Goal: Information Seeking & Learning: Find specific fact

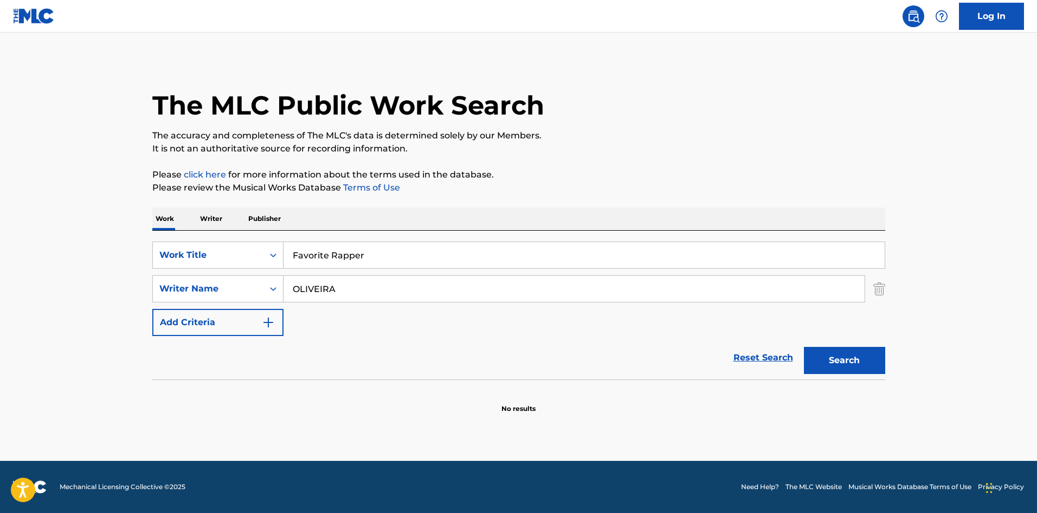
click at [381, 290] on input "OLIVEIRA" at bounding box center [574, 289] width 581 height 26
click at [804, 347] on button "Search" at bounding box center [844, 360] width 81 height 27
click at [431, 255] on input "Favorite Rapper" at bounding box center [584, 255] width 601 height 26
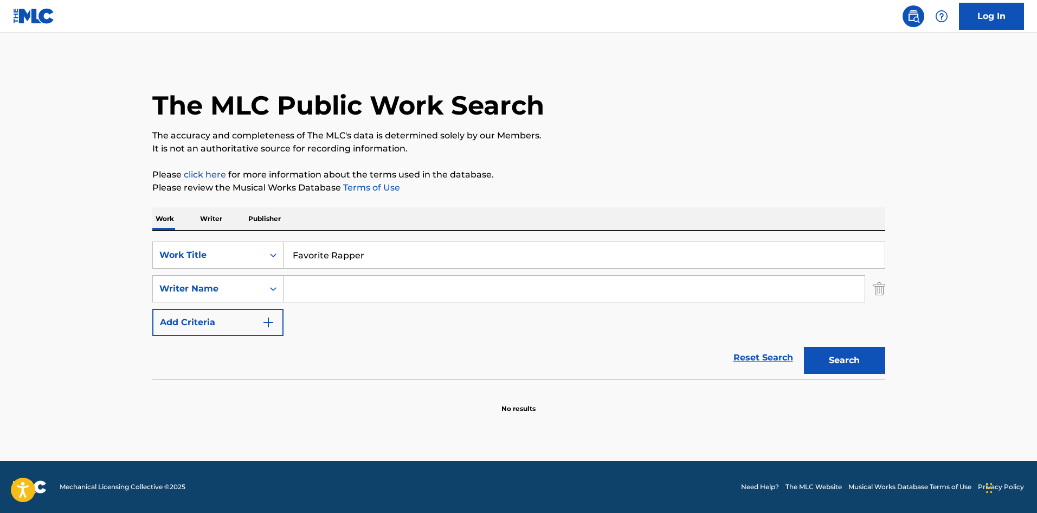
drag, startPoint x: 431, startPoint y: 255, endPoint x: 516, endPoint y: 296, distance: 93.9
click at [441, 268] on div "Favorite Rapper" at bounding box center [585, 254] width 602 height 27
paste input "Make Em Pay You"
click at [826, 361] on button "Search" at bounding box center [844, 360] width 81 height 27
click at [867, 348] on button "Search" at bounding box center [844, 360] width 81 height 27
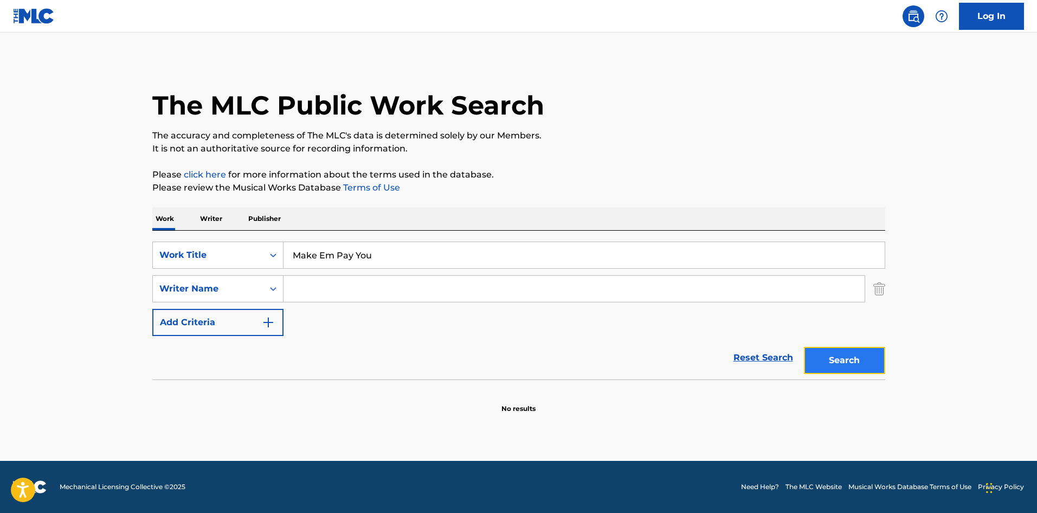
click at [826, 371] on button "Search" at bounding box center [844, 360] width 81 height 27
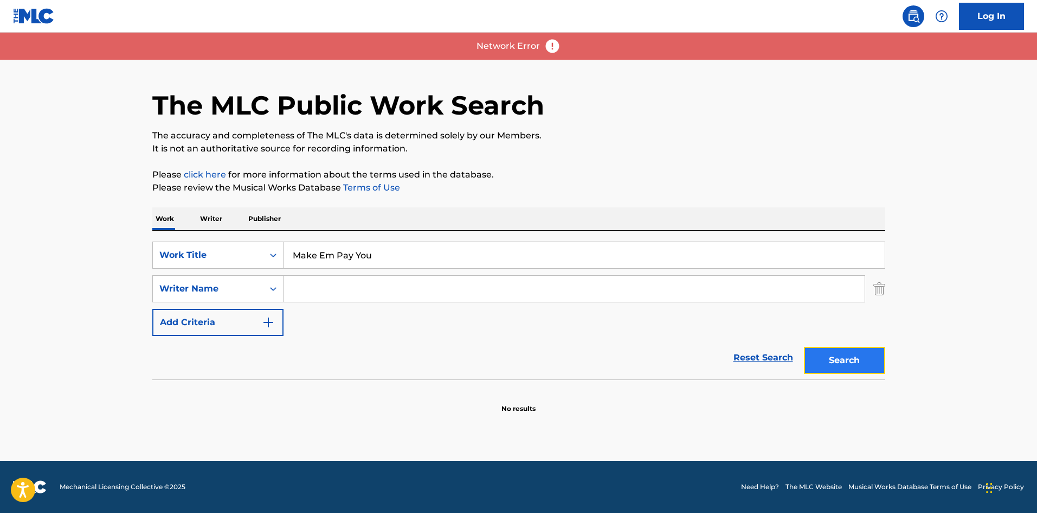
click at [864, 354] on button "Search" at bounding box center [844, 360] width 81 height 27
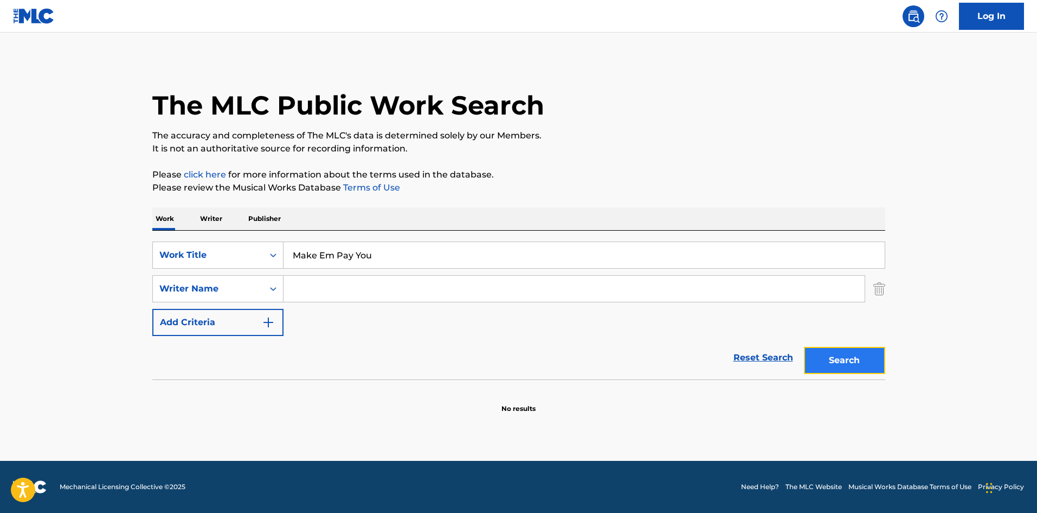
click at [867, 363] on button "Search" at bounding box center [844, 360] width 81 height 27
click at [374, 511] on footer "Mechanical Licensing Collective © 2025 Need Help? The MLC Website Musical Works…" at bounding box center [518, 486] width 1037 height 52
click at [880, 363] on button "Search" at bounding box center [844, 360] width 81 height 27
click at [868, 347] on button "Search" at bounding box center [844, 360] width 81 height 27
click at [381, 254] on input "Make Em Pay You" at bounding box center [584, 255] width 601 height 26
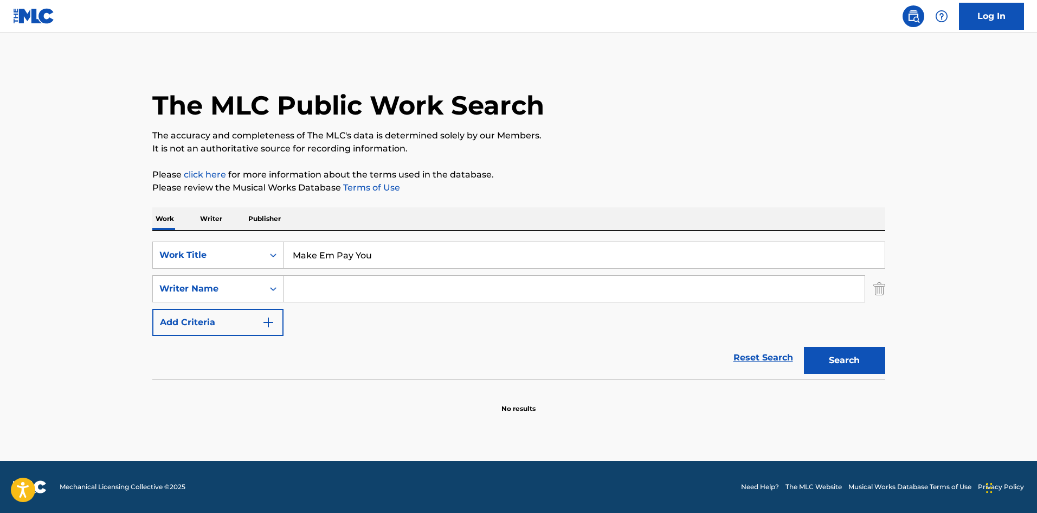
click at [381, 254] on input "Make Em Pay You" at bounding box center [584, 255] width 601 height 26
paste input "omma Cry"
click at [863, 367] on button "Search" at bounding box center [844, 360] width 81 height 27
click at [372, 251] on input "Momma Cry" at bounding box center [584, 255] width 601 height 26
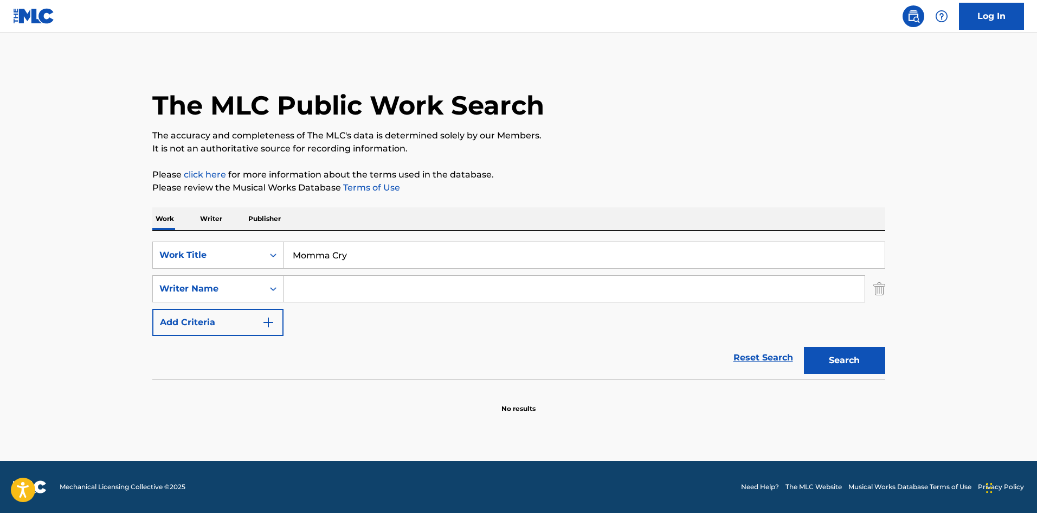
click at [372, 251] on input "Momma Cry" at bounding box center [584, 255] width 601 height 26
click at [372, 252] on input "Momma Cry" at bounding box center [584, 255] width 601 height 26
click at [879, 367] on button "Search" at bounding box center [844, 360] width 81 height 27
click at [849, 362] on button "Search" at bounding box center [844, 360] width 81 height 27
drag, startPoint x: 834, startPoint y: 367, endPoint x: 827, endPoint y: 369, distance: 7.9
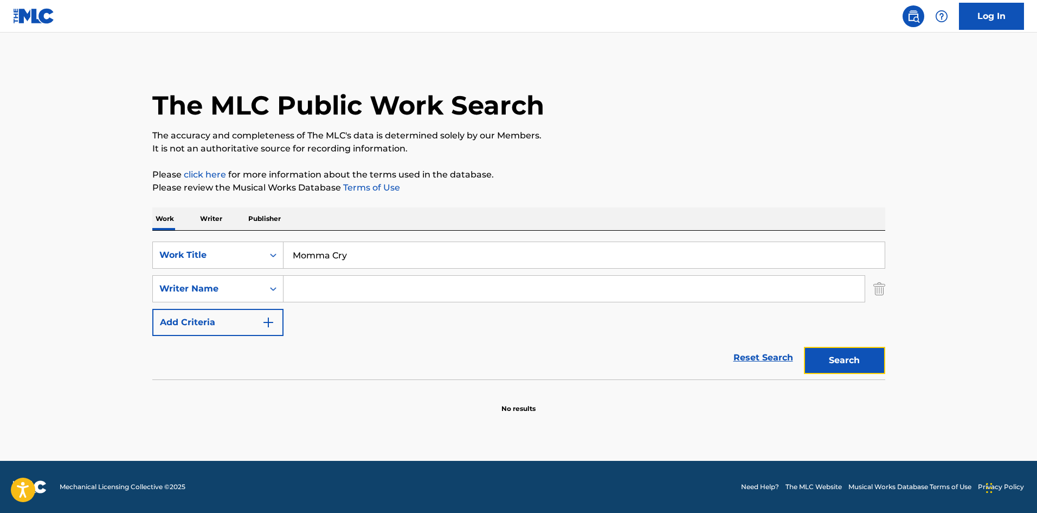
click at [834, 367] on button "Search" at bounding box center [844, 360] width 81 height 27
click at [838, 365] on button "Search" at bounding box center [844, 360] width 81 height 27
click at [892, 341] on div "The MLC Public Work Search The accuracy and completeness of The MLC's data is d…" at bounding box center [518, 237] width 759 height 354
click at [882, 354] on button "Search" at bounding box center [844, 360] width 81 height 27
click at [837, 364] on button "Search" at bounding box center [844, 360] width 81 height 27
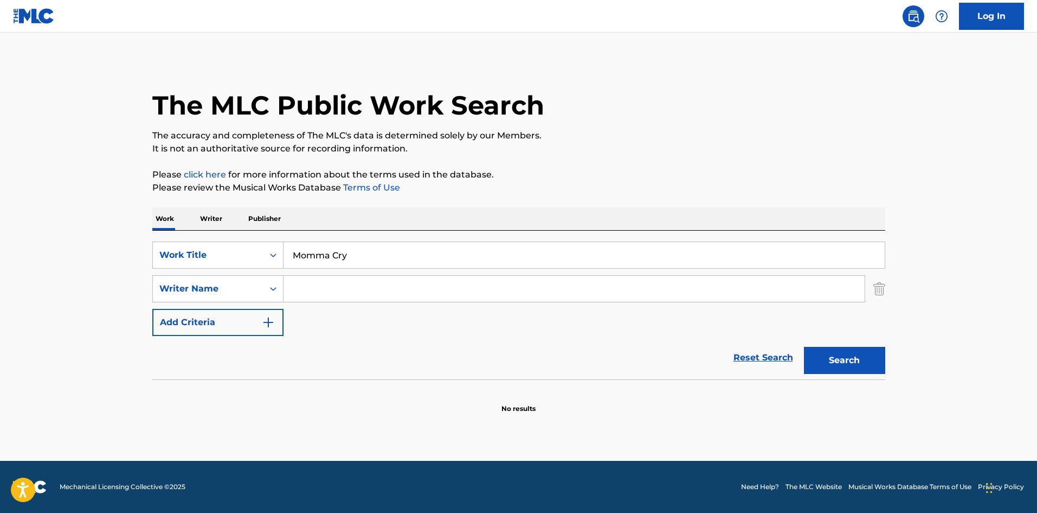
click at [850, 374] on div "Search" at bounding box center [842, 357] width 87 height 43
click at [831, 360] on button "Search" at bounding box center [844, 360] width 81 height 27
click at [825, 355] on button "Search" at bounding box center [844, 360] width 81 height 27
click at [448, 259] on input "Momma Cry" at bounding box center [584, 255] width 601 height 26
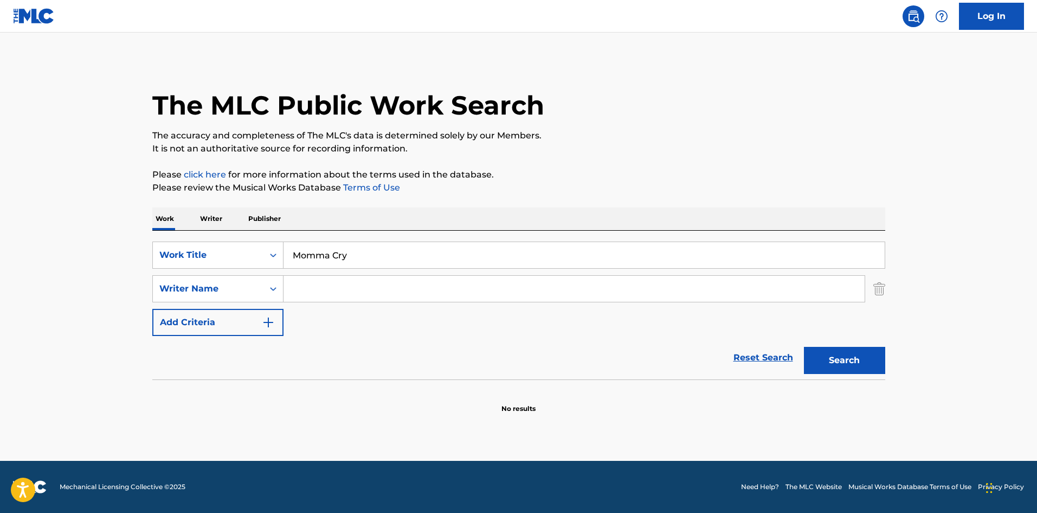
click at [457, 270] on div "SearchWithCriteria5e6860eb-98e6-43e2-8ab7-4ed545647e31 Work Title Momma Cry Sea…" at bounding box center [518, 288] width 733 height 94
click at [453, 266] on input "Momma Cry" at bounding box center [584, 255] width 601 height 26
paste input "Into You"
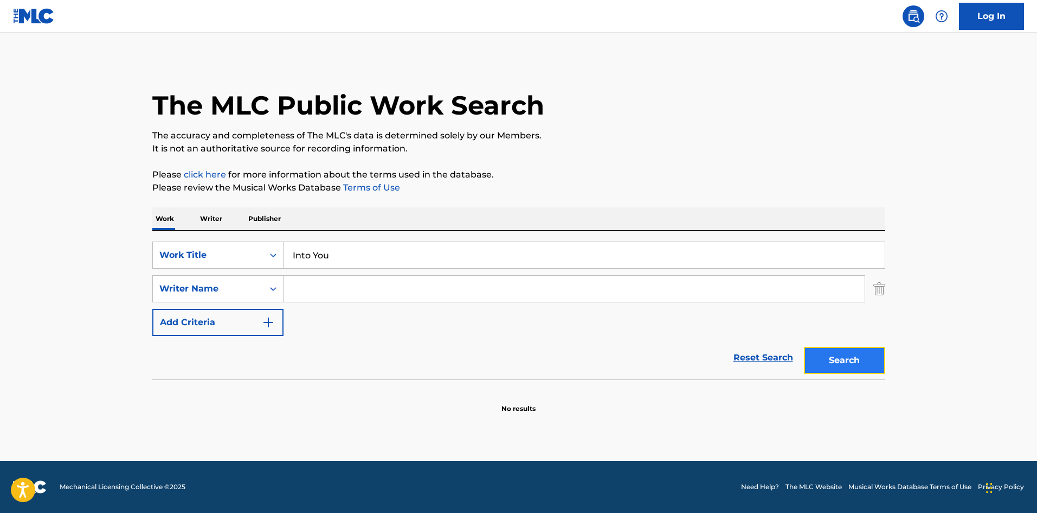
click at [829, 355] on button "Search" at bounding box center [844, 360] width 81 height 27
click at [471, 244] on input "Into You" at bounding box center [584, 255] width 601 height 26
paste input "Remember Me Sober"
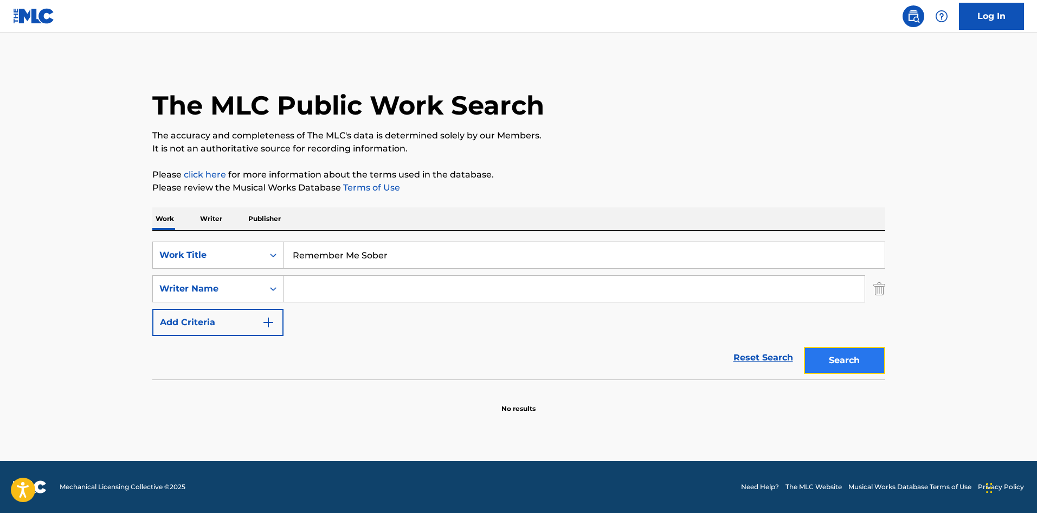
click at [841, 355] on button "Search" at bounding box center [844, 360] width 81 height 27
click at [827, 370] on button "Search" at bounding box center [844, 360] width 81 height 27
click at [844, 363] on button "Search" at bounding box center [844, 360] width 81 height 27
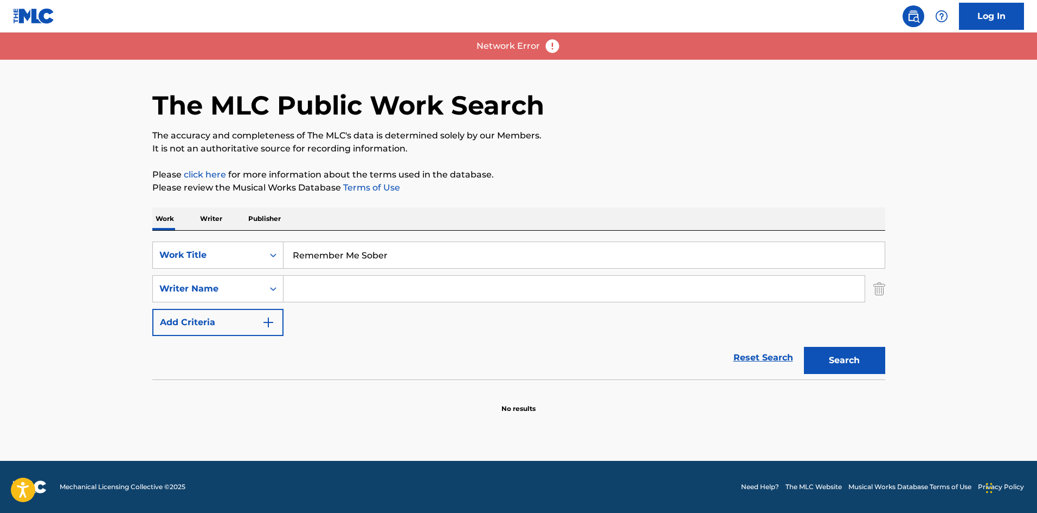
click at [877, 345] on div "Search" at bounding box center [842, 357] width 87 height 43
click at [867, 361] on button "Search" at bounding box center [844, 360] width 81 height 27
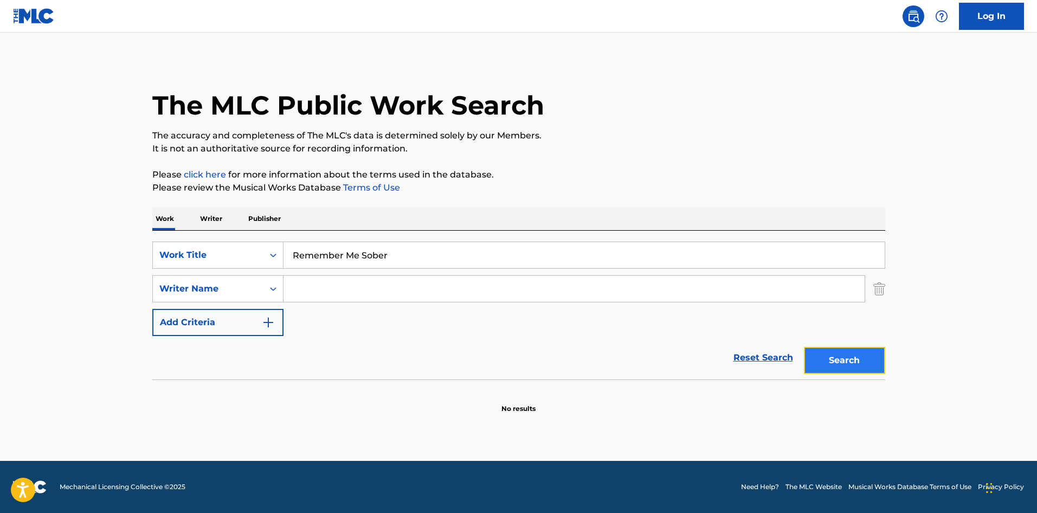
click at [834, 360] on button "Search" at bounding box center [844, 360] width 81 height 27
click at [874, 361] on button "Search" at bounding box center [844, 360] width 81 height 27
click at [824, 368] on button "Search" at bounding box center [844, 360] width 81 height 27
click at [377, 254] on input "Remember Me Sober" at bounding box center [584, 255] width 601 height 26
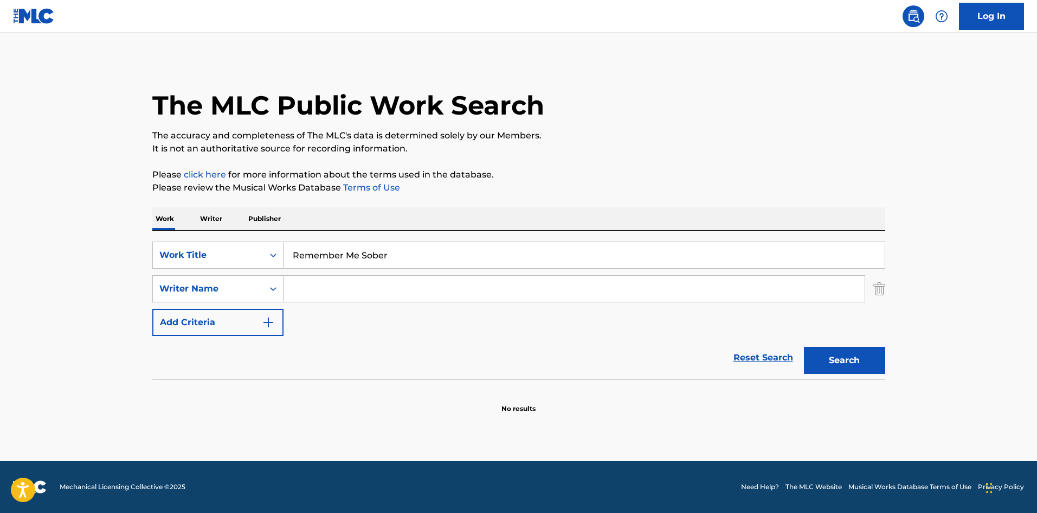
click at [377, 254] on input "Remember Me Sober" at bounding box center [584, 255] width 601 height 26
paste input "Make Em Pay You"
click at [835, 366] on button "Search" at bounding box center [844, 360] width 81 height 27
click at [435, 254] on input "Make Em Pay You" at bounding box center [584, 255] width 601 height 26
click at [435, 255] on input "Make Em Pay You" at bounding box center [584, 255] width 601 height 26
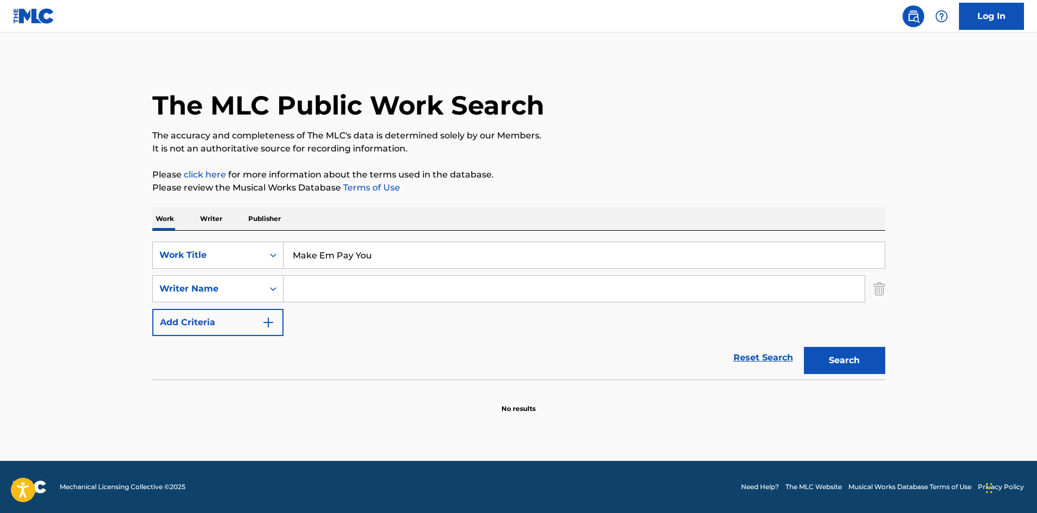
drag, startPoint x: 435, startPoint y: 255, endPoint x: 450, endPoint y: 255, distance: 14.7
click at [437, 255] on input "Make Em Pay You" at bounding box center [584, 255] width 601 height 26
paste input "Truth Is"
type input "Truth Is"
click at [867, 354] on button "Search" at bounding box center [844, 360] width 81 height 27
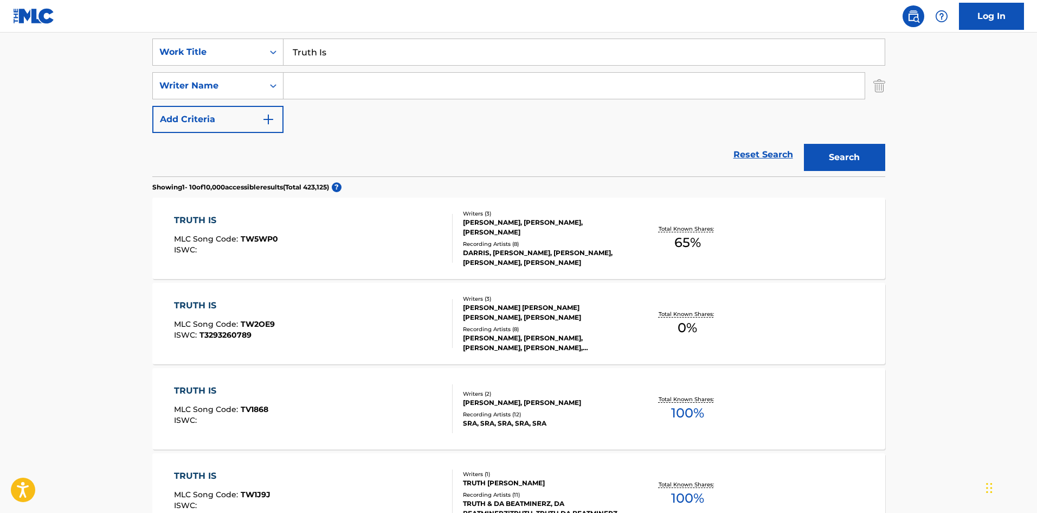
scroll to position [108, 0]
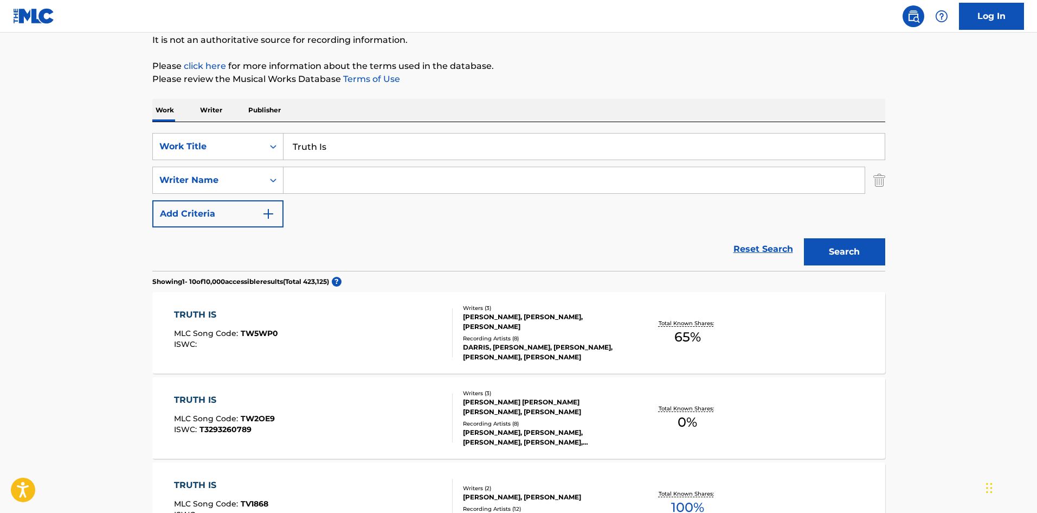
click at [370, 192] on input "Search Form" at bounding box center [574, 180] width 581 height 26
paste input "[PERSON_NAME]"
type input "[PERSON_NAME]"
click at [851, 254] on button "Search" at bounding box center [844, 251] width 81 height 27
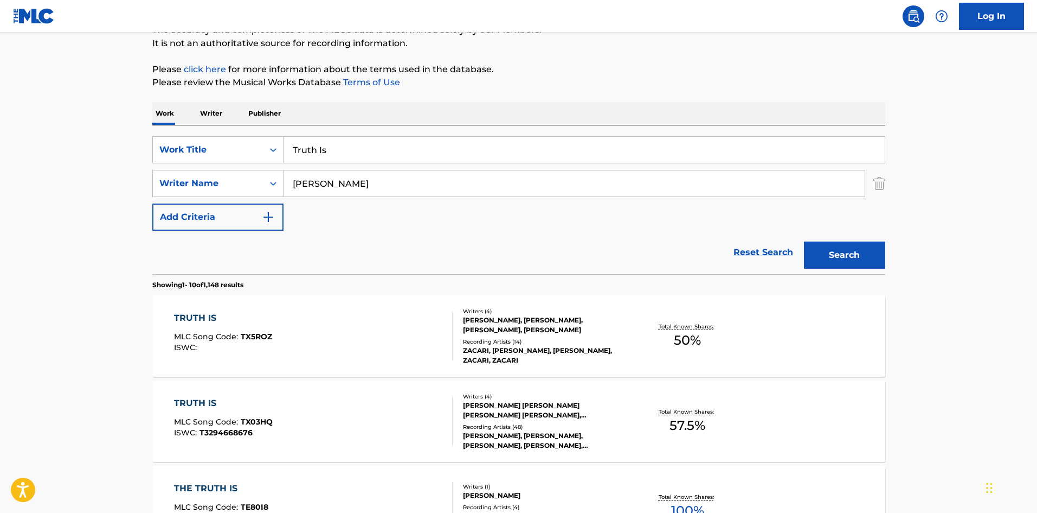
scroll to position [271, 0]
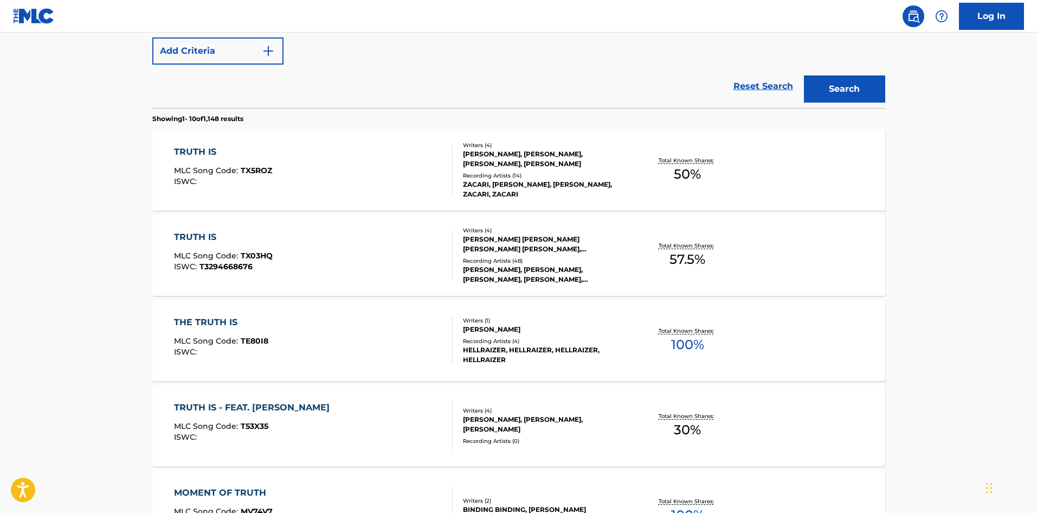
click at [360, 240] on div "TRUTH IS MLC Song Code : TX03HQ ISWC : T3294668676" at bounding box center [313, 254] width 279 height 49
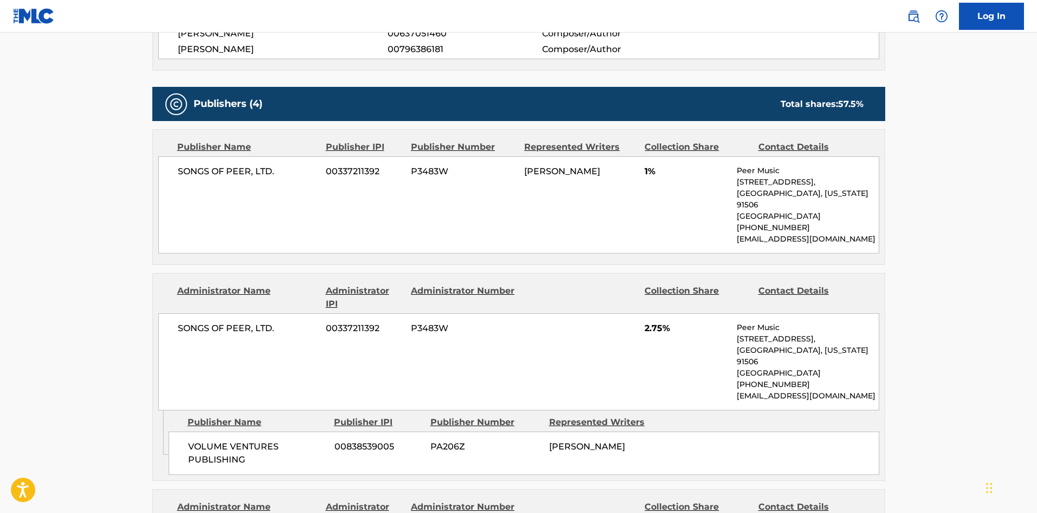
scroll to position [513, 0]
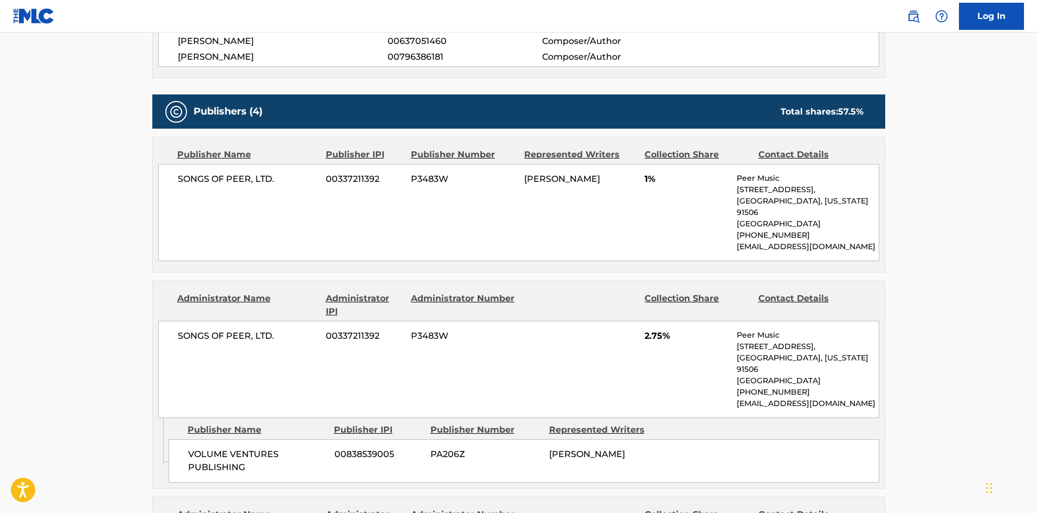
click at [185, 172] on span "SONGS OF PEER, LTD." at bounding box center [248, 178] width 140 height 13
drag, startPoint x: 185, startPoint y: 170, endPoint x: 277, endPoint y: 166, distance: 91.7
click at [277, 172] on span "SONGS OF PEER, LTD." at bounding box center [248, 178] width 140 height 13
copy div "SONGS OF PEER, LTD."
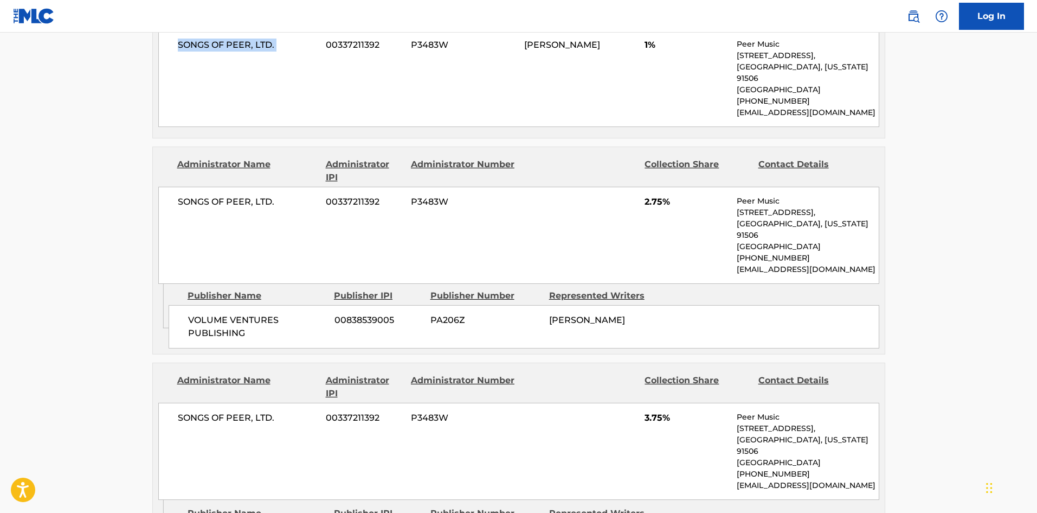
scroll to position [676, 0]
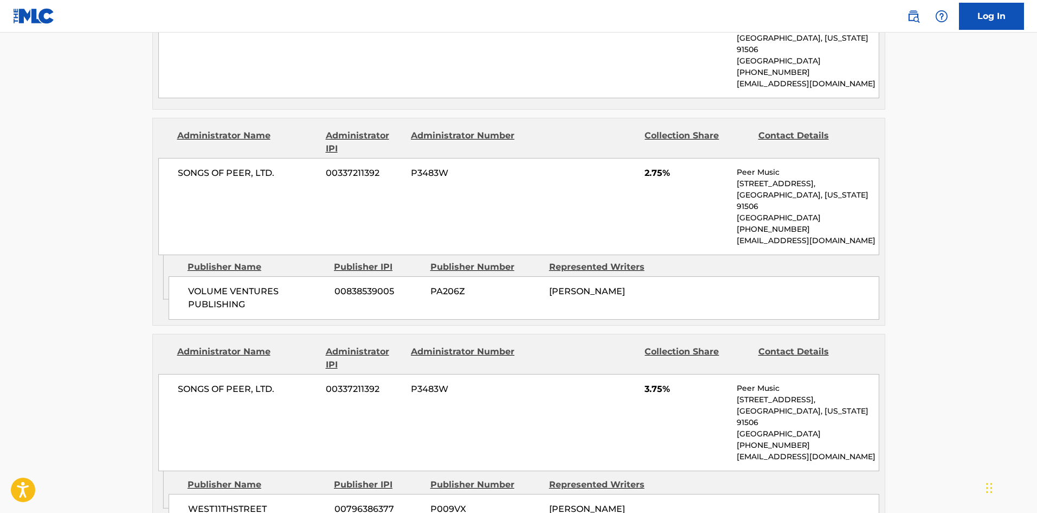
click at [186, 276] on div "VOLUME VENTURES PUBLISHING 00838539005 PA206Z [PERSON_NAME]" at bounding box center [524, 297] width 711 height 43
drag, startPoint x: 186, startPoint y: 271, endPoint x: 266, endPoint y: 293, distance: 82.6
click at [266, 293] on div "VOLUME VENTURES PUBLISHING 00838539005 PA206Z [PERSON_NAME]" at bounding box center [524, 297] width 711 height 43
copy div "VOLUME VENTURES PUBLISHING"
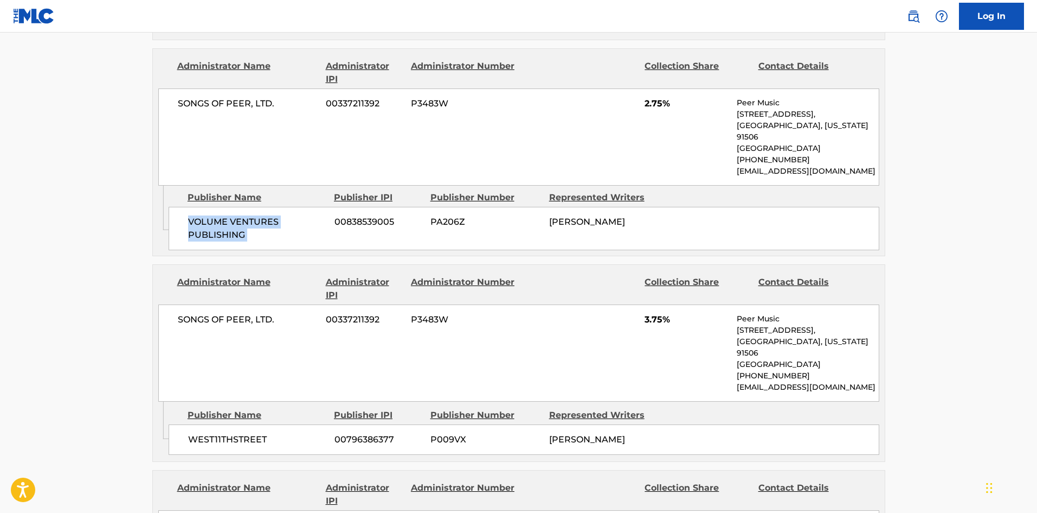
scroll to position [893, 0]
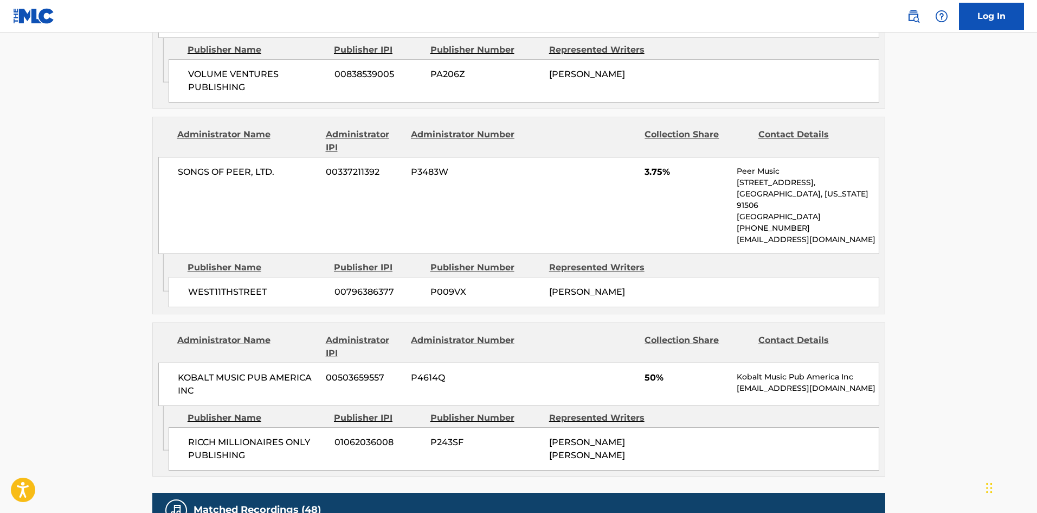
click at [178, 277] on div "WEST11THSTREET 00796386377 P009VX [PERSON_NAME]" at bounding box center [524, 292] width 711 height 30
drag, startPoint x: 178, startPoint y: 271, endPoint x: 244, endPoint y: 268, distance: 65.1
click at [244, 277] on div "WEST11THSTREET 00796386377 P009VX [PERSON_NAME]" at bounding box center [524, 292] width 711 height 30
copy span "WEST11THSTREET"
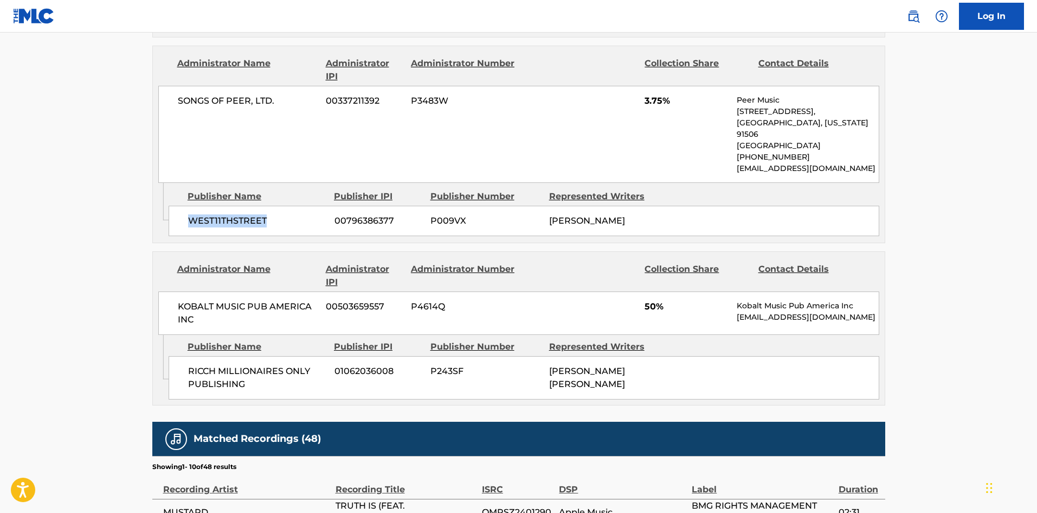
scroll to position [1110, 0]
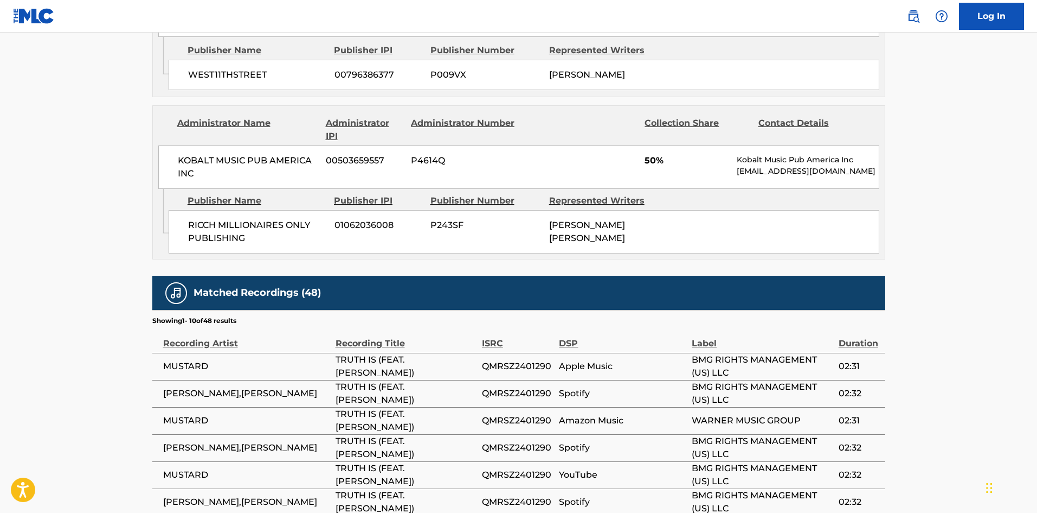
click at [201, 222] on span "RICCH MILLIONAIRES ONLY PUBLISHING" at bounding box center [257, 232] width 138 height 26
drag, startPoint x: 201, startPoint y: 222, endPoint x: 263, endPoint y: 236, distance: 63.9
click at [263, 236] on span "RICCH MILLIONAIRES ONLY PUBLISHING" at bounding box center [257, 232] width 138 height 26
copy div "RICCH MILLIONAIRES ONLY PUBLISHING"
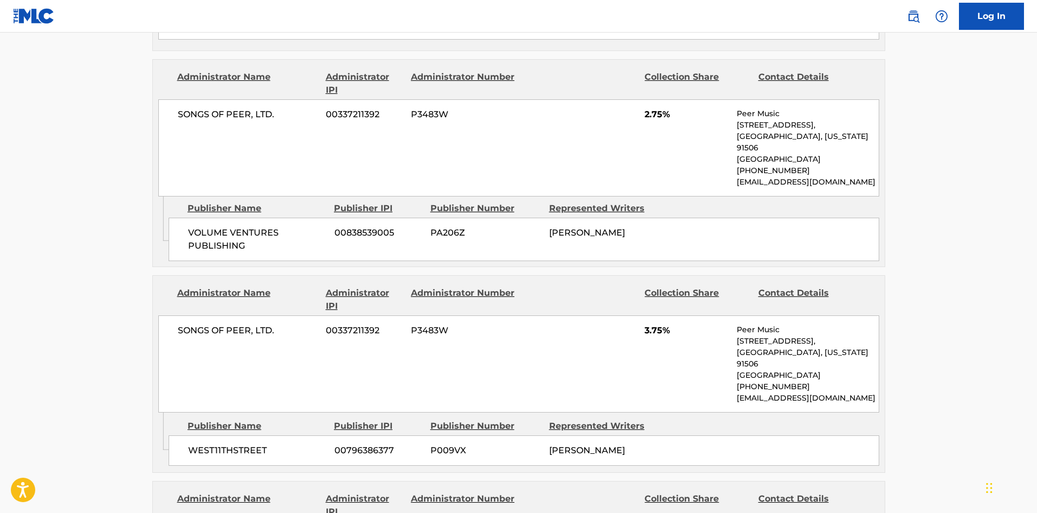
scroll to position [838, 0]
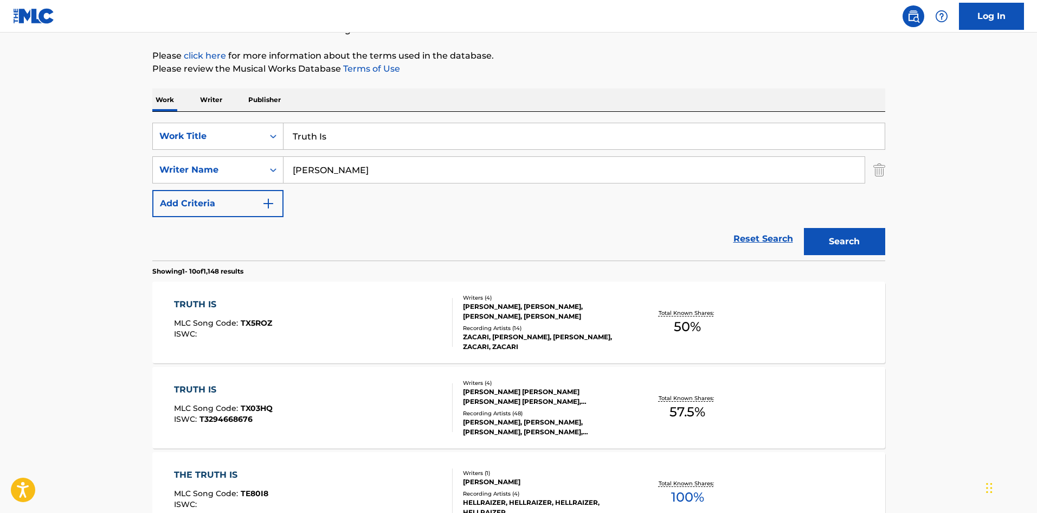
scroll to position [116, 0]
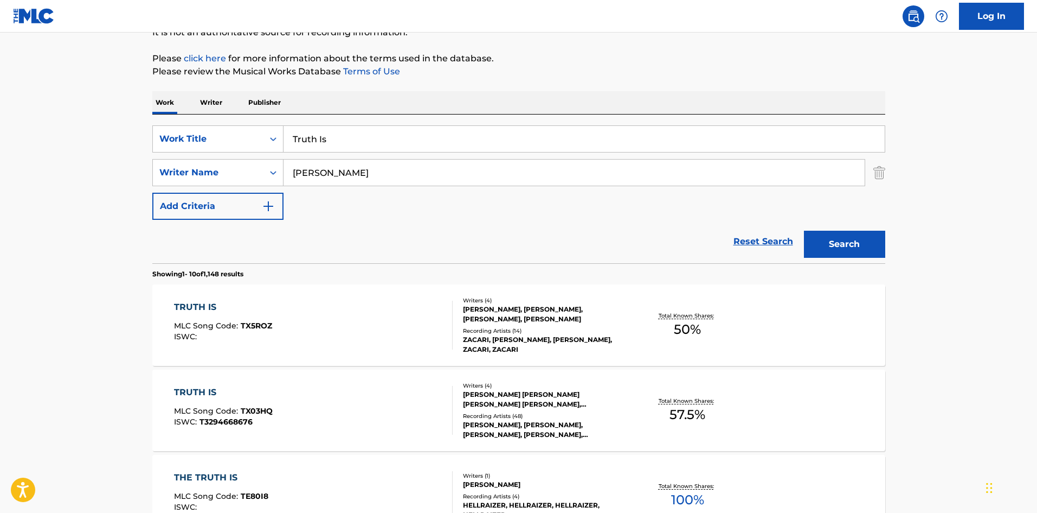
click at [340, 140] on input "Truth Is" at bounding box center [584, 139] width 601 height 26
paste input "Remember Me Sober (Feat. 03 Greedo)"
type input "Remember Me Sober (Feat. 03 Greedo)"
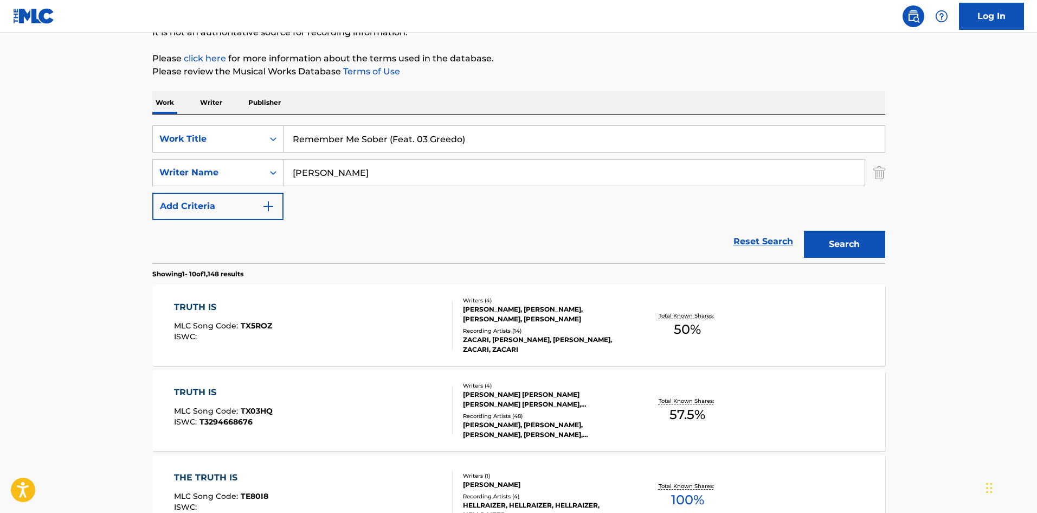
click at [344, 180] on input "[PERSON_NAME]" at bounding box center [574, 172] width 581 height 26
click at [345, 180] on input "[PERSON_NAME]" at bounding box center [574, 172] width 581 height 26
drag, startPoint x: 385, startPoint y: 129, endPoint x: 821, endPoint y: 159, distance: 437.1
click at [821, 159] on div "SearchWithCriteria5e6860eb-98e6-43e2-8ab7-4ed545647e31 Work Title Remember Me S…" at bounding box center [518, 172] width 733 height 94
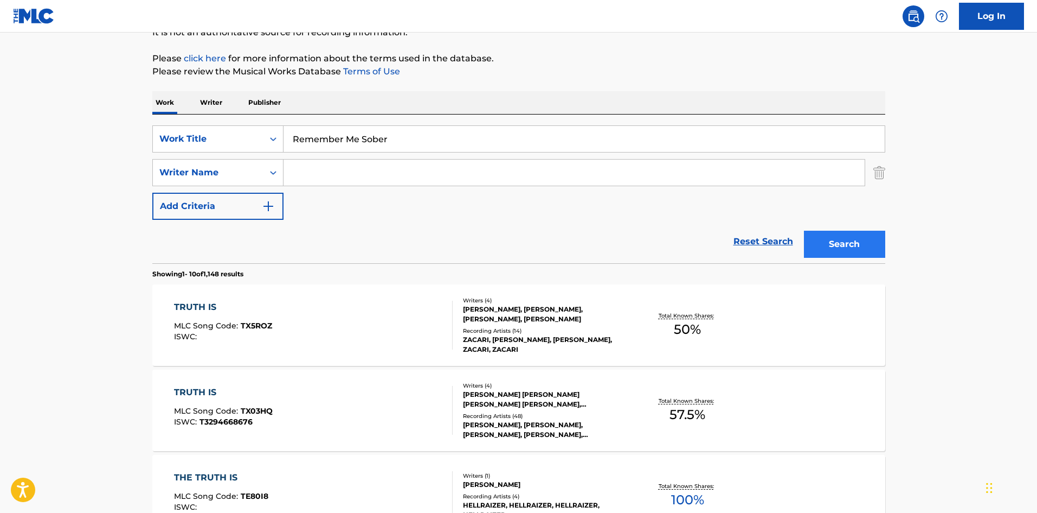
type input "Remember Me Sober"
click at [883, 240] on button "Search" at bounding box center [844, 243] width 81 height 27
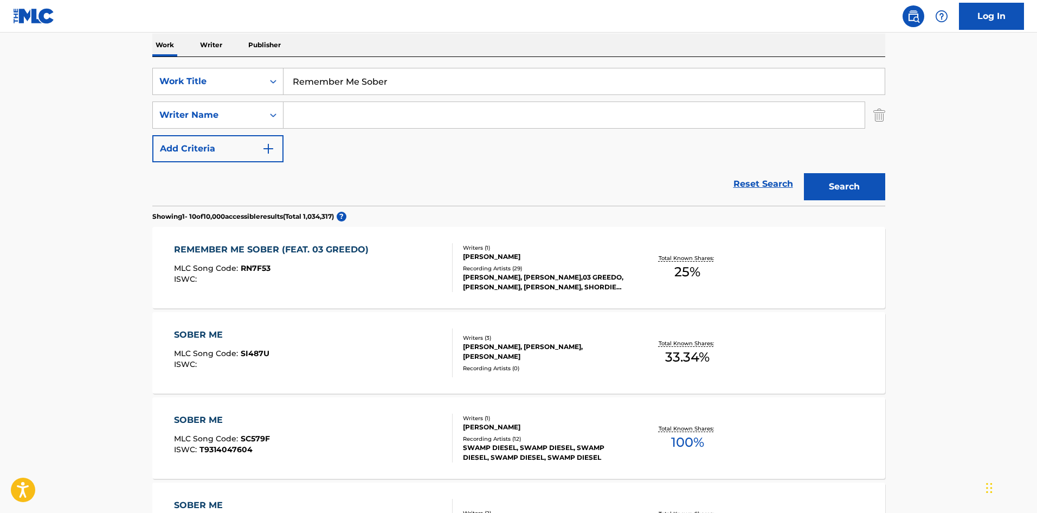
scroll to position [217, 0]
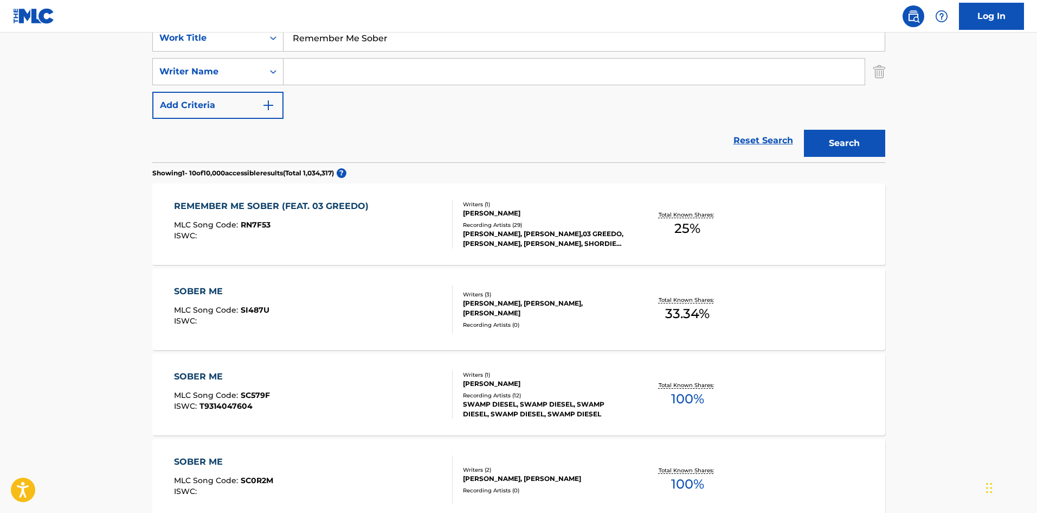
click at [248, 218] on div "REMEMBER ME SOBER (FEAT. 03 GREEDO) MLC Song Code : RN7F53 ISWC :" at bounding box center [274, 224] width 200 height 49
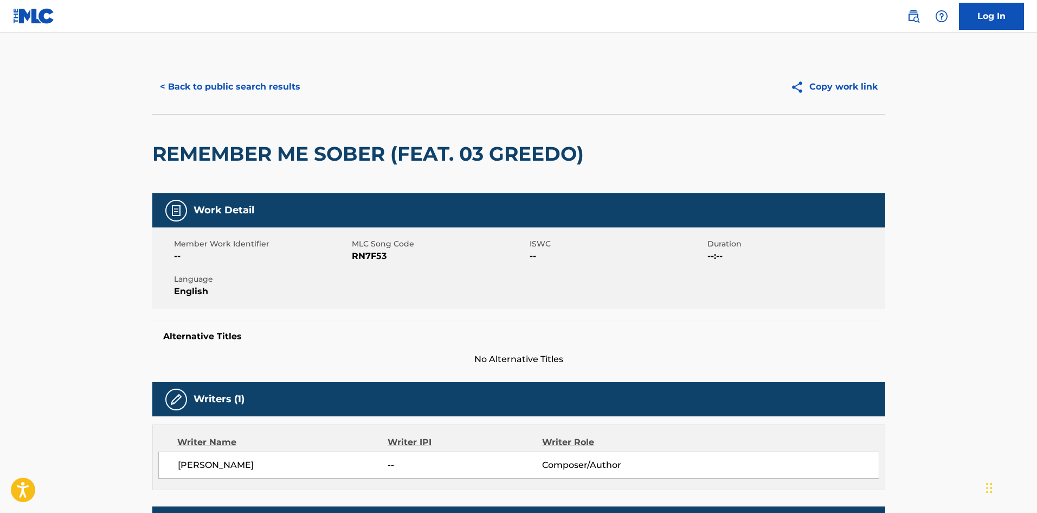
scroll to position [293, 0]
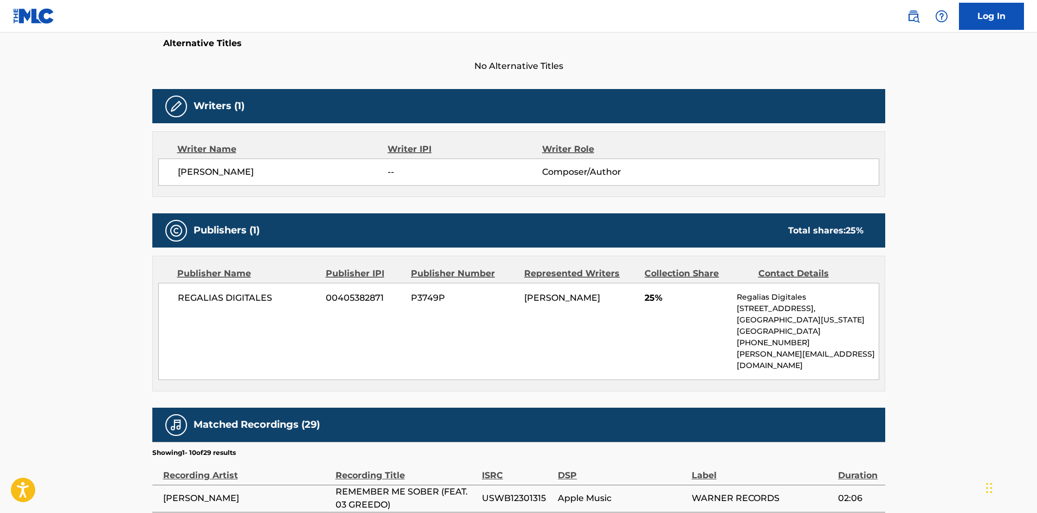
click at [191, 291] on div "REGALIAS DIGITALES 00405382871 P3749P [PERSON_NAME] 25% Regalias Digitales [STR…" at bounding box center [518, 331] width 721 height 97
drag, startPoint x: 191, startPoint y: 291, endPoint x: 254, endPoint y: 292, distance: 62.9
click at [254, 292] on div "REGALIAS DIGITALES 00405382871 P3749P [PERSON_NAME] 25% Regalias Digitales [STR…" at bounding box center [518, 331] width 721 height 97
copy span "REGALIAS DIGITALES"
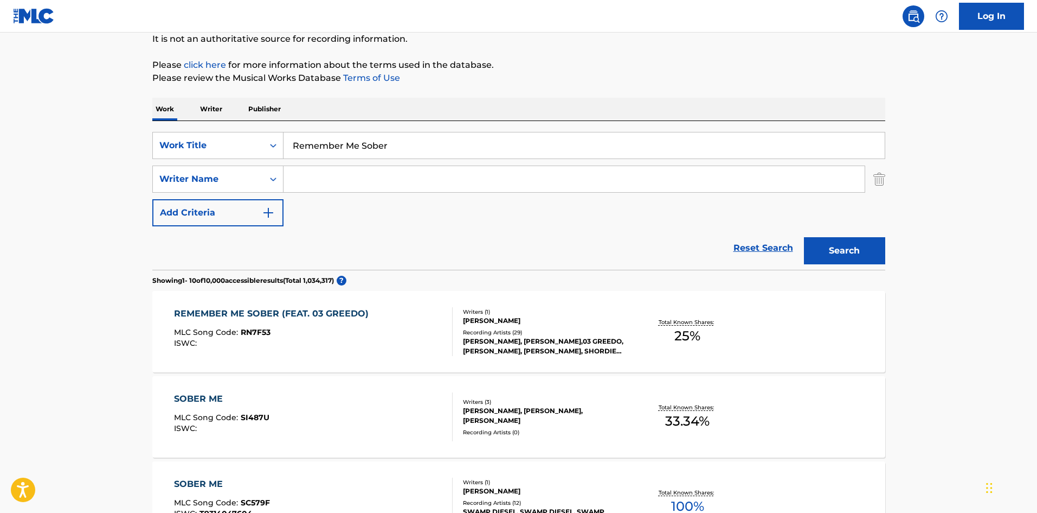
scroll to position [108, 0]
click at [375, 150] on input "Remember Me Sober" at bounding box center [584, 146] width 601 height 26
paste input "Me Too"
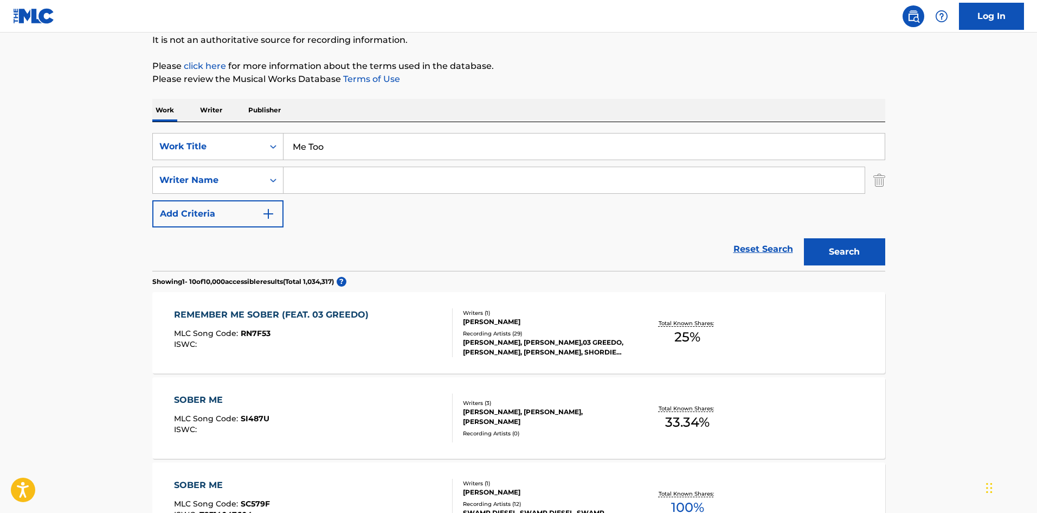
type input "Me Too"
click at [453, 190] on input "Search Form" at bounding box center [574, 180] width 581 height 26
paste input "[PERSON_NAME]"
type input "[PERSON_NAME]"
click at [861, 246] on button "Search" at bounding box center [844, 251] width 81 height 27
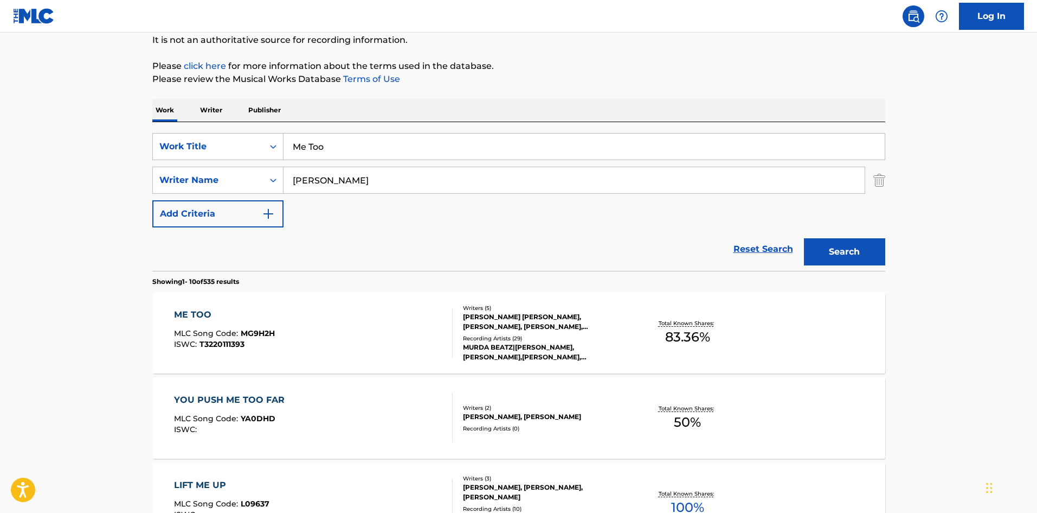
click at [277, 345] on div "ME TOO MLC Song Code : MG9H2H ISWC : T3220111393" at bounding box center [313, 332] width 279 height 49
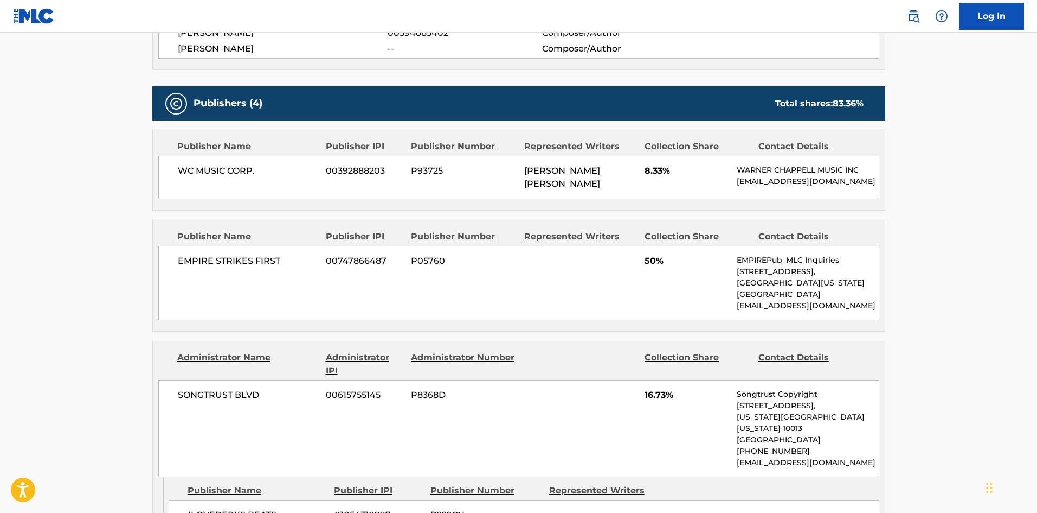
scroll to position [528, 0]
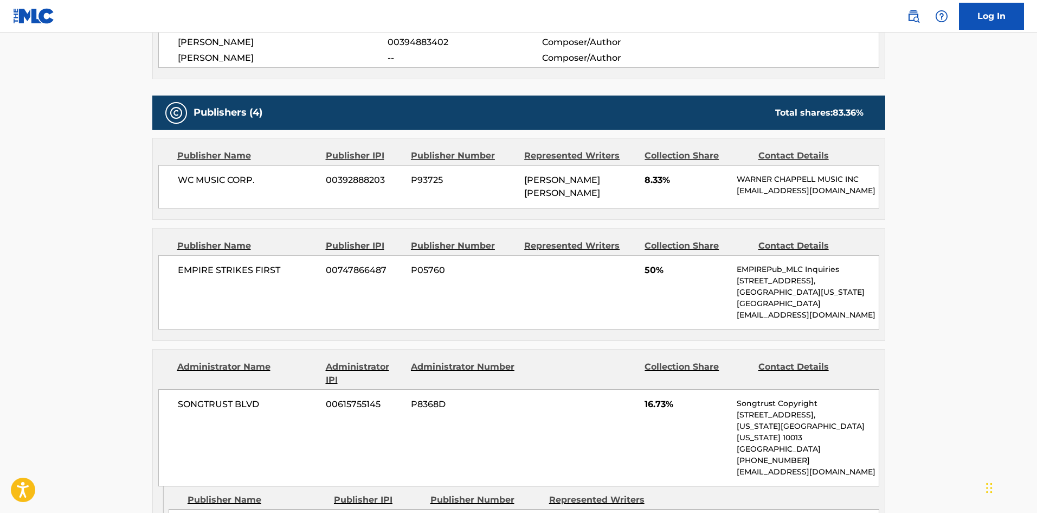
click at [175, 189] on div "WC MUSIC CORP. 00392888203 P93725 [PERSON_NAME] [PERSON_NAME] 8.33% [PERSON_NAM…" at bounding box center [518, 186] width 721 height 43
drag, startPoint x: 175, startPoint y: 189, endPoint x: 257, endPoint y: 177, distance: 83.4
click at [257, 177] on div "WC MUSIC CORP. 00392888203 P93725 [PERSON_NAME] [PERSON_NAME] 8.33% [PERSON_NAM…" at bounding box center [518, 186] width 721 height 43
copy div "WC MUSIC CORP."
click at [168, 279] on div "EMPIRE STRIKES FIRST 00747866487 P05760 50% EMPIREPub_MLC Inquiries [STREET_ADD…" at bounding box center [518, 292] width 721 height 74
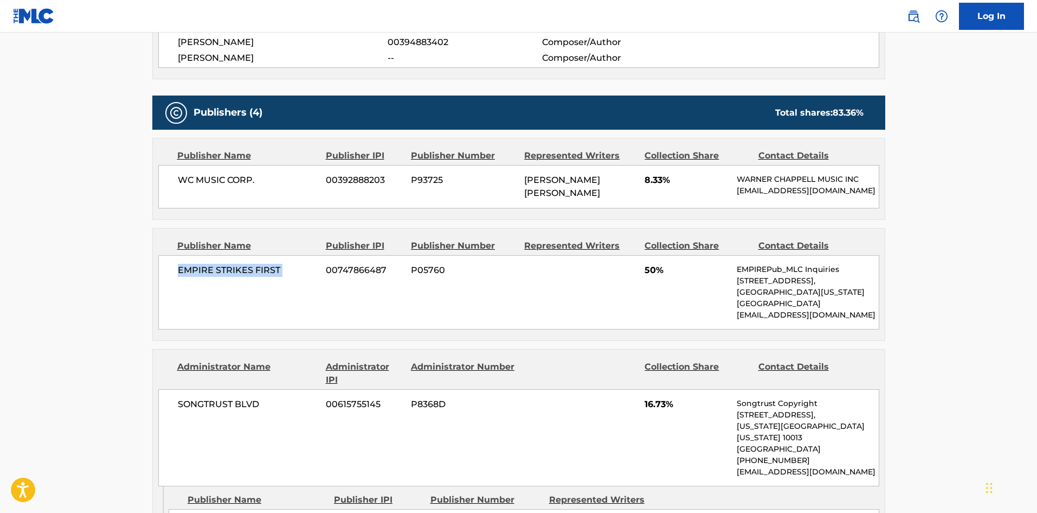
drag, startPoint x: 168, startPoint y: 279, endPoint x: 296, endPoint y: 268, distance: 128.4
click at [296, 268] on div "EMPIRE STRIKES FIRST 00747866487 P05760 50% EMPIREPub_MLC Inquiries [STREET_ADD…" at bounding box center [518, 292] width 721 height 74
copy div "EMPIRE STRIKES FIRST"
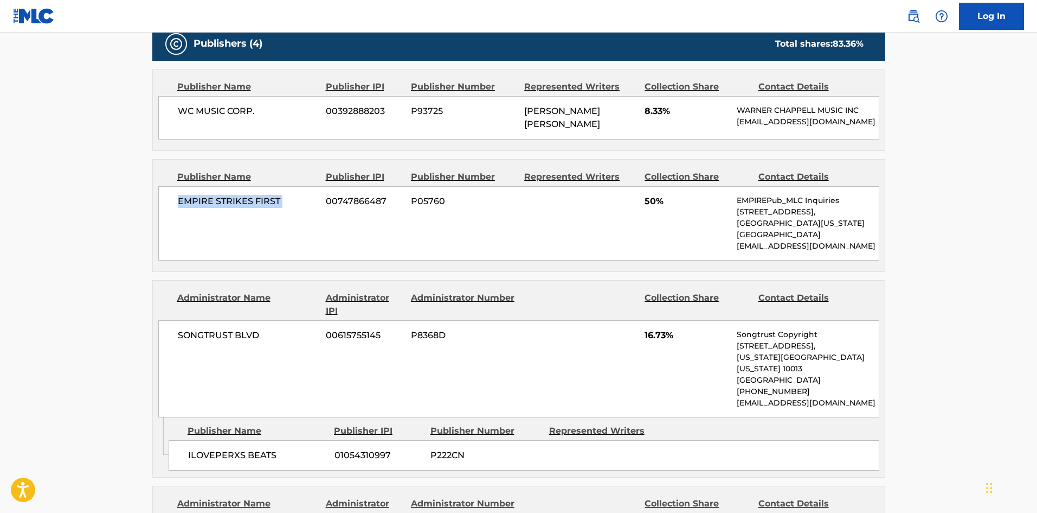
scroll to position [745, 0]
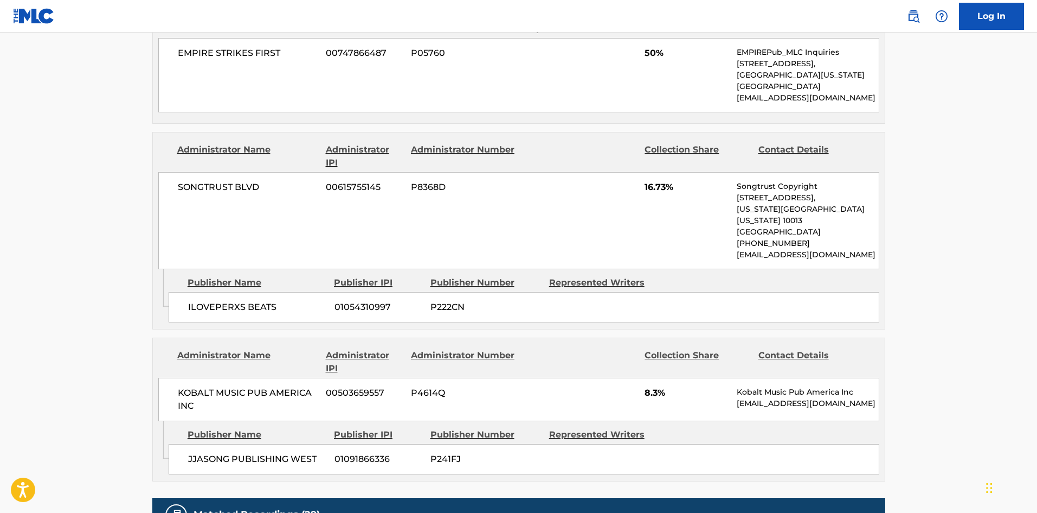
click at [185, 305] on div "ILOVEPERXS BEATS 01054310997 P222CN" at bounding box center [524, 307] width 711 height 30
drag, startPoint x: 185, startPoint y: 305, endPoint x: 64, endPoint y: 168, distance: 183.3
click at [278, 304] on div "ILOVEPERXS BEATS 01054310997 P222CN" at bounding box center [524, 307] width 711 height 30
copy div "ILOVEPERXS BEATS"
click at [190, 455] on span "JJASONG PUBLISHING WEST" at bounding box center [257, 458] width 138 height 13
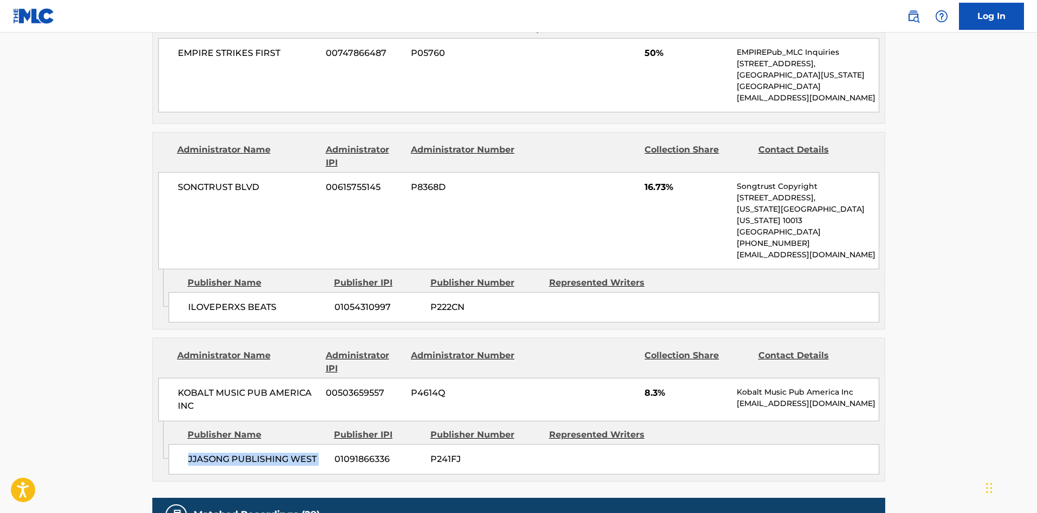
drag, startPoint x: 190, startPoint y: 455, endPoint x: 318, endPoint y: 445, distance: 128.4
click at [319, 447] on div "JJASONG PUBLISHING WEST 01091866336 P241FJ" at bounding box center [524, 459] width 711 height 30
copy div "JJASONG PUBLISHING WEST"
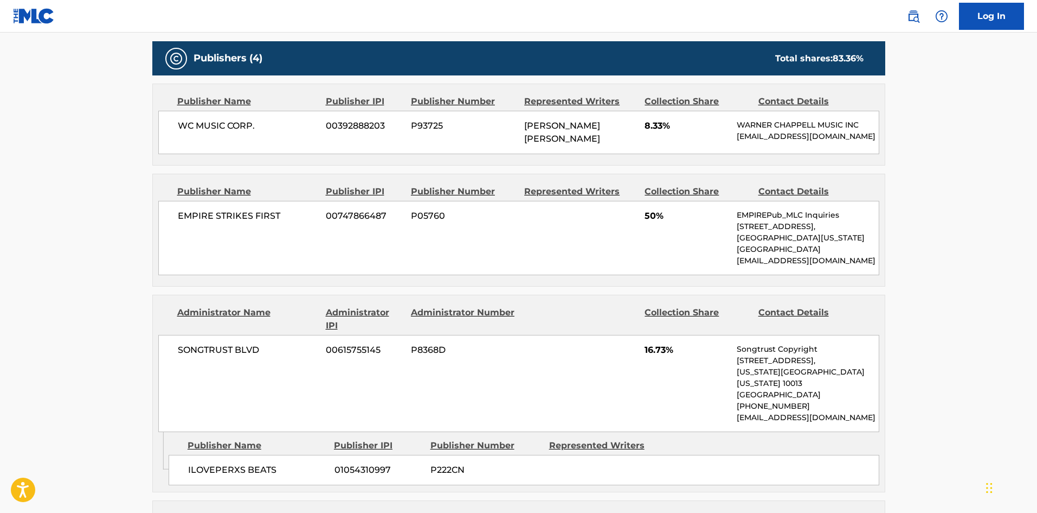
scroll to position [799, 0]
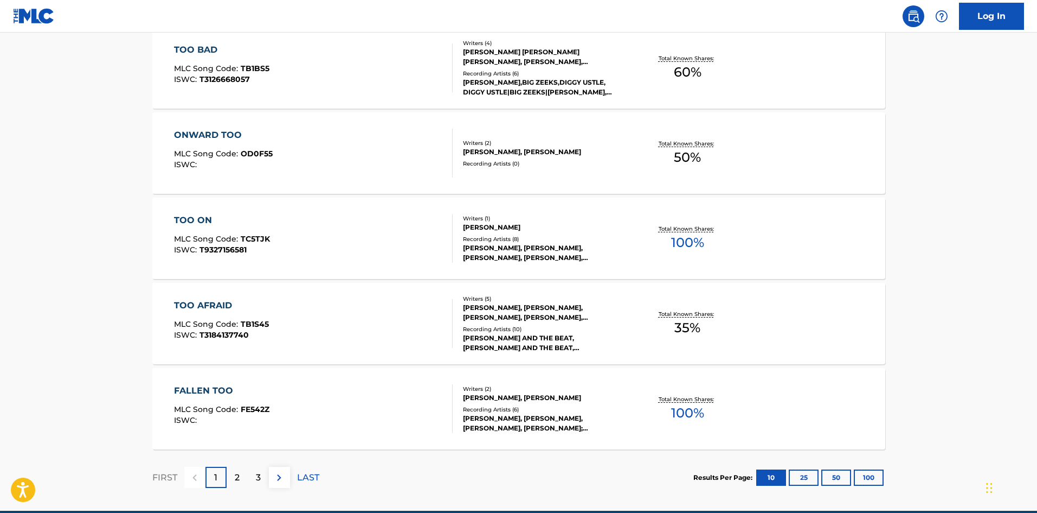
scroll to position [108, 0]
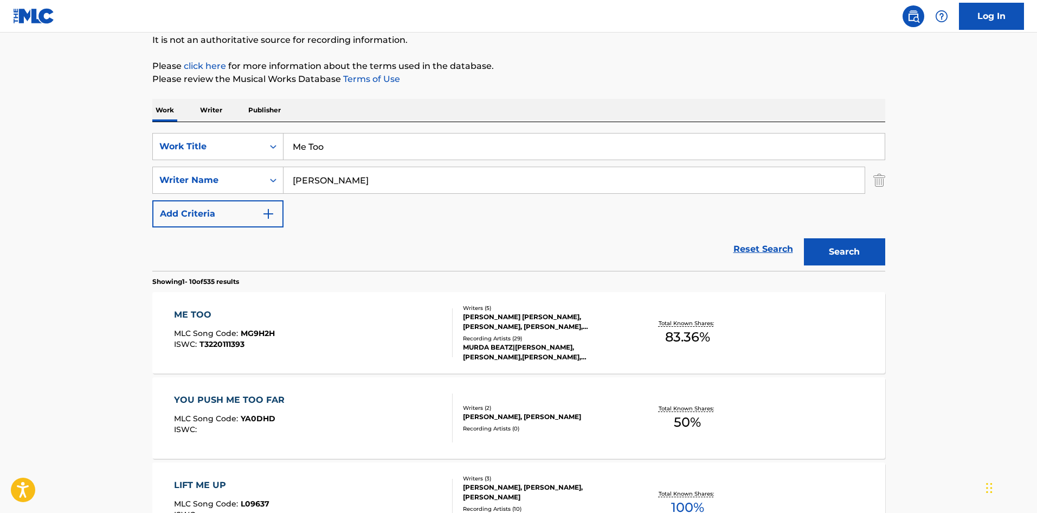
click at [381, 157] on input "Me Too" at bounding box center [584, 146] width 601 height 26
paste input "TAKEDAT"
type input "TAKEDAT"
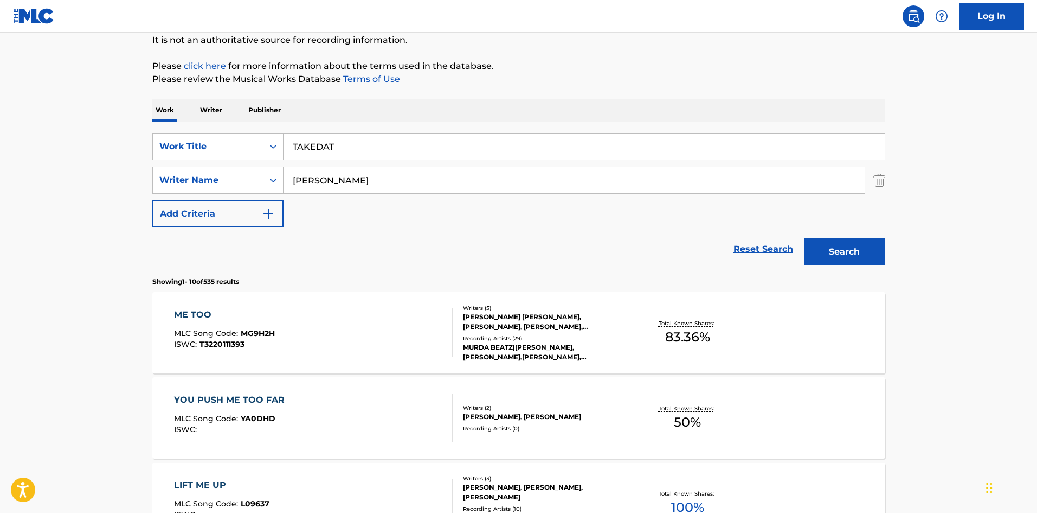
click at [379, 204] on div "SearchWithCriteria5e6860eb-98e6-43e2-8ab7-4ed545647e31 Work Title TAKEDAT Searc…" at bounding box center [518, 180] width 733 height 94
click at [398, 171] on input "[PERSON_NAME]" at bounding box center [574, 180] width 581 height 26
paste input "[PERSON_NAME]"
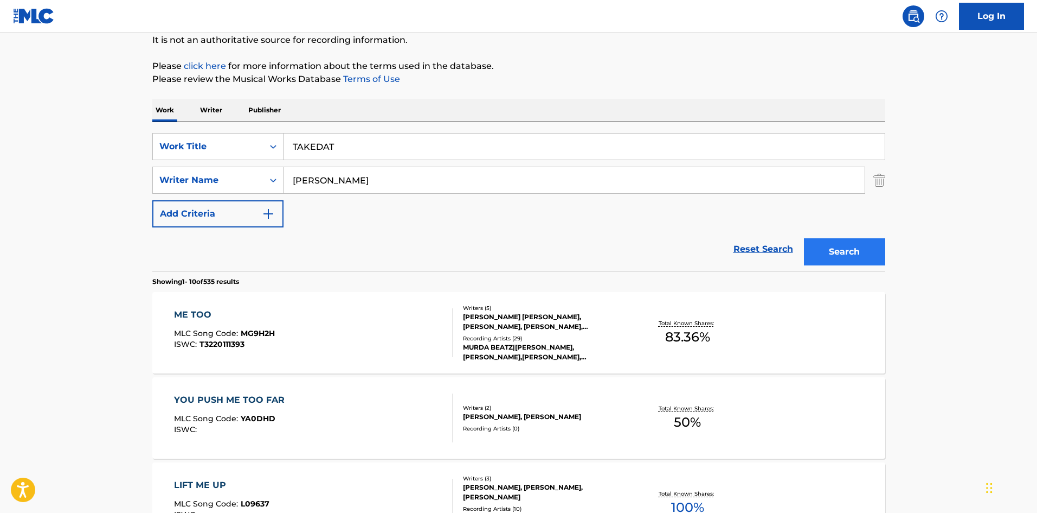
type input "[PERSON_NAME]"
click at [823, 258] on button "Search" at bounding box center [844, 251] width 81 height 27
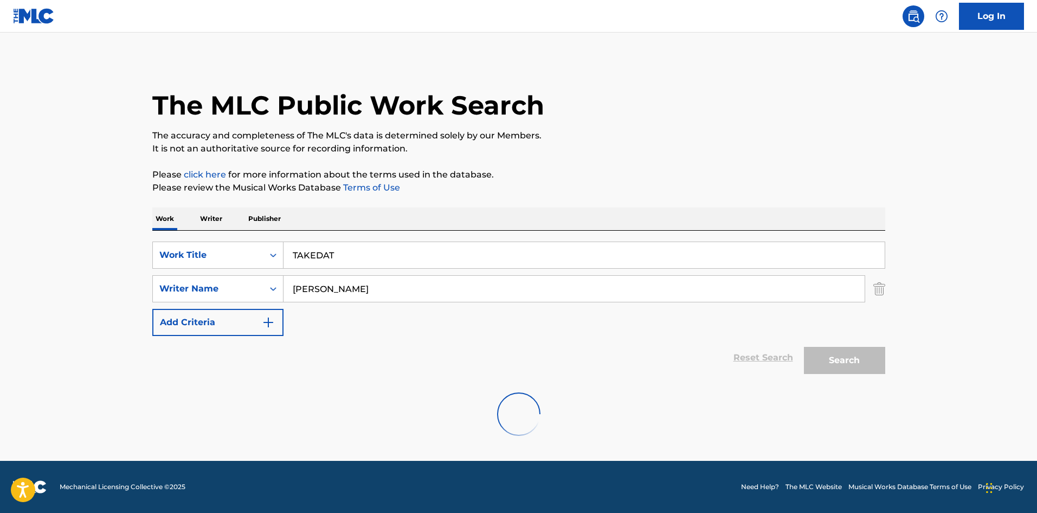
scroll to position [0, 0]
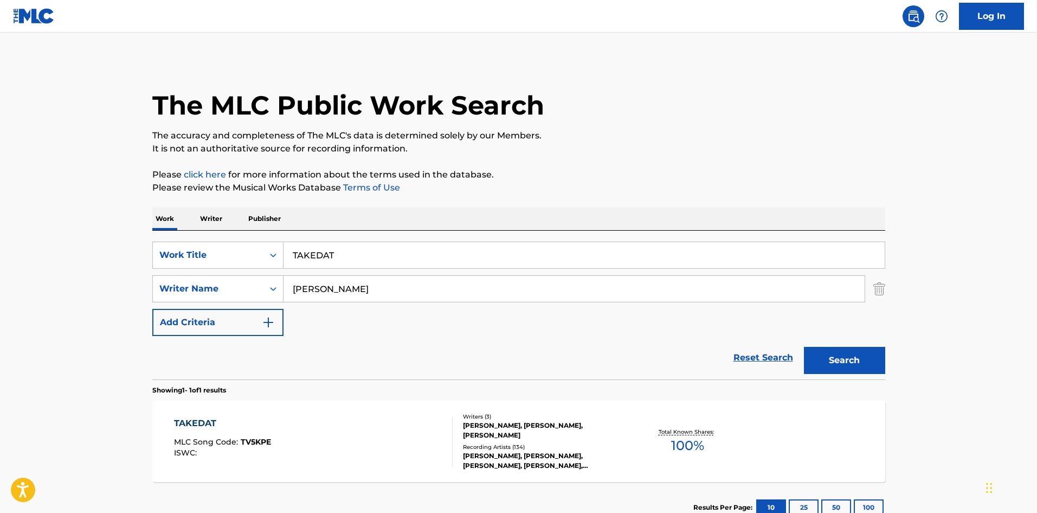
click at [293, 454] on div "TAKEDAT MLC Song Code : TV5KPE ISWC :" at bounding box center [313, 441] width 279 height 49
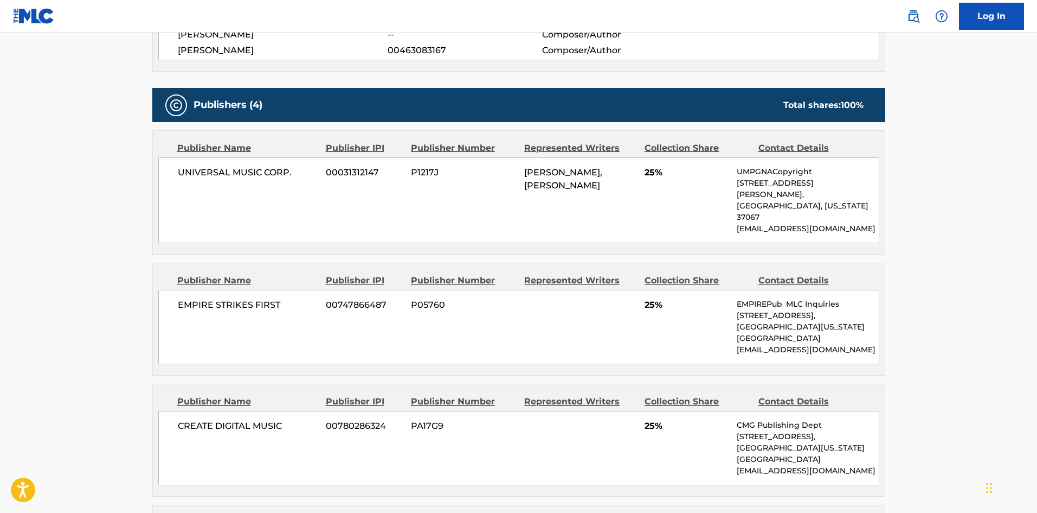
scroll to position [380, 0]
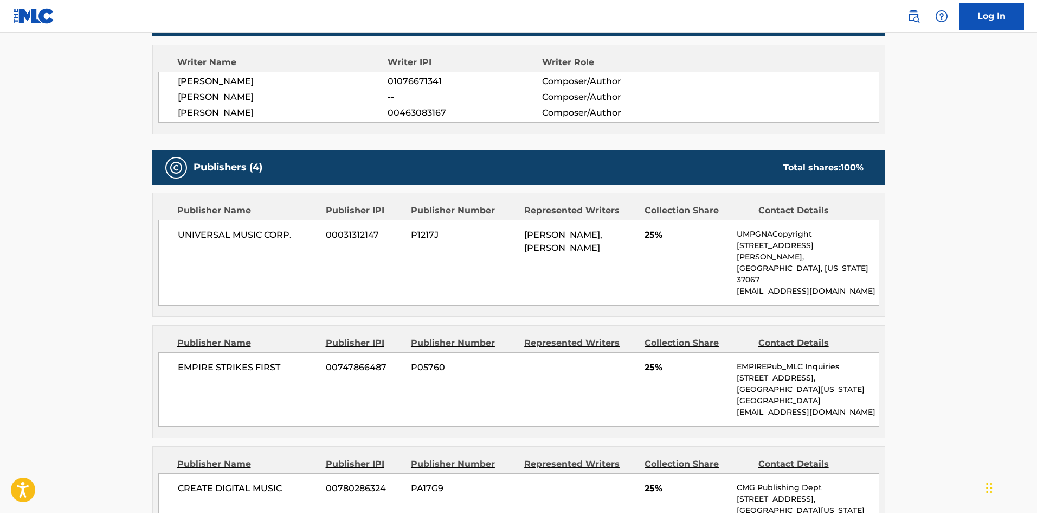
click at [198, 239] on span "UNIVERSAL MUSIC CORP." at bounding box center [248, 234] width 140 height 13
drag, startPoint x: 198, startPoint y: 239, endPoint x: 308, endPoint y: 231, distance: 109.9
click at [308, 231] on span "UNIVERSAL MUSIC CORP." at bounding box center [248, 234] width 140 height 13
copy div "UNIVERSAL MUSIC CORP."
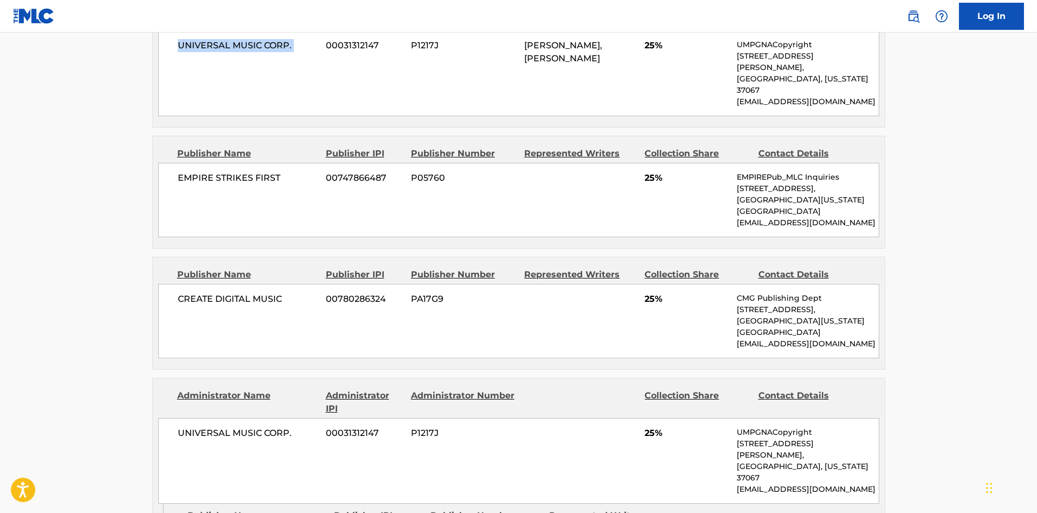
scroll to position [542, 0]
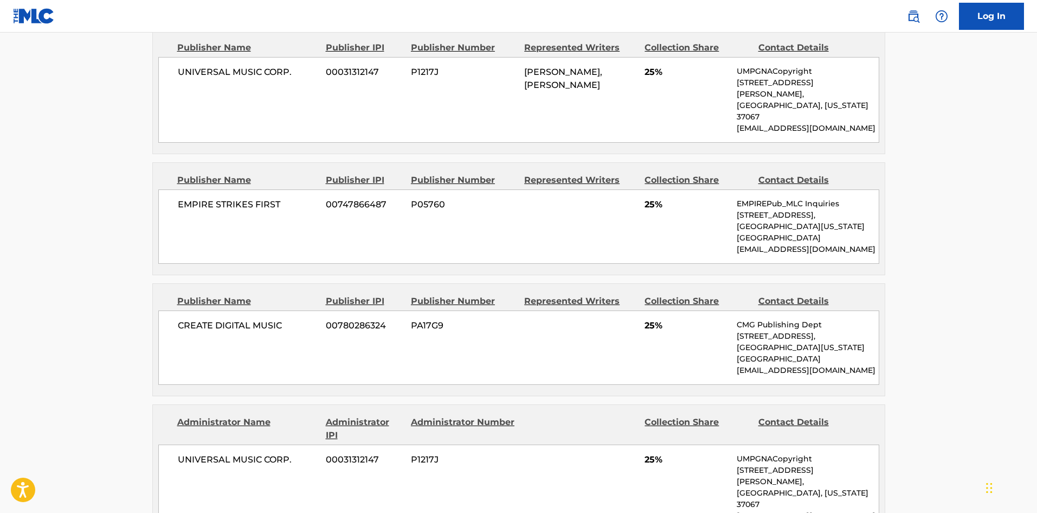
click at [189, 189] on div "EMPIRE STRIKES FIRST 00747866487 P05760 25% EMPIREPub_MLC Inquiries [STREET_ADD…" at bounding box center [518, 226] width 721 height 74
drag, startPoint x: 189, startPoint y: 170, endPoint x: 263, endPoint y: 171, distance: 74.3
click at [263, 189] on div "EMPIRE STRIKES FIRST 00747866487 P05760 25% EMPIREPub_MLC Inquiries [STREET_ADD…" at bounding box center [518, 226] width 721 height 74
click at [183, 319] on span "CREATE DIGITAL MUSIC" at bounding box center [248, 325] width 140 height 13
drag, startPoint x: 183, startPoint y: 308, endPoint x: 277, endPoint y: 293, distance: 95.0
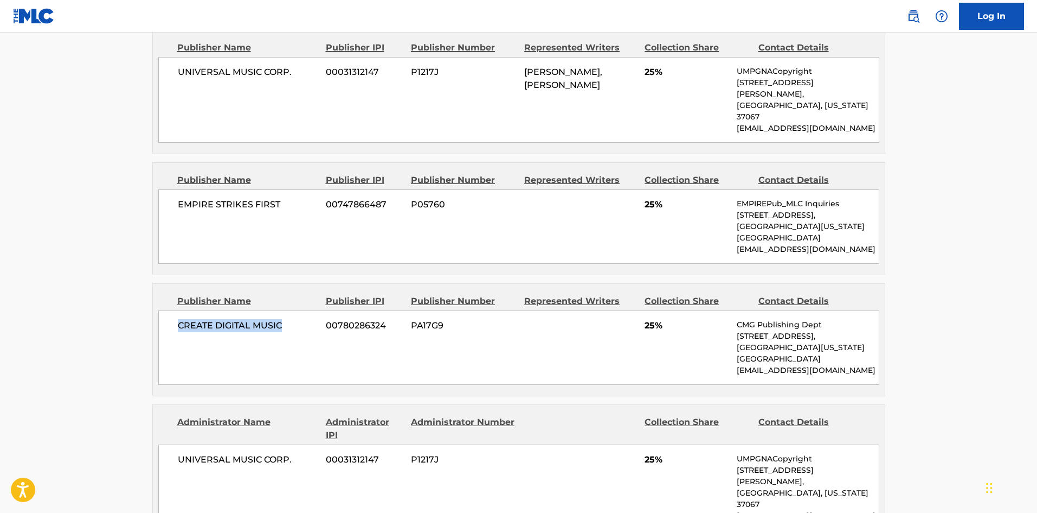
click at [277, 310] on div "CREATE DIGITAL MUSIC 00780286324 PA17G9 25% CMG Publishing Dept [STREET_ADDRESS…" at bounding box center [518, 347] width 721 height 74
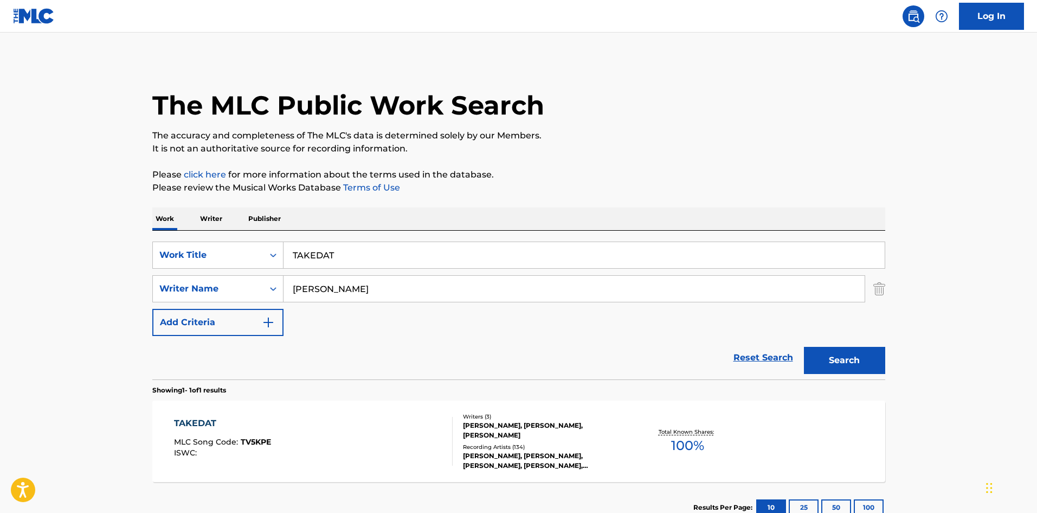
click at [387, 257] on input "TAKEDAT" at bounding box center [584, 255] width 601 height 26
click at [388, 257] on input "TAKEDAT" at bounding box center [584, 255] width 601 height 26
paste input "[PERSON_NAME]"
type input "[PERSON_NAME]"
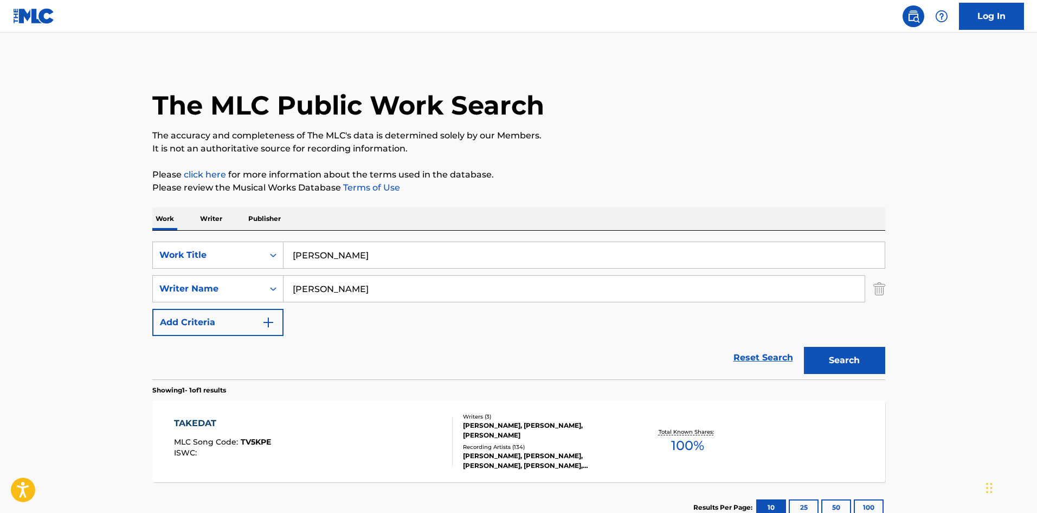
click at [416, 278] on input "[PERSON_NAME]" at bounding box center [574, 289] width 581 height 26
paste input "[PERSON_NAME]"
type input "[PERSON_NAME]"
click at [848, 359] on button "Search" at bounding box center [844, 360] width 81 height 27
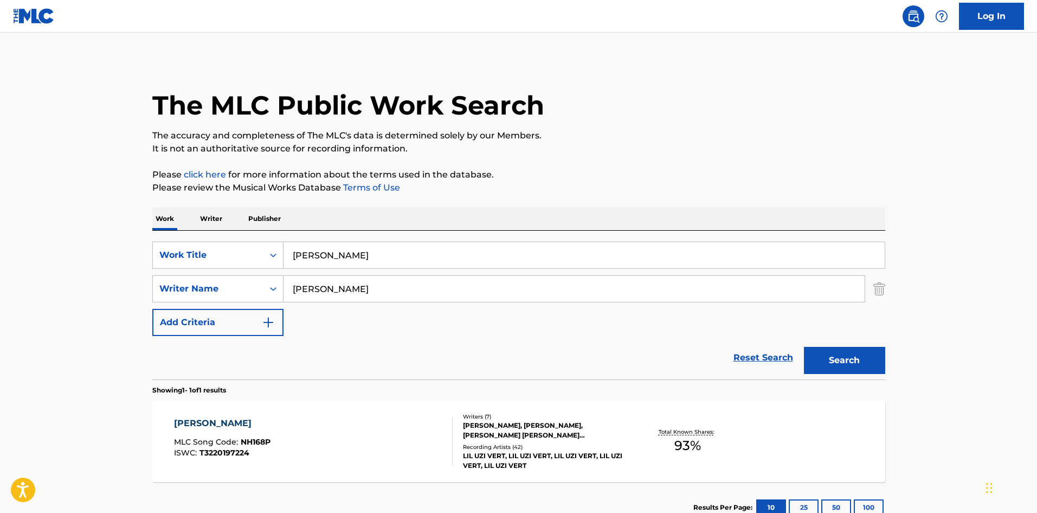
click at [342, 443] on div "[PERSON_NAME] MLC Song Code : NH168P ISWC : T3220197224" at bounding box center [313, 441] width 279 height 49
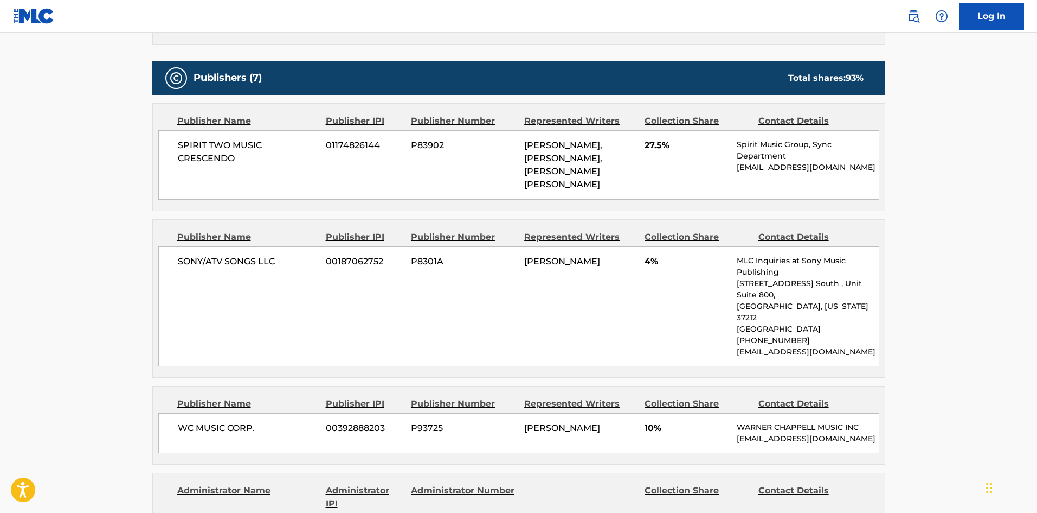
scroll to position [488, 0]
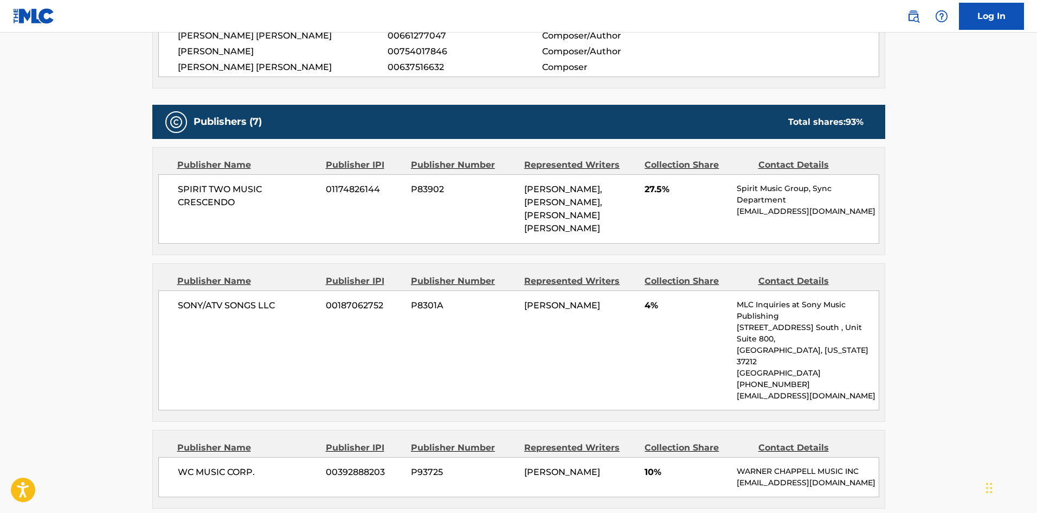
click at [176, 196] on div "SPIRIT TWO MUSIC CRESCENDO 01174826144 P83902 [PERSON_NAME], [PERSON_NAME], [PE…" at bounding box center [518, 208] width 721 height 69
drag, startPoint x: 176, startPoint y: 196, endPoint x: 158, endPoint y: 176, distance: 27.3
click at [158, 176] on div "SPIRIT TWO MUSIC CRESCENDO 01174826144 P83902 [PERSON_NAME], [PERSON_NAME], [PE…" at bounding box center [518, 208] width 721 height 69
click at [180, 312] on div "SONY/ATV SONGS LLC 00187062752 P8301A [PERSON_NAME] 4% MLC Inquiries at Sony Mu…" at bounding box center [518, 350] width 721 height 120
drag, startPoint x: 180, startPoint y: 312, endPoint x: 277, endPoint y: 305, distance: 96.8
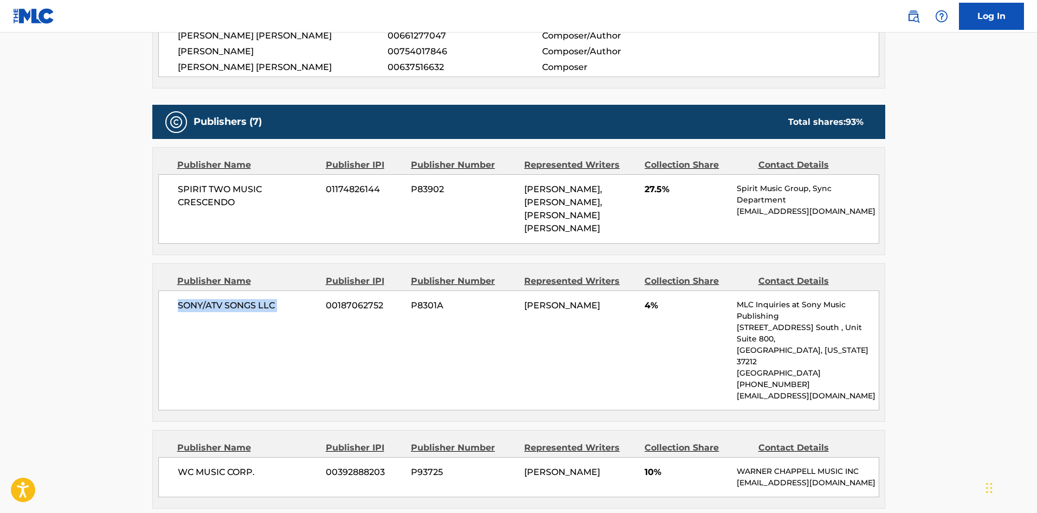
click at [277, 305] on div "SONY/ATV SONGS LLC 00187062752 P8301A [PERSON_NAME] 4% MLC Inquiries at Sony Mu…" at bounding box center [518, 350] width 721 height 120
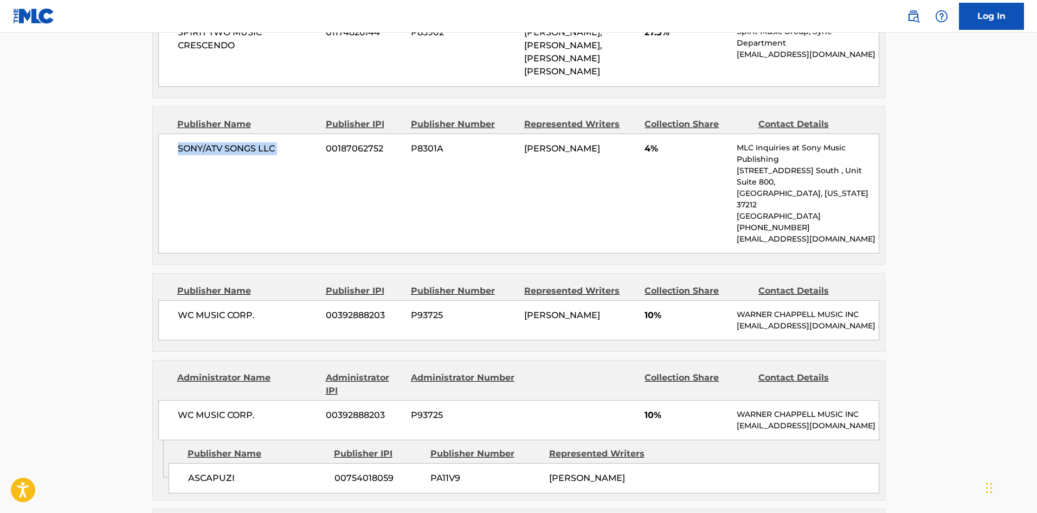
scroll to position [651, 0]
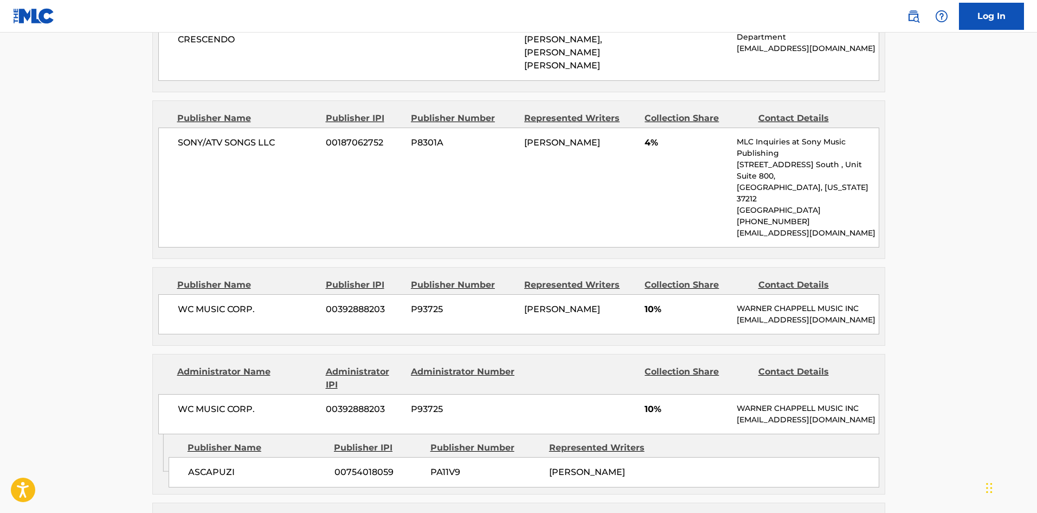
click at [187, 303] on span "WC MUSIC CORP." at bounding box center [248, 309] width 140 height 13
drag, startPoint x: 187, startPoint y: 281, endPoint x: 281, endPoint y: 285, distance: 95.0
click at [281, 303] on span "WC MUSIC CORP." at bounding box center [248, 309] width 140 height 13
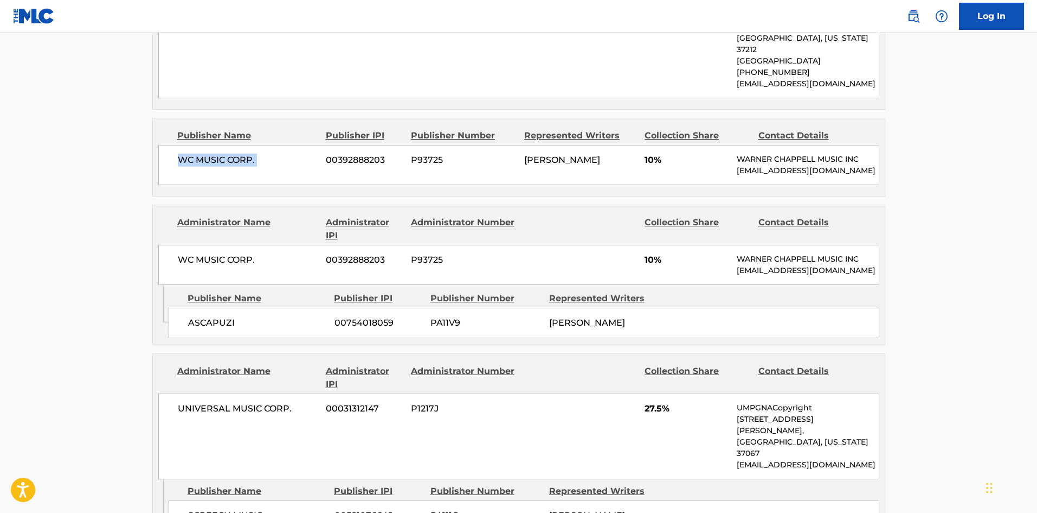
scroll to position [813, 0]
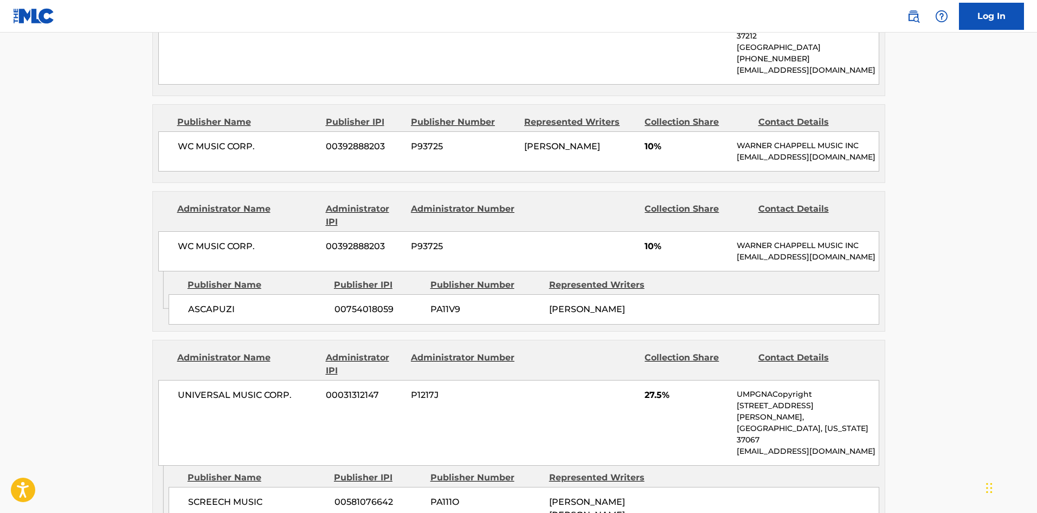
click at [208, 301] on div "ASCAPUZI 00754018059 PA11V9 [PERSON_NAME]" at bounding box center [524, 309] width 711 height 30
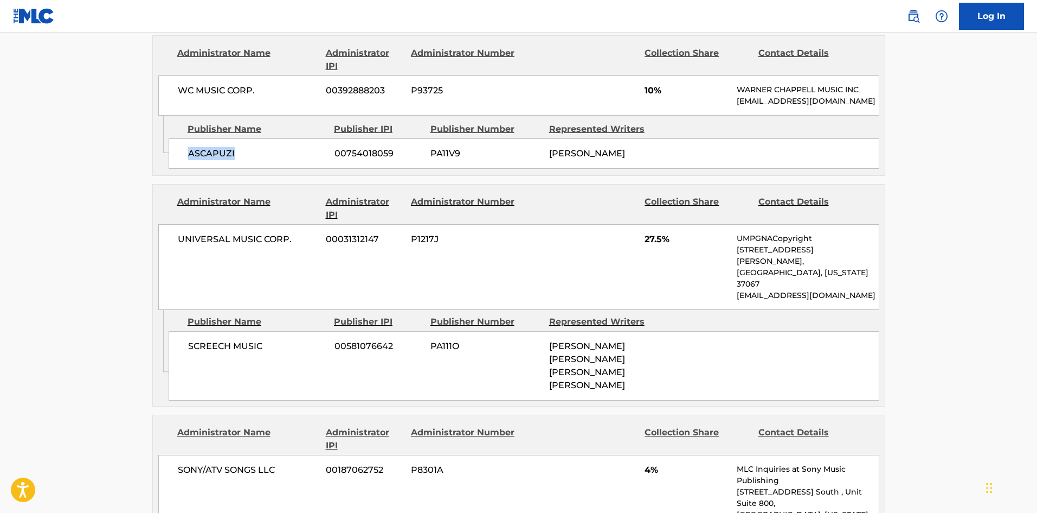
scroll to position [976, 0]
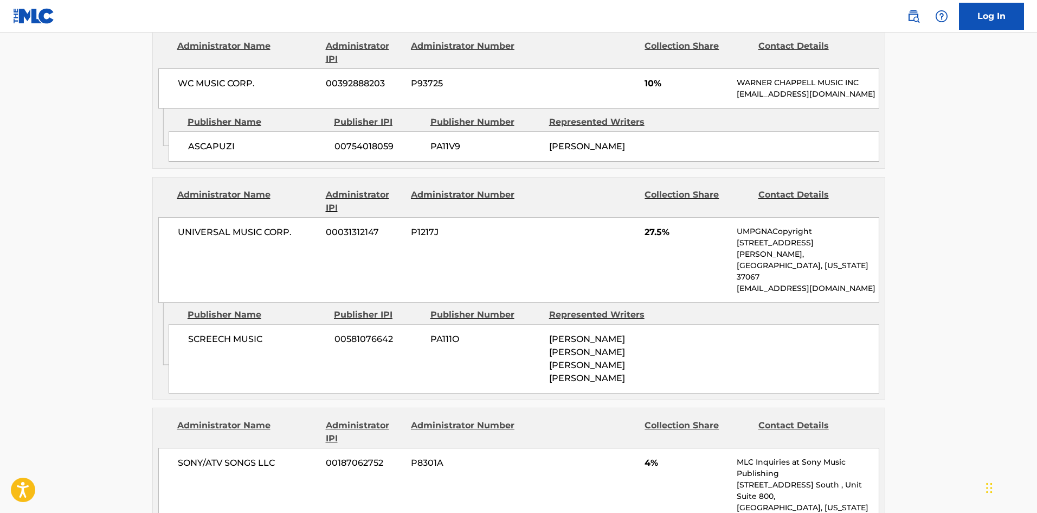
click at [197, 332] on span "SCREECH MUSIC" at bounding box center [257, 338] width 138 height 13
click at [202, 332] on span "SCREECH MUSIC" at bounding box center [257, 338] width 138 height 13
drag, startPoint x: 202, startPoint y: 313, endPoint x: 268, endPoint y: 319, distance: 66.4
click at [268, 332] on span "SCREECH MUSIC" at bounding box center [257, 338] width 138 height 13
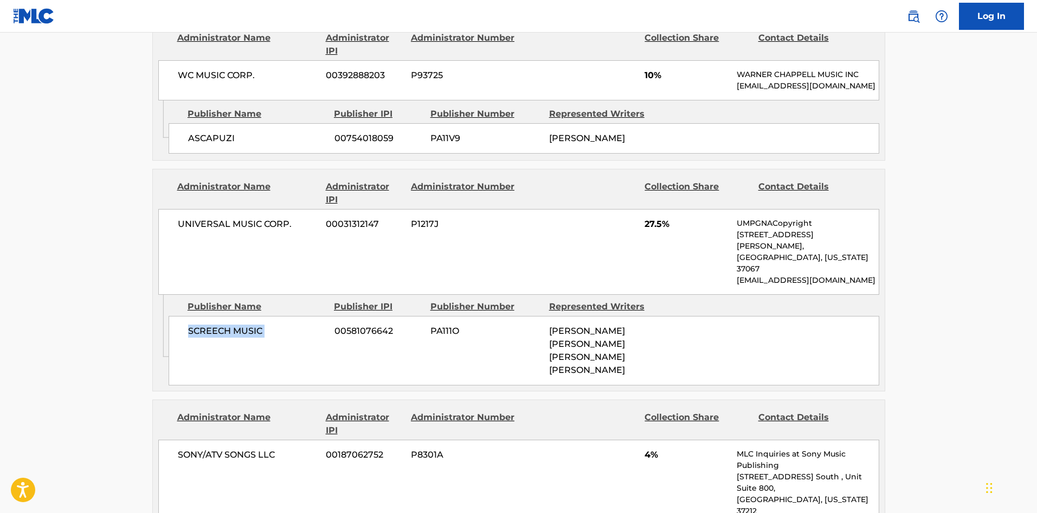
scroll to position [1193, 0]
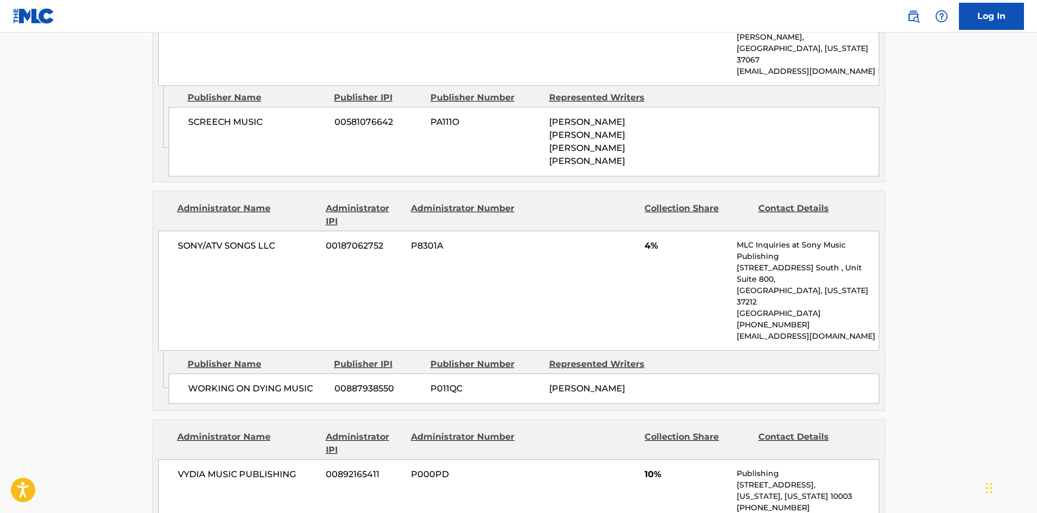
click at [189, 382] on span "WORKING ON DYING MUSIC" at bounding box center [257, 388] width 138 height 13
drag, startPoint x: 203, startPoint y: 339, endPoint x: 307, endPoint y: 336, distance: 104.2
click at [307, 382] on span "WORKING ON DYING MUSIC" at bounding box center [257, 388] width 138 height 13
click at [184, 373] on div "WORKING ON DYING MUSIC 00887938550 P011QC [PERSON_NAME]" at bounding box center [524, 388] width 711 height 30
drag, startPoint x: 184, startPoint y: 327, endPoint x: 313, endPoint y: 336, distance: 129.4
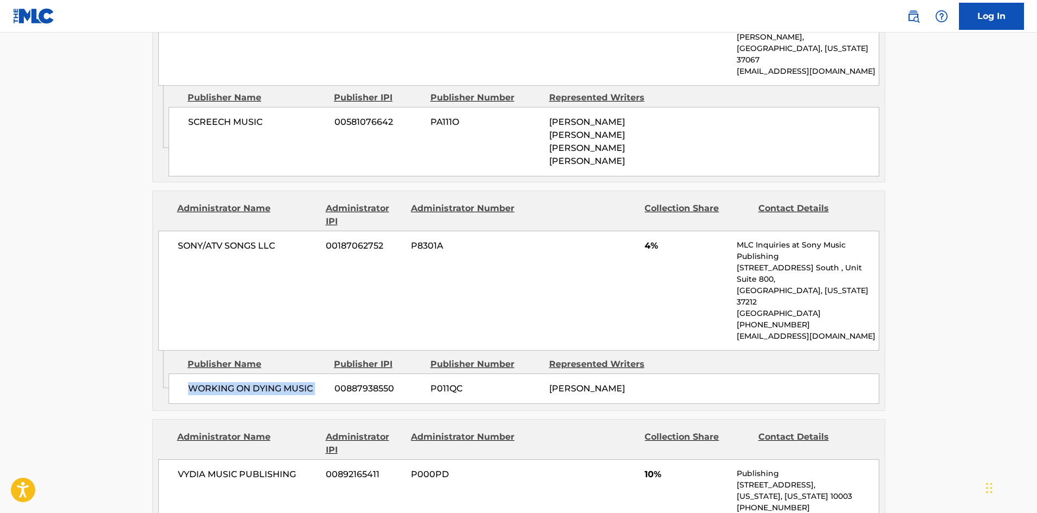
click at [313, 373] on div "WORKING ON DYING MUSIC 00887938550 P011QC [PERSON_NAME]" at bounding box center [524, 388] width 711 height 30
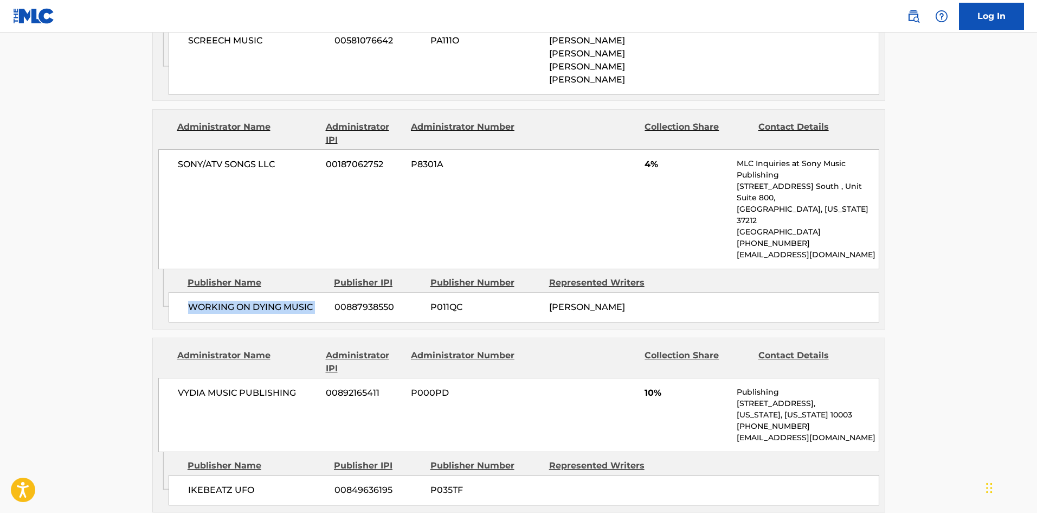
scroll to position [1410, 0]
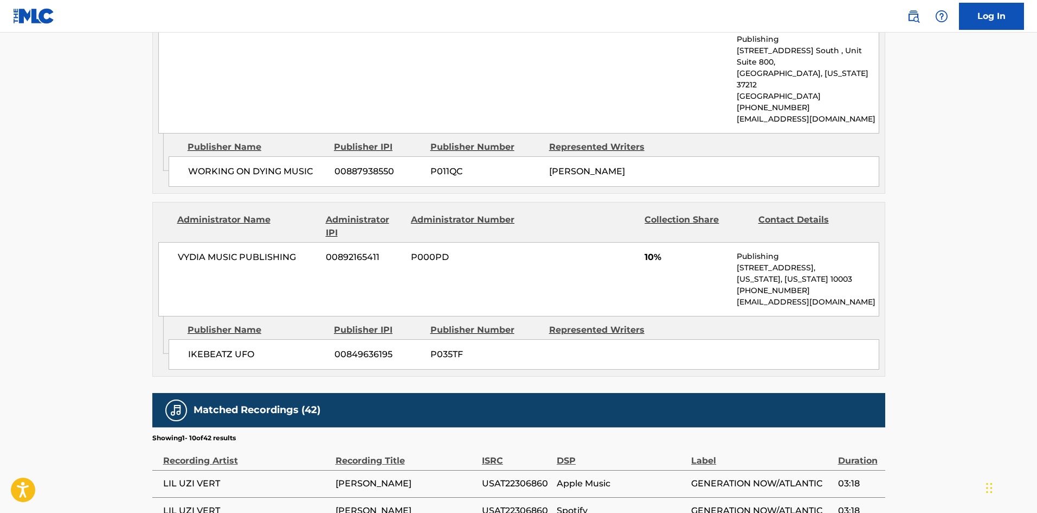
click at [193, 348] on span "IKEBEATZ UFO" at bounding box center [257, 354] width 138 height 13
drag, startPoint x: 193, startPoint y: 320, endPoint x: 244, endPoint y: 320, distance: 51.0
click at [244, 348] on span "IKEBEATZ UFO" at bounding box center [257, 354] width 138 height 13
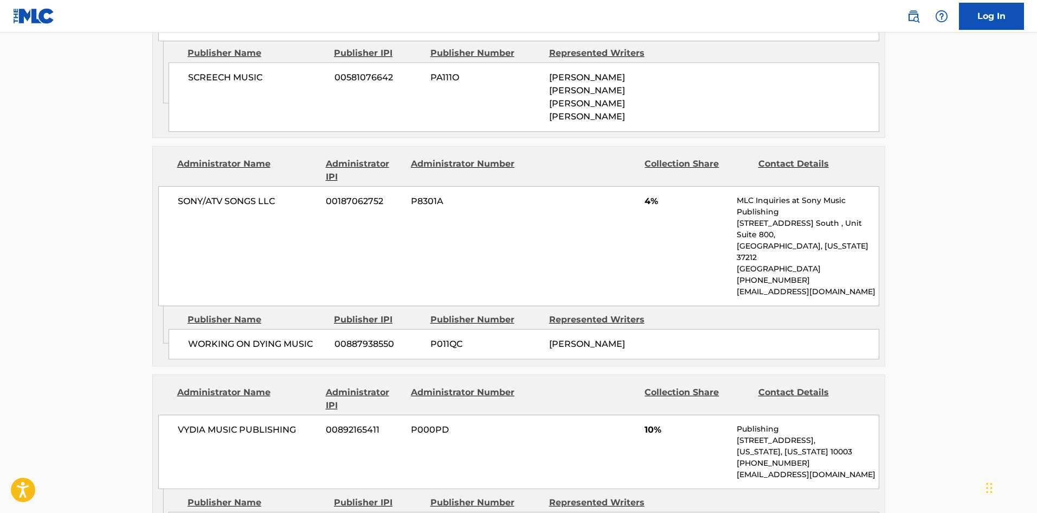
scroll to position [1369, 0]
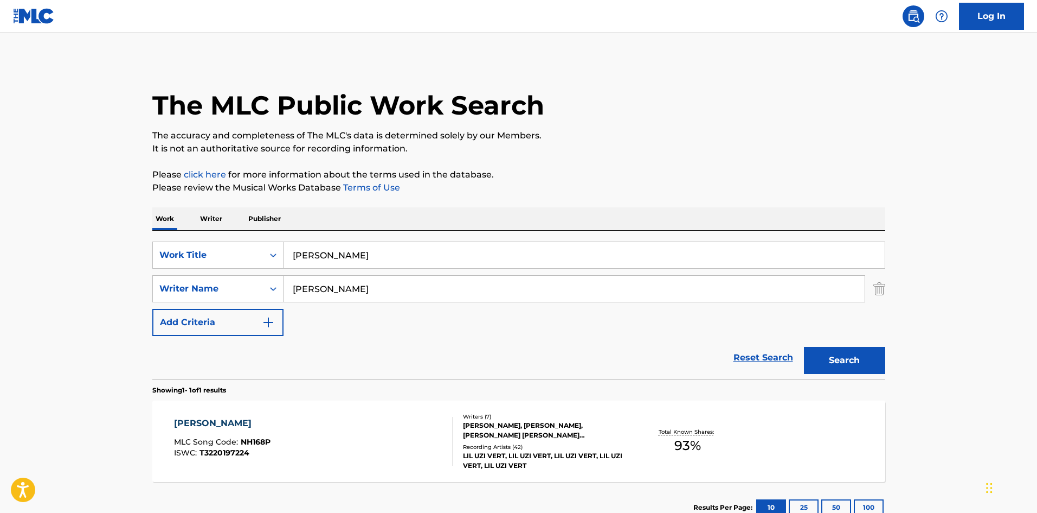
click at [330, 254] on input "[PERSON_NAME]" at bounding box center [584, 255] width 601 height 26
paste input "Make Em Pay You"
type input "Make Em Pay You"
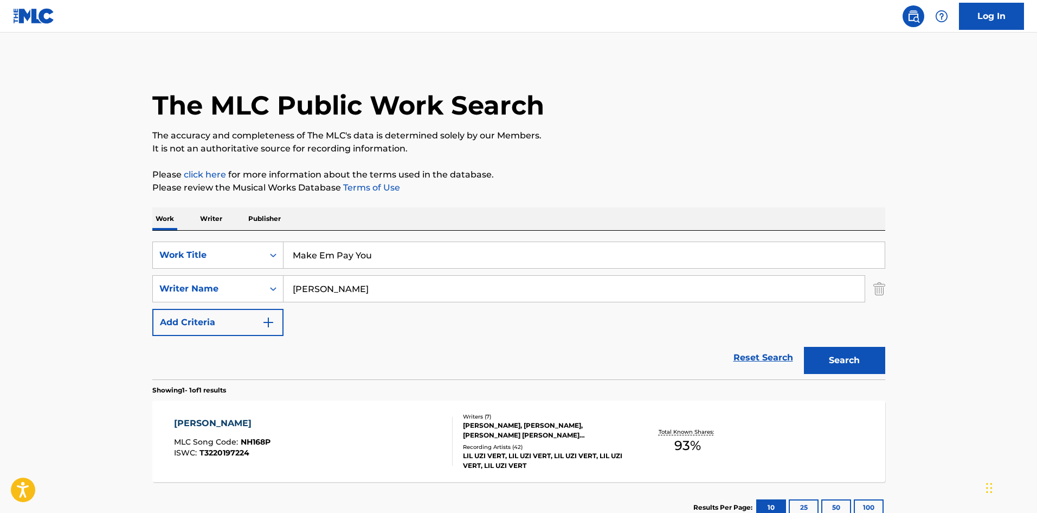
click at [343, 285] on input "[PERSON_NAME]" at bounding box center [574, 289] width 581 height 26
click at [804, 347] on button "Search" at bounding box center [844, 360] width 81 height 27
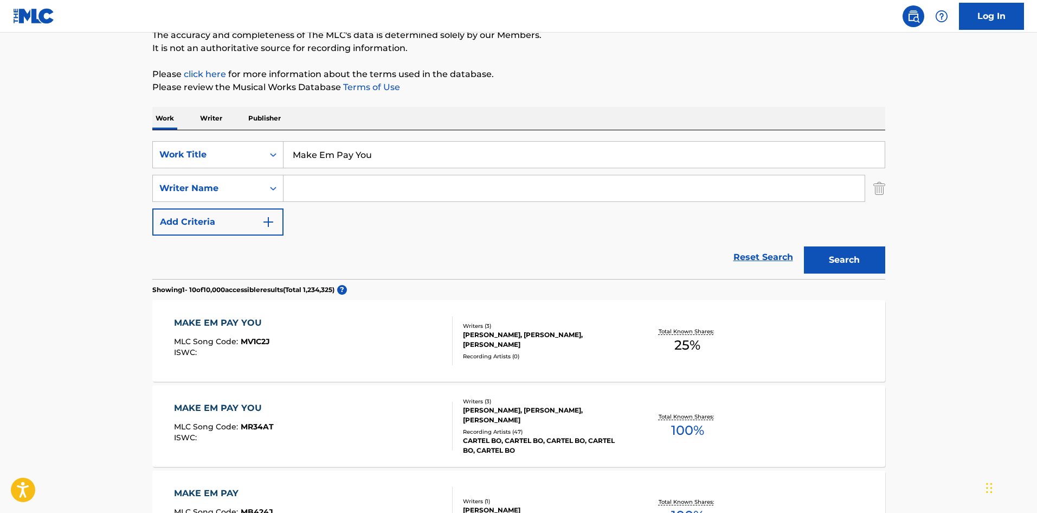
scroll to position [217, 0]
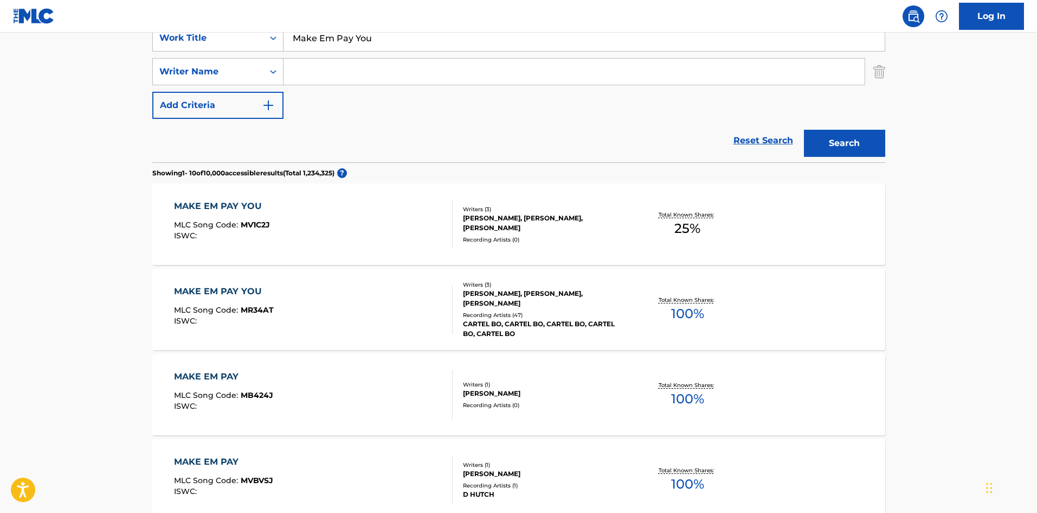
click at [292, 331] on div "MAKE EM PAY YOU MLC Song Code : MR34AT ISWC :" at bounding box center [313, 309] width 279 height 49
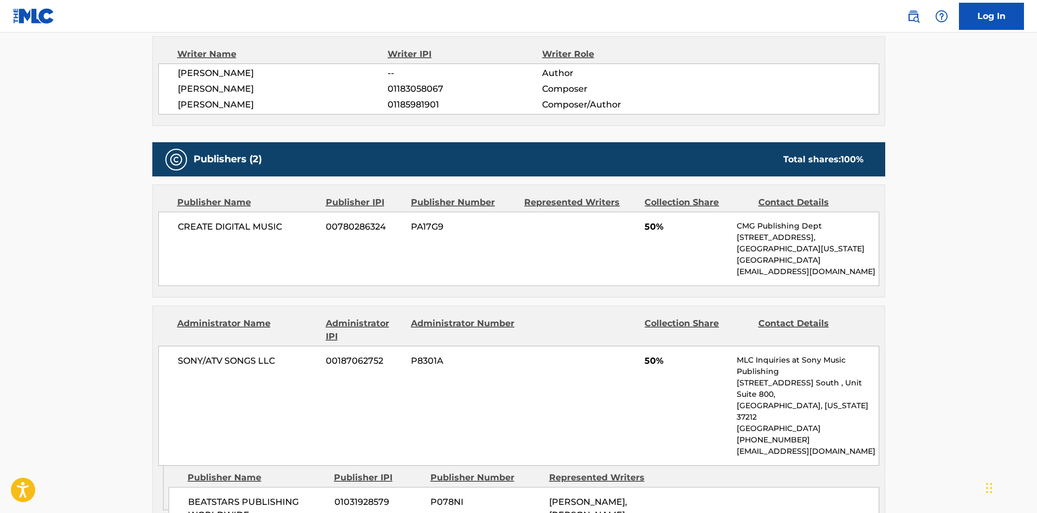
scroll to position [434, 0]
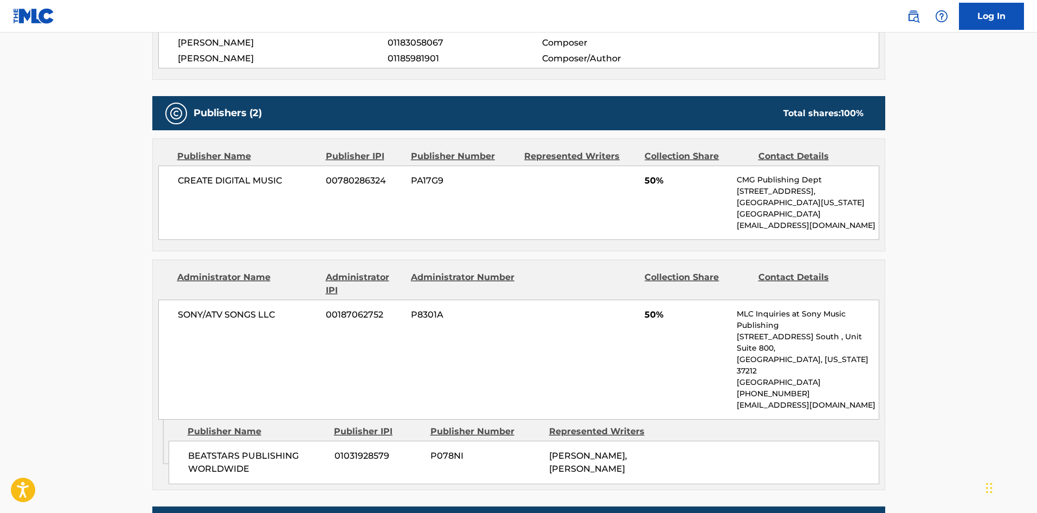
click at [199, 185] on span "CREATE DIGITAL MUSIC" at bounding box center [248, 180] width 140 height 13
drag, startPoint x: 199, startPoint y: 185, endPoint x: 274, endPoint y: 177, distance: 75.2
click at [274, 177] on span "CREATE DIGITAL MUSIC" at bounding box center [248, 180] width 140 height 13
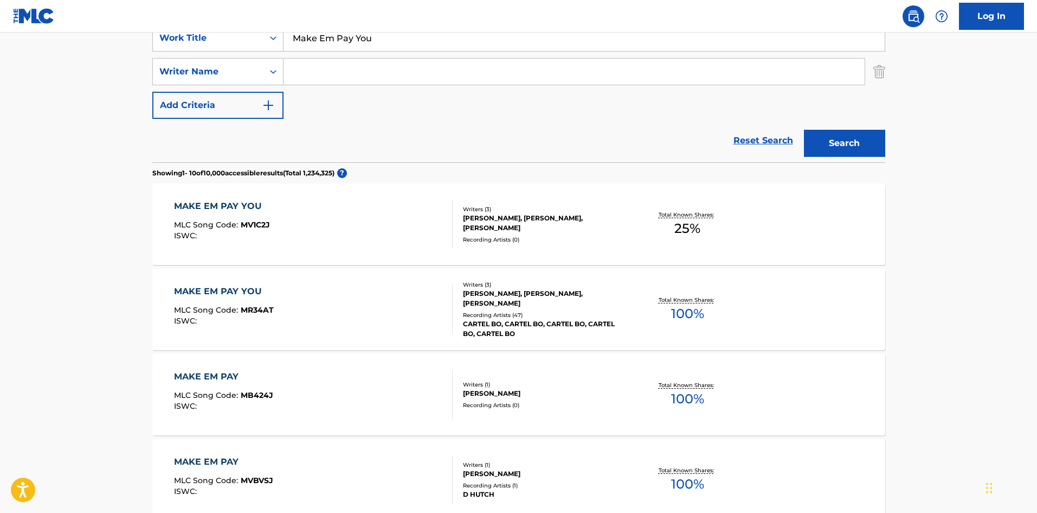
click at [347, 48] on input "Make Em Pay You" at bounding box center [584, 38] width 601 height 26
paste input "Better With Each Other"
type input "Better With Each Other"
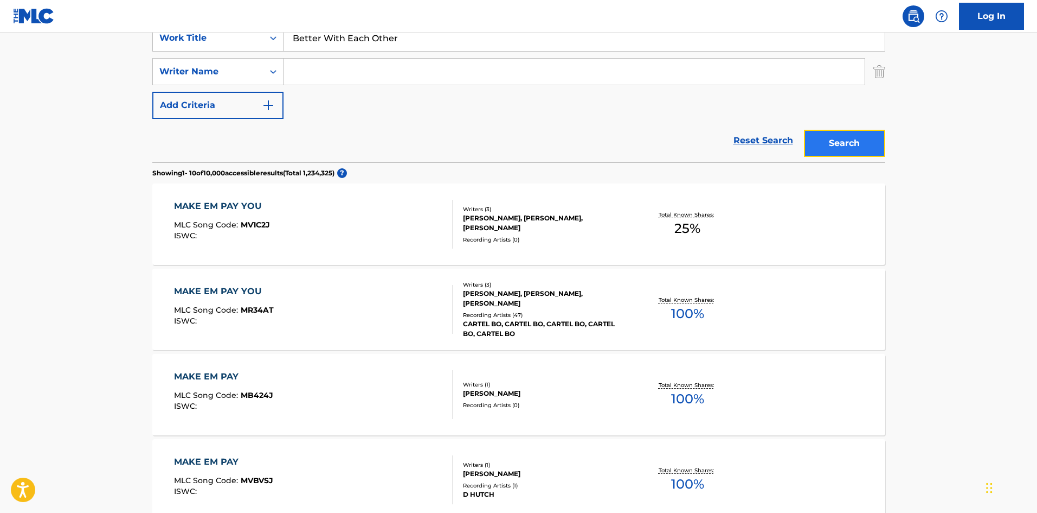
click at [840, 153] on button "Search" at bounding box center [844, 143] width 81 height 27
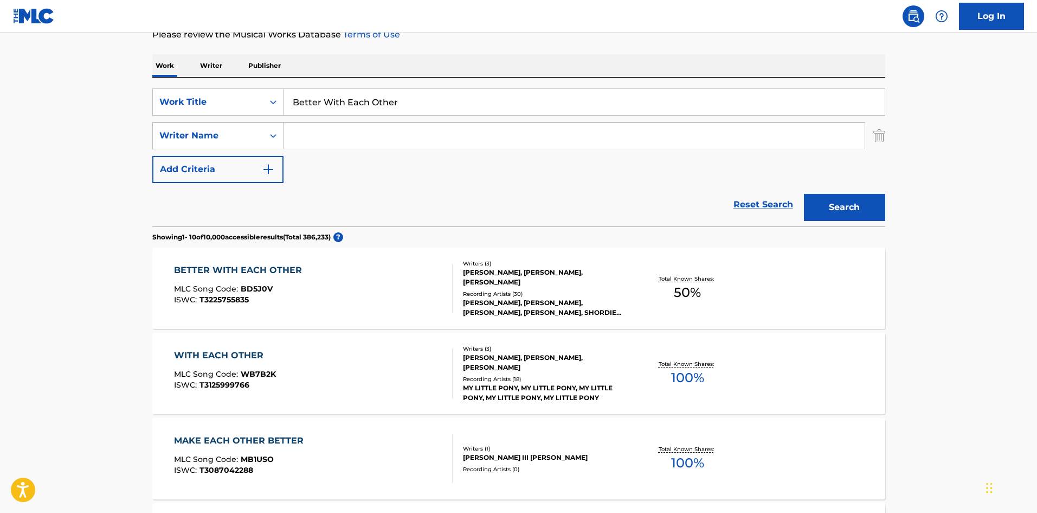
scroll to position [163, 0]
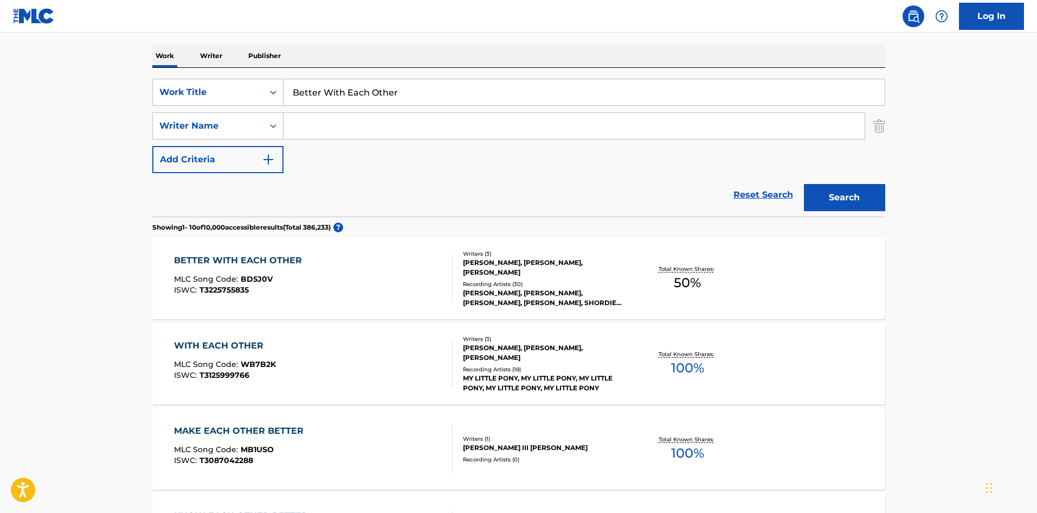
click at [302, 303] on div "BETTER WITH EACH OTHER MLC Song Code : BD5J0V ISWC : T3225755835 Writers ( 3 ) …" at bounding box center [518, 278] width 733 height 81
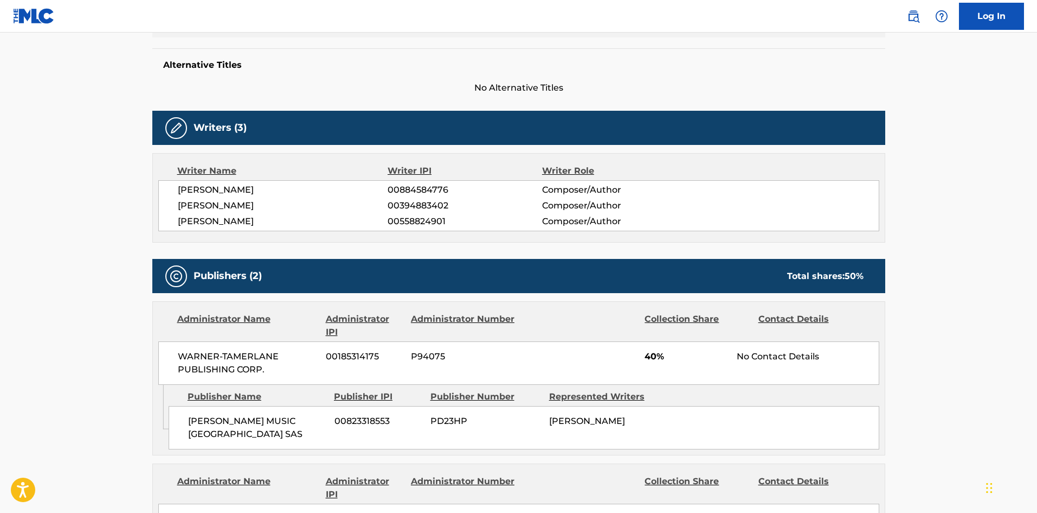
scroll to position [488, 0]
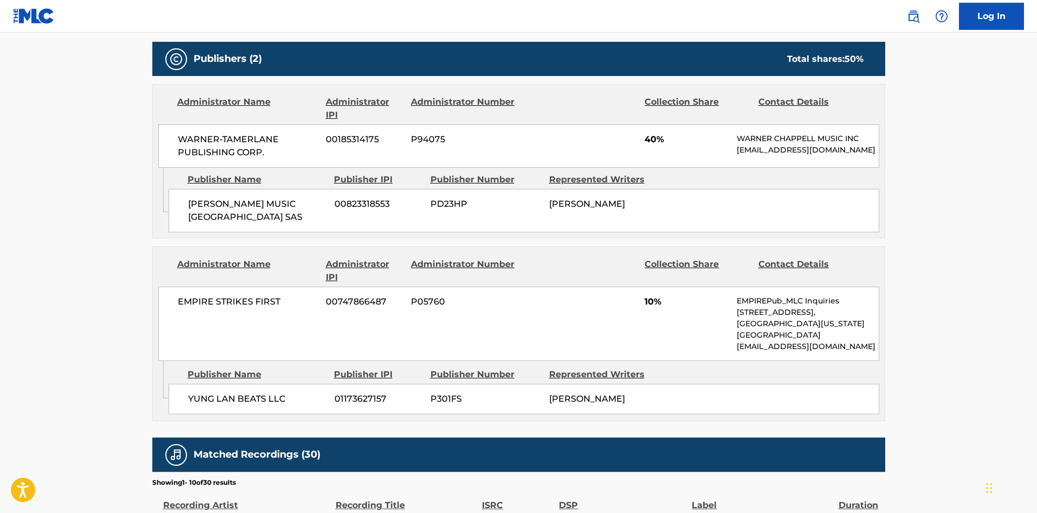
scroll to position [163, 0]
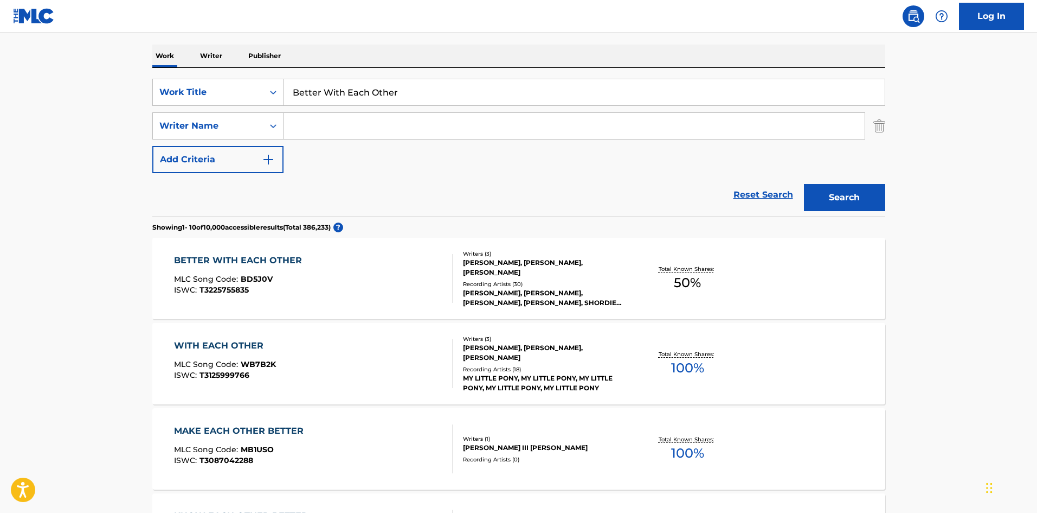
click at [441, 94] on input "Better With Each Other" at bounding box center [584, 92] width 601 height 26
paste input "Get In There"
type input "Get In There"
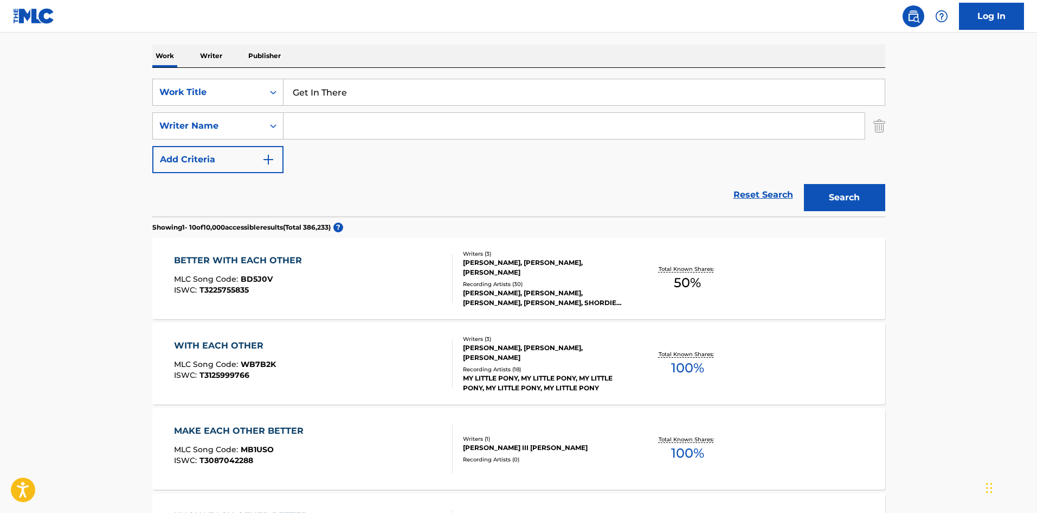
click at [394, 120] on input "Search Form" at bounding box center [574, 126] width 581 height 26
paste input "[PERSON_NAME]"
type input "[PERSON_NAME]"
click at [828, 197] on button "Search" at bounding box center [844, 197] width 81 height 27
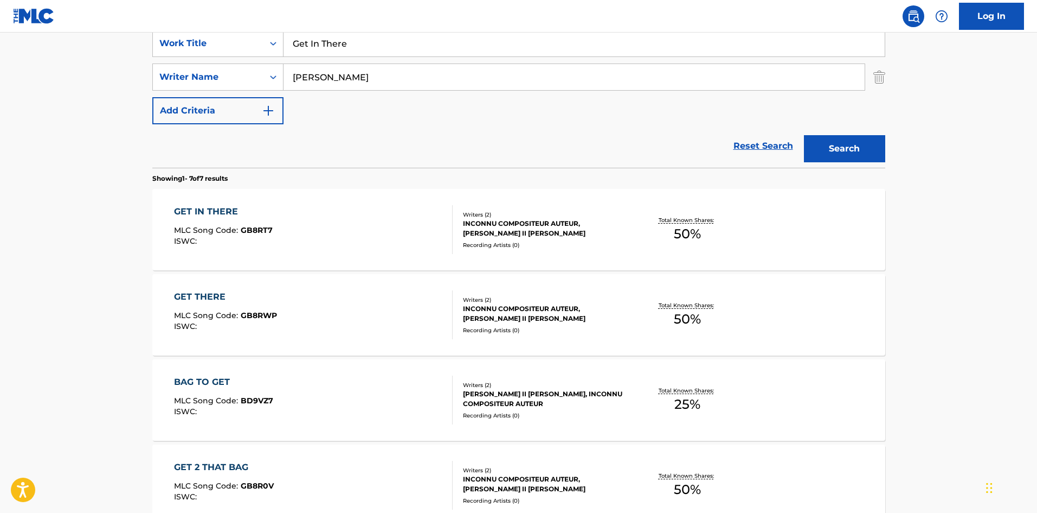
scroll to position [217, 0]
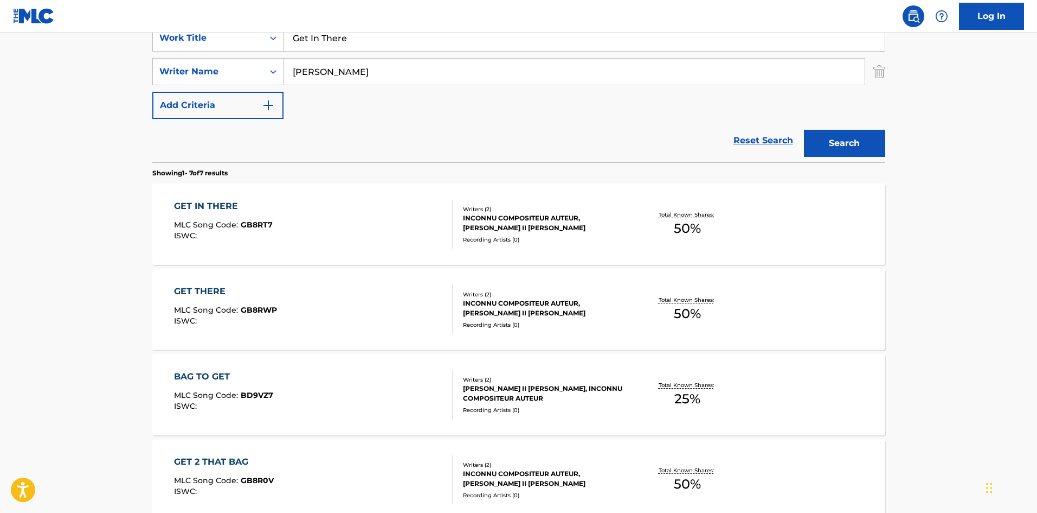
click at [281, 227] on div "GET IN THERE MLC Song Code : GB8RT7 ISWC :" at bounding box center [313, 224] width 279 height 49
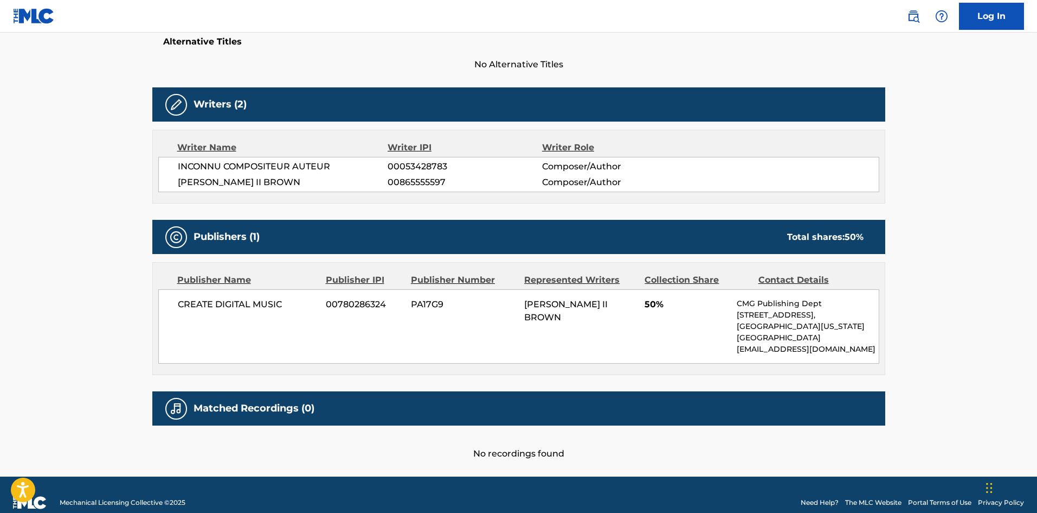
scroll to position [310, 0]
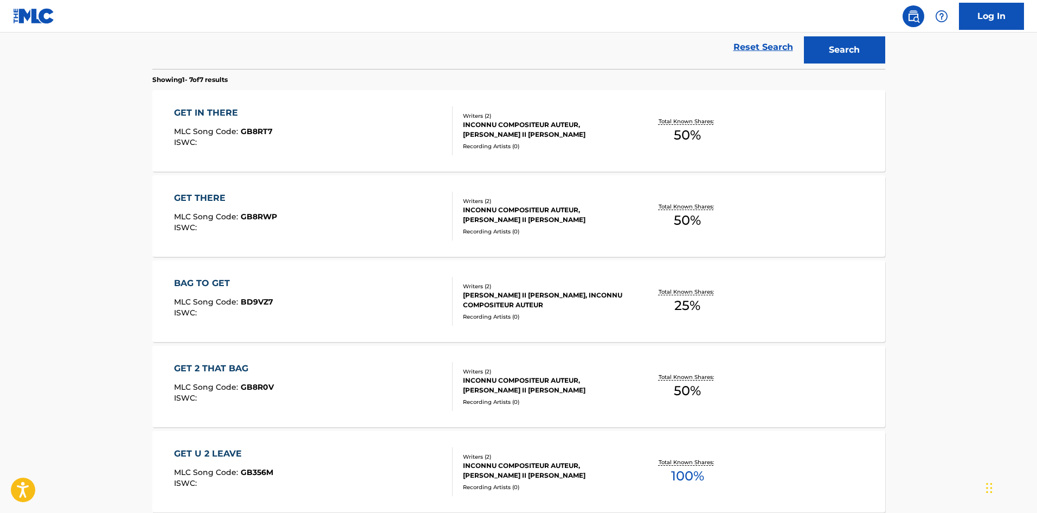
scroll to position [217, 0]
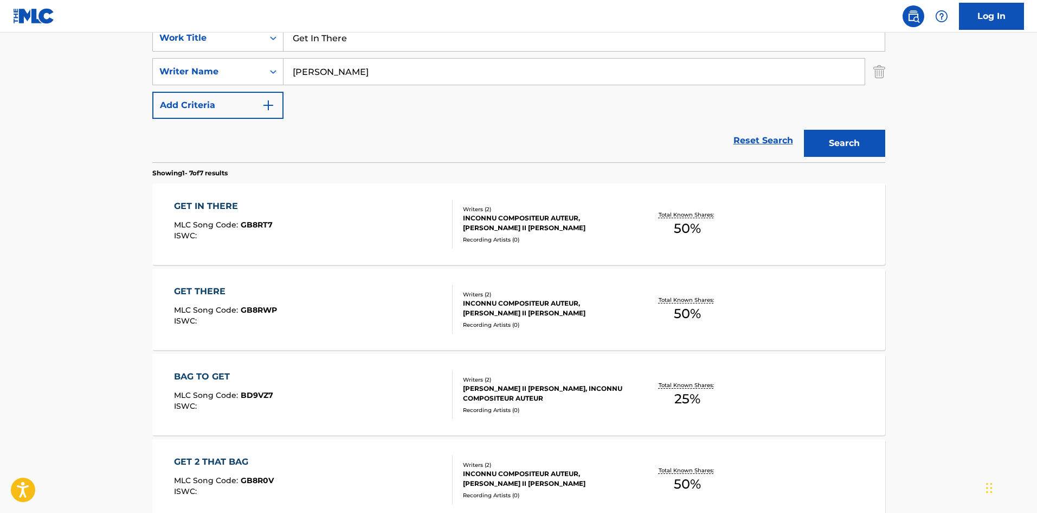
click at [426, 22] on nav "Log In" at bounding box center [518, 16] width 1037 height 33
click at [425, 25] on nav "Log In" at bounding box center [518, 16] width 1037 height 33
click at [425, 35] on input "Get In There" at bounding box center [584, 38] width 601 height 26
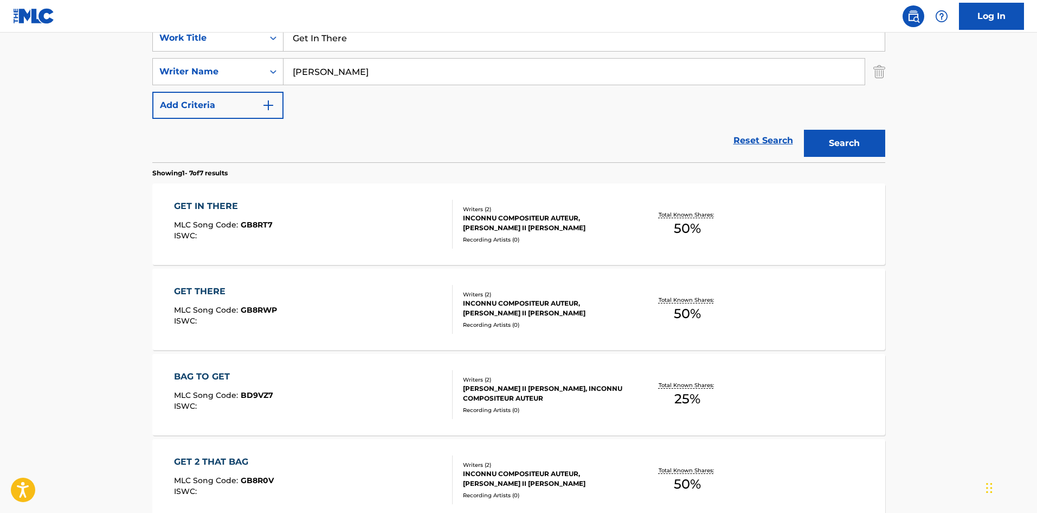
click at [425, 35] on input "Get In There" at bounding box center [584, 38] width 601 height 26
paste input "Bad Dreams"
type input "Bad Dreams"
click at [328, 87] on div "SearchWithCriteria5e6860eb-98e6-43e2-8ab7-4ed545647e31 Work Title Bad Dreams Se…" at bounding box center [518, 71] width 733 height 94
click at [336, 79] on input "[PERSON_NAME]" at bounding box center [574, 72] width 581 height 26
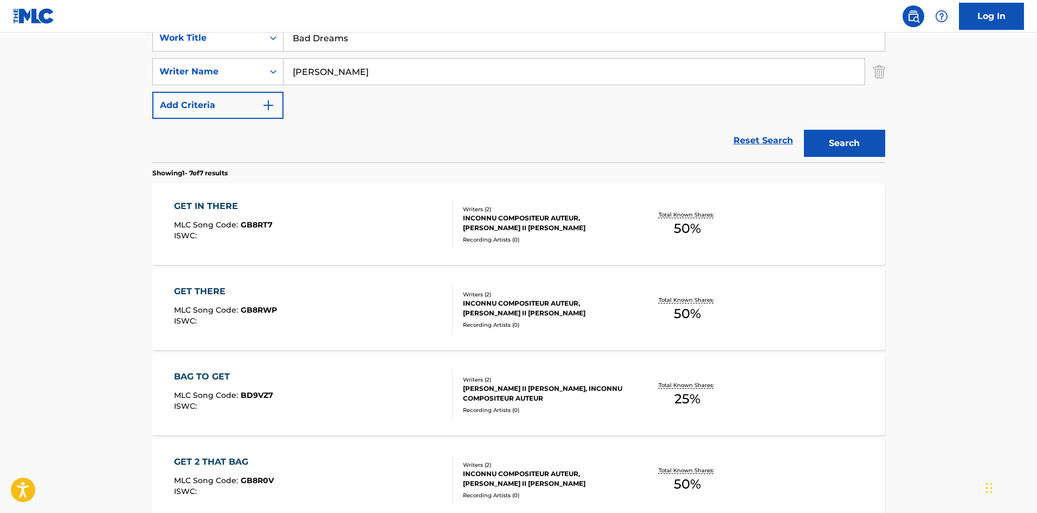
click at [336, 79] on input "[PERSON_NAME]" at bounding box center [574, 72] width 581 height 26
paste input "DIMSDA"
type input "[PERSON_NAME]"
click at [861, 145] on button "Search" at bounding box center [844, 143] width 81 height 27
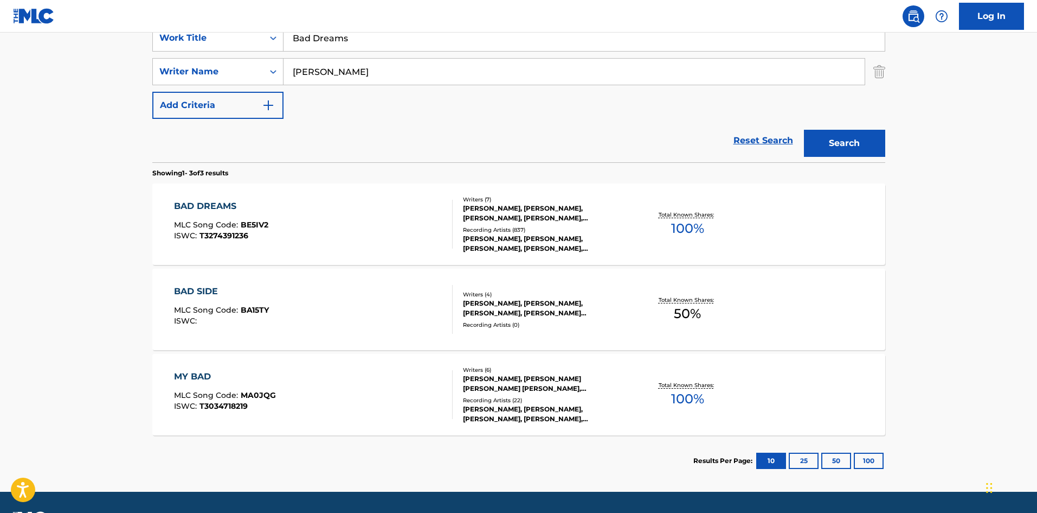
click at [305, 239] on div "BAD DREAMS MLC Song Code : BE5IV2 ISWC : T3274391236" at bounding box center [313, 224] width 279 height 49
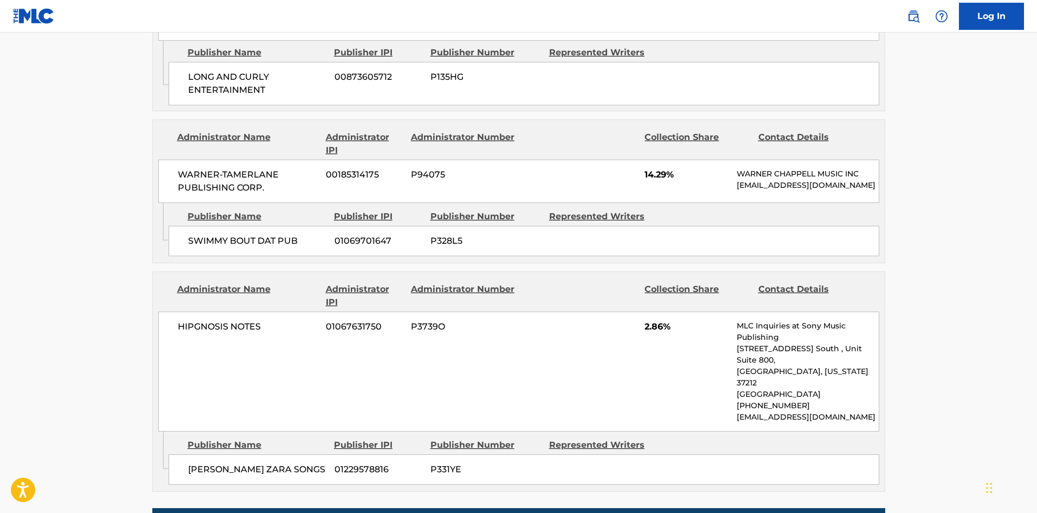
scroll to position [2657, 0]
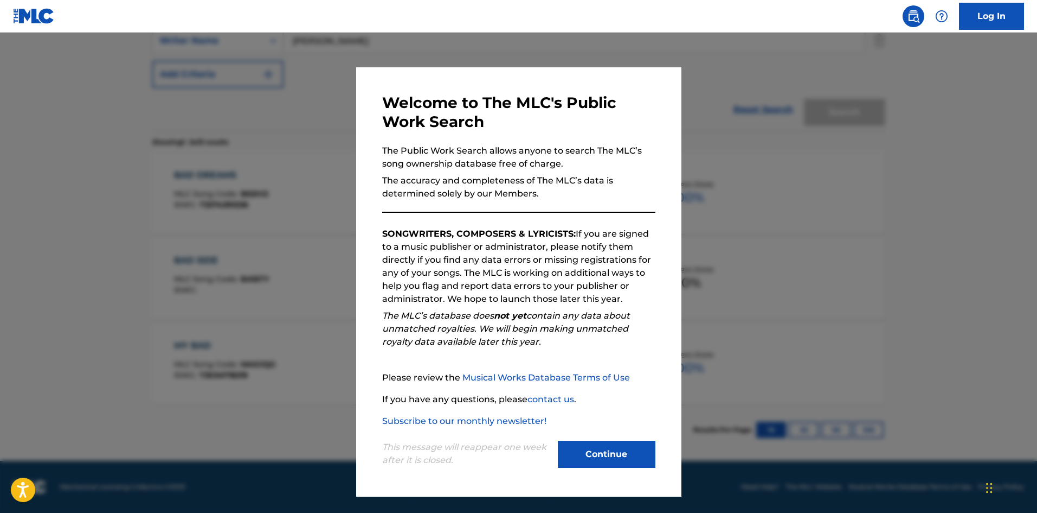
scroll to position [248, 0]
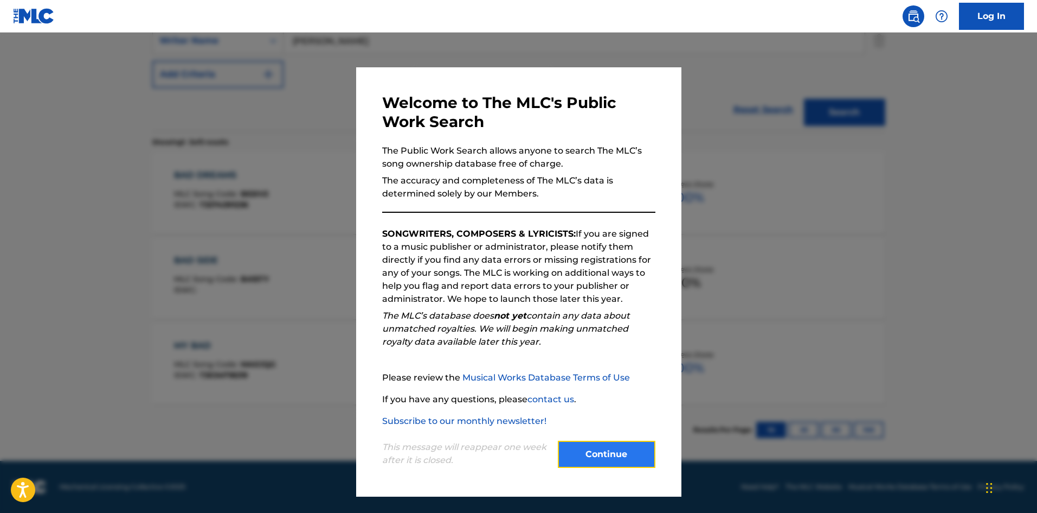
click at [601, 467] on button "Continue" at bounding box center [607, 453] width 98 height 27
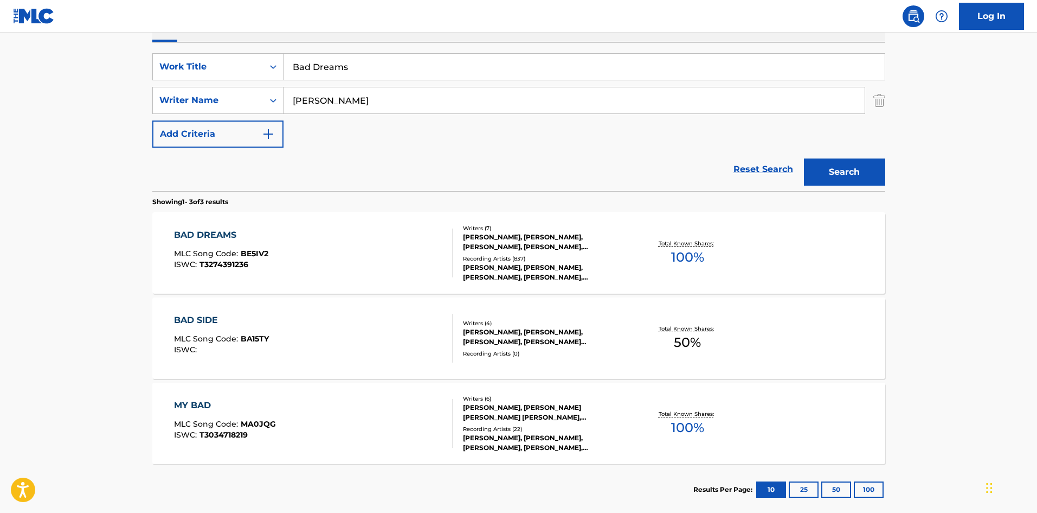
scroll to position [139, 0]
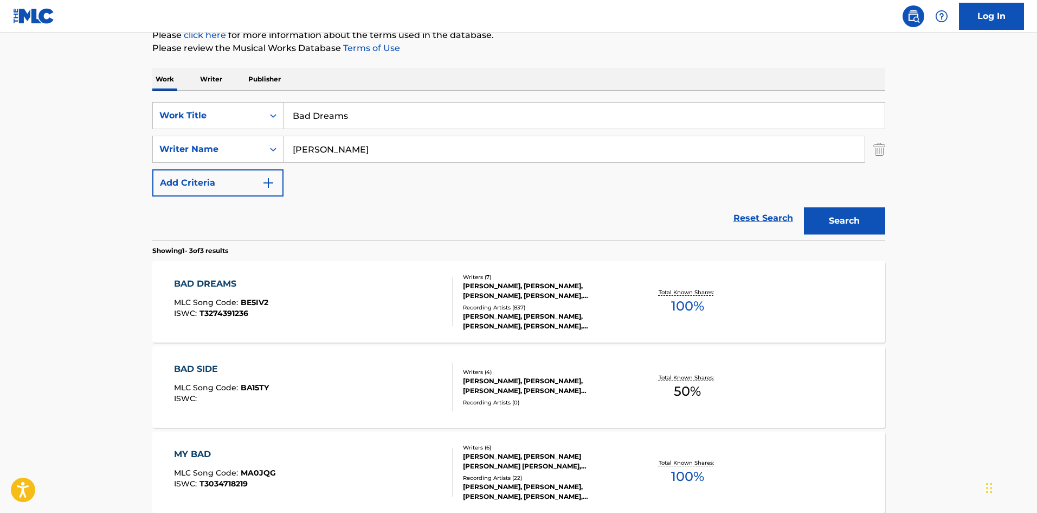
click at [361, 91] on div "Work Writer Publisher" at bounding box center [518, 79] width 733 height 23
click at [361, 118] on input "Bad Dreams" at bounding box center [584, 116] width 601 height 26
paste input "Favorite Rapper"
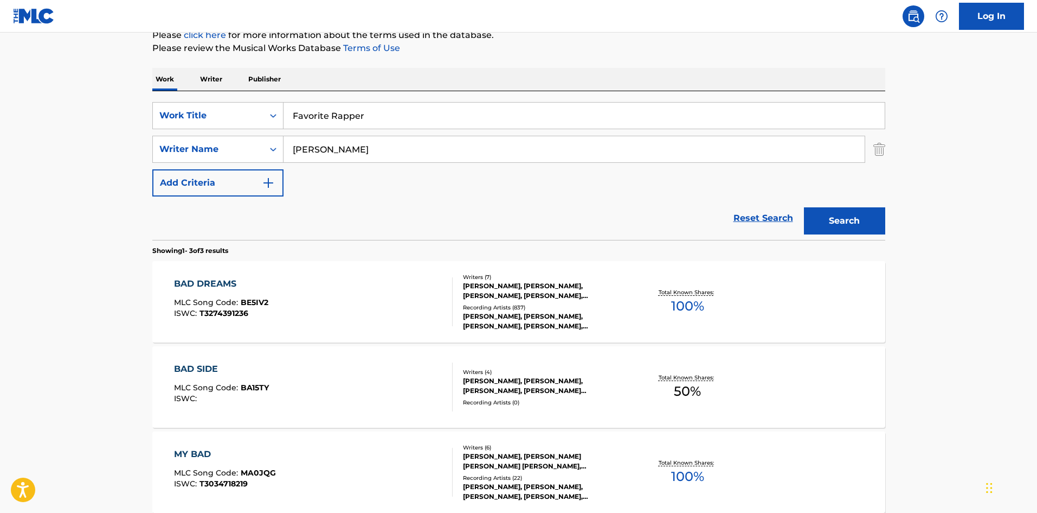
type input "Favorite Rapper"
click at [341, 151] on input "[PERSON_NAME]" at bounding box center [574, 149] width 581 height 26
paste input "MODI"
type input "MODI"
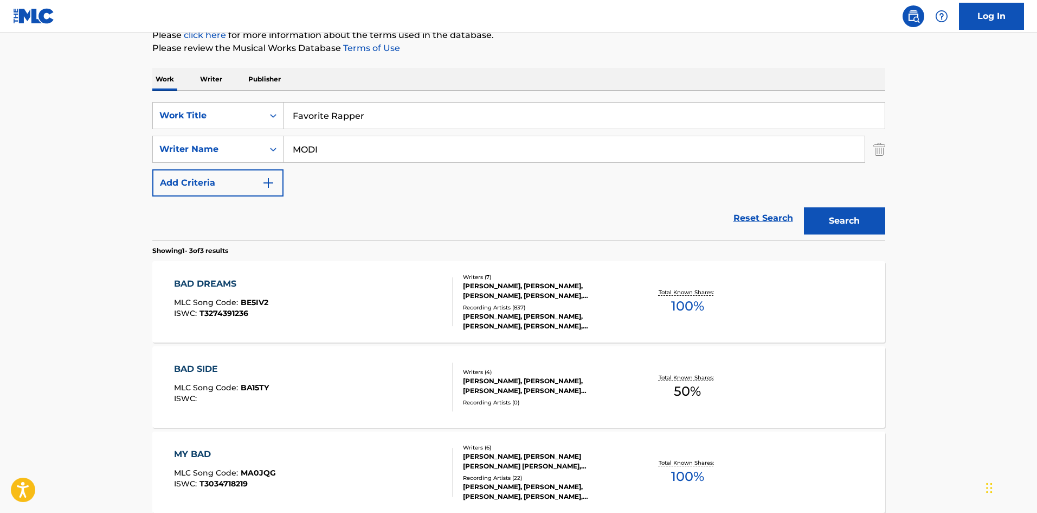
click at [791, 202] on div "Reset Search Search" at bounding box center [518, 217] width 733 height 43
click at [834, 212] on button "Search" at bounding box center [844, 220] width 81 height 27
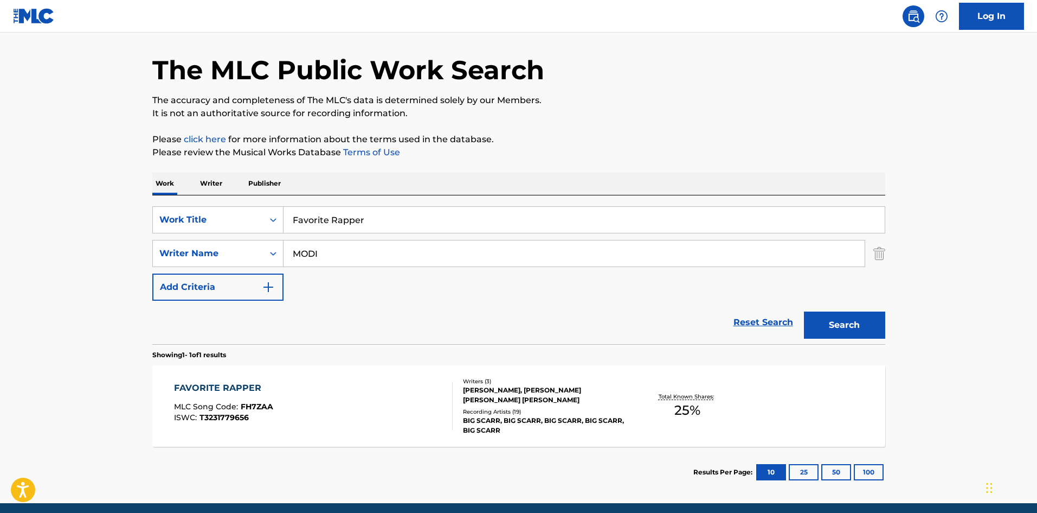
scroll to position [54, 0]
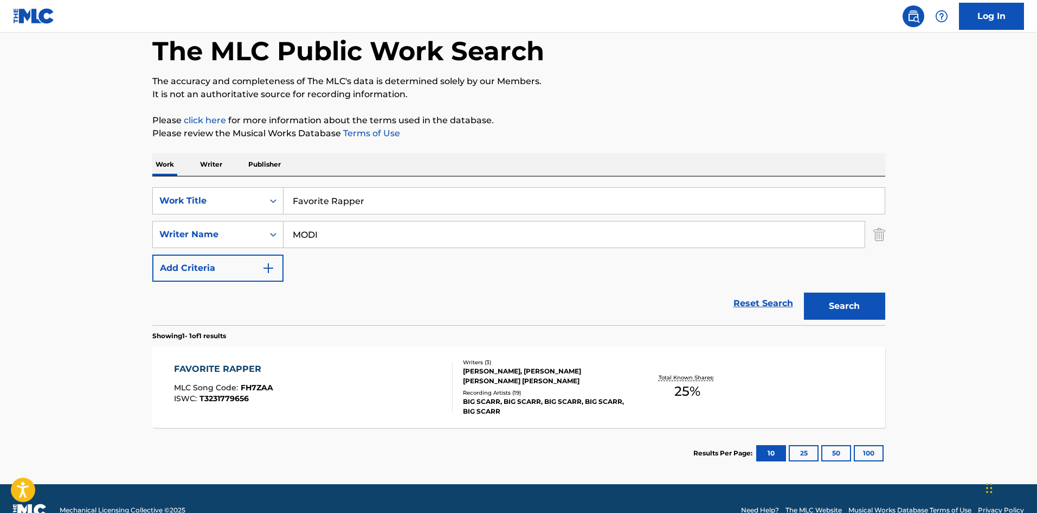
click at [244, 385] on span "FH7ZAA" at bounding box center [257, 387] width 33 height 10
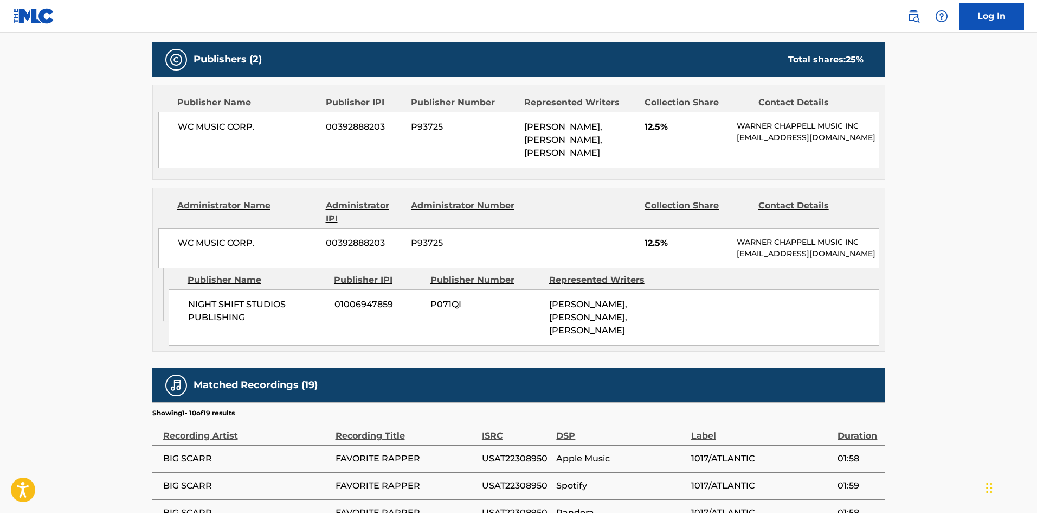
scroll to position [380, 0]
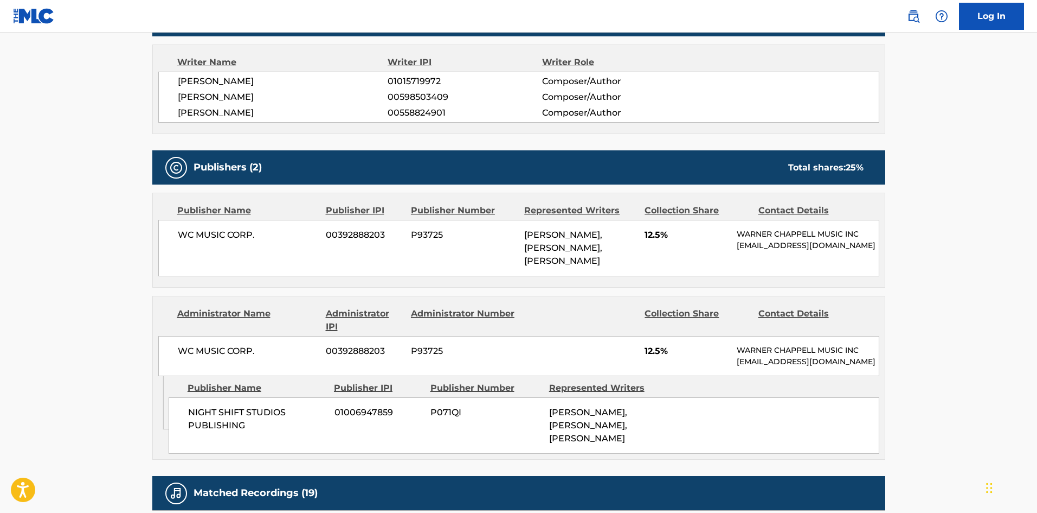
scroll to position [78, 0]
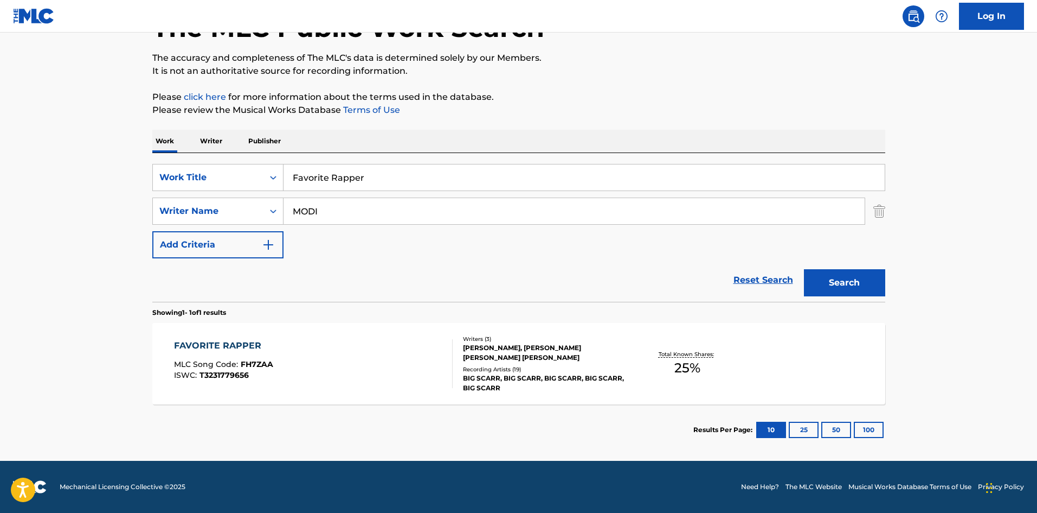
click at [536, 470] on footer "Mechanical Licensing Collective © 2025 Need Help? The MLC Website Musical Works…" at bounding box center [518, 486] width 1037 height 52
click at [439, 188] on input "Favorite Rapper" at bounding box center [584, 177] width 601 height 26
paste input "Young Nigga"
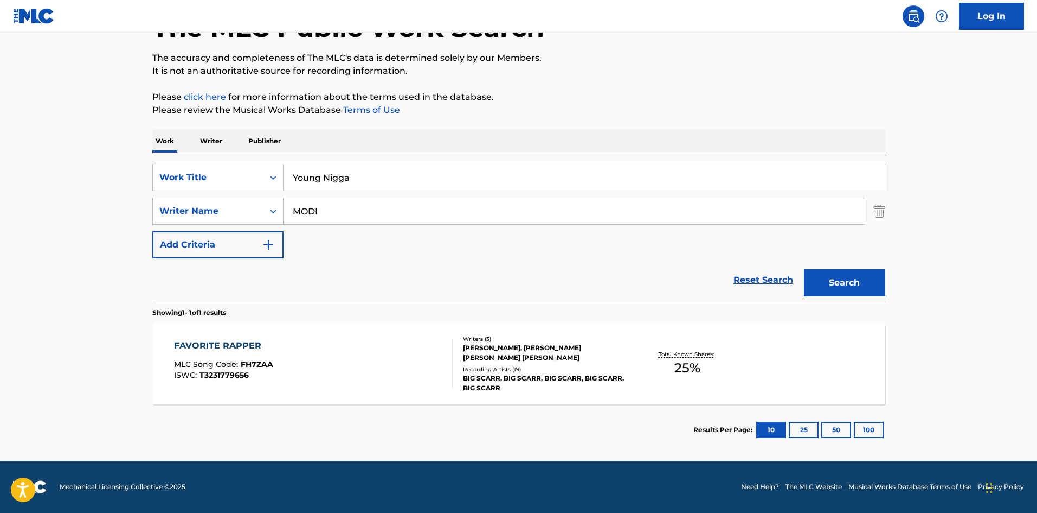
type input "Young Nigga"
click at [604, 206] on input "MODI" at bounding box center [574, 211] width 581 height 26
paste input "eeks"
type input "[PERSON_NAME]"
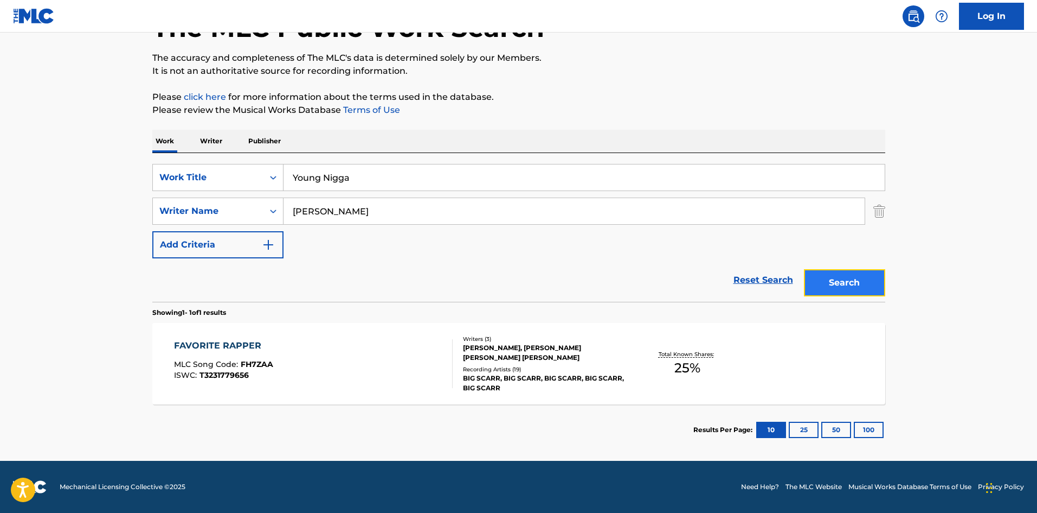
click at [864, 277] on button "Search" at bounding box center [844, 282] width 81 height 27
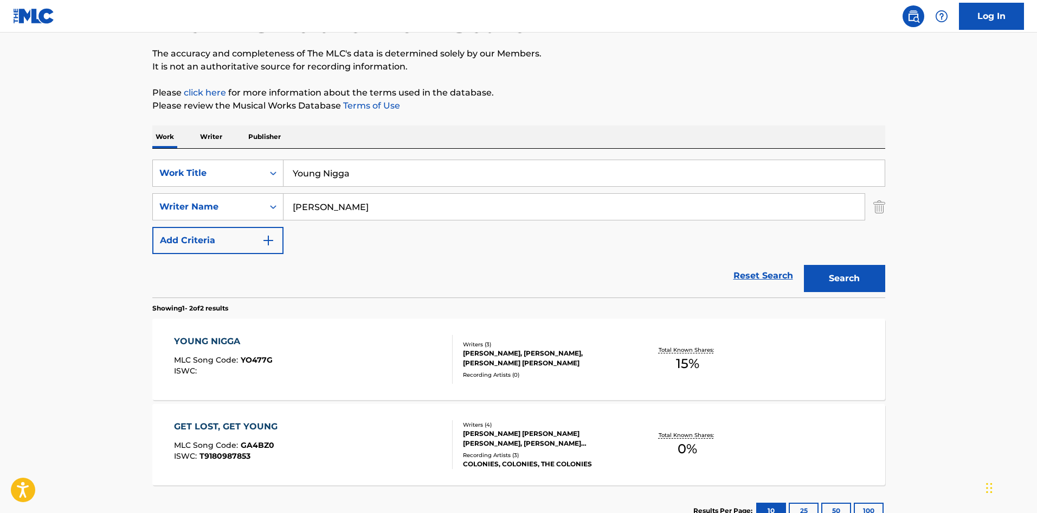
scroll to position [163, 0]
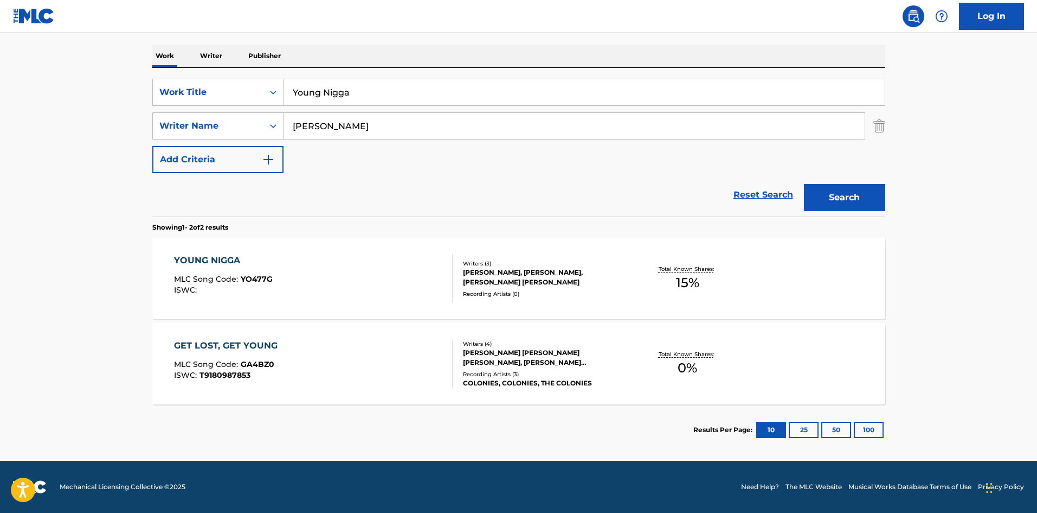
click at [235, 277] on span "MLC Song Code :" at bounding box center [207, 279] width 67 height 10
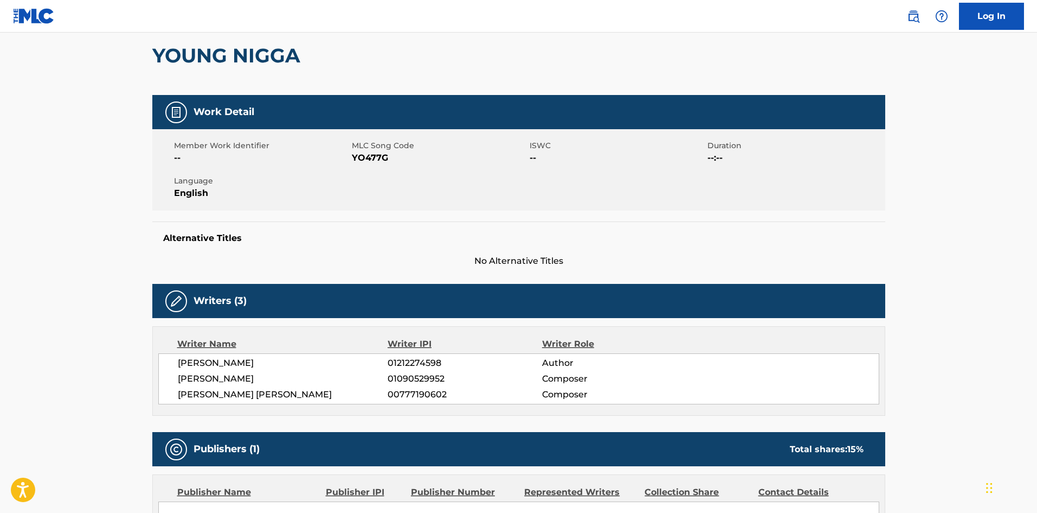
scroll to position [271, 0]
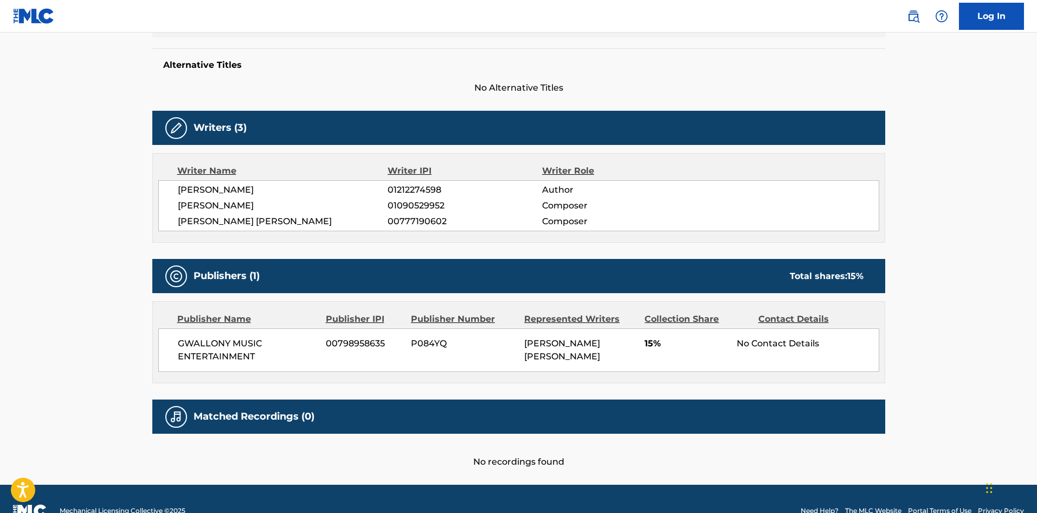
click at [179, 339] on span "GWALLONY MUSIC ENTERTAINMENT" at bounding box center [248, 350] width 140 height 26
drag, startPoint x: 179, startPoint y: 339, endPoint x: 253, endPoint y: 371, distance: 80.2
click at [253, 371] on div "GWALLONY MUSIC ENTERTAINMENT 00798958635 P084YQ [PERSON_NAME] [PERSON_NAME] 15%…" at bounding box center [518, 349] width 721 height 43
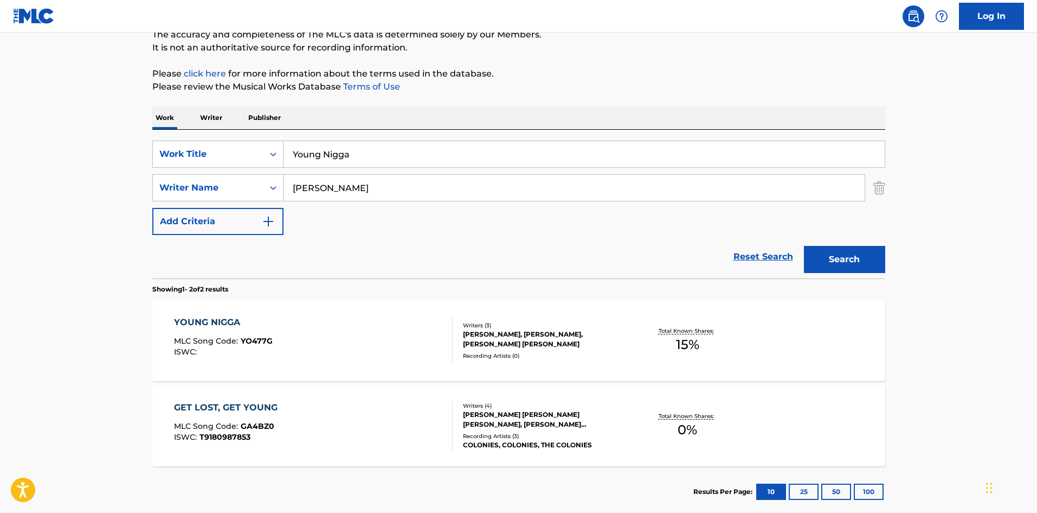
click at [329, 146] on input "Young Nigga" at bounding box center [584, 154] width 601 height 26
type input "V"
click at [425, 187] on input "[PERSON_NAME]" at bounding box center [574, 188] width 581 height 26
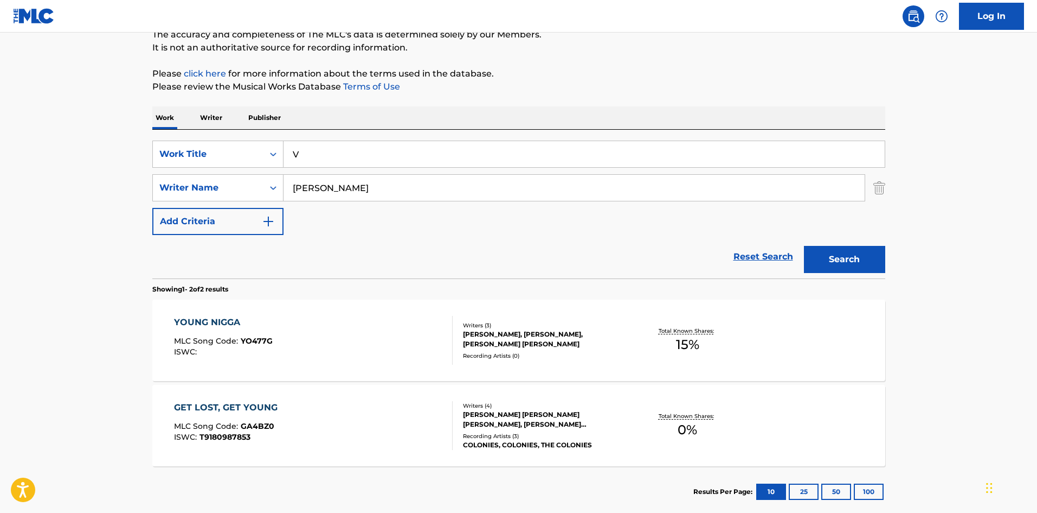
click at [425, 187] on input "[PERSON_NAME]" at bounding box center [574, 188] width 581 height 26
paste input "atura"
type input "Matura"
click at [489, 157] on input "V" at bounding box center [584, 154] width 601 height 26
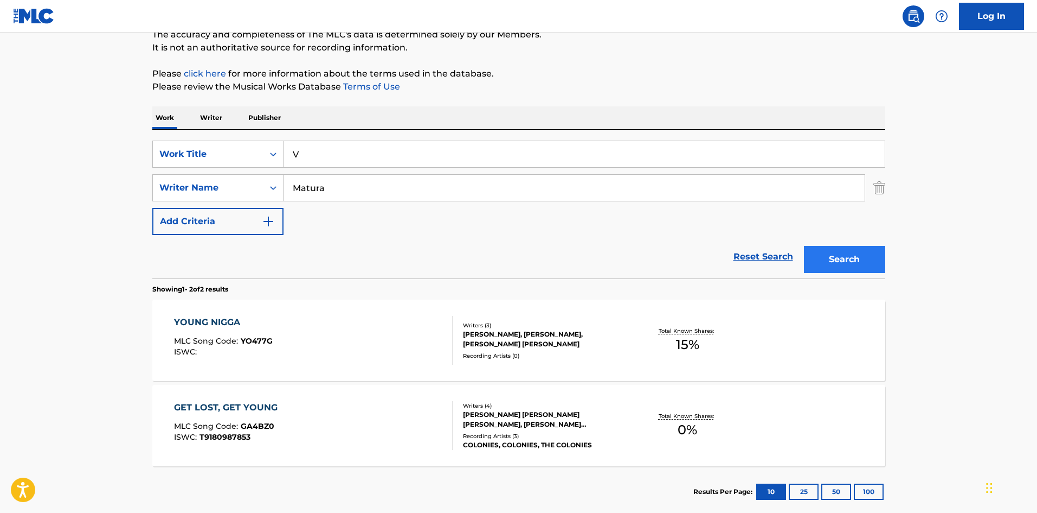
paste input "Dark Brotherhood"
type input "Dark Brotherhood"
click at [833, 251] on button "Search" at bounding box center [844, 259] width 81 height 27
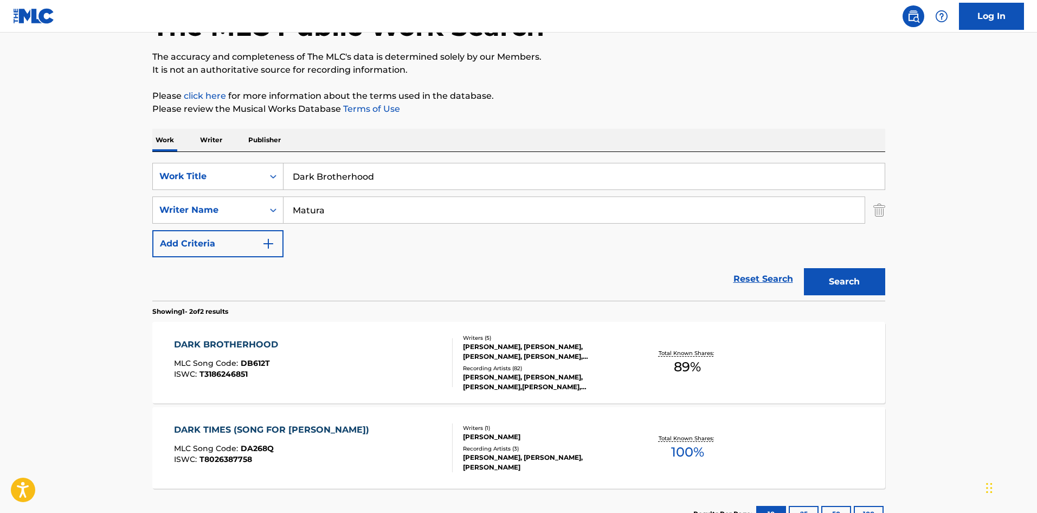
scroll to position [163, 0]
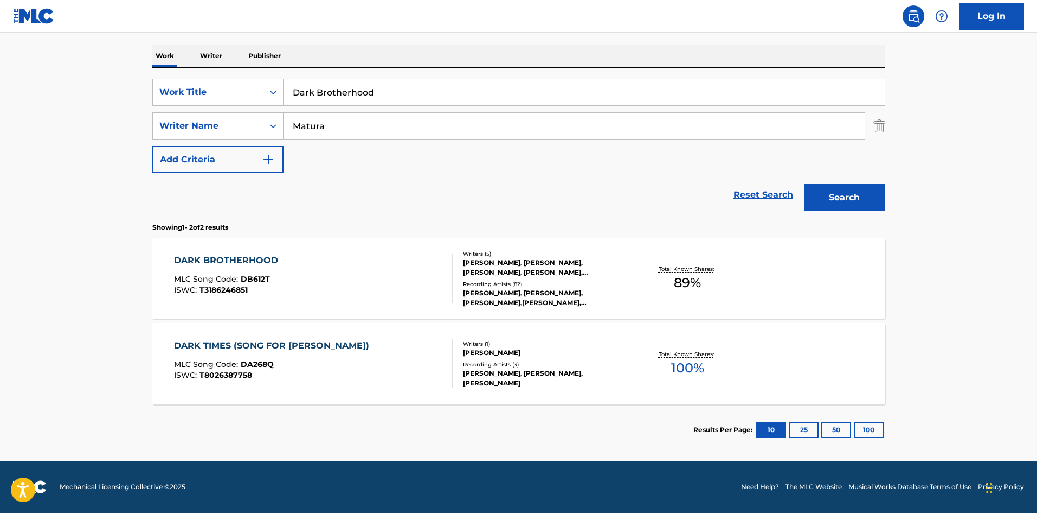
click at [232, 285] on span "T3186246851" at bounding box center [224, 290] width 48 height 10
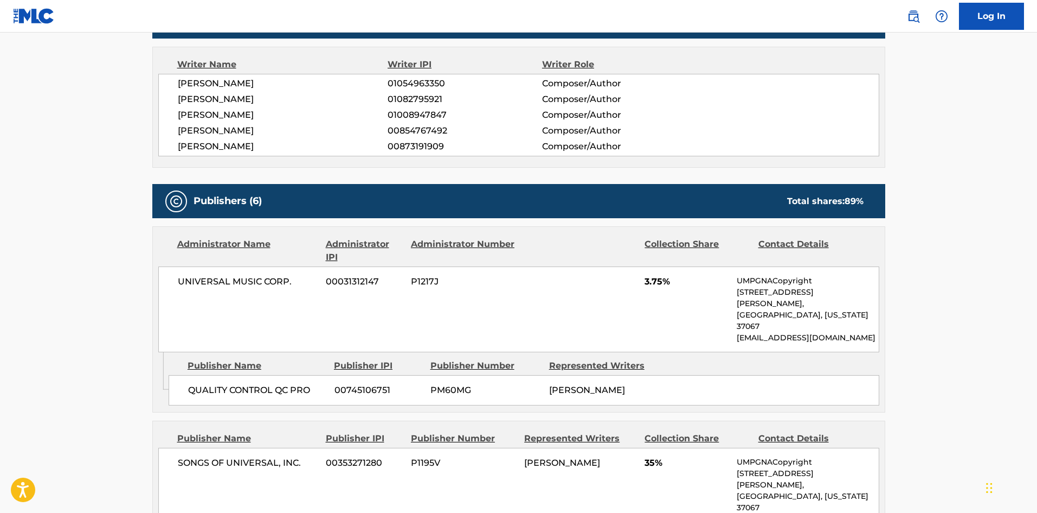
scroll to position [542, 0]
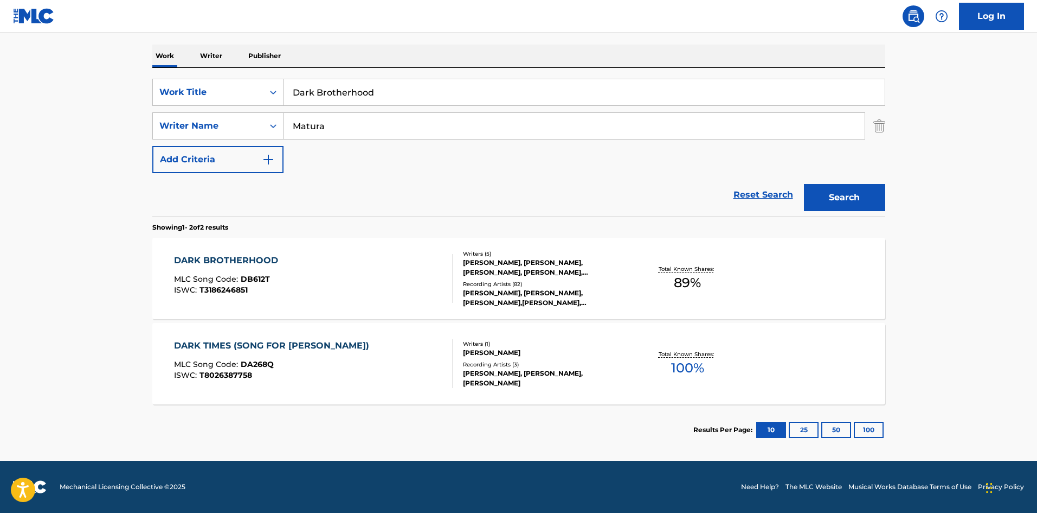
scroll to position [163, 0]
click at [275, 249] on div "DARK BROTHERHOOD MLC Song Code : DB612T ISWC : T3186246851 Writers ( 5 ) [PERSO…" at bounding box center [518, 278] width 733 height 81
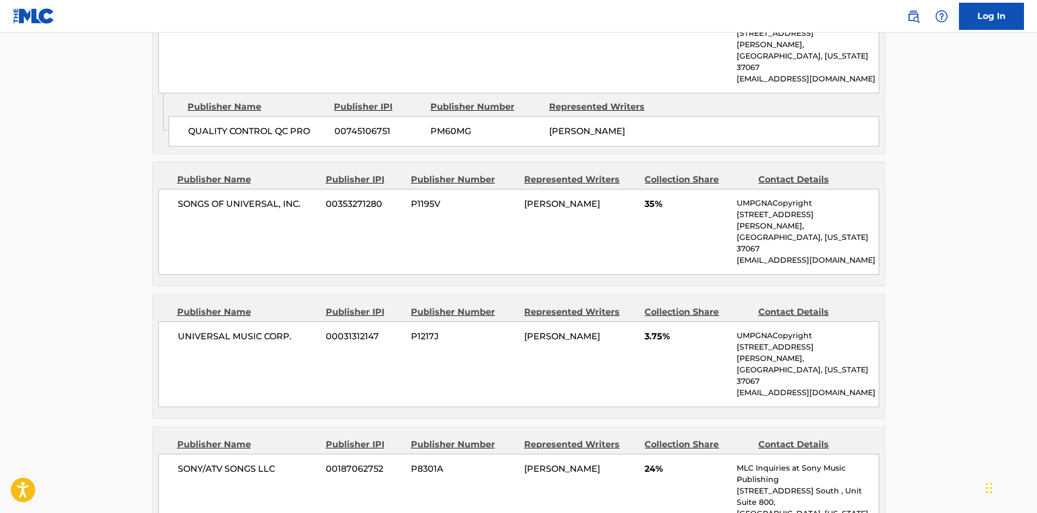
scroll to position [813, 0]
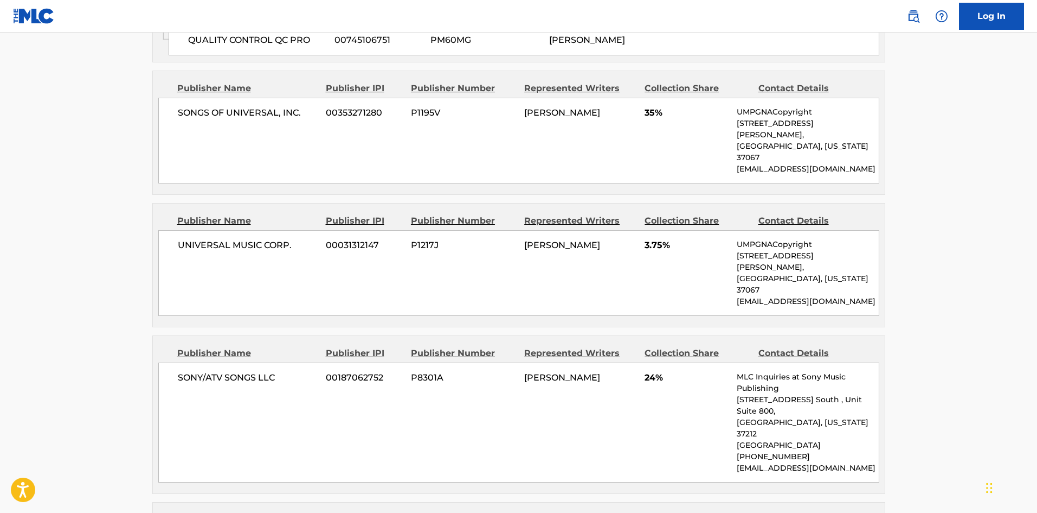
click at [180, 371] on span "SONY/ATV SONGS LLC" at bounding box center [248, 377] width 140 height 13
drag, startPoint x: 180, startPoint y: 308, endPoint x: 277, endPoint y: 306, distance: 97.6
click at [277, 371] on span "SONY/ATV SONGS LLC" at bounding box center [248, 377] width 140 height 13
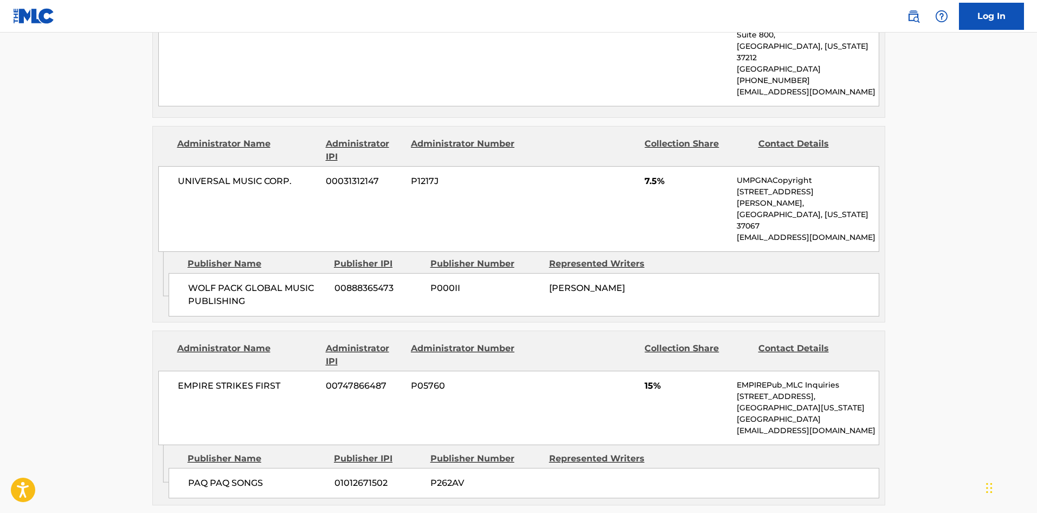
scroll to position [1193, 0]
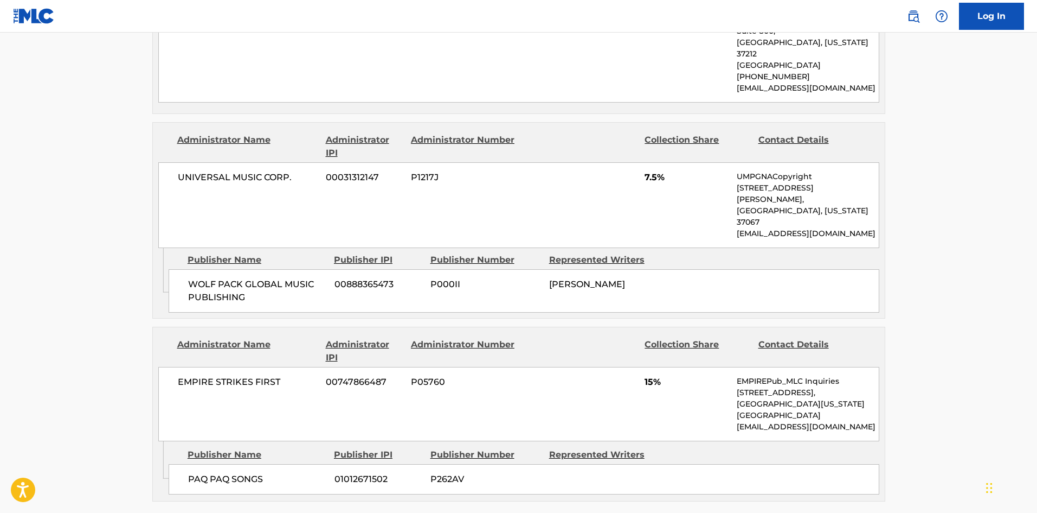
click at [196, 472] on span "PAQ PAQ SONGS" at bounding box center [257, 478] width 138 height 13
drag, startPoint x: 196, startPoint y: 362, endPoint x: 248, endPoint y: 362, distance: 52.1
click at [248, 472] on span "PAQ PAQ SONGS" at bounding box center [257, 478] width 138 height 13
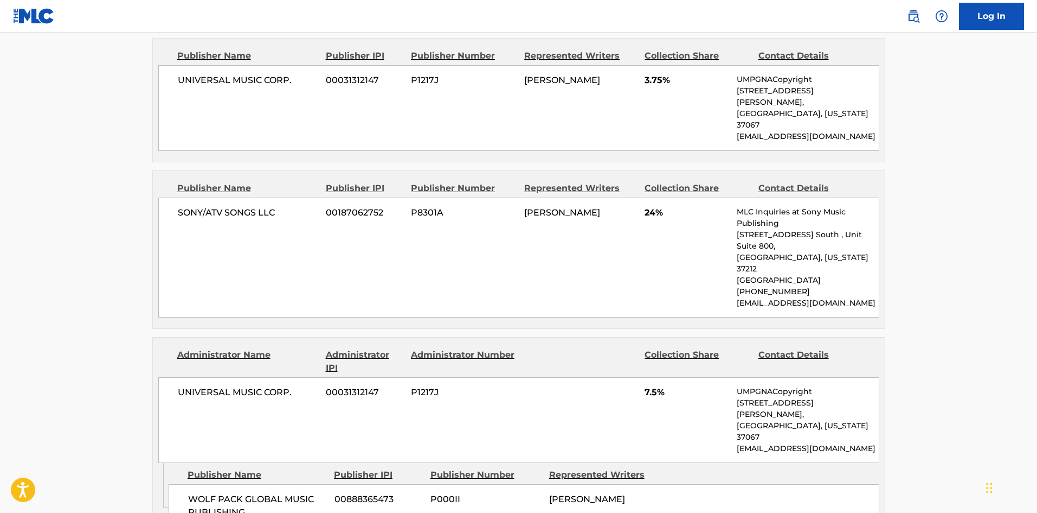
scroll to position [976, 0]
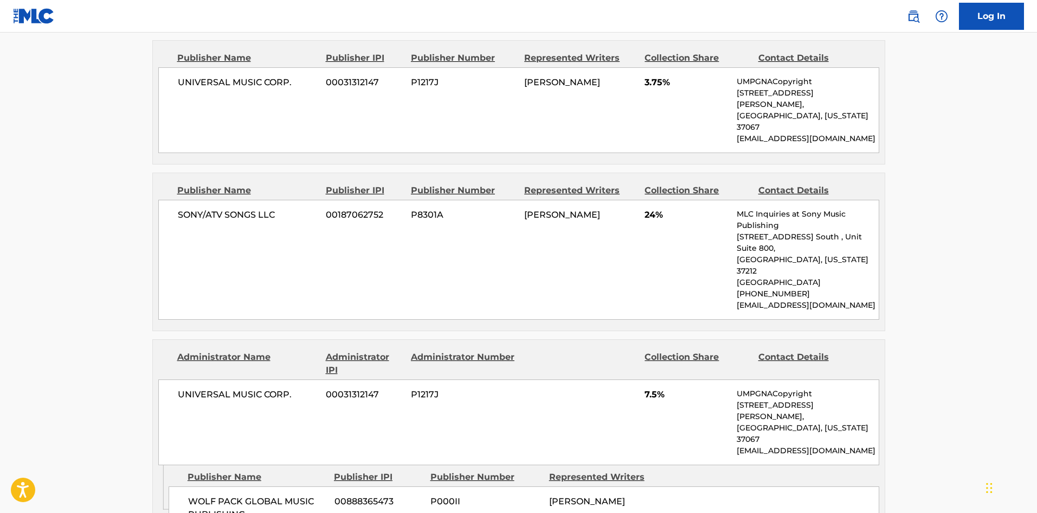
scroll to position [163, 0]
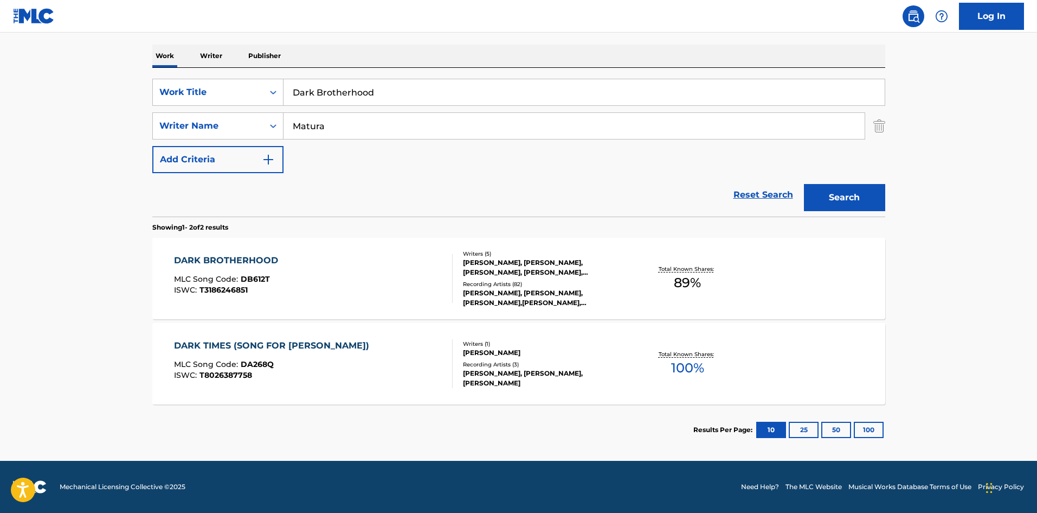
click at [358, 89] on input "Dark Brotherhood" at bounding box center [584, 92] width 601 height 26
paste input "Stickin And Movin"
type input "Stickin And Movin"
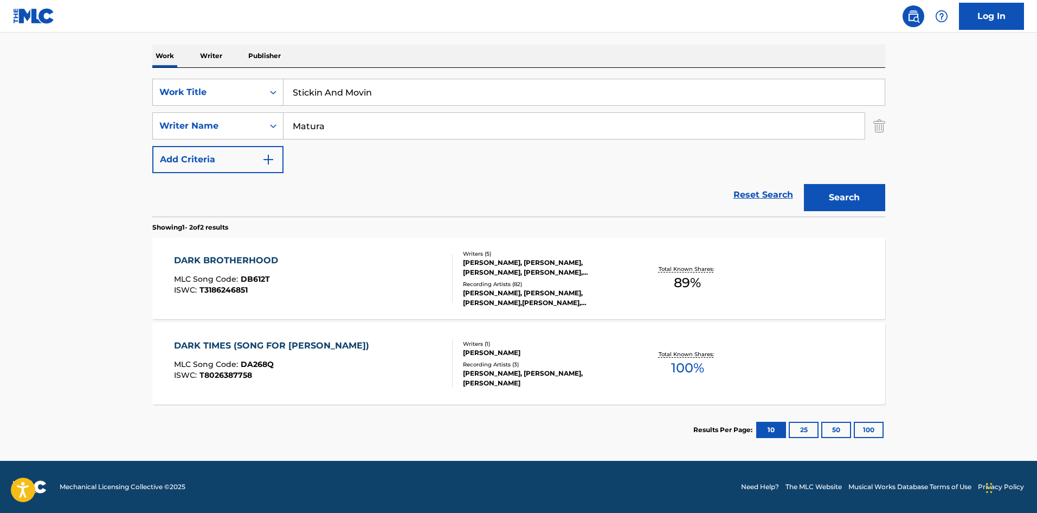
click at [402, 134] on input "Matura" at bounding box center [574, 126] width 581 height 26
paste input "[PERSON_NAME]"
type input "[PERSON_NAME]"
click at [853, 205] on button "Search" at bounding box center [844, 197] width 81 height 27
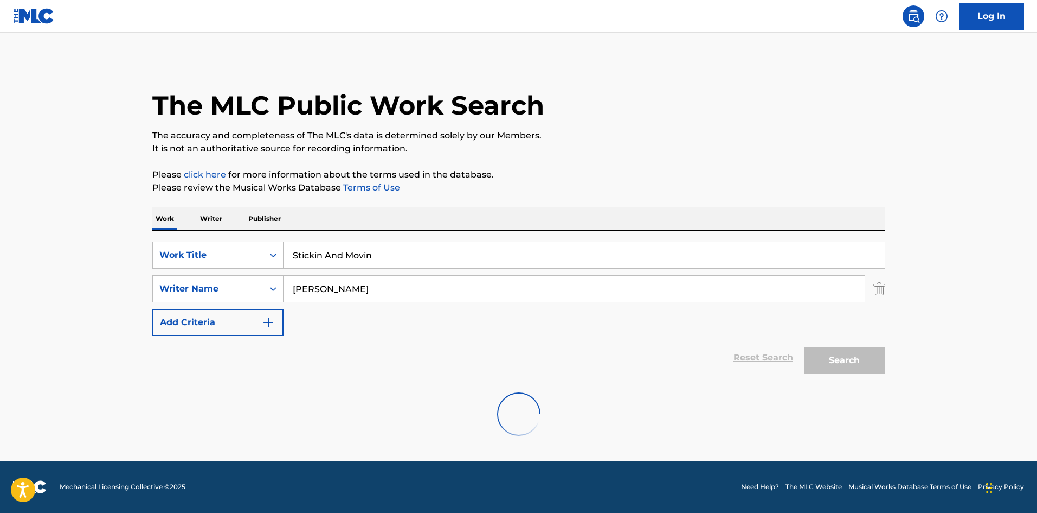
scroll to position [0, 0]
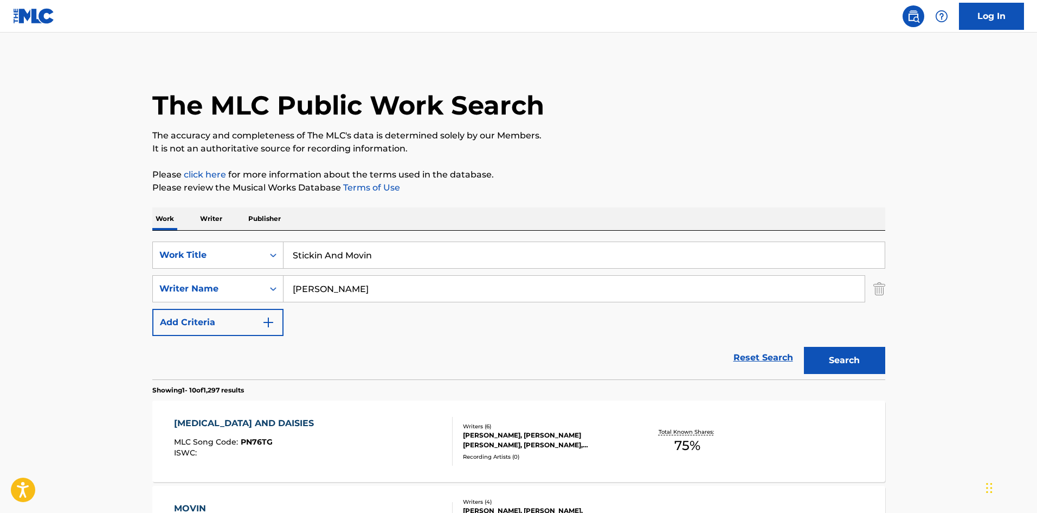
click at [355, 280] on input "[PERSON_NAME]" at bounding box center [574, 289] width 581 height 26
click at [804, 347] on button "Search" at bounding box center [844, 360] width 81 height 27
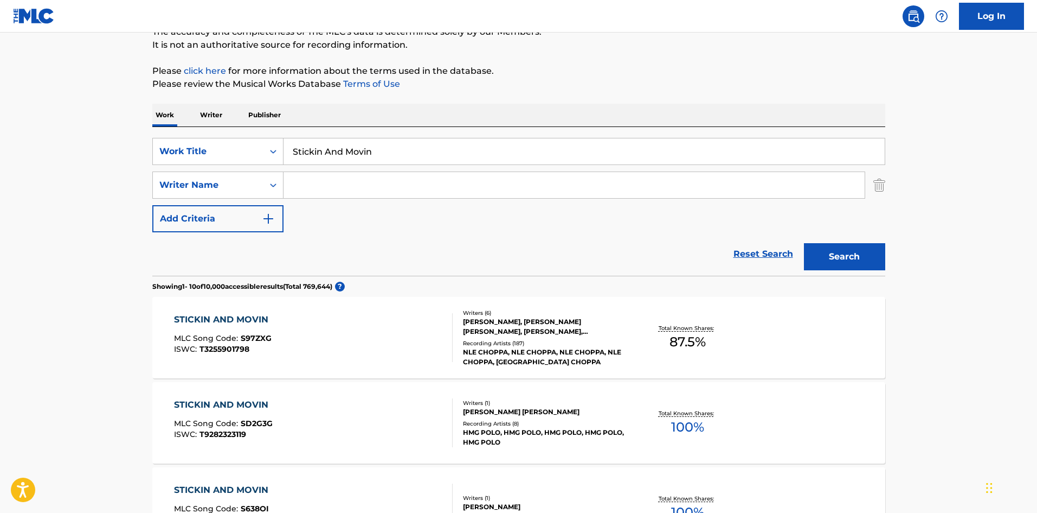
scroll to position [217, 0]
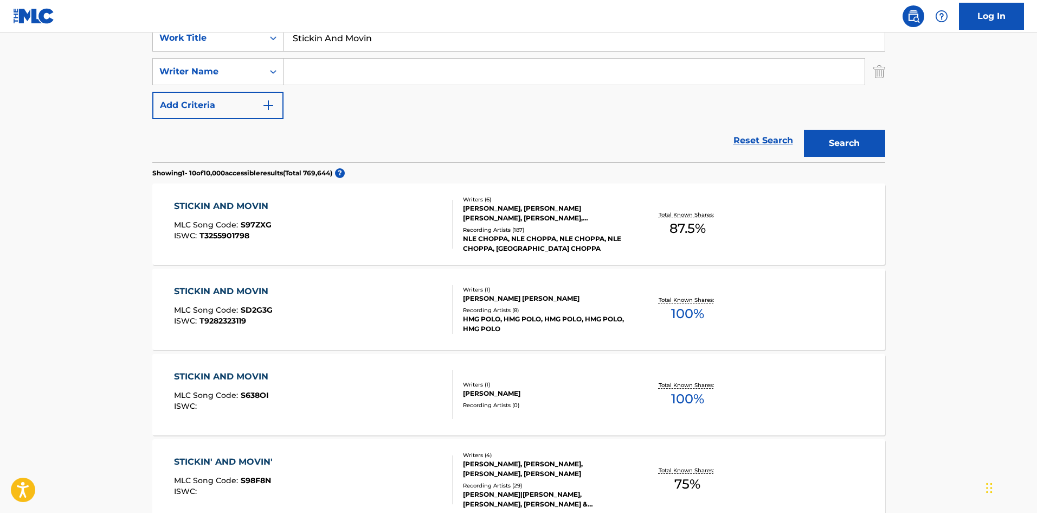
click at [361, 225] on div "STICKIN AND MOVIN MLC Song Code : S97ZXG ISWC : T3255901798" at bounding box center [313, 224] width 279 height 49
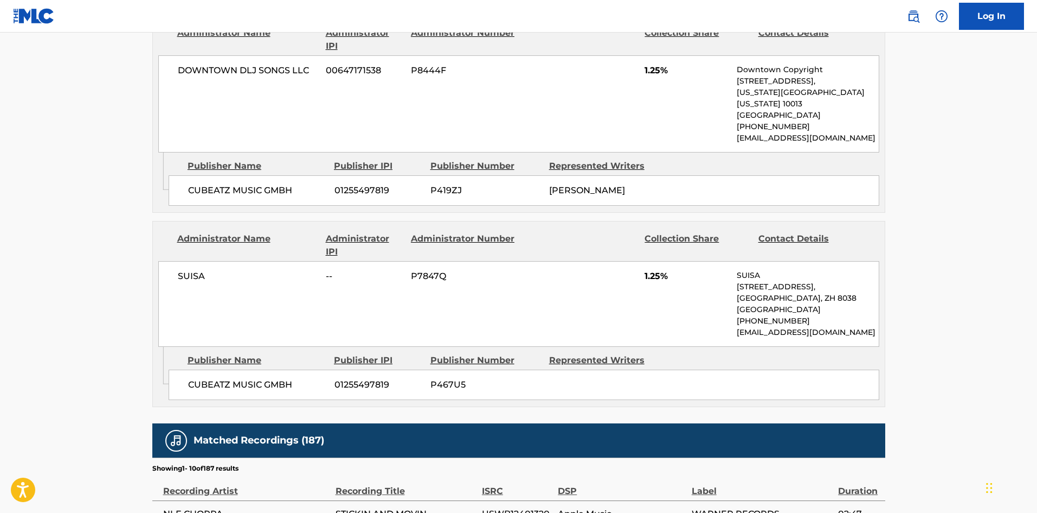
scroll to position [1946, 0]
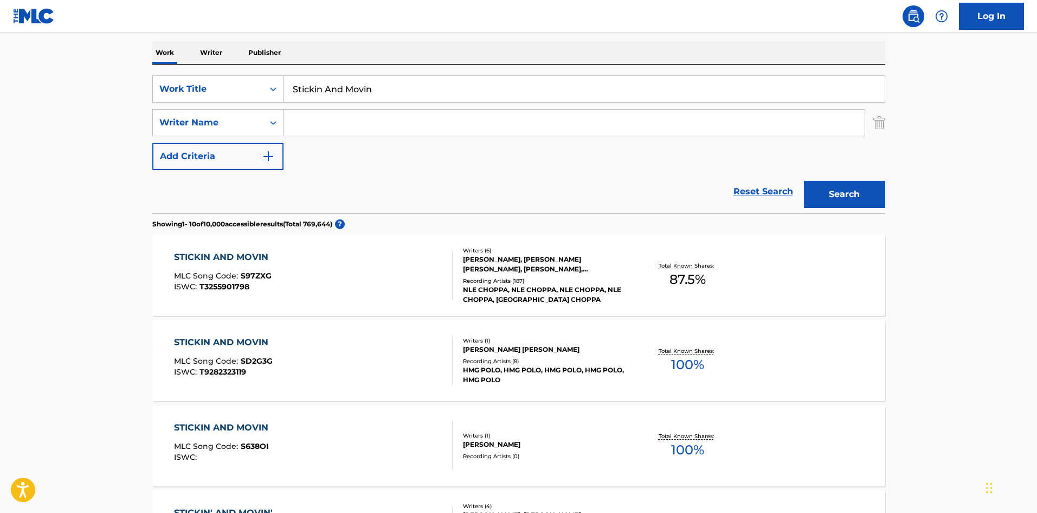
scroll to position [108, 0]
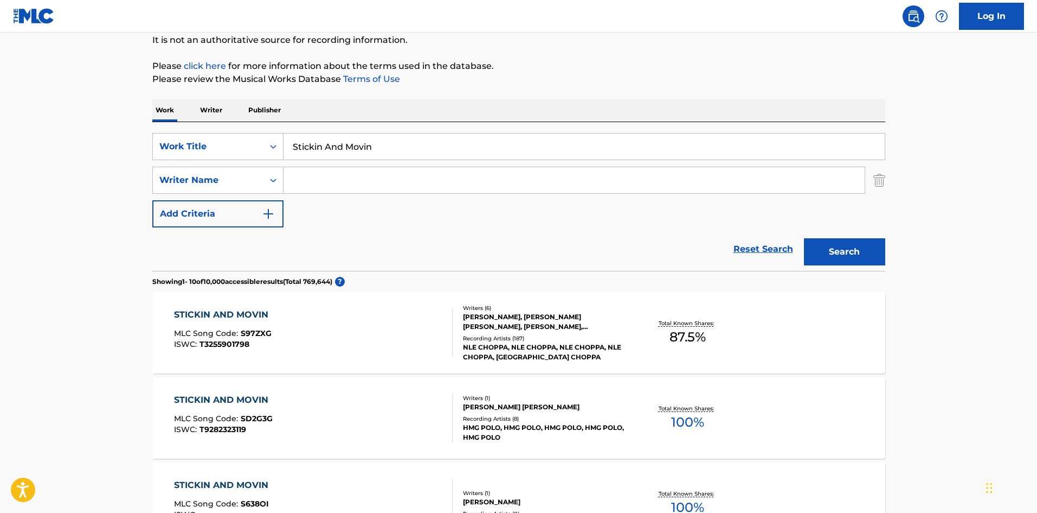
click at [329, 137] on input "Stickin And Movin" at bounding box center [584, 146] width 601 height 26
paste input "uitcase"
type input "Suitcase"
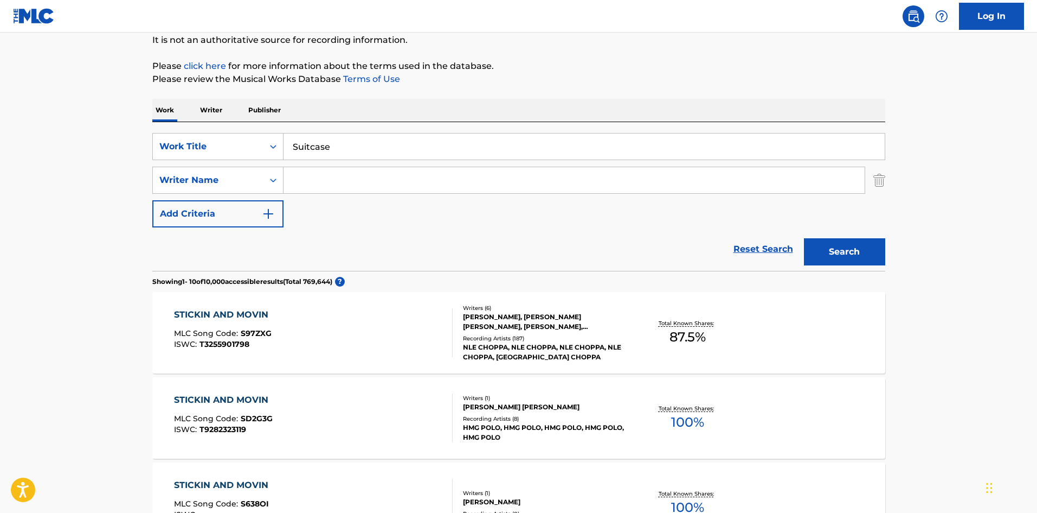
click at [423, 168] on input "Search Form" at bounding box center [574, 180] width 581 height 26
paste input "[PERSON_NAME]"
type input "[PERSON_NAME]"
click at [867, 235] on div "Search" at bounding box center [842, 248] width 87 height 43
click at [867, 251] on button "Search" at bounding box center [844, 251] width 81 height 27
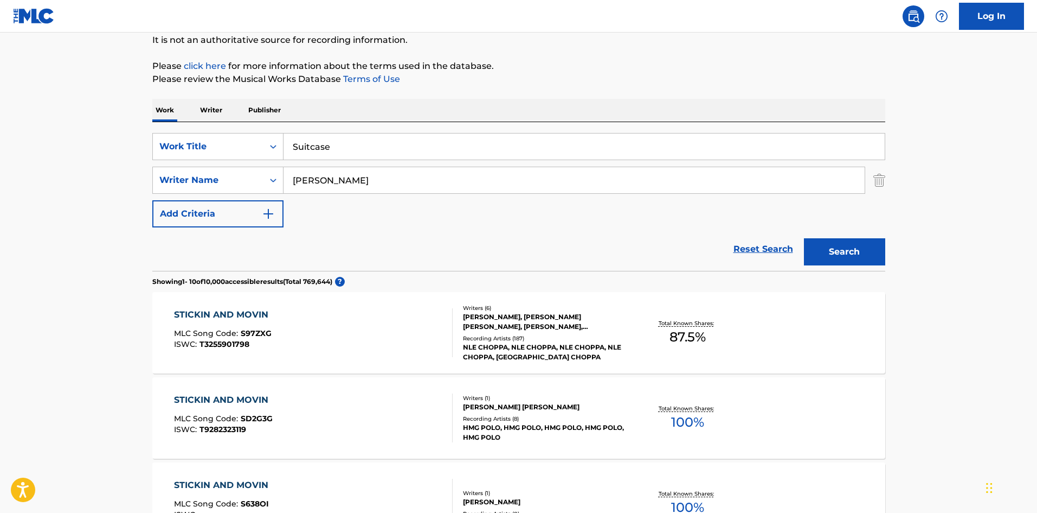
scroll to position [0, 0]
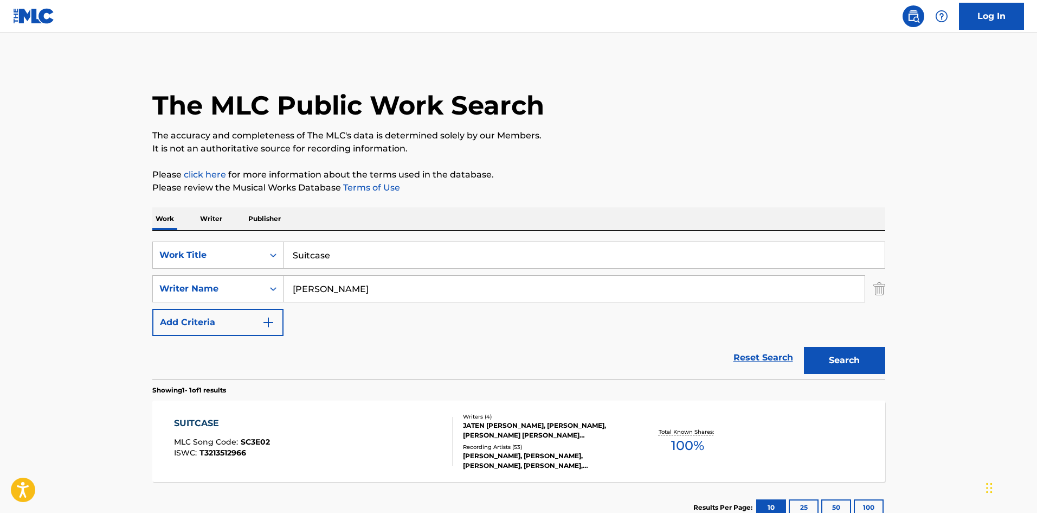
click at [310, 464] on div "SUITCASE MLC Song Code : SC3E02 ISWC : T3213512966" at bounding box center [313, 441] width 279 height 49
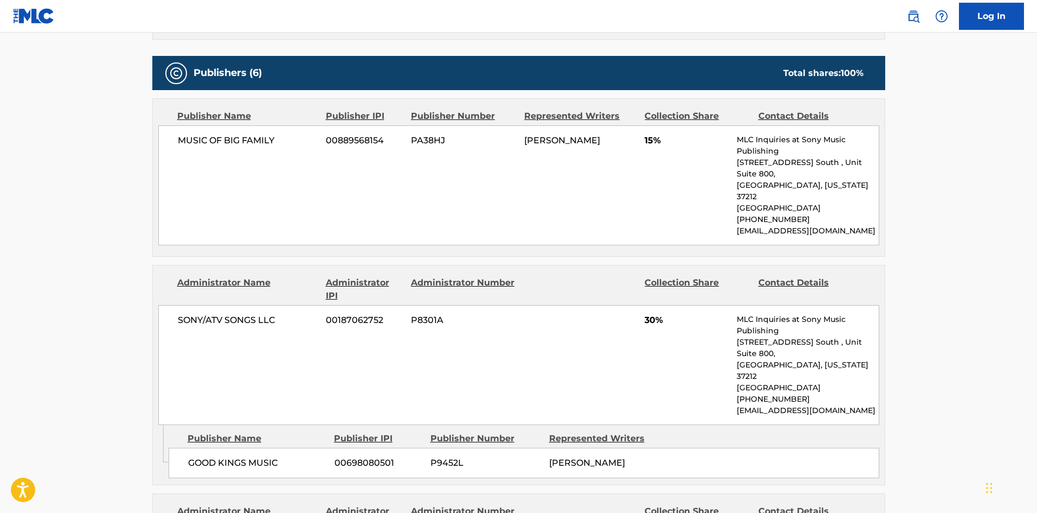
scroll to position [434, 0]
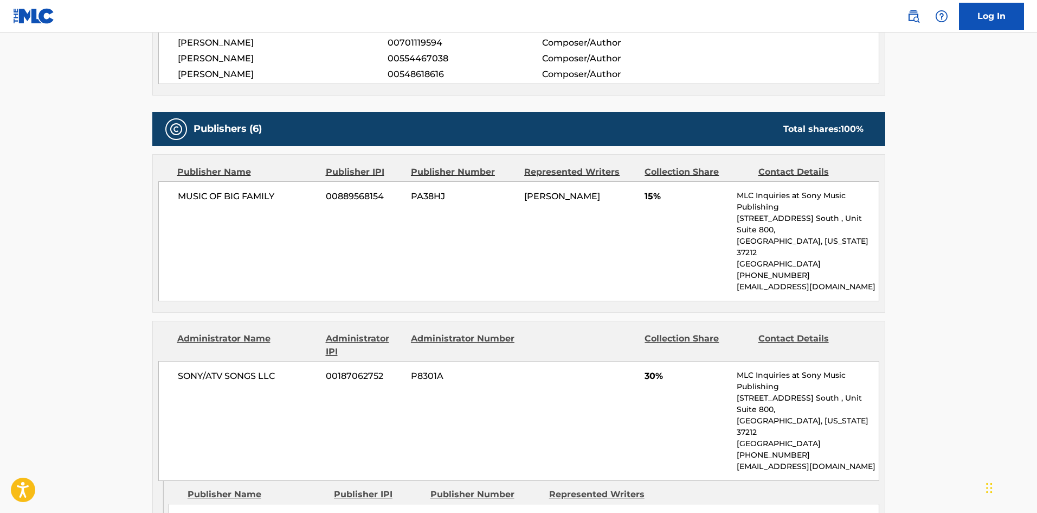
click at [182, 177] on div "Publisher Name" at bounding box center [247, 171] width 140 height 13
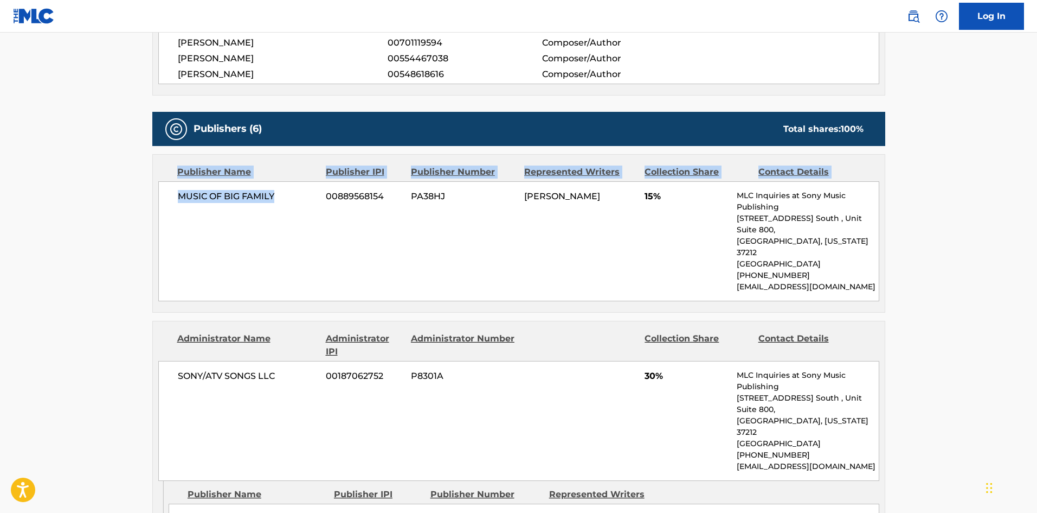
drag, startPoint x: 182, startPoint y: 177, endPoint x: 262, endPoint y: 181, distance: 80.4
click at [262, 181] on div "Publisher Name Publisher IPI Publisher Number Represented Writers Collection Sh…" at bounding box center [519, 233] width 732 height 157
click at [194, 196] on span "MUSIC OF BIG FAMILY" at bounding box center [248, 196] width 140 height 13
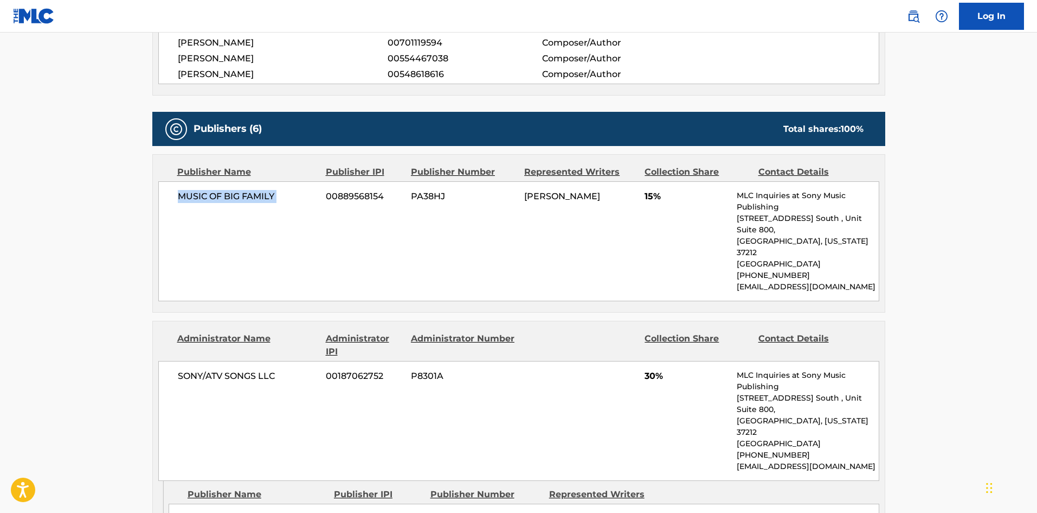
drag, startPoint x: 194, startPoint y: 197, endPoint x: 274, endPoint y: 197, distance: 79.7
click at [274, 197] on span "MUSIC OF BIG FAMILY" at bounding box center [248, 196] width 140 height 13
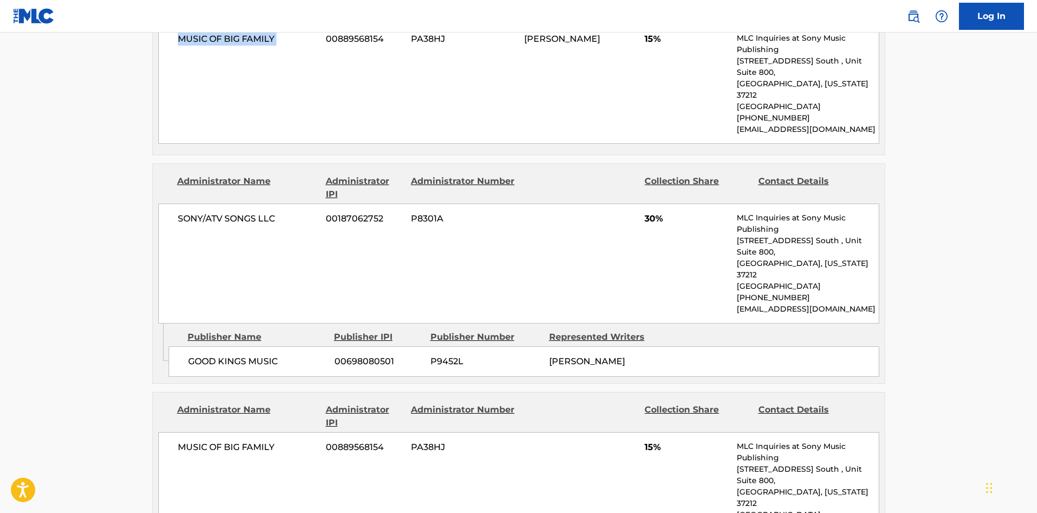
scroll to position [597, 0]
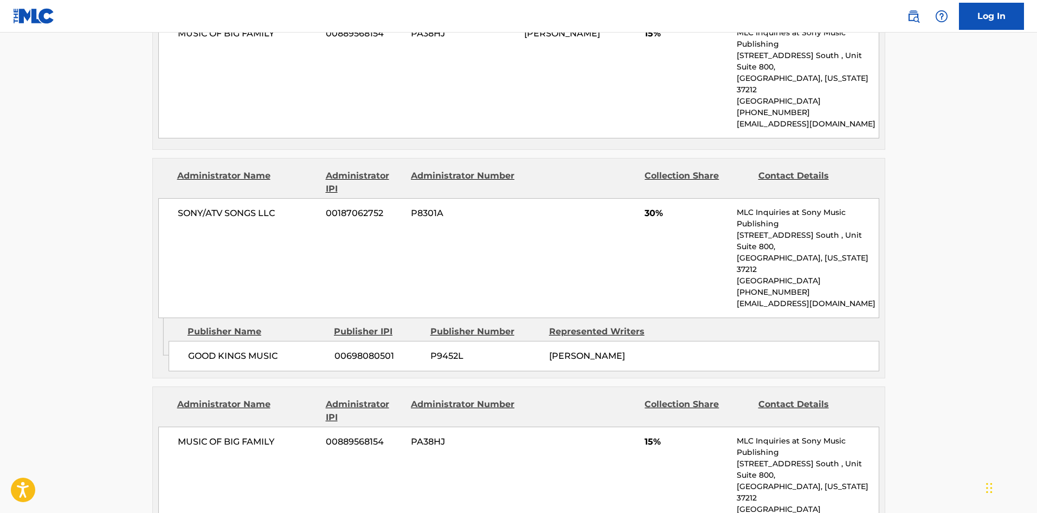
click at [190, 349] on span "GOOD KINGS MUSIC" at bounding box center [257, 355] width 138 height 13
drag, startPoint x: 190, startPoint y: 310, endPoint x: 264, endPoint y: 311, distance: 74.3
click at [264, 349] on span "GOOD KINGS MUSIC" at bounding box center [257, 355] width 138 height 13
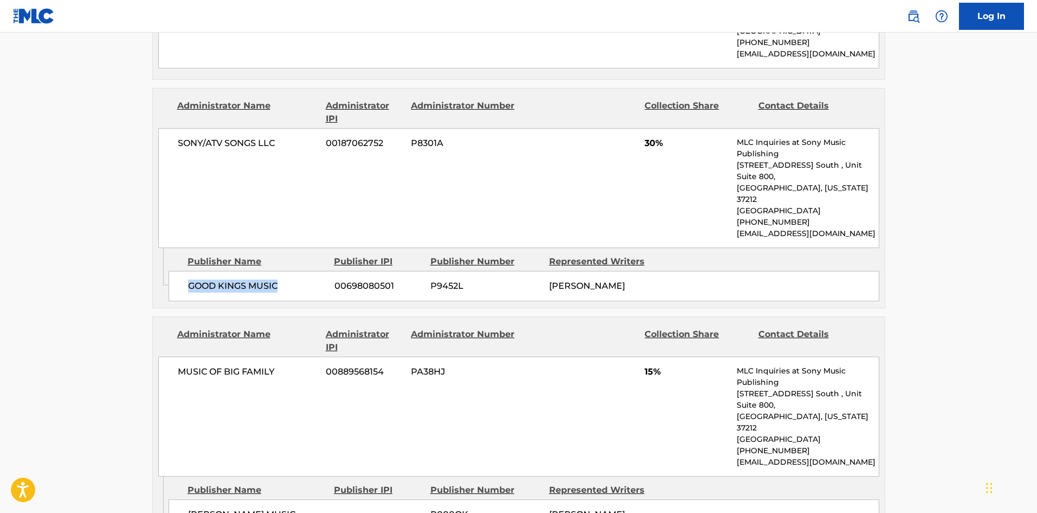
scroll to position [813, 0]
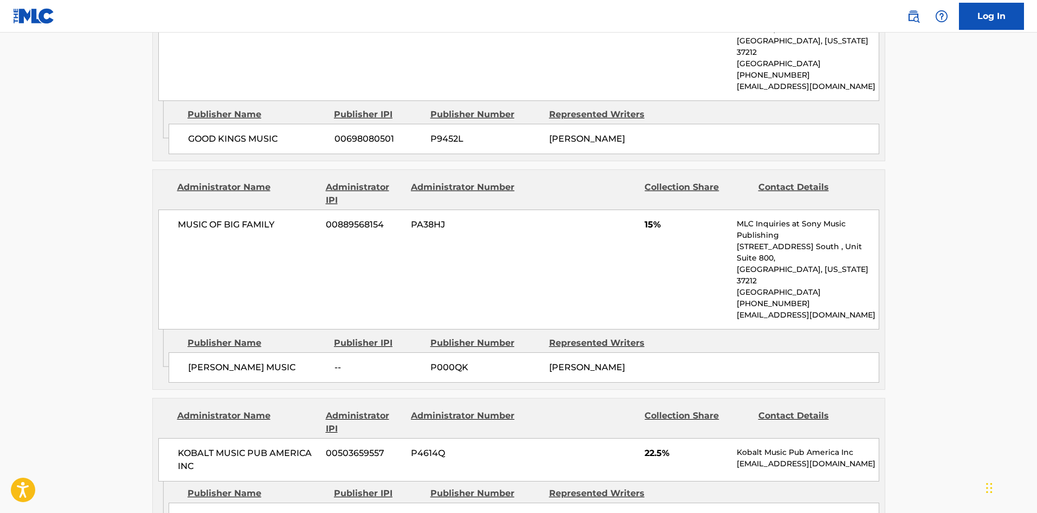
click at [203, 361] on span "[PERSON_NAME] MUSIC" at bounding box center [257, 367] width 138 height 13
drag, startPoint x: 203, startPoint y: 303, endPoint x: 272, endPoint y: 305, distance: 68.9
click at [272, 352] on div "[PERSON_NAME] MUSIC -- P000QK [PERSON_NAME]" at bounding box center [524, 367] width 711 height 30
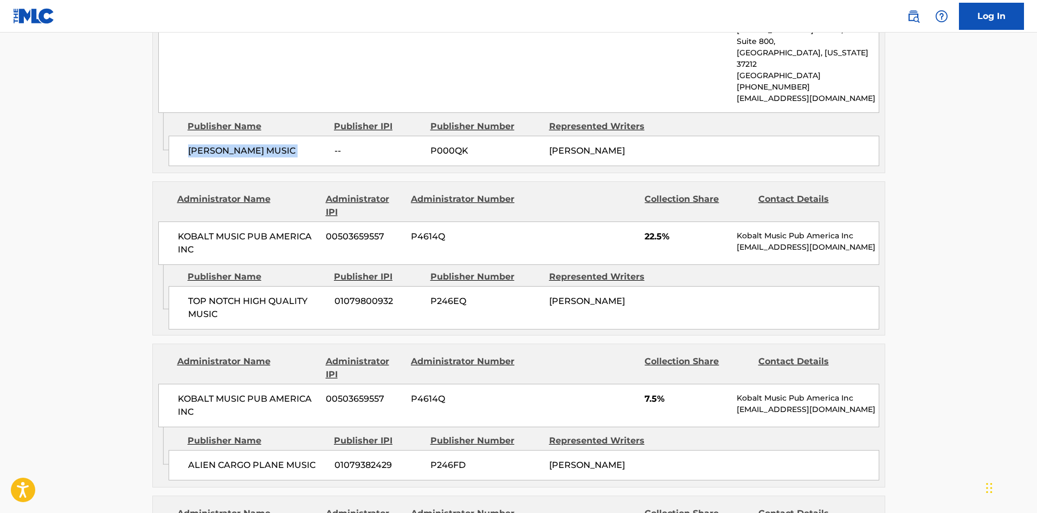
scroll to position [1030, 0]
click at [191, 285] on div "TOP NOTCH HIGH QUALITY MUSIC 01079800932 P246EQ [PERSON_NAME]" at bounding box center [524, 306] width 711 height 43
drag, startPoint x: 191, startPoint y: 223, endPoint x: 252, endPoint y: 243, distance: 64.0
click at [252, 285] on div "TOP NOTCH HIGH QUALITY MUSIC 01079800932 P246EQ [PERSON_NAME]" at bounding box center [524, 306] width 711 height 43
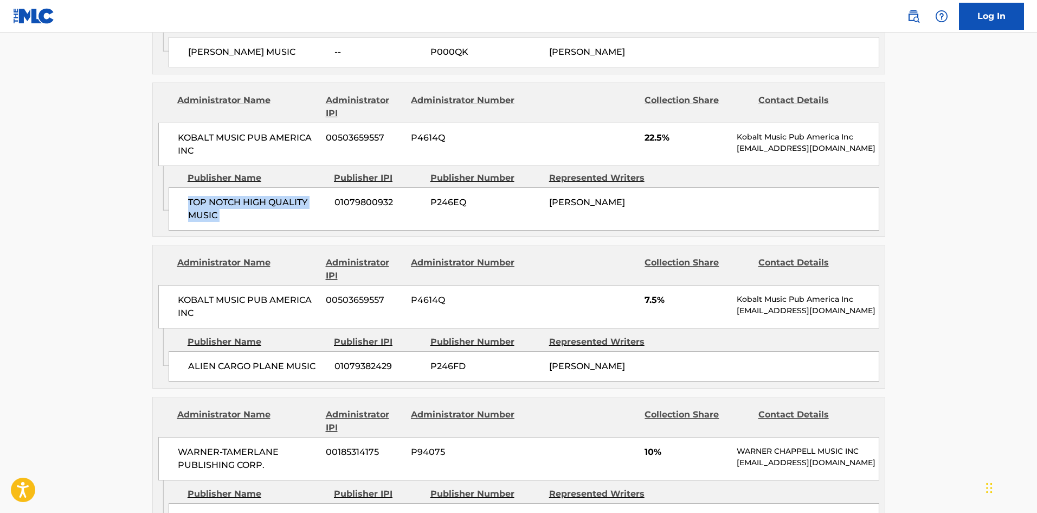
scroll to position [1139, 0]
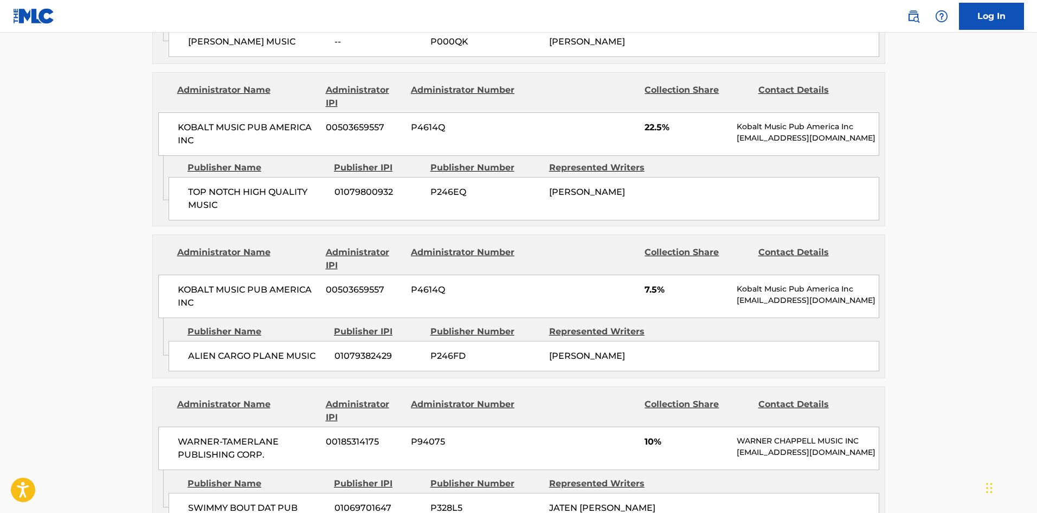
click at [193, 349] on span "ALIEN CARGO PLANE MUSIC" at bounding box center [257, 355] width 138 height 13
drag, startPoint x: 193, startPoint y: 285, endPoint x: 323, endPoint y: 279, distance: 130.3
click at [323, 349] on span "ALIEN CARGO PLANE MUSIC" at bounding box center [257, 355] width 138 height 13
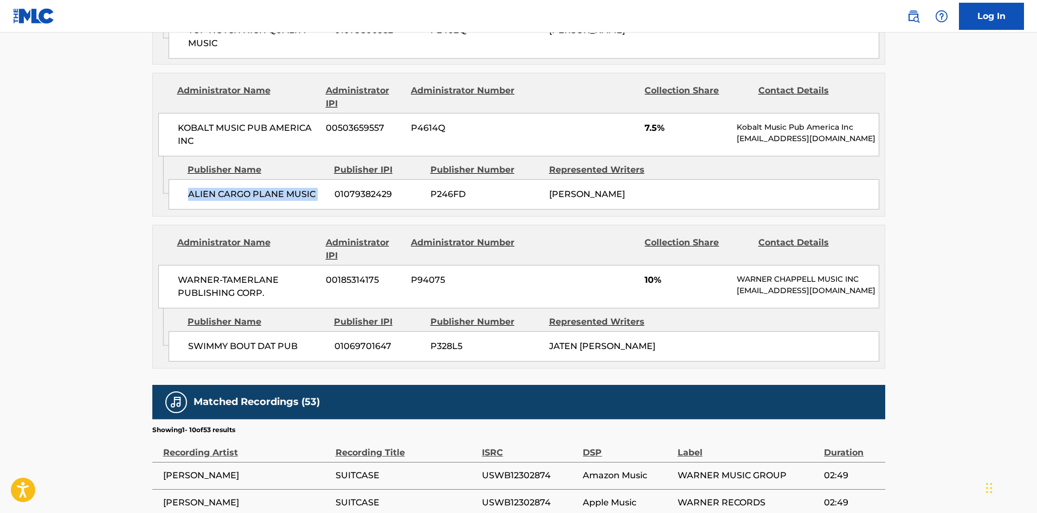
scroll to position [1302, 0]
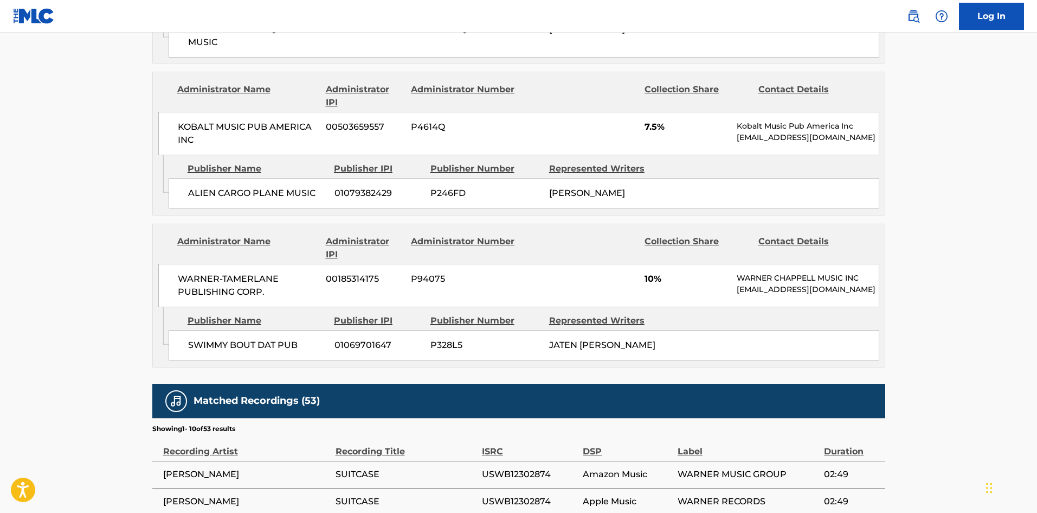
click at [201, 330] on div "SWIMMY BOUT DAT PUB 01069701647 P328L5 JATEN [PERSON_NAME]" at bounding box center [524, 345] width 711 height 30
drag, startPoint x: 201, startPoint y: 282, endPoint x: 300, endPoint y: 289, distance: 99.5
click at [300, 330] on div "SWIMMY BOUT DAT PUB 01069701647 P328L5 JATEN [PERSON_NAME]" at bounding box center [524, 345] width 711 height 30
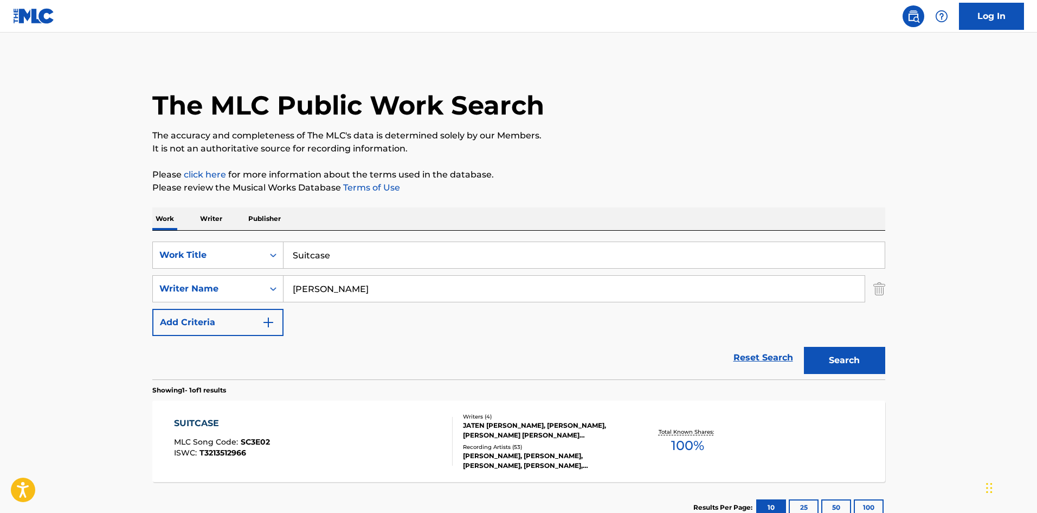
click at [316, 259] on input "Suitcase" at bounding box center [584, 255] width 601 height 26
type input "v"
click at [393, 294] on input "[PERSON_NAME]" at bounding box center [574, 289] width 581 height 26
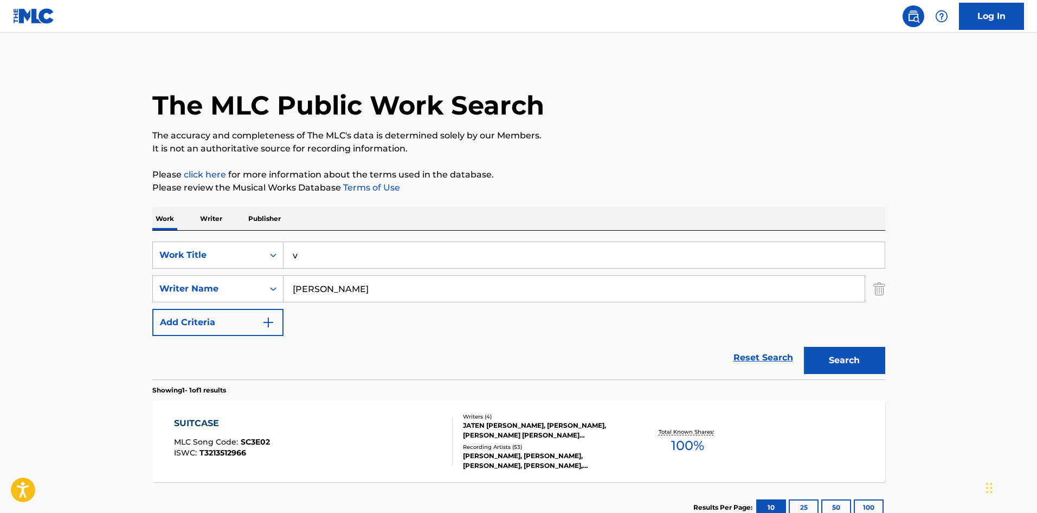
paste input "[PERSON_NAME]"
type input "[PERSON_NAME]"
click at [498, 246] on input "v" at bounding box center [584, 255] width 601 height 26
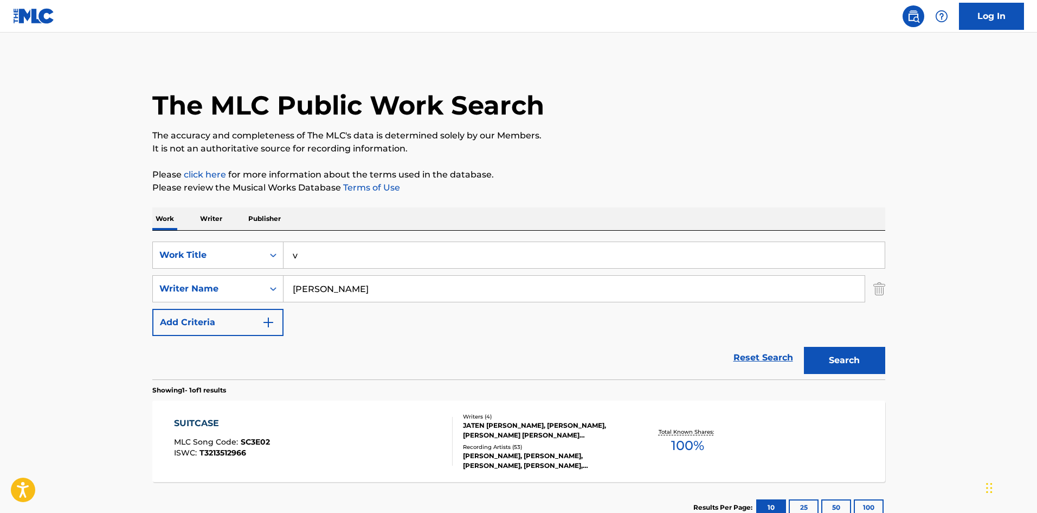
paste input "Internet Chatter"
type input "Internet Chatter"
click at [876, 348] on button "Search" at bounding box center [844, 360] width 81 height 27
click at [333, 431] on div "INTERNET CHATTER MLC Song Code : IG40X8 ISWC : T3215610901" at bounding box center [313, 441] width 279 height 49
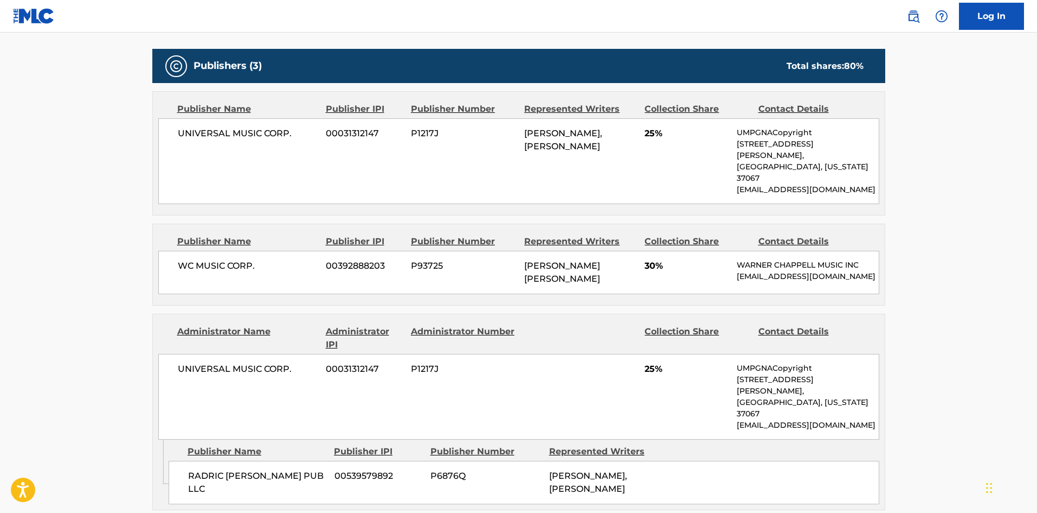
scroll to position [488, 0]
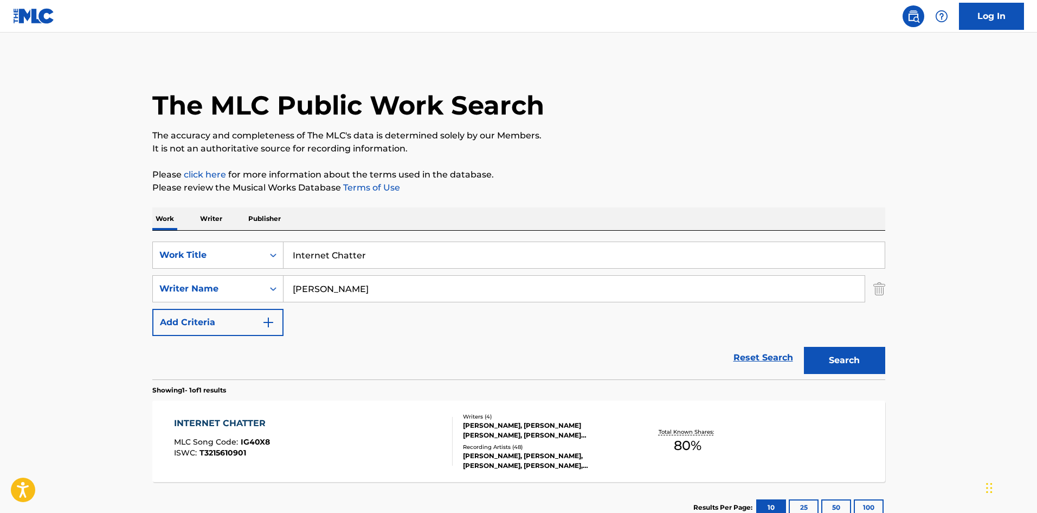
click at [315, 262] on input "Internet Chatter" at bounding box center [584, 255] width 601 height 26
paste input "Bad Bitch"
type input "Bad Bitch"
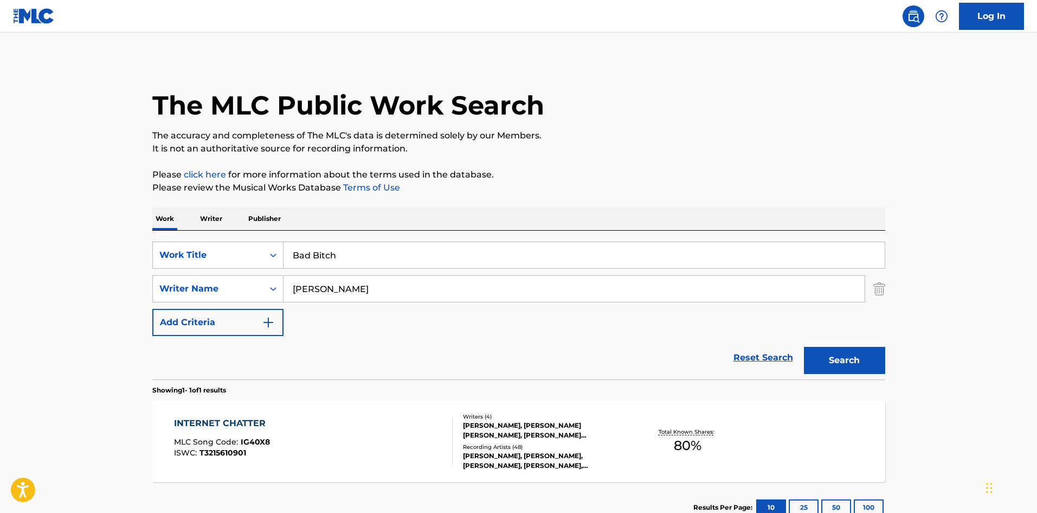
click at [456, 283] on input "[PERSON_NAME]" at bounding box center [574, 289] width 581 height 26
paste input "[PERSON_NAME]"
type input "[PERSON_NAME]"
click at [820, 345] on div "Search" at bounding box center [842, 357] width 87 height 43
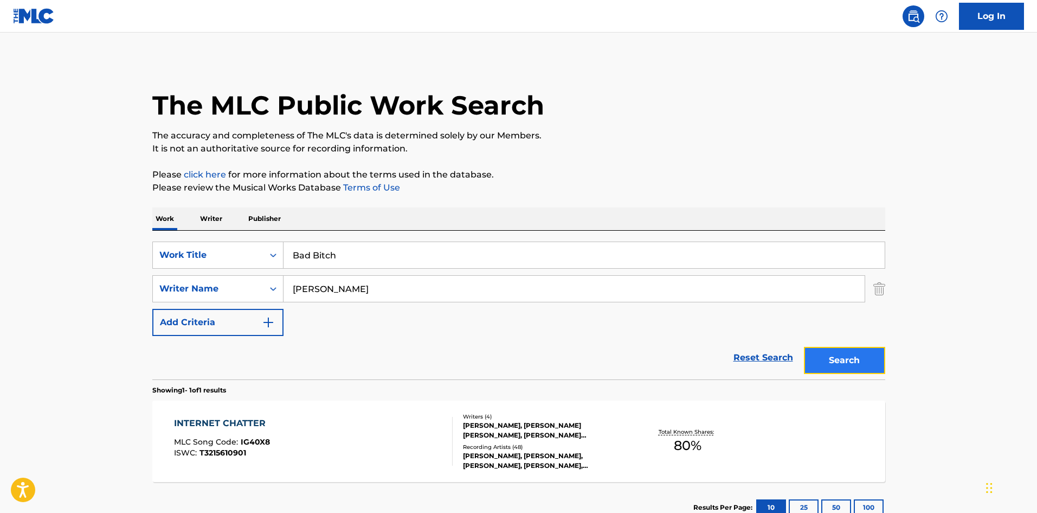
click at [824, 353] on button "Search" at bounding box center [844, 360] width 81 height 27
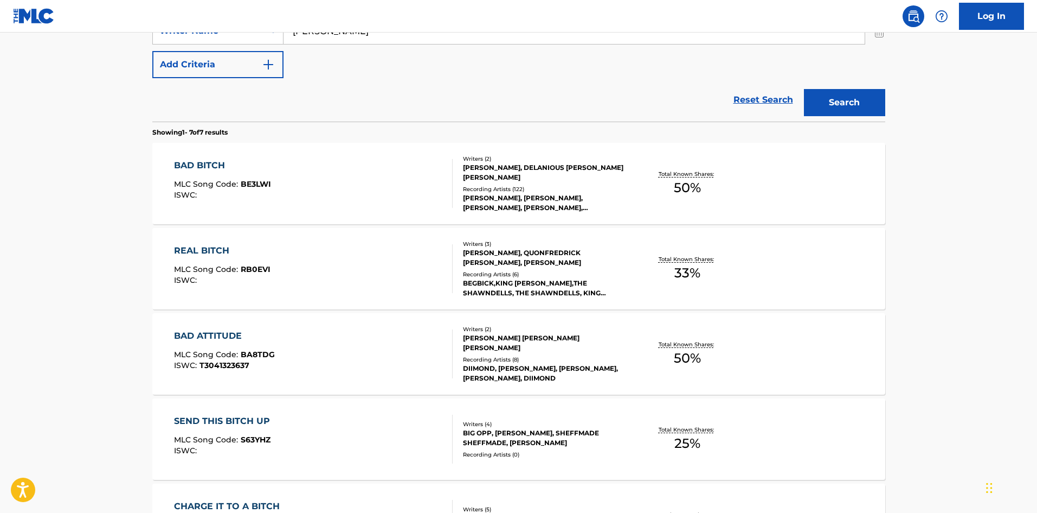
scroll to position [271, 0]
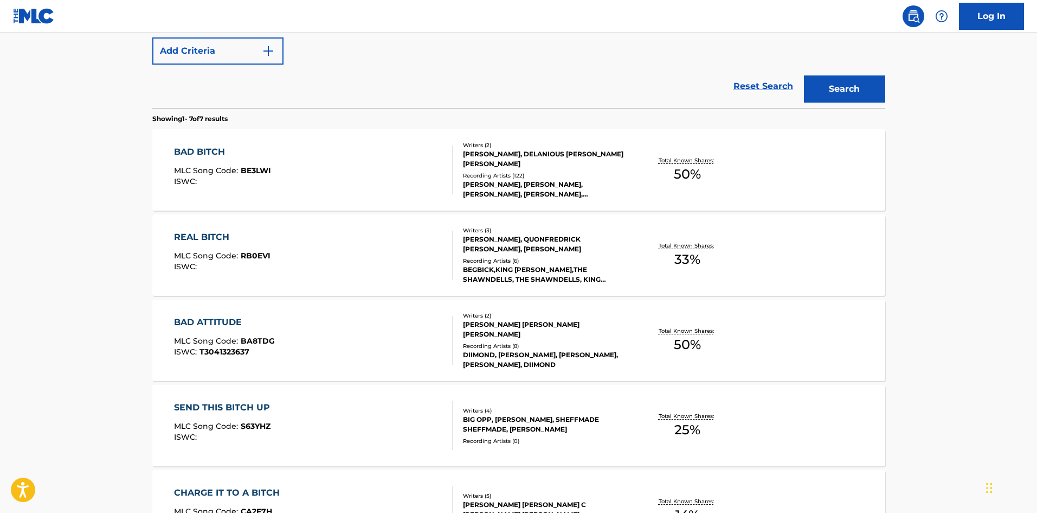
click at [330, 190] on div "BAD BITCH MLC Song Code : BE3LWI ISWC :" at bounding box center [313, 169] width 279 height 49
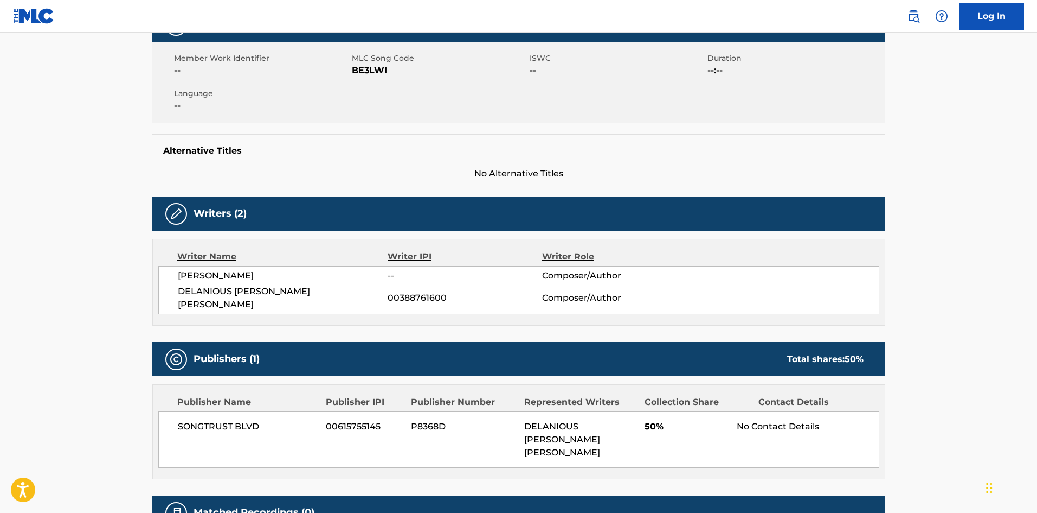
scroll to position [271, 0]
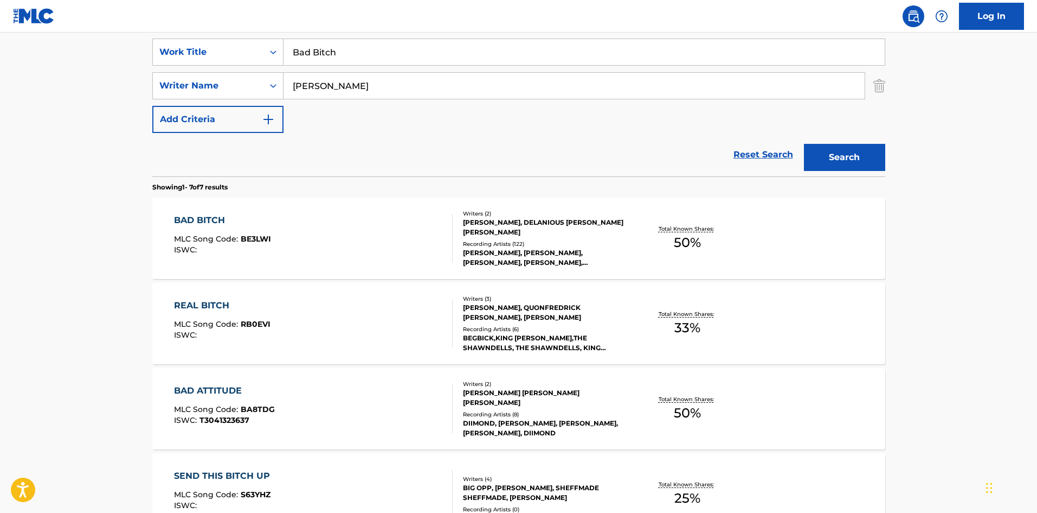
scroll to position [108, 0]
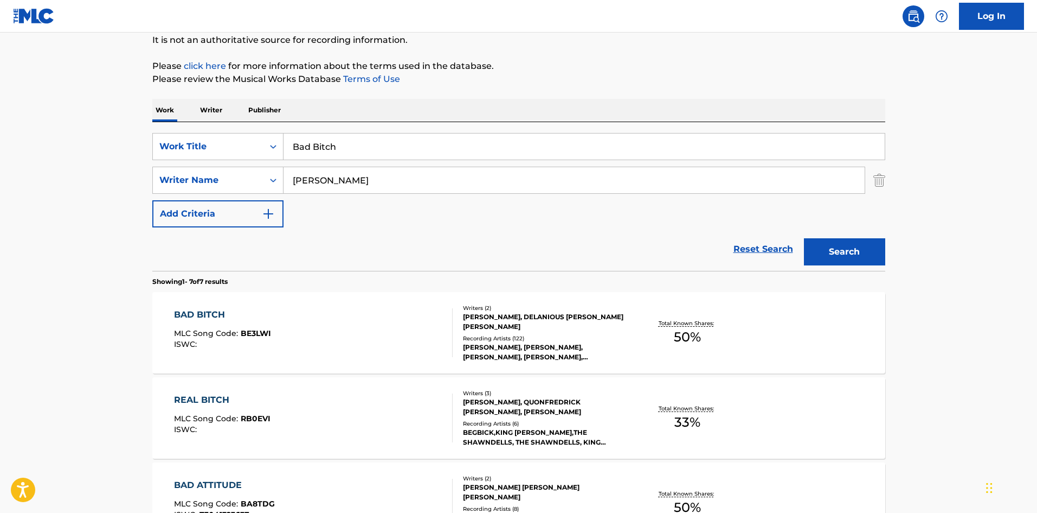
click at [351, 150] on input "Bad Bitch" at bounding box center [584, 146] width 601 height 26
paste input "Woppenheimer"
type input "Woppenheimer"
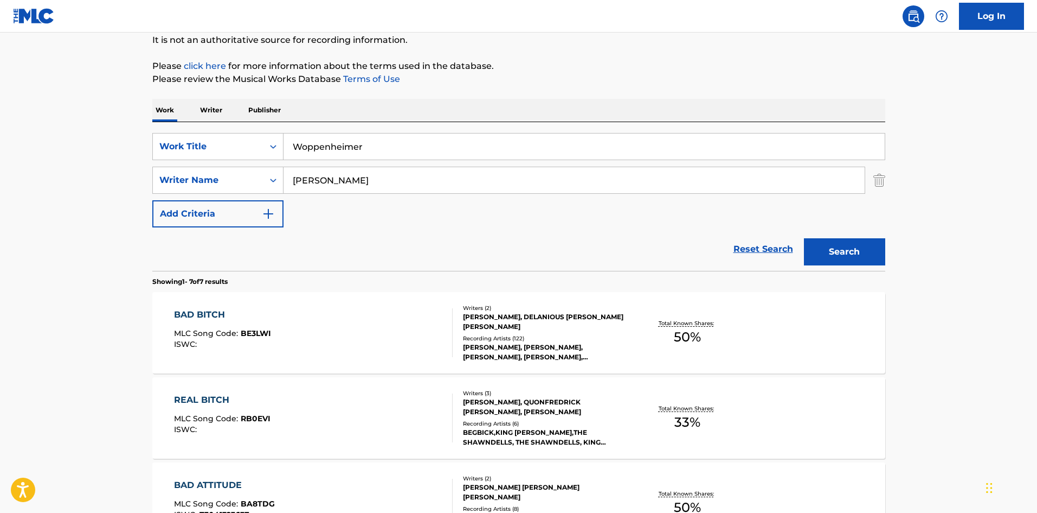
click at [348, 191] on input "[PERSON_NAME]" at bounding box center [574, 180] width 581 height 26
click at [804, 238] on button "Search" at bounding box center [844, 251] width 81 height 27
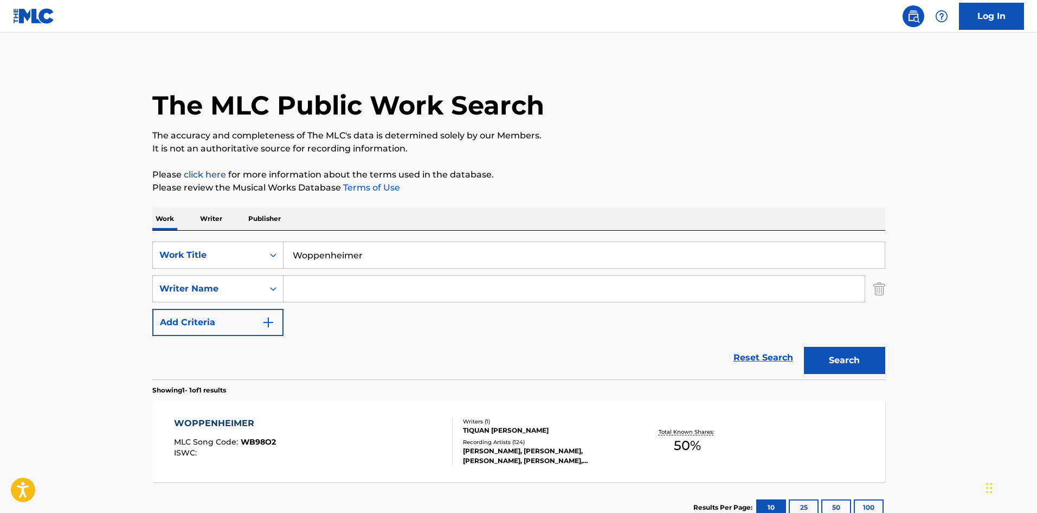
click at [311, 425] on div "WOPPENHEIMER MLC Song Code : WB98O2 ISWC :" at bounding box center [313, 441] width 279 height 49
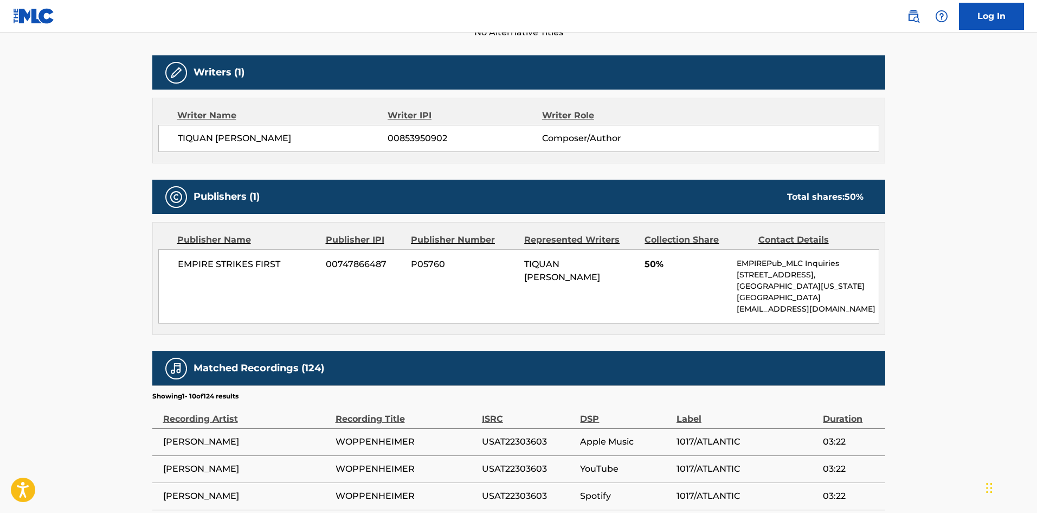
scroll to position [325, 0]
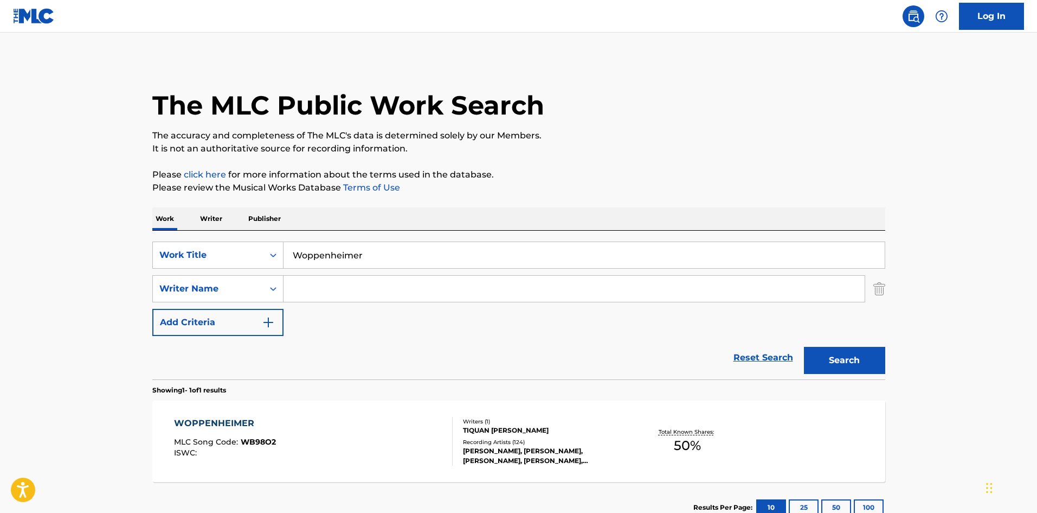
click at [237, 455] on div "ISWC :" at bounding box center [225, 453] width 102 height 8
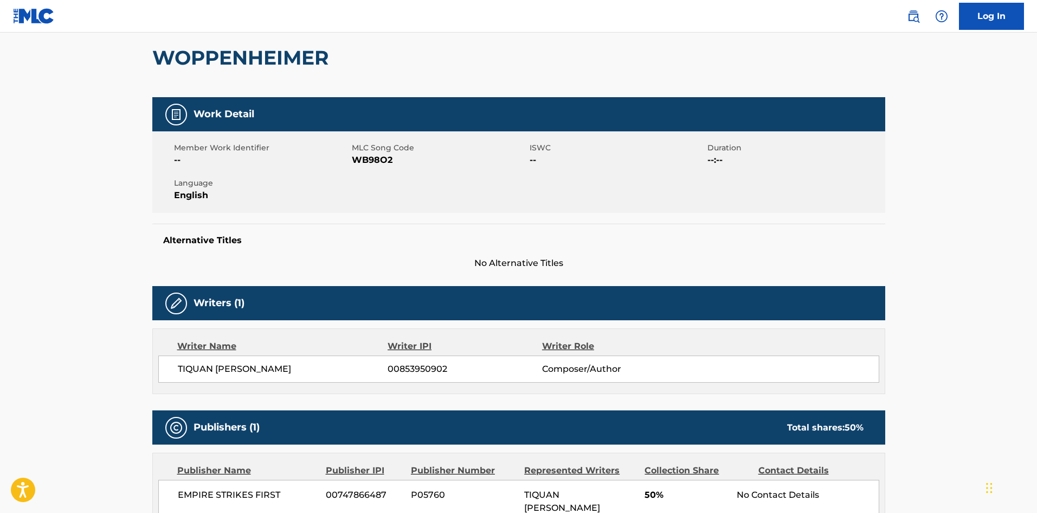
scroll to position [217, 0]
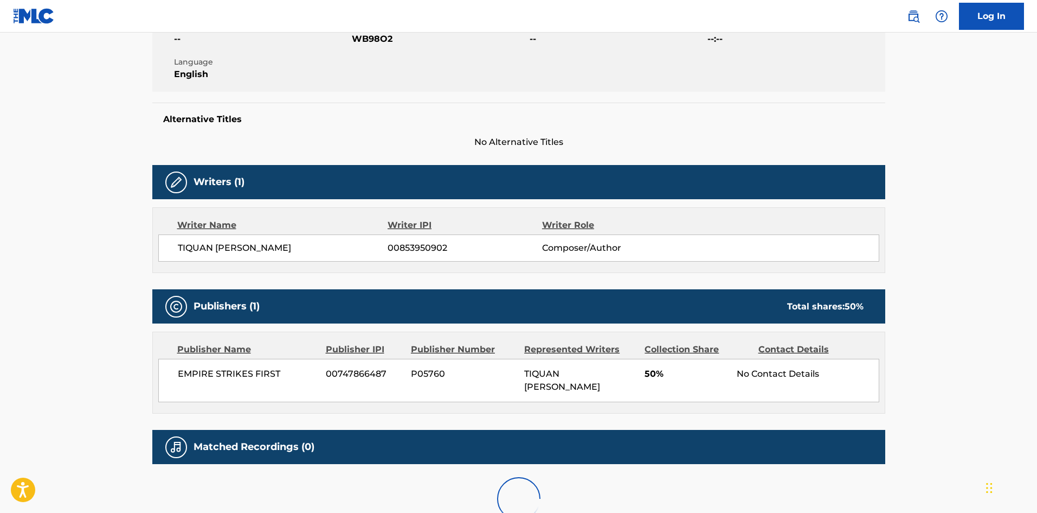
click at [186, 371] on span "EMPIRE STRIKES FIRST" at bounding box center [248, 373] width 140 height 13
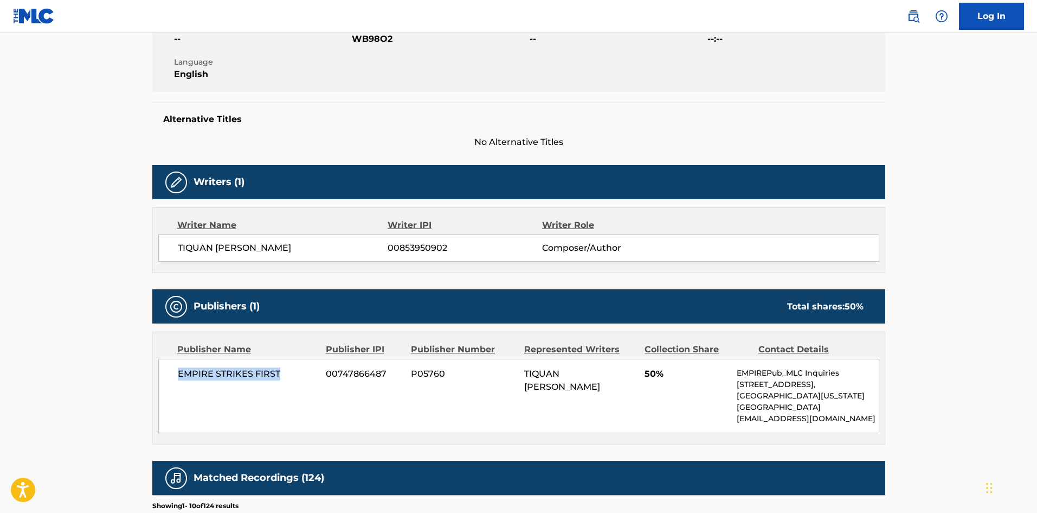
drag, startPoint x: 186, startPoint y: 371, endPoint x: 254, endPoint y: 371, distance: 67.8
click at [254, 371] on span "EMPIRE STRIKES FIRST" at bounding box center [248, 373] width 140 height 13
click at [204, 249] on span "TIQUAN [PERSON_NAME]" at bounding box center [283, 247] width 210 height 13
drag, startPoint x: 204, startPoint y: 249, endPoint x: 277, endPoint y: 236, distance: 74.4
click at [277, 236] on div "TIQUAN [PERSON_NAME] 00853950902 Composer/Author" at bounding box center [518, 247] width 721 height 27
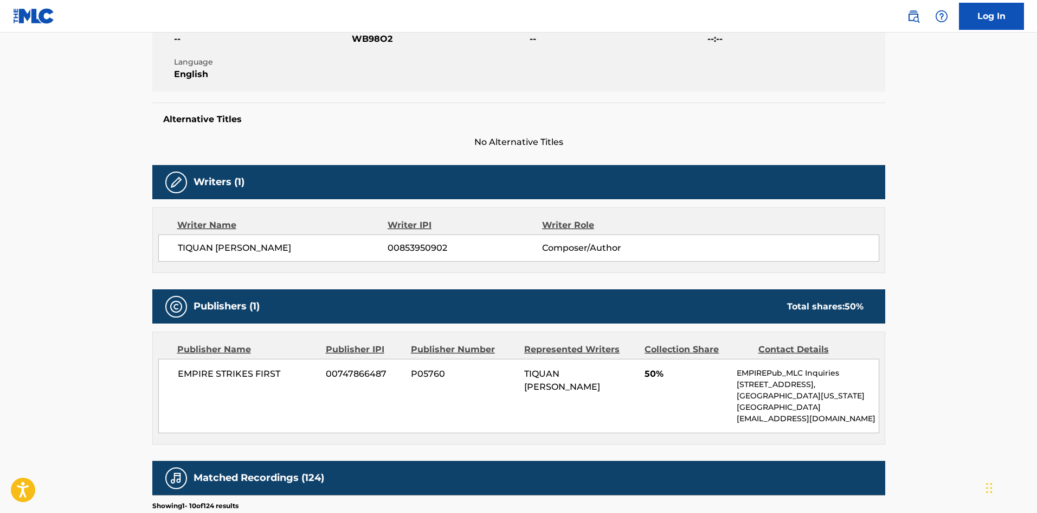
click at [376, 376] on span "00747866487" at bounding box center [364, 373] width 77 height 13
click at [393, 237] on div "TIQUAN [PERSON_NAME] 00853950902 Composer/Author" at bounding box center [518, 247] width 721 height 27
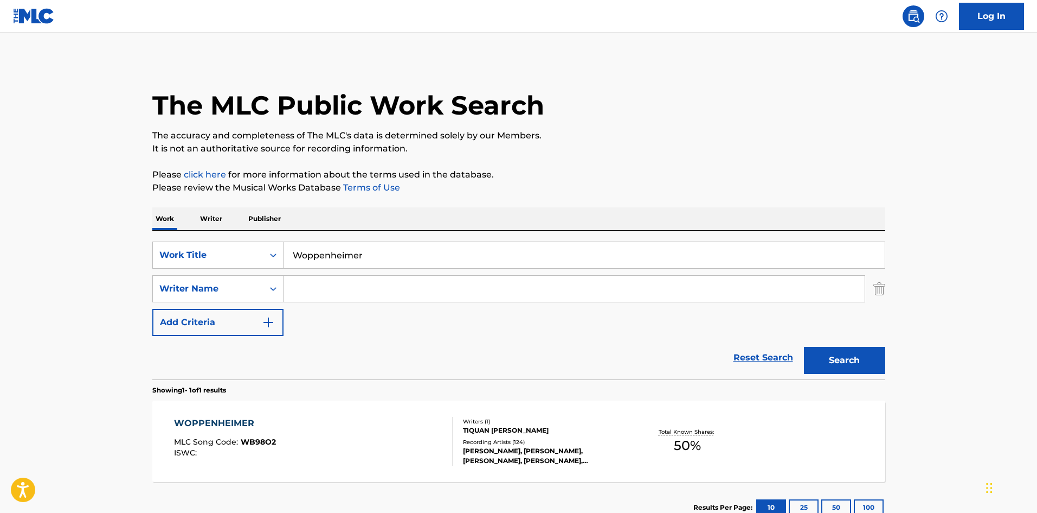
click at [370, 451] on div "WOPPENHEIMER MLC Song Code : WB98O2 ISWC :" at bounding box center [313, 441] width 279 height 49
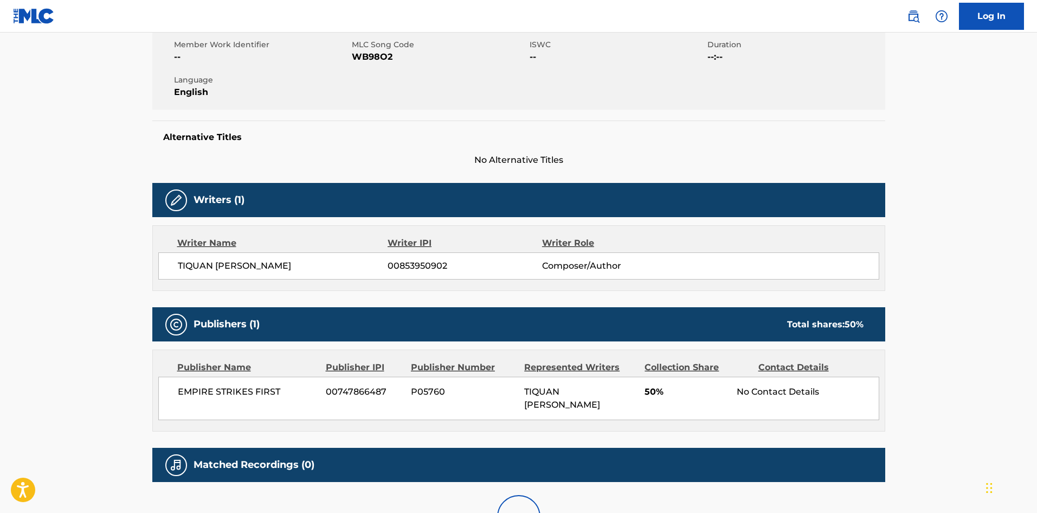
scroll to position [293, 0]
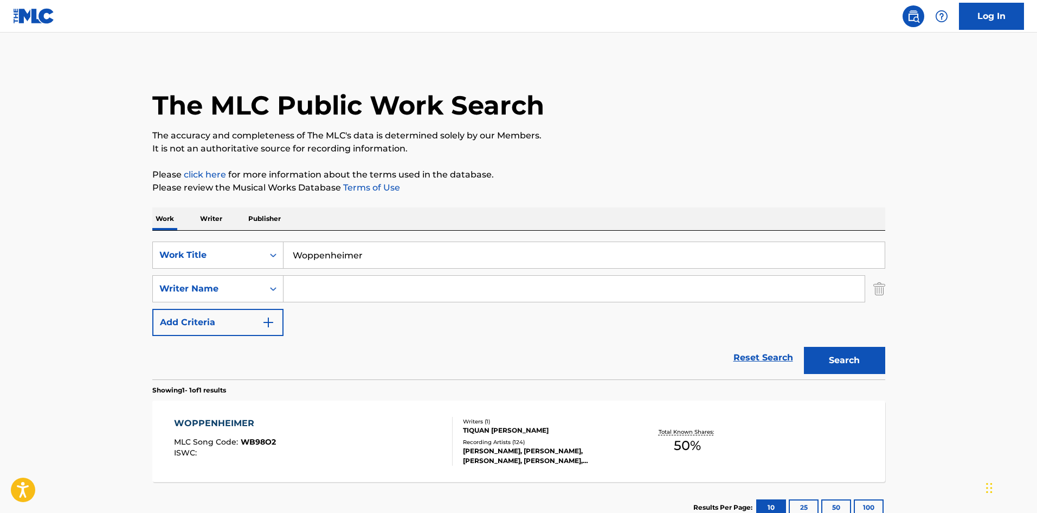
click at [390, 261] on input "Woppenheimer" at bounding box center [584, 255] width 601 height 26
paste input "Never Change"
type input "Never Change"
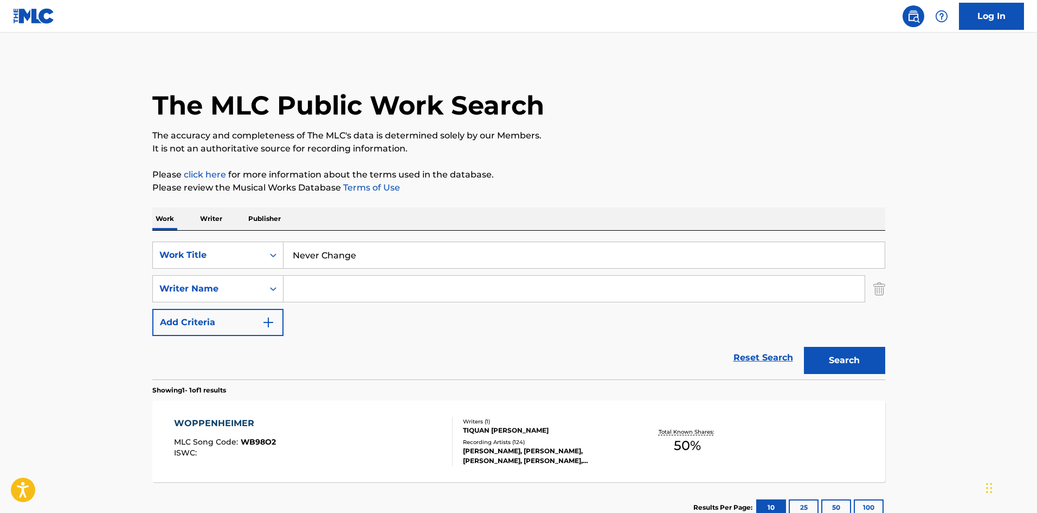
click at [444, 305] on div "SearchWithCriteria5e6860eb-98e6-43e2-8ab7-4ed545647e31 Work Title Never Change …" at bounding box center [518, 288] width 733 height 94
click at [460, 296] on input "Search Form" at bounding box center [574, 289] width 581 height 26
paste input "[PERSON_NAME]"
type input "[PERSON_NAME]"
click at [847, 377] on div "Search" at bounding box center [842, 357] width 87 height 43
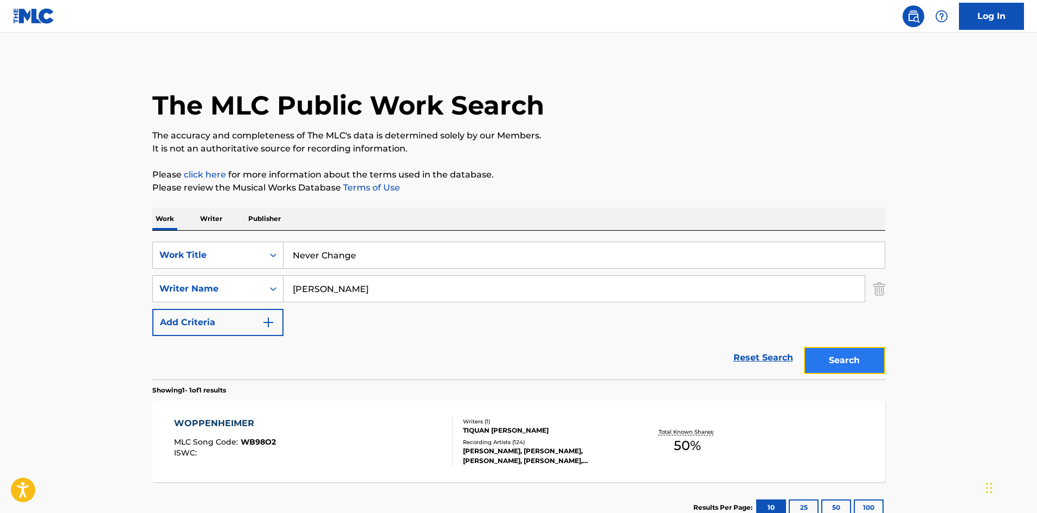
click at [860, 362] on button "Search" at bounding box center [844, 360] width 81 height 27
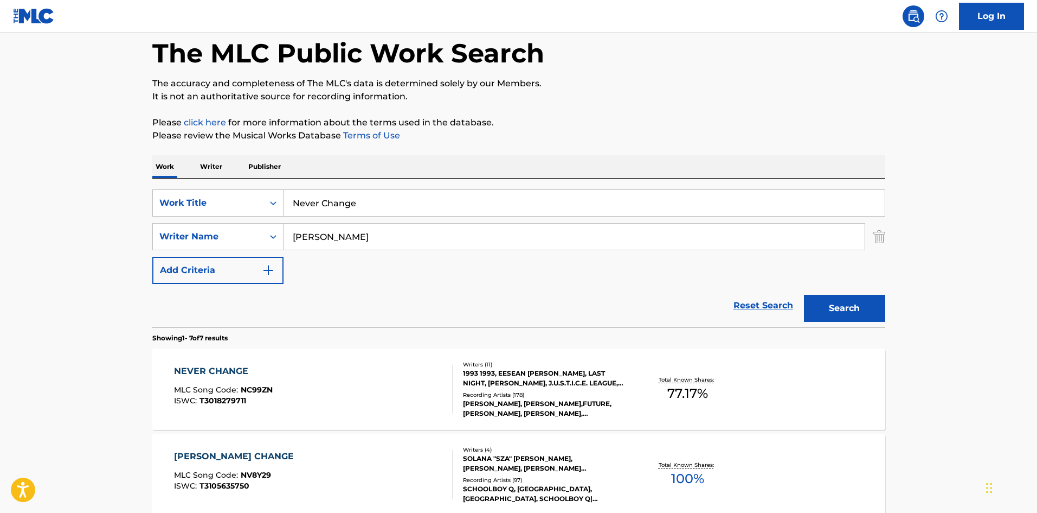
scroll to position [217, 0]
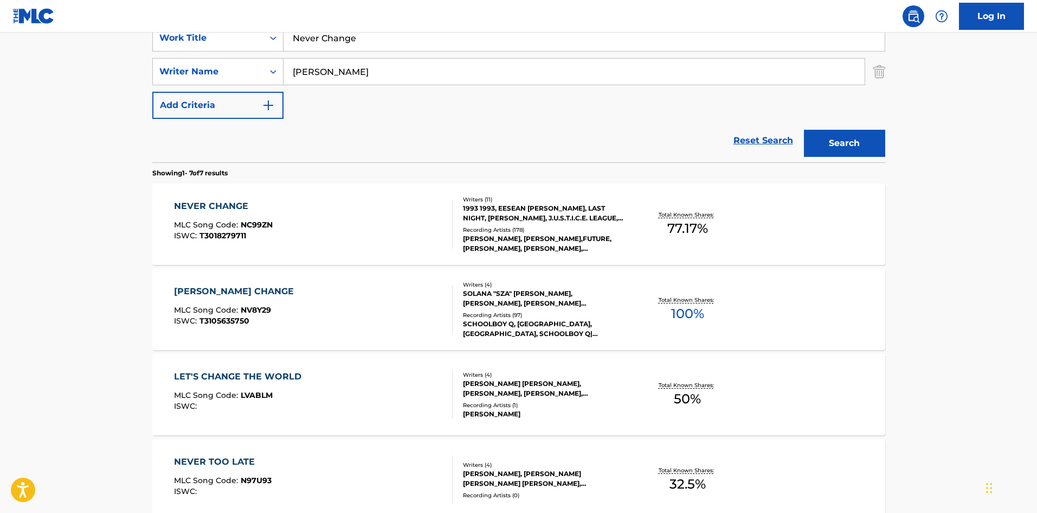
click at [315, 222] on div "NEVER CHANGE MLC Song Code : NC99ZN ISWC : T3018279711" at bounding box center [313, 224] width 279 height 49
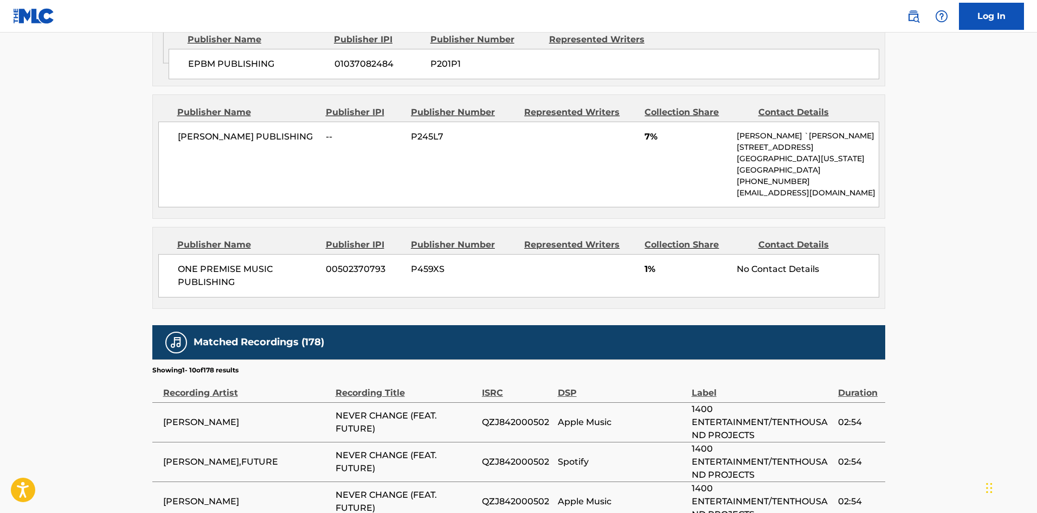
scroll to position [1952, 0]
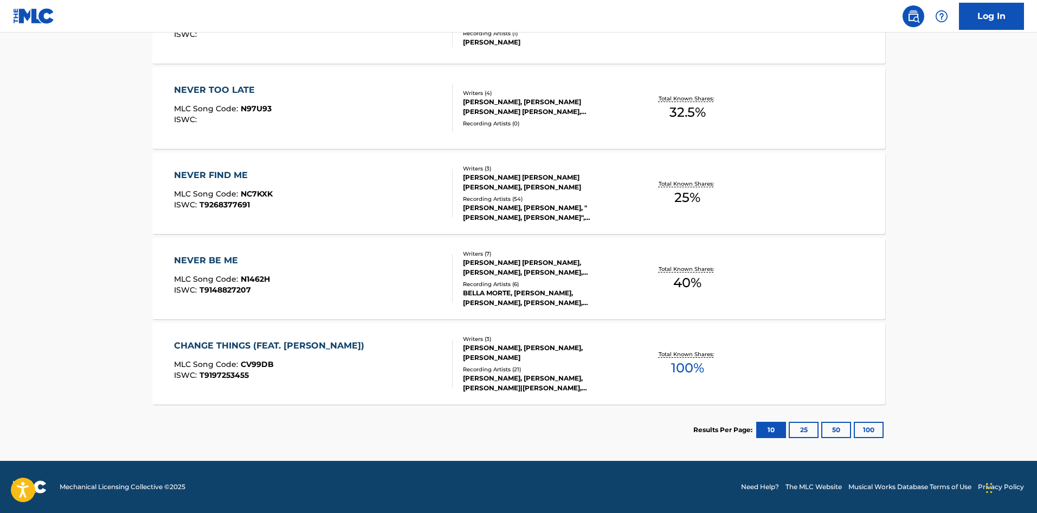
scroll to position [217, 0]
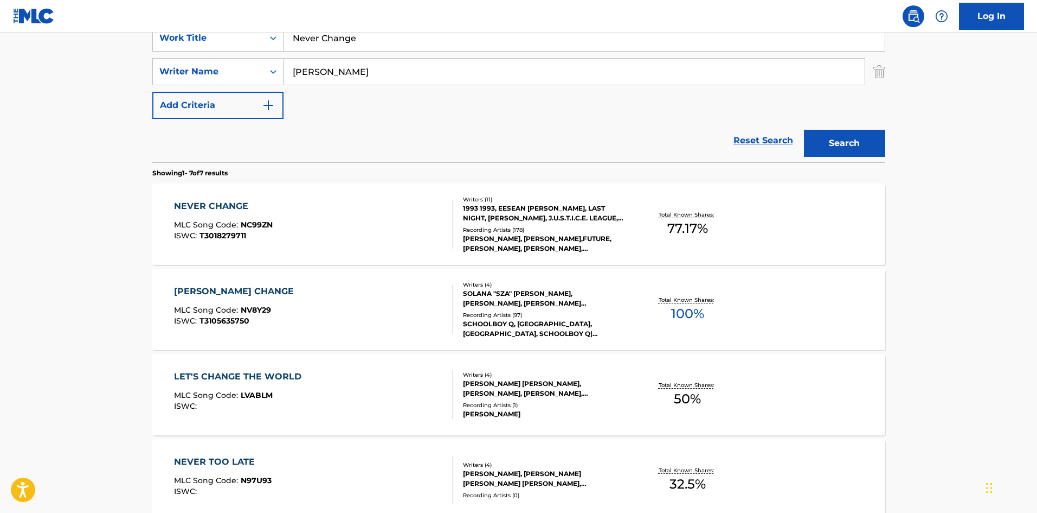
click at [352, 45] on input "Never Change" at bounding box center [584, 38] width 601 height 26
paste input "Fish Scal"
type input "Fish Scale"
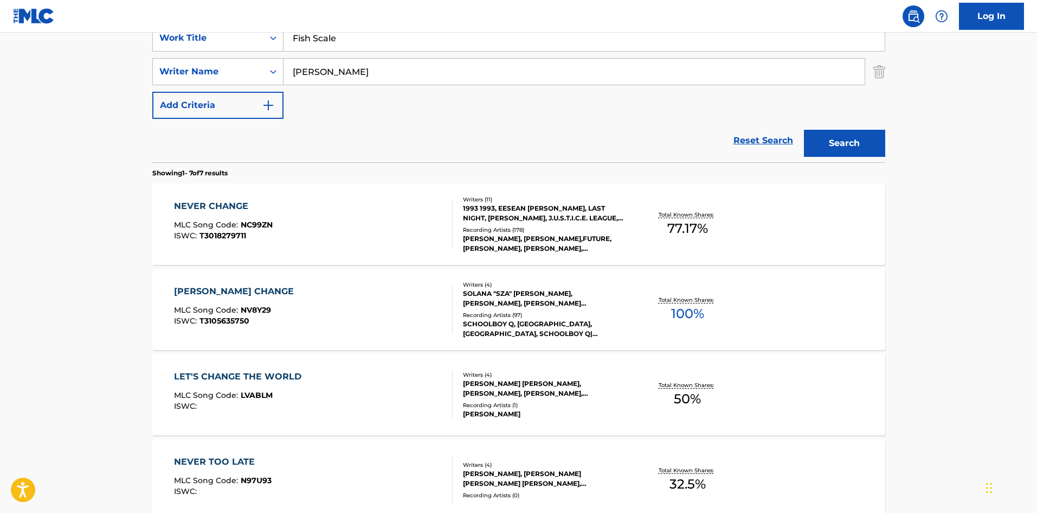
click at [377, 83] on input "[PERSON_NAME]" at bounding box center [574, 72] width 581 height 26
paste input "Norther"
type input "Northern"
drag, startPoint x: 861, startPoint y: 124, endPoint x: 858, endPoint y: 134, distance: 10.7
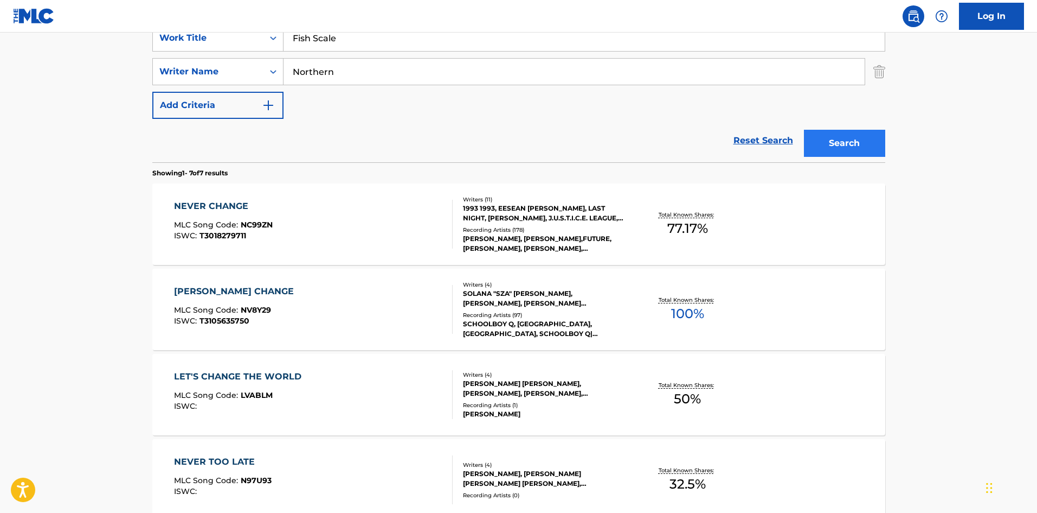
click at [860, 126] on div "Search" at bounding box center [842, 140] width 87 height 43
click at [858, 134] on button "Search" at bounding box center [844, 143] width 81 height 27
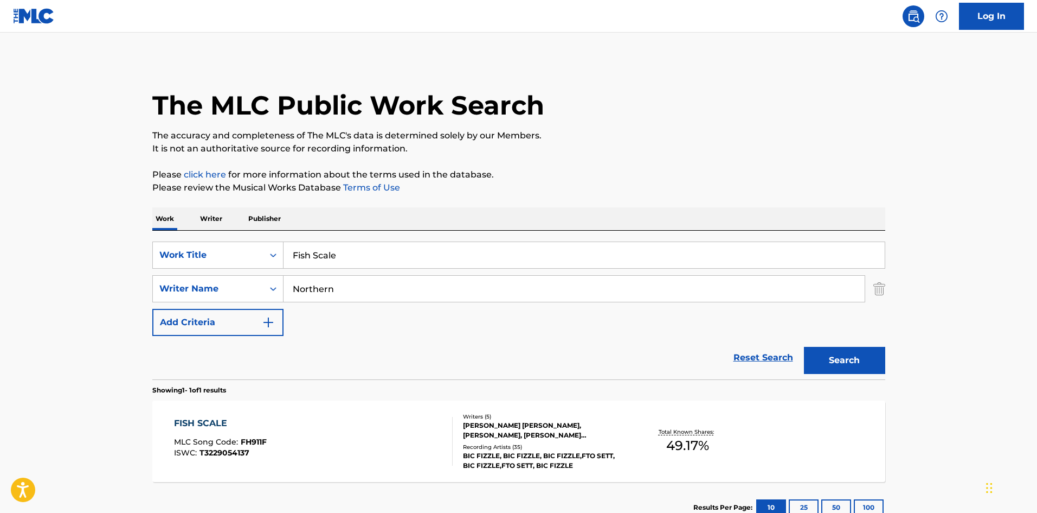
click at [277, 426] on div "FISH SCALE MLC Song Code : FH911F ISWC : T3229054137" at bounding box center [313, 441] width 279 height 49
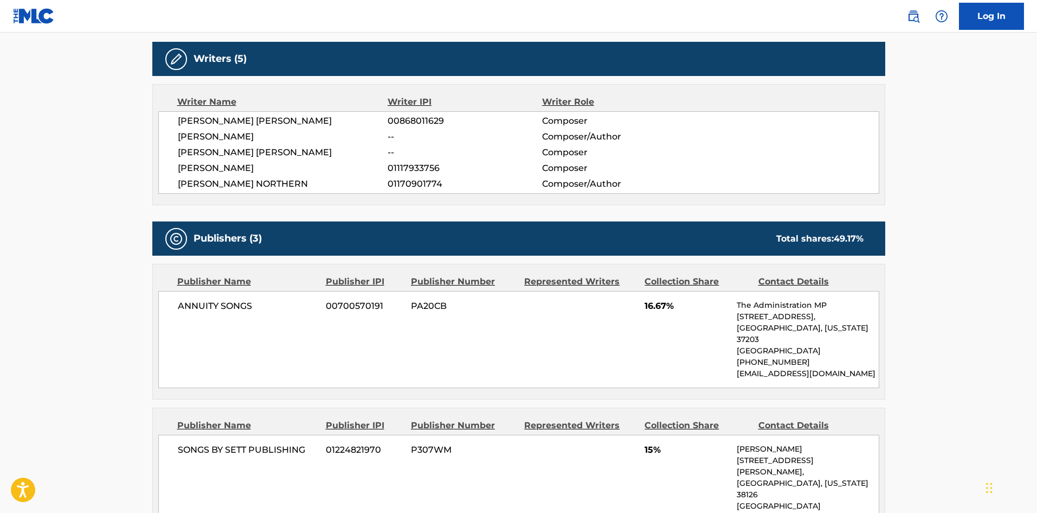
scroll to position [339, 0]
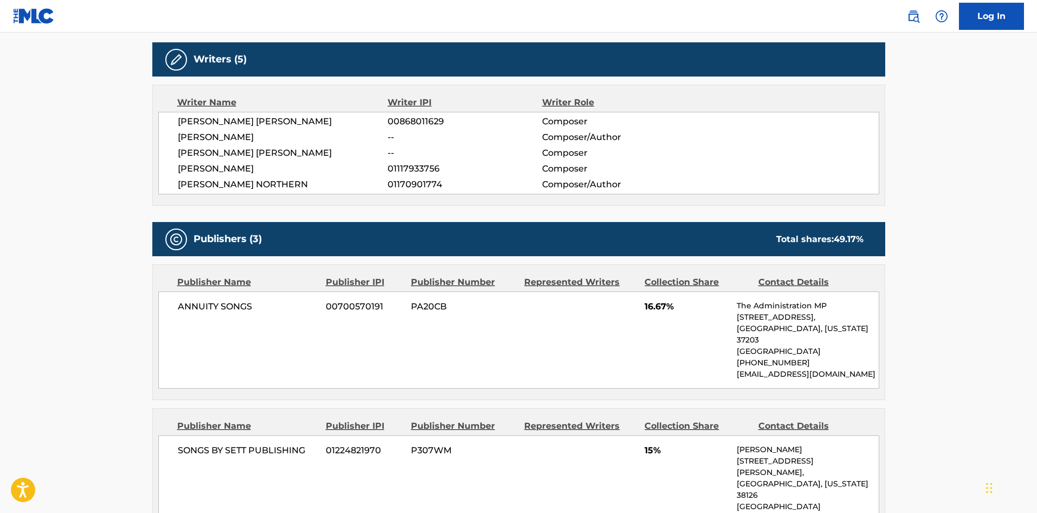
click at [188, 316] on div "ANNUITY SONGS 00700570191 PA20CB 16.67% The Administration MP [STREET_ADDRESS][…" at bounding box center [518, 339] width 721 height 97
drag, startPoint x: 188, startPoint y: 316, endPoint x: 248, endPoint y: 308, distance: 60.7
click at [248, 308] on div "ANNUITY SONGS 00700570191 PA20CB 16.67% The Administration MP [STREET_ADDRESS][…" at bounding box center [518, 339] width 721 height 97
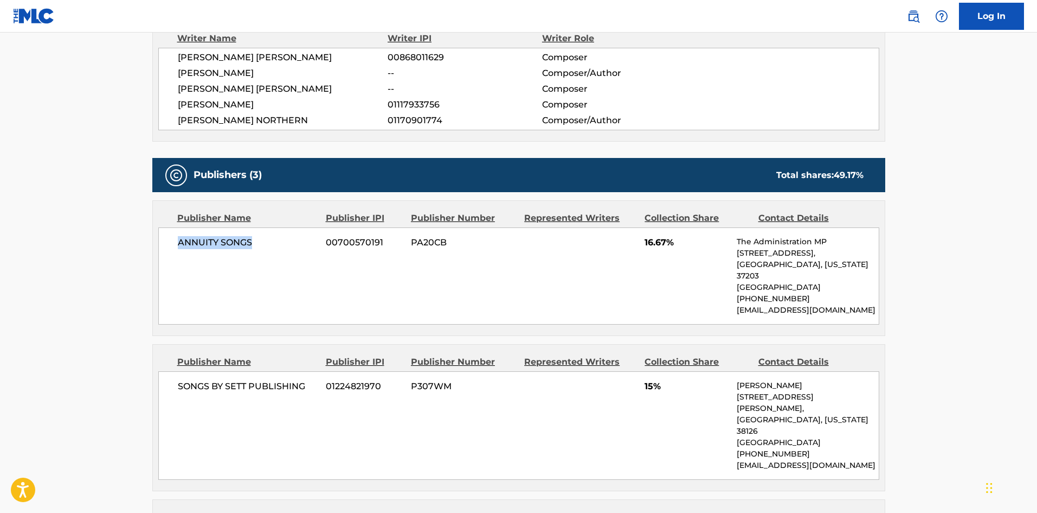
scroll to position [502, 0]
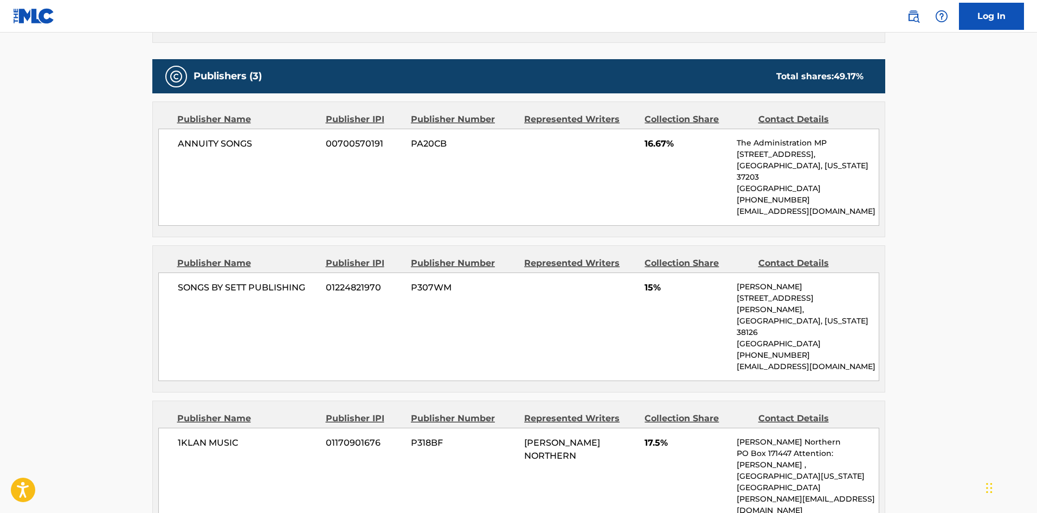
click at [176, 272] on div "SONGS BY SETT PUBLISHING 01224821970 P307WM 15% [PERSON_NAME] [STREET_ADDRESS][…" at bounding box center [518, 326] width 721 height 108
drag, startPoint x: 176, startPoint y: 271, endPoint x: 322, endPoint y: 267, distance: 145.4
click at [322, 272] on div "SONGS BY SETT PUBLISHING 01224821970 P307WM 15% [PERSON_NAME] [STREET_ADDRESS][…" at bounding box center [518, 326] width 721 height 108
click at [197, 436] on span "1KLAN MUSIC" at bounding box center [248, 442] width 140 height 13
drag, startPoint x: 197, startPoint y: 413, endPoint x: 232, endPoint y: 413, distance: 34.7
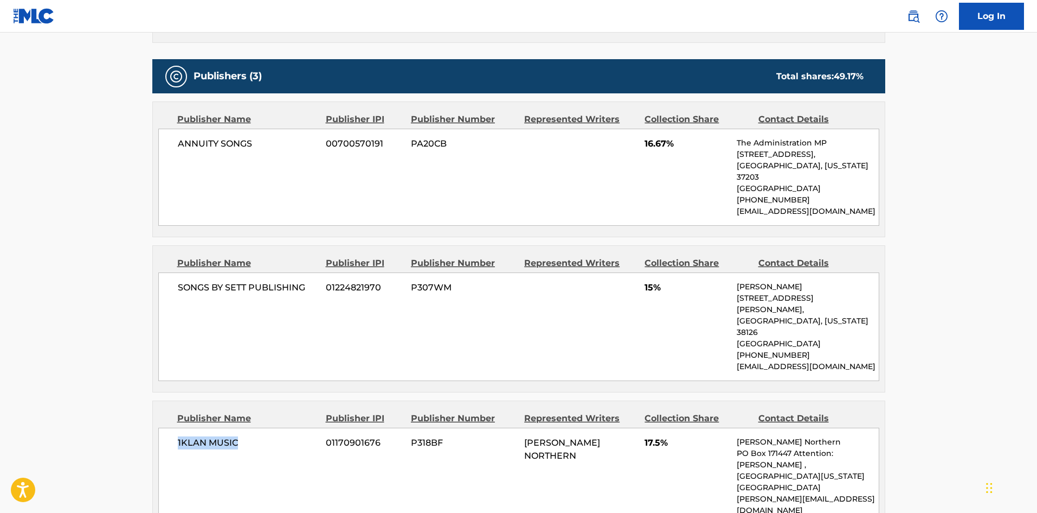
click at [232, 436] on span "1KLAN MUSIC" at bounding box center [248, 442] width 140 height 13
click at [622, 1] on nav "Log In" at bounding box center [518, 16] width 1037 height 33
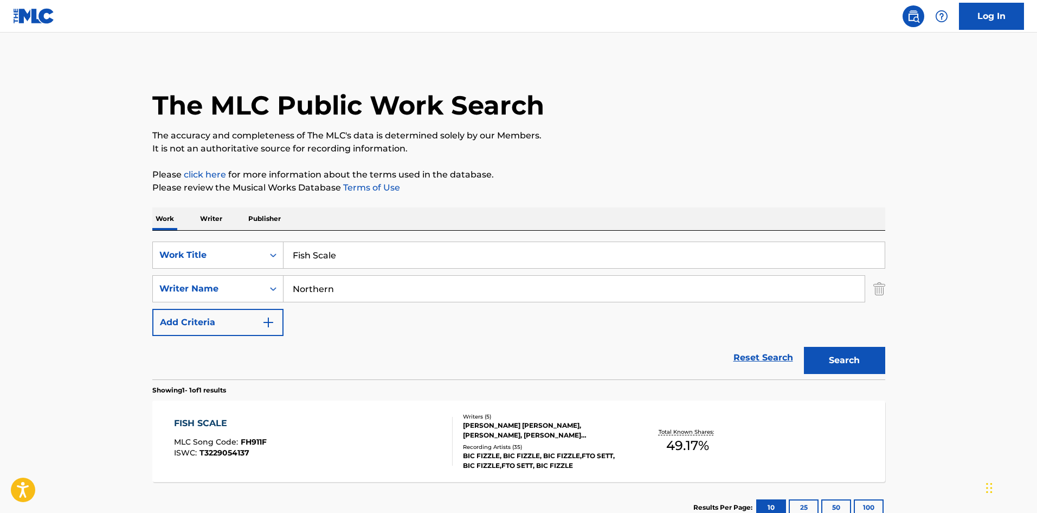
click at [443, 243] on input "Fish Scale" at bounding box center [584, 255] width 601 height 26
paste input "Ain’t Come To Chill"
type input "Ain’t Come To Chill"
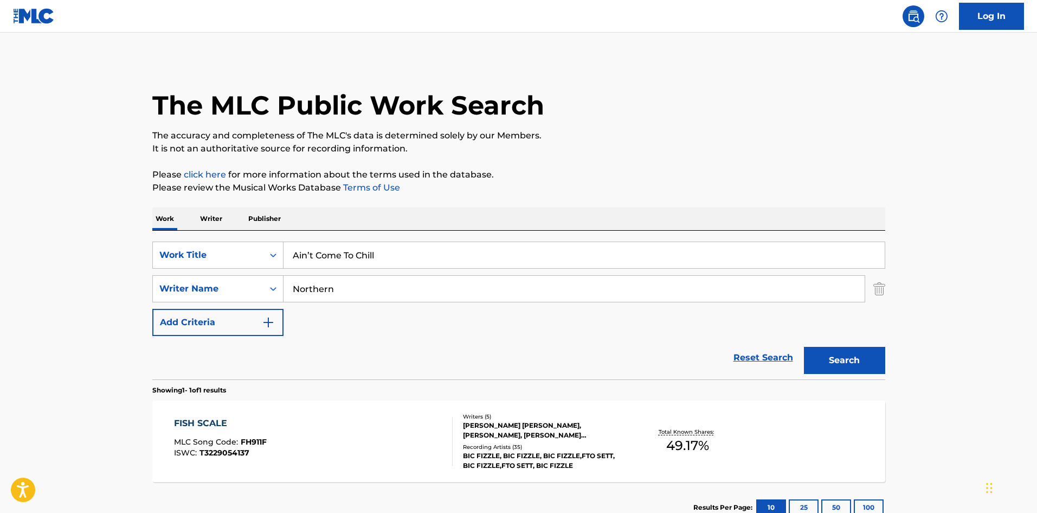
click at [423, 288] on input "Northern" at bounding box center [574, 289] width 581 height 26
click at [804, 347] on button "Search" at bounding box center [844, 360] width 81 height 27
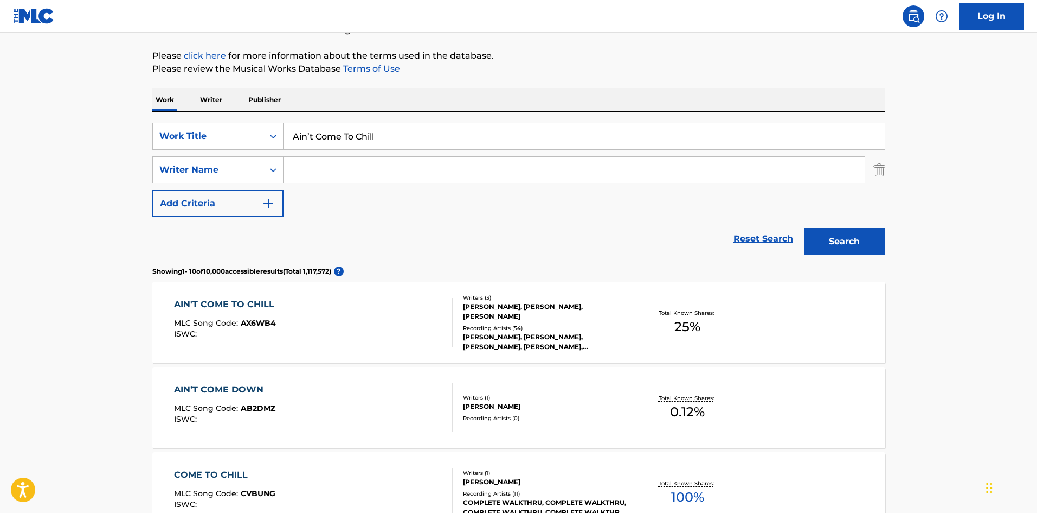
scroll to position [217, 0]
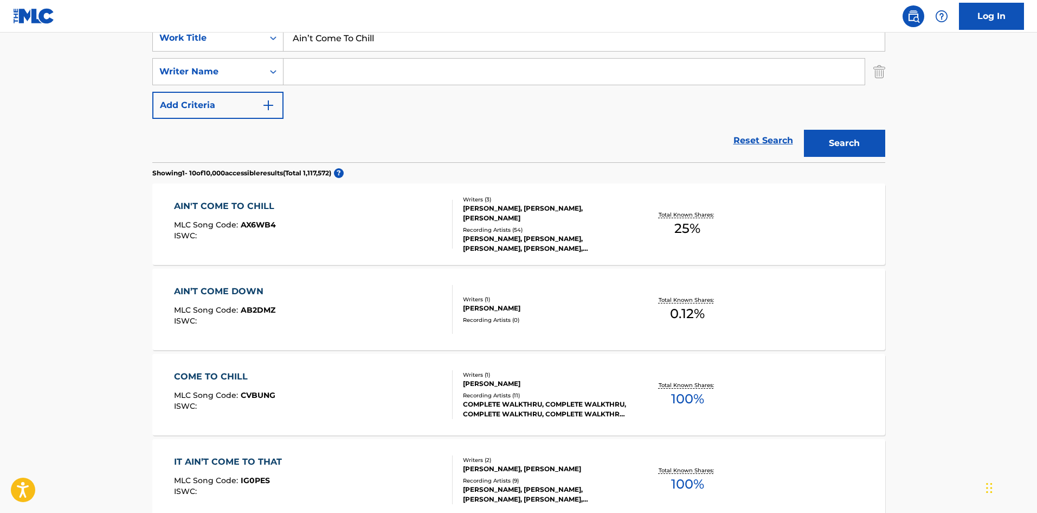
click at [303, 209] on div "AIN'T COME TO CHILL MLC Song Code : AX6WB4 ISWC :" at bounding box center [313, 224] width 279 height 49
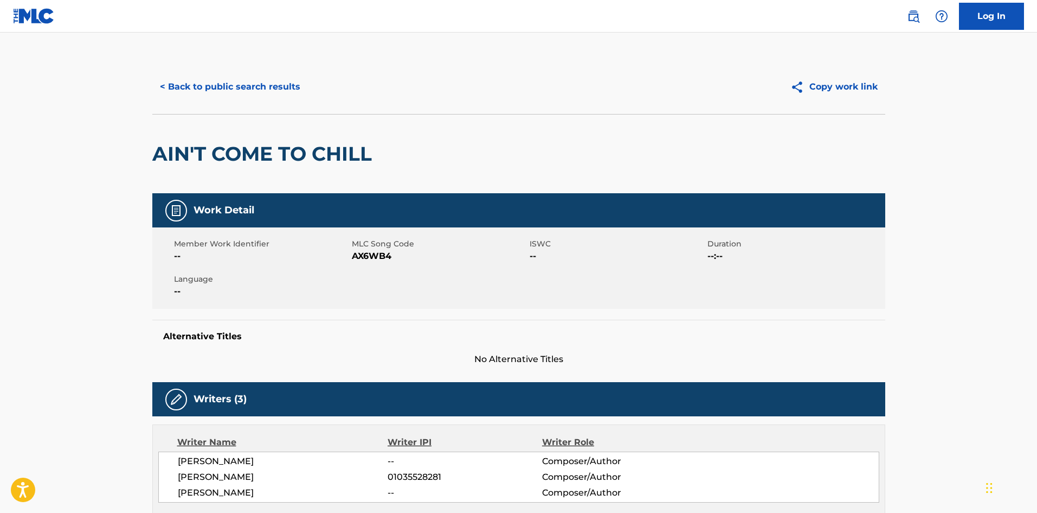
click at [226, 496] on span "[PERSON_NAME]" at bounding box center [283, 492] width 210 height 13
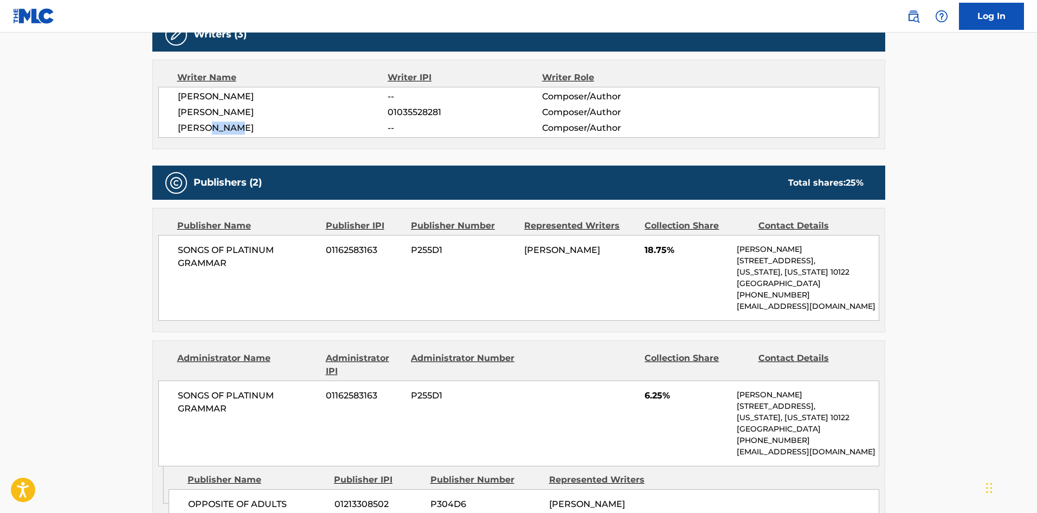
scroll to position [542, 0]
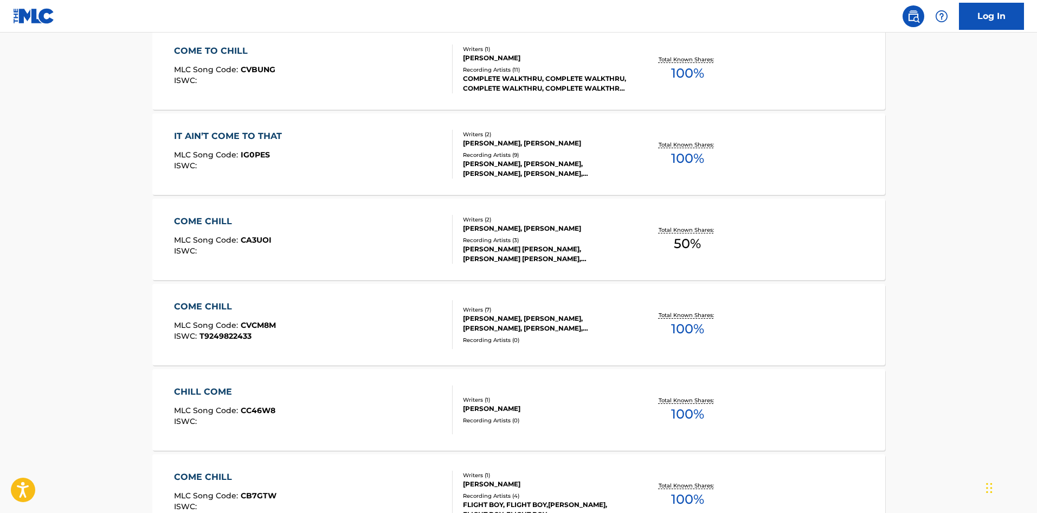
scroll to position [217, 0]
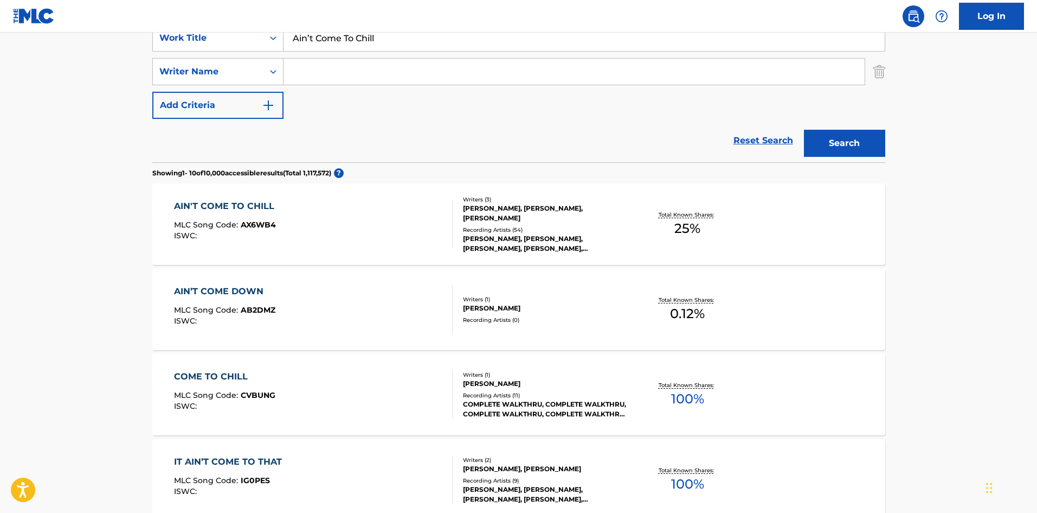
click at [418, 48] on input "Ain’t Come To Chill" at bounding box center [584, 38] width 601 height 26
paste input "Get In There"
click at [873, 152] on button "Search" at bounding box center [844, 143] width 81 height 27
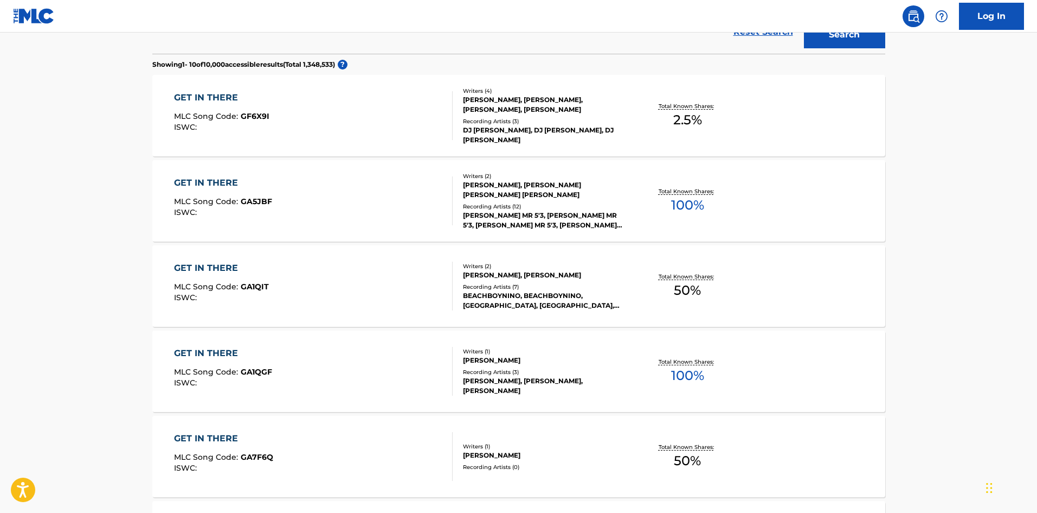
scroll to position [54, 0]
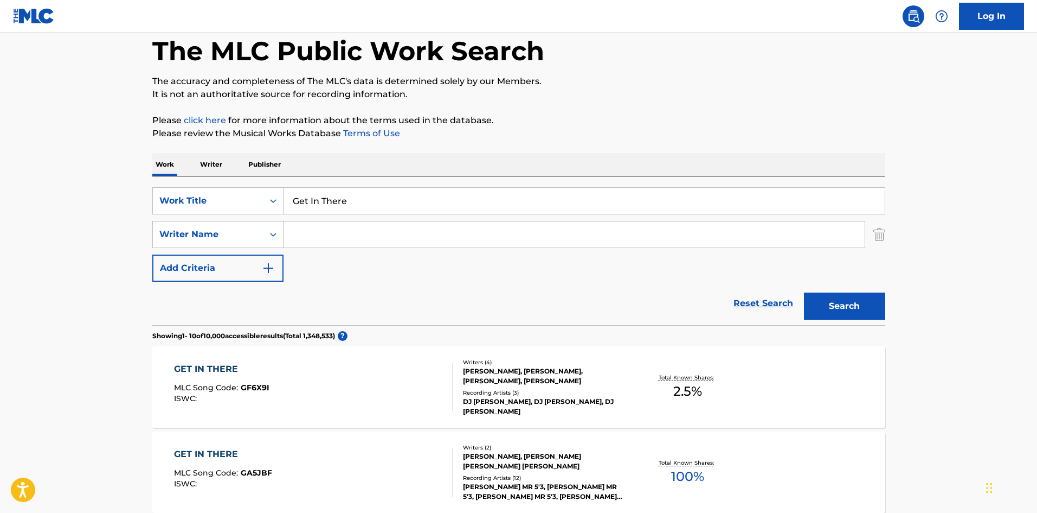
click at [338, 208] on input "Get In There" at bounding box center [584, 201] width 601 height 26
paste input "Brand New Blues"
type input "Brand New Blues"
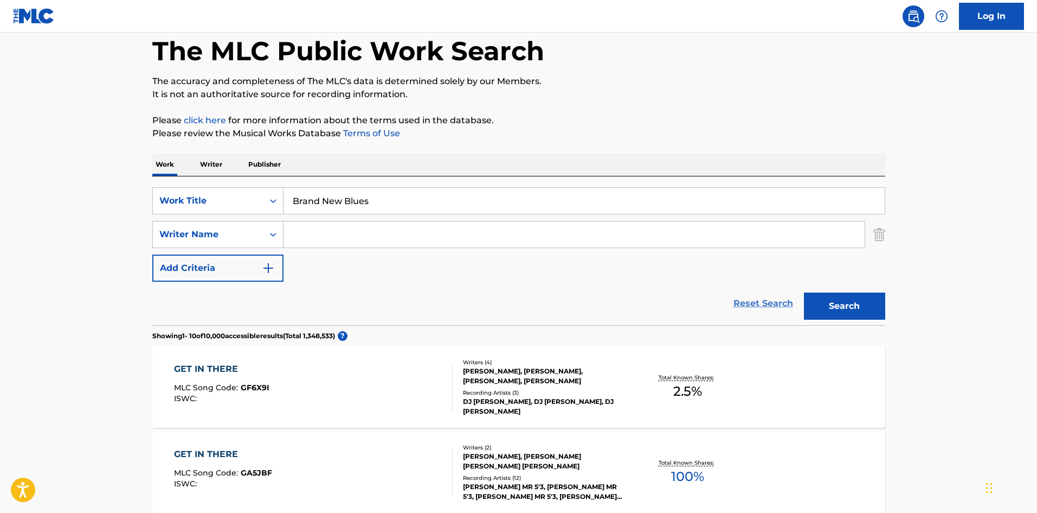
click at [797, 294] on link "Reset Search" at bounding box center [763, 303] width 71 height 24
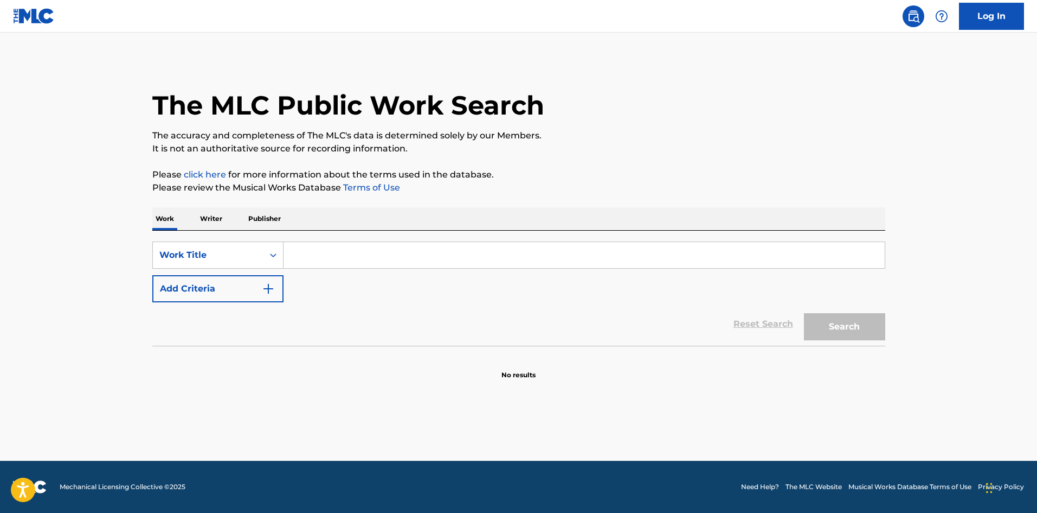
scroll to position [0, 0]
click at [349, 250] on input "Search Form" at bounding box center [584, 255] width 601 height 26
paste input "Brand New Blues"
click at [871, 339] on button "Search" at bounding box center [844, 326] width 81 height 27
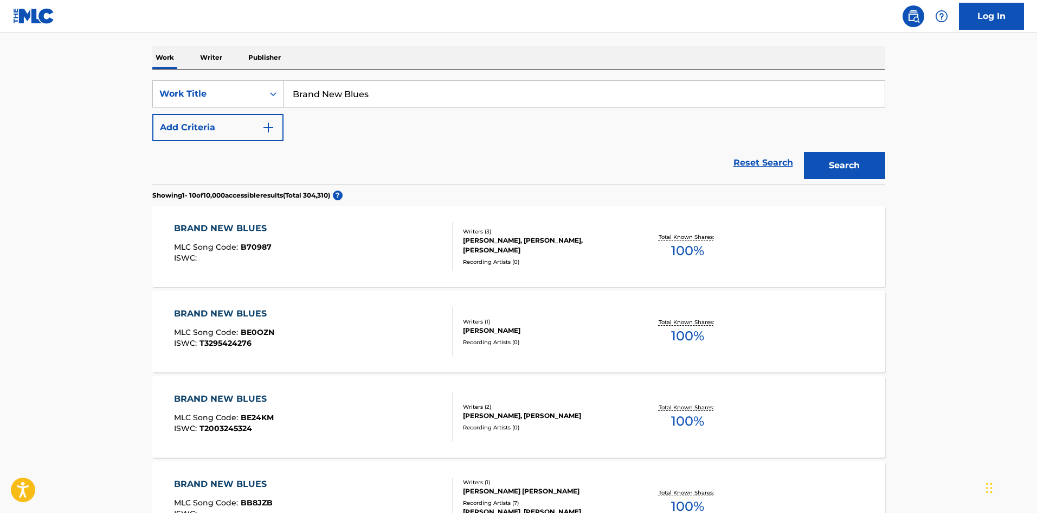
scroll to position [108, 0]
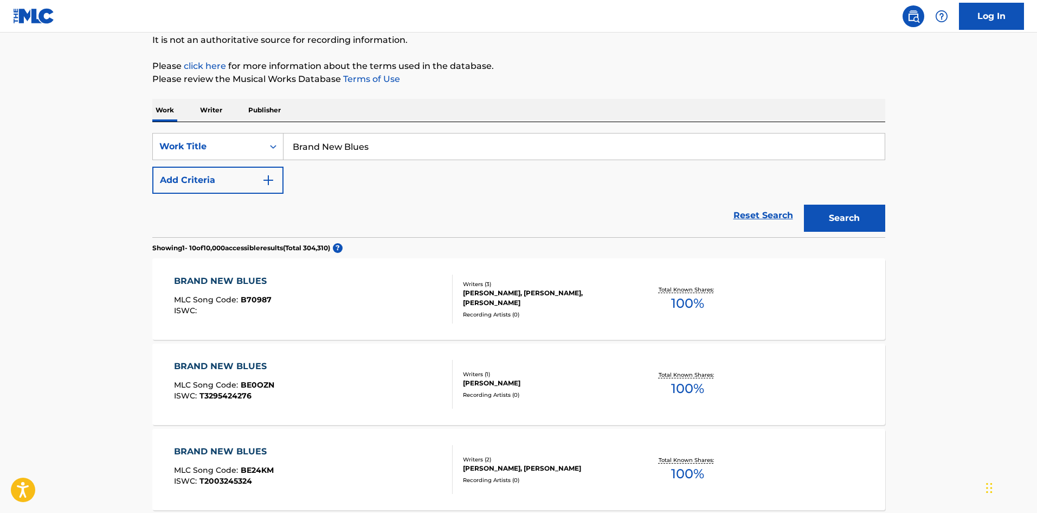
click at [387, 124] on div "SearchWithCriteria5e6860eb-98e6-43e2-8ab7-4ed545647e31 Work Title Brand New Blu…" at bounding box center [518, 179] width 733 height 115
click at [375, 158] on input "Brand New Blues" at bounding box center [584, 146] width 601 height 26
paste input "Mr. Skii"
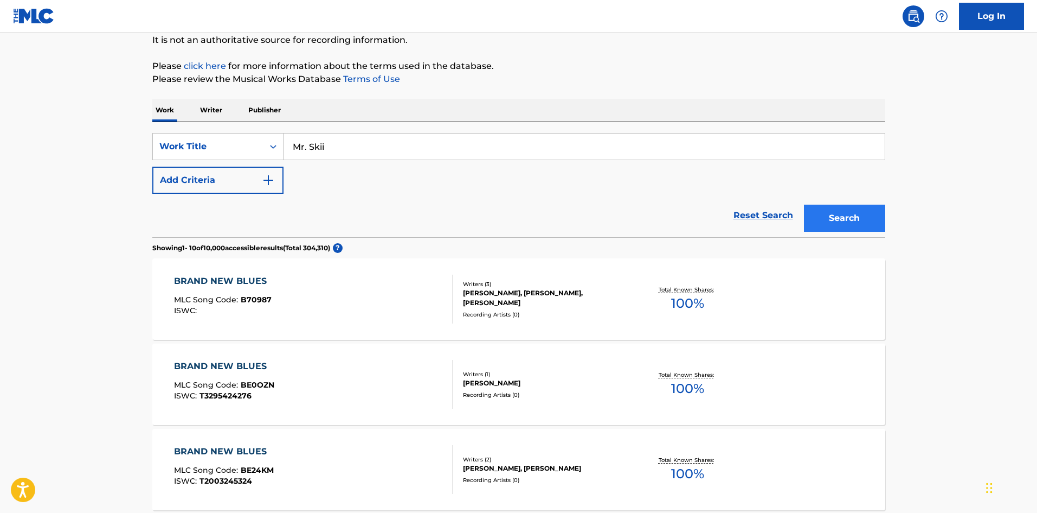
type input "Mr. Skii"
click at [862, 205] on button "Search" at bounding box center [844, 217] width 81 height 27
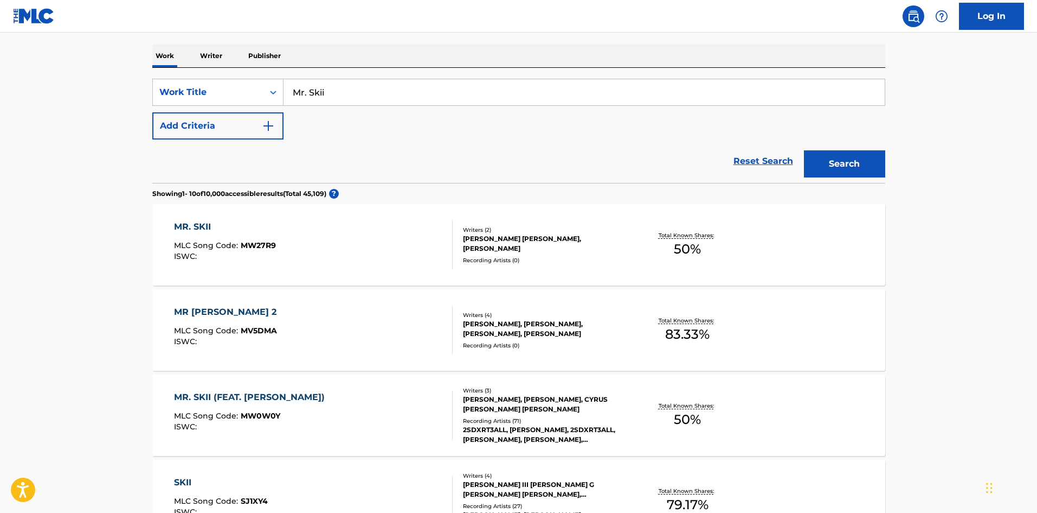
scroll to position [271, 0]
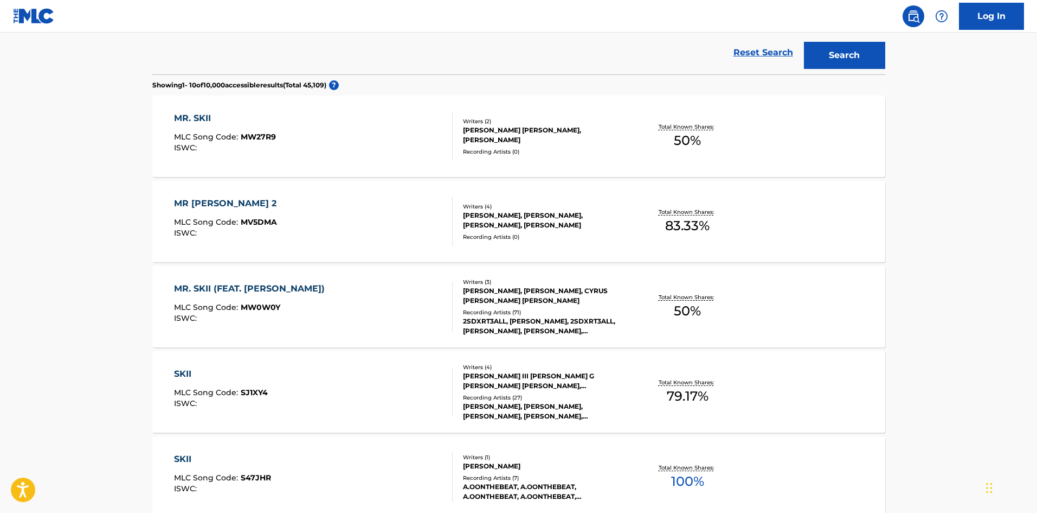
click at [266, 288] on div "MR. SKII (FEAT. [PERSON_NAME])" at bounding box center [252, 288] width 156 height 13
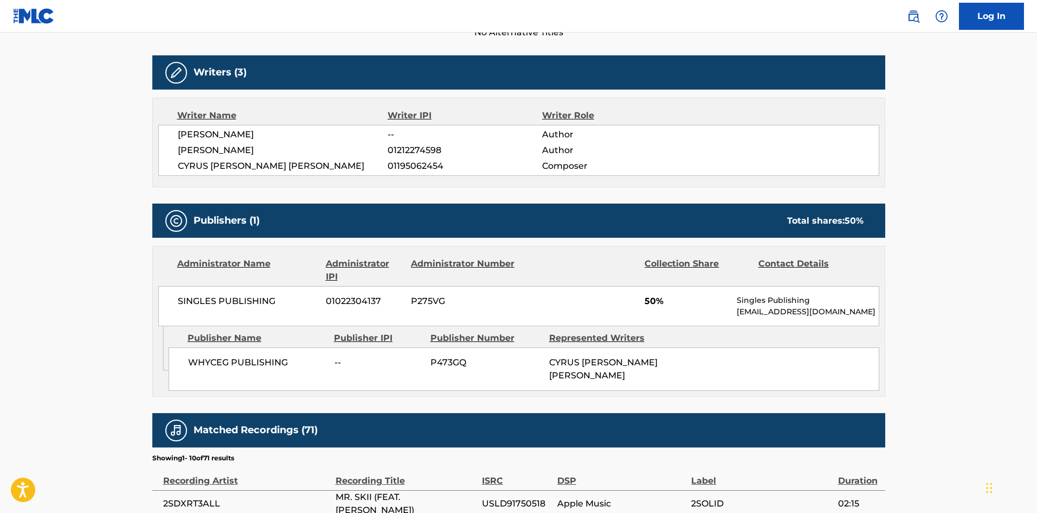
scroll to position [325, 0]
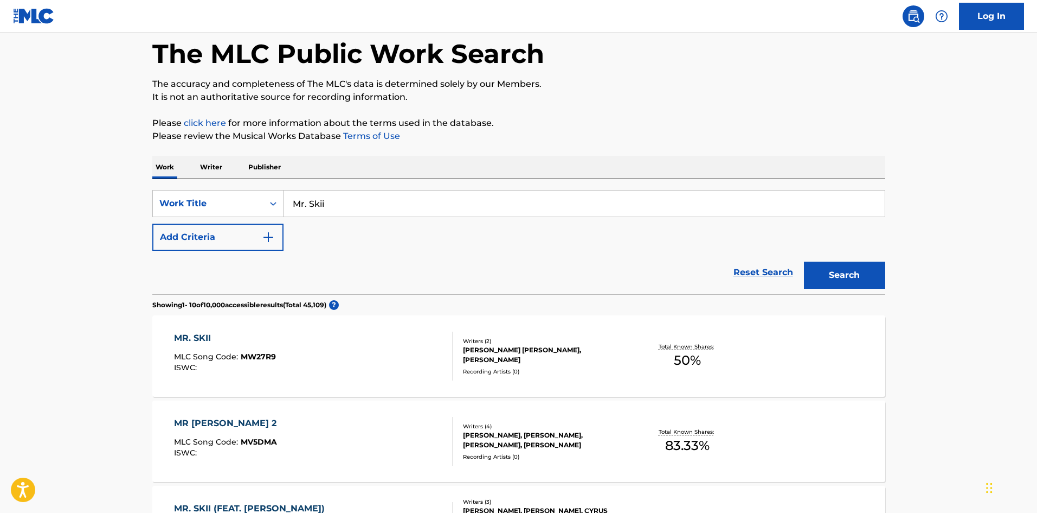
scroll to position [28, 0]
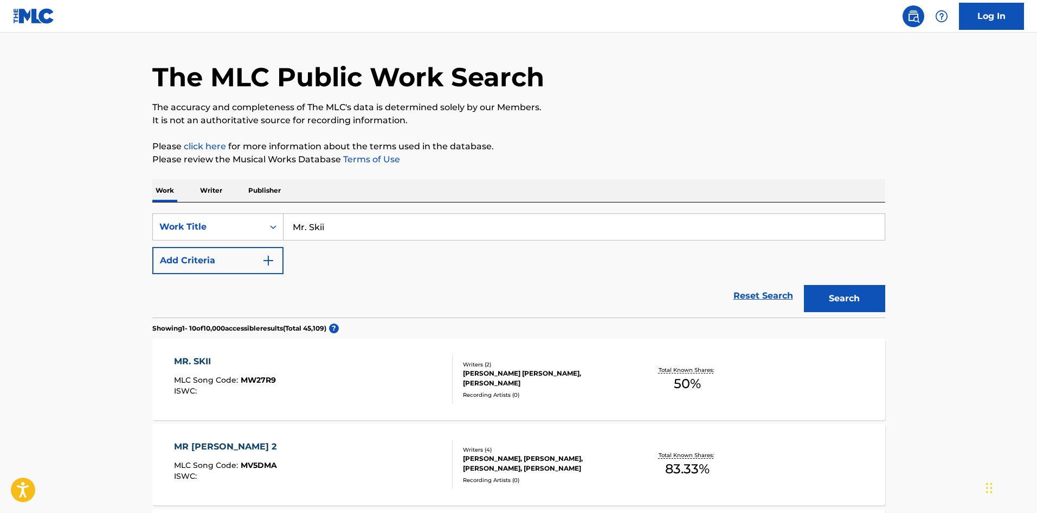
click at [359, 219] on input "Mr. Skii" at bounding box center [584, 227] width 601 height 26
paste input "Internet Chatter"
type input "Internet Chatter"
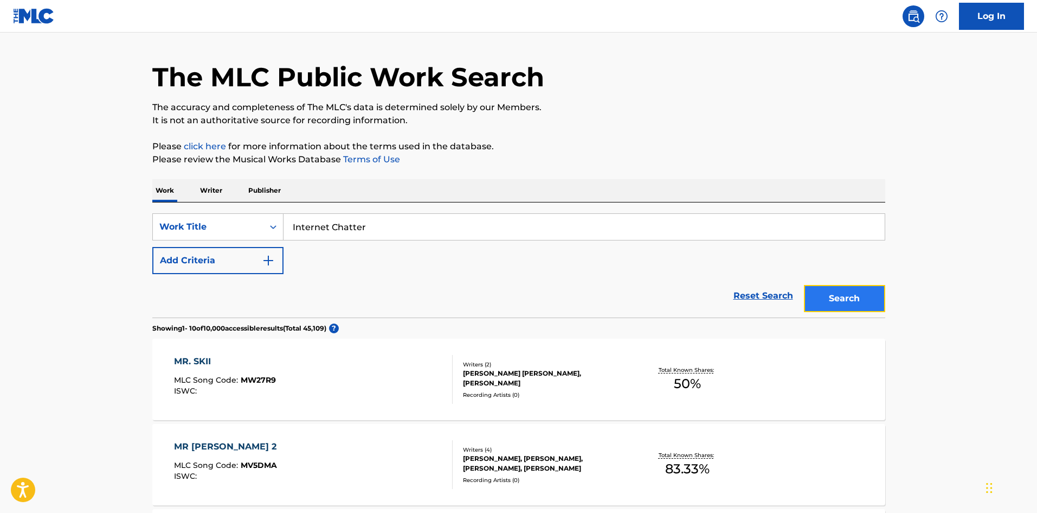
click at [855, 290] on button "Search" at bounding box center [844, 298] width 81 height 27
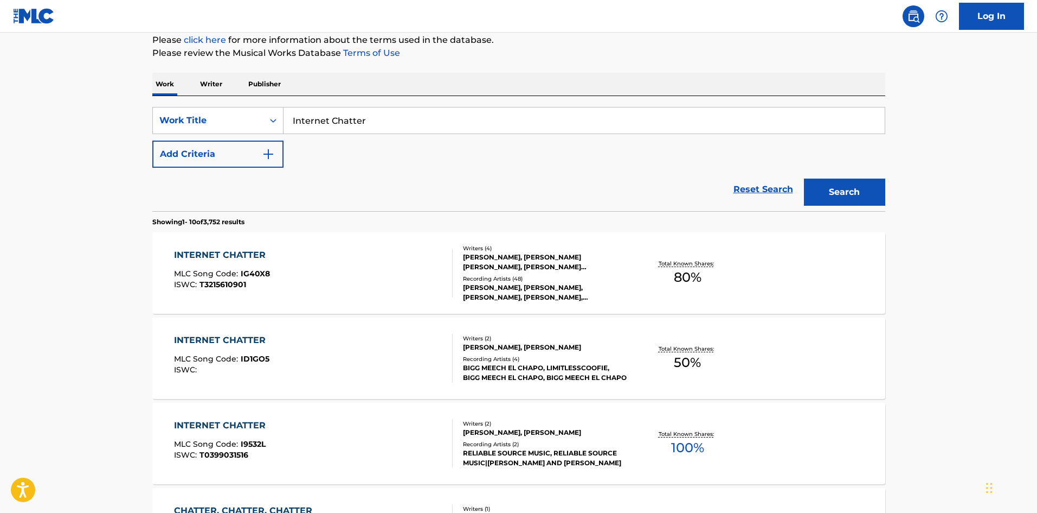
scroll to position [163, 0]
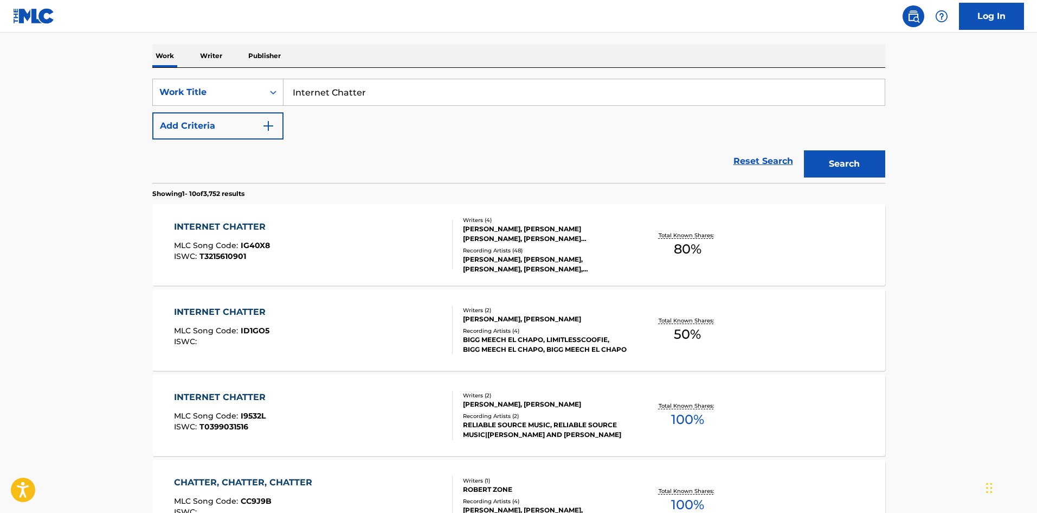
click at [369, 226] on div "INTERNET CHATTER MLC Song Code : IG40X8 ISWC : T3215610901" at bounding box center [313, 244] width 279 height 49
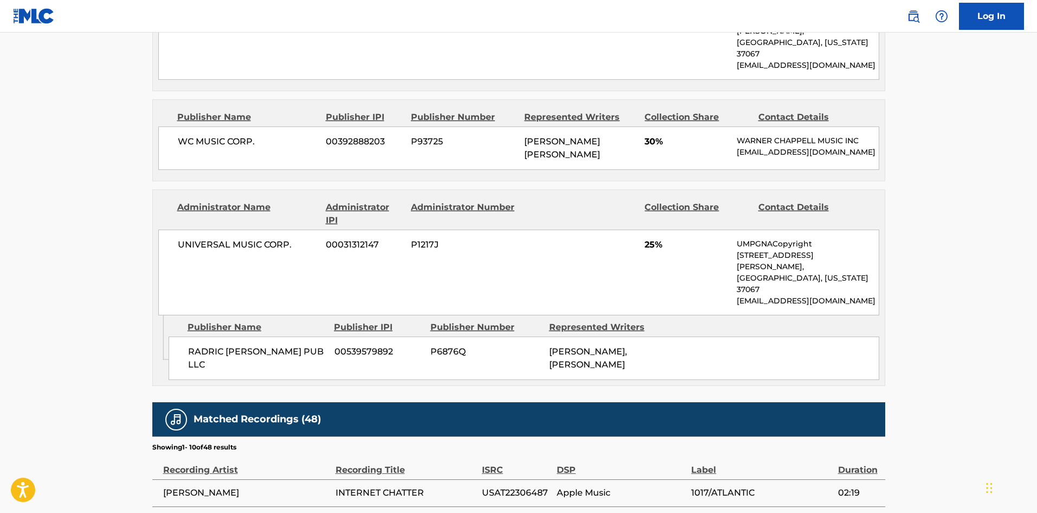
scroll to position [542, 0]
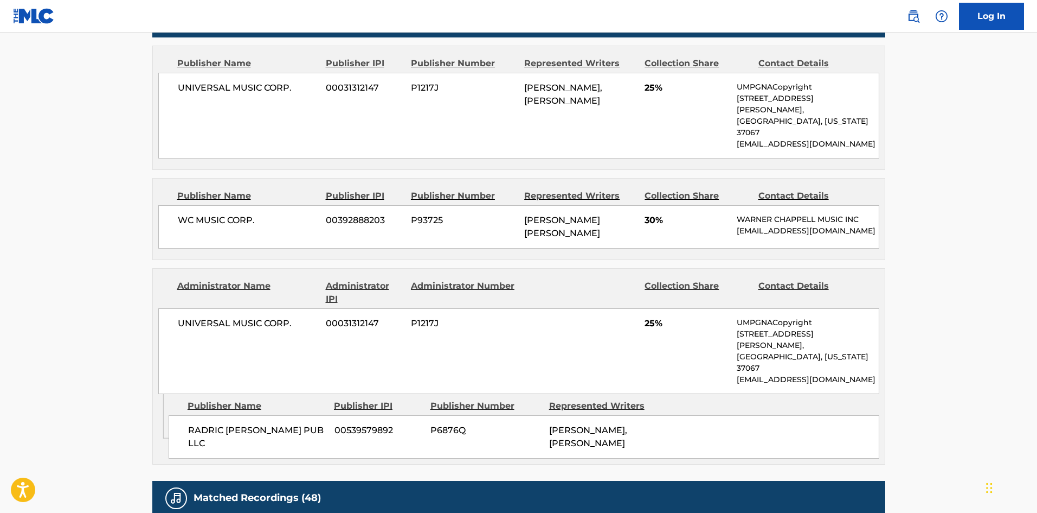
click at [167, 205] on div "WC MUSIC CORP. 00392888203 P93725 [PERSON_NAME] [PERSON_NAME] 30% [PERSON_NAME]…" at bounding box center [518, 226] width 721 height 43
drag, startPoint x: 167, startPoint y: 188, endPoint x: 289, endPoint y: 210, distance: 123.6
click at [289, 210] on div "WC MUSIC CORP. 00392888203 P93725 [PERSON_NAME] [PERSON_NAME] 30% [PERSON_NAME]…" at bounding box center [518, 226] width 721 height 43
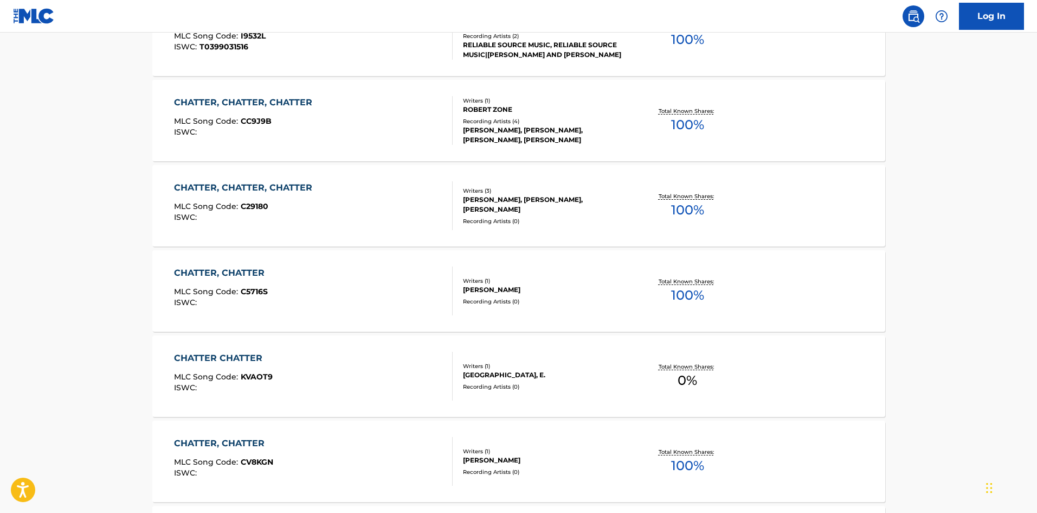
scroll to position [163, 0]
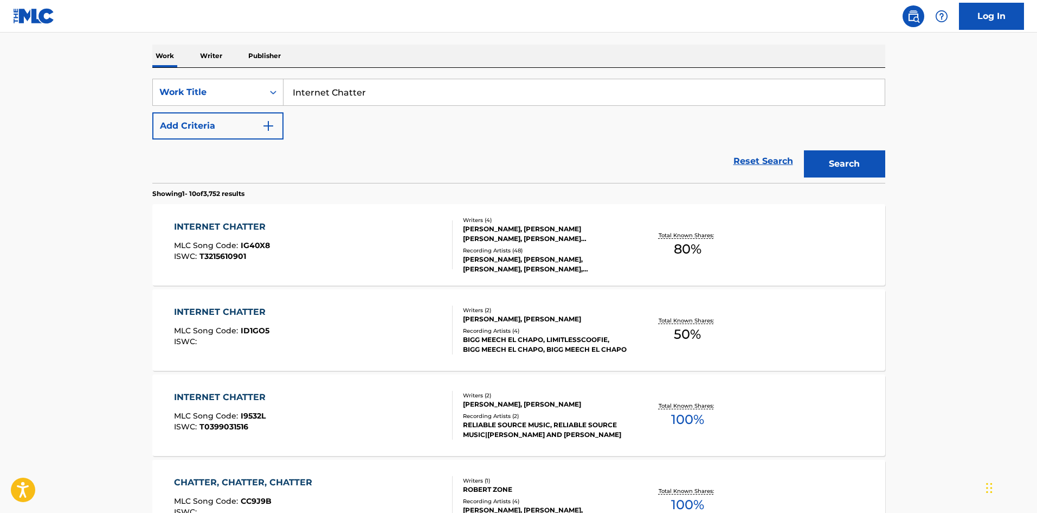
click at [437, 103] on input "Internet Chatter" at bounding box center [584, 92] width 601 height 26
paste input "Just Flow"
click at [863, 166] on button "Search" at bounding box center [844, 163] width 81 height 27
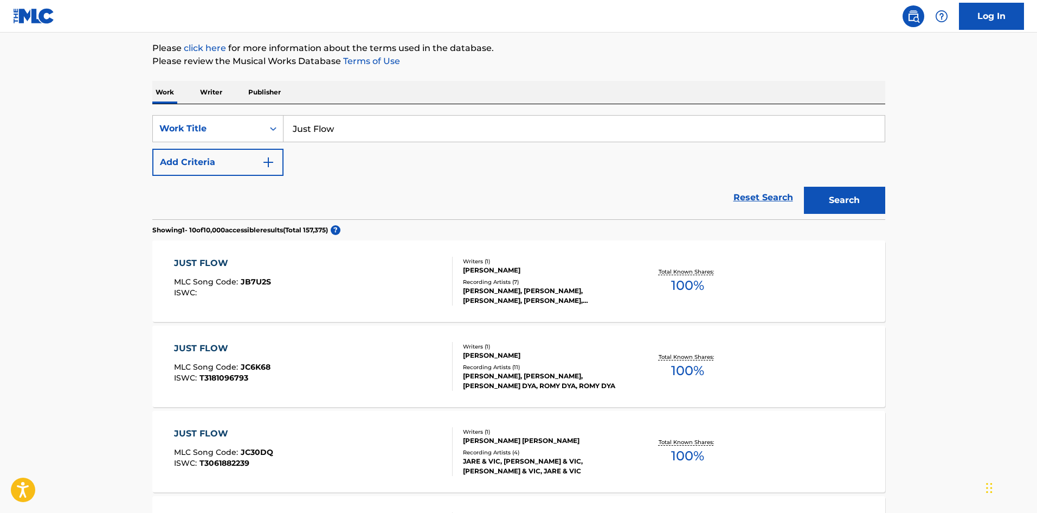
scroll to position [54, 0]
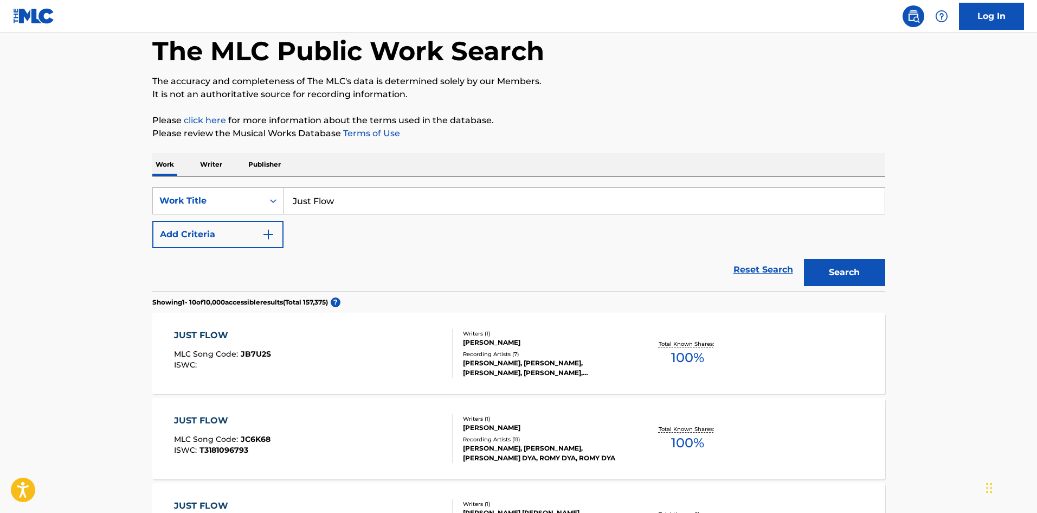
click at [311, 211] on input "Just Flow" at bounding box center [584, 201] width 601 height 26
paste input "Wyo"
type input "Wyo"
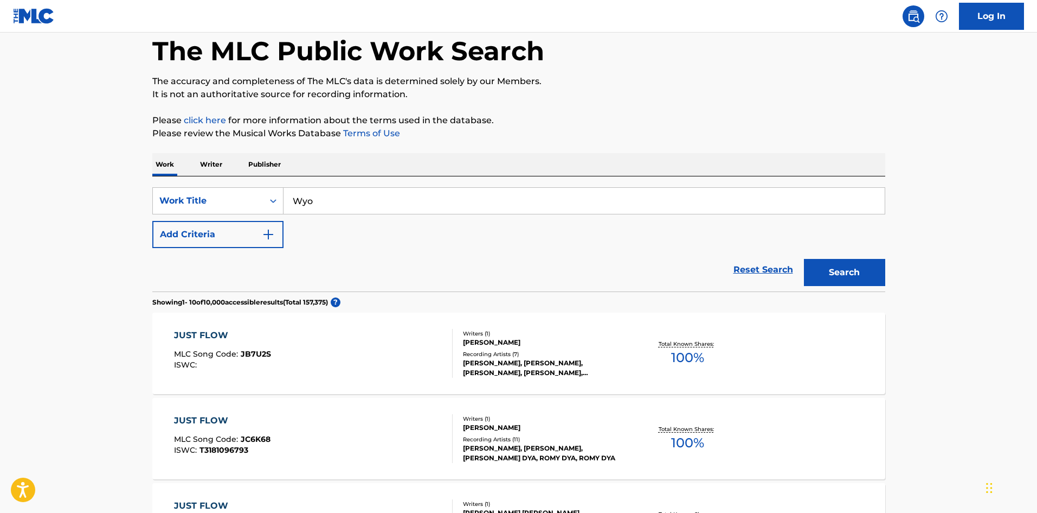
click at [210, 248] on div "Reset Search Search" at bounding box center [518, 269] width 733 height 43
click at [309, 226] on div "SearchWithCriteria5e6860eb-98e6-43e2-8ab7-4ed545647e31 Work Title Wyo Add Crite…" at bounding box center [518, 217] width 733 height 61
click at [260, 236] on button "Add Criteria" at bounding box center [217, 234] width 131 height 27
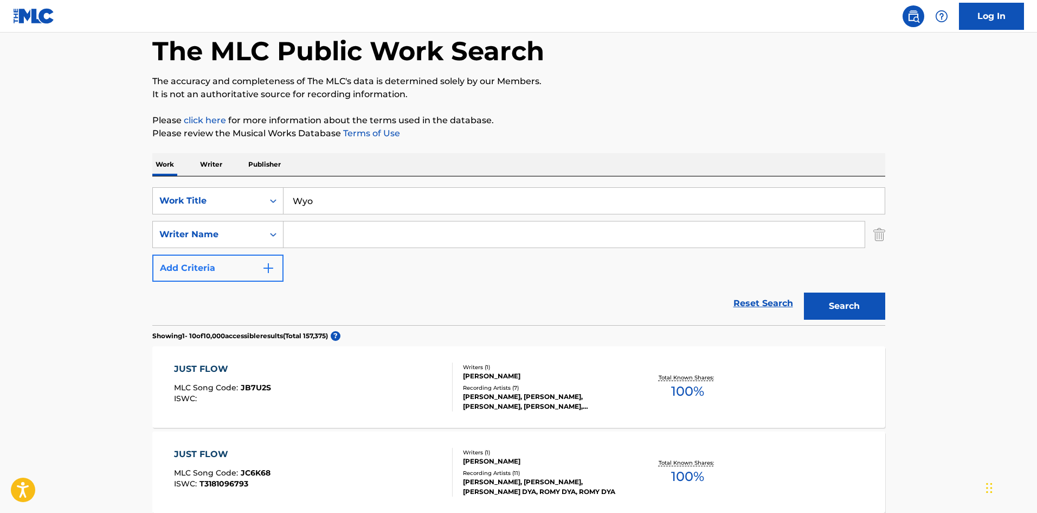
click at [312, 234] on input "Search Form" at bounding box center [574, 234] width 581 height 26
type input "[PERSON_NAME]"
click at [826, 302] on button "Search" at bounding box center [844, 305] width 81 height 27
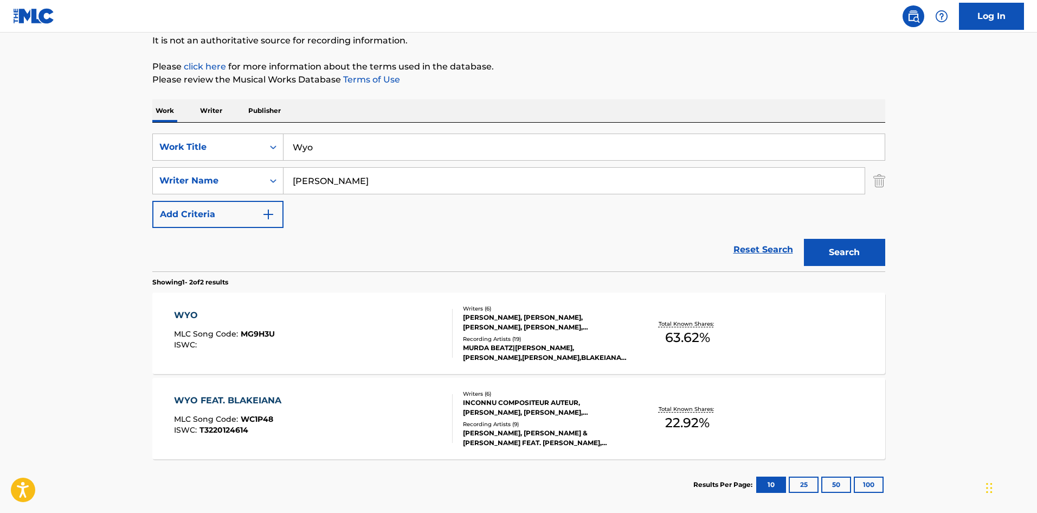
scroll to position [108, 0]
click at [373, 327] on div "WYO MLC Song Code : MG9H3U ISWC :" at bounding box center [313, 332] width 279 height 49
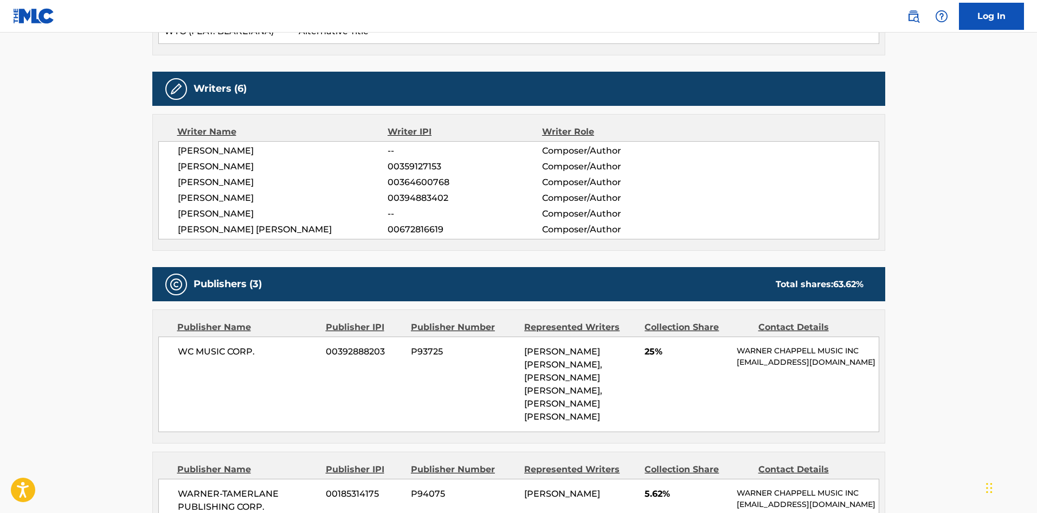
scroll to position [280, 0]
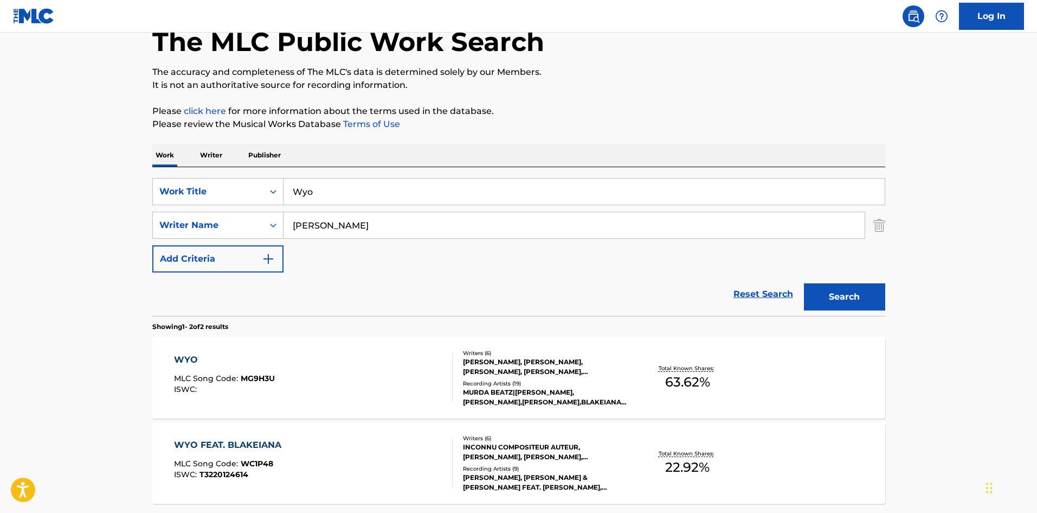
scroll to position [101, 0]
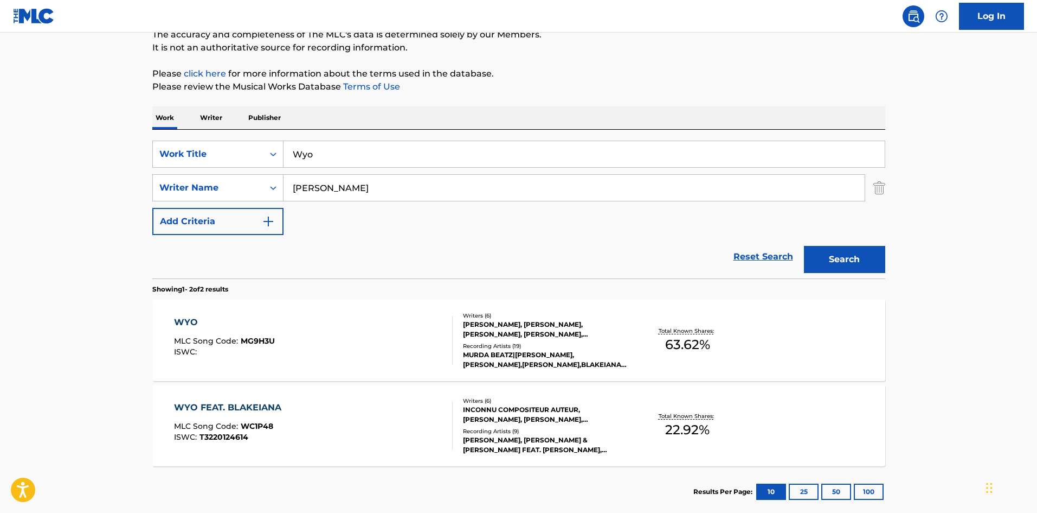
click at [335, 158] on input "Wyo" at bounding box center [584, 154] width 601 height 26
paste input "Dusa"
type input "Dusa"
click at [509, 201] on div "SearchWithCriteria5e6860eb-98e6-43e2-8ab7-4ed545647e31 Work Title Dusa SearchWi…" at bounding box center [518, 187] width 733 height 94
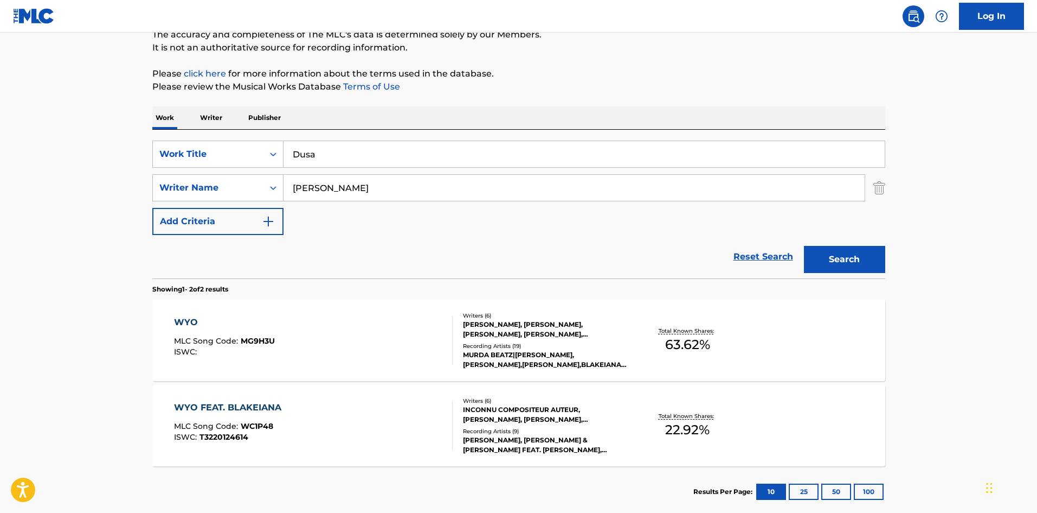
click at [513, 198] on input "[PERSON_NAME]" at bounding box center [574, 188] width 581 height 26
paste input "Renard"
click at [848, 254] on button "Search" at bounding box center [844, 259] width 81 height 27
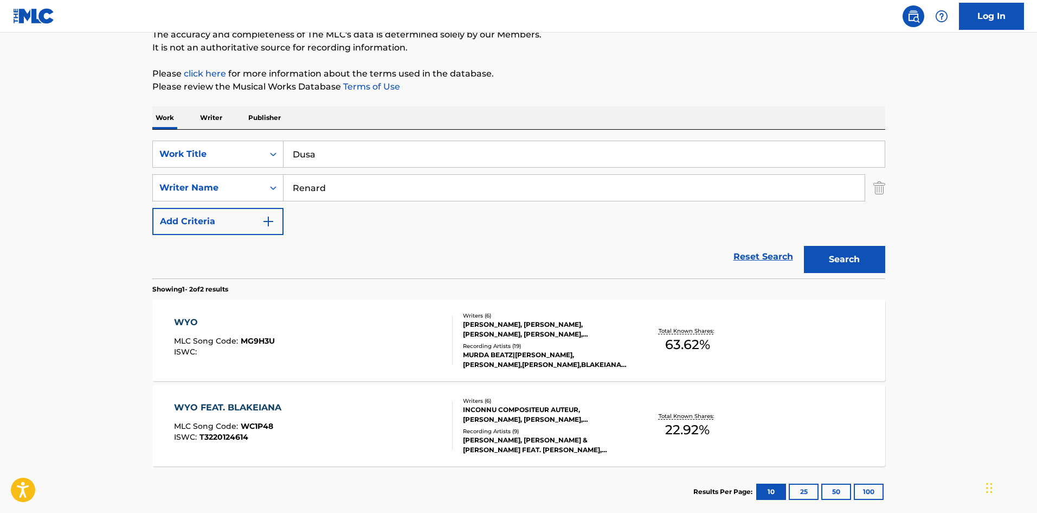
scroll to position [0, 0]
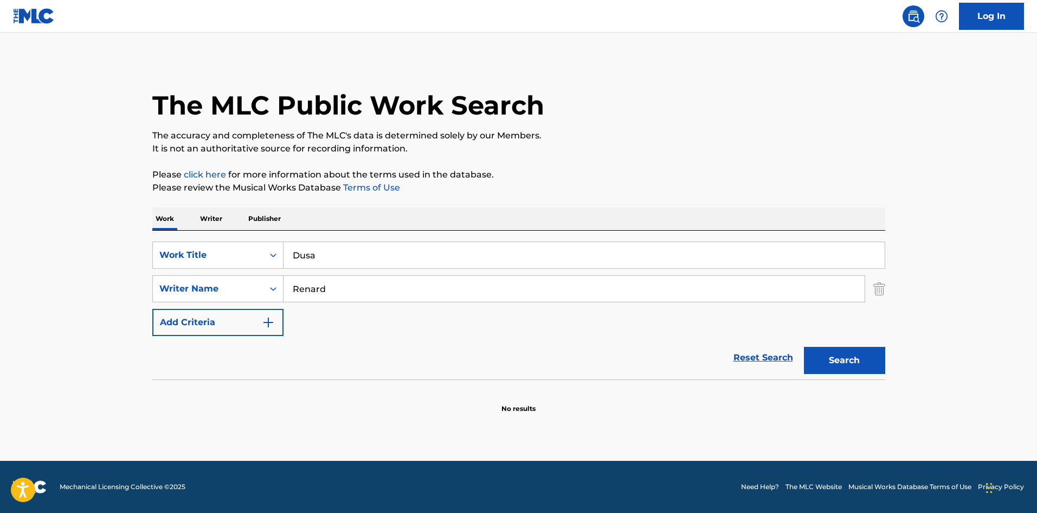
click at [540, 311] on div "SearchWithCriteria5e6860eb-98e6-43e2-8ab7-4ed545647e31 Work Title Dusa SearchWi…" at bounding box center [518, 288] width 733 height 94
click at [550, 291] on input "Renard" at bounding box center [574, 289] width 581 height 26
paste input "[PERSON_NAME]"
type input "[PERSON_NAME]"
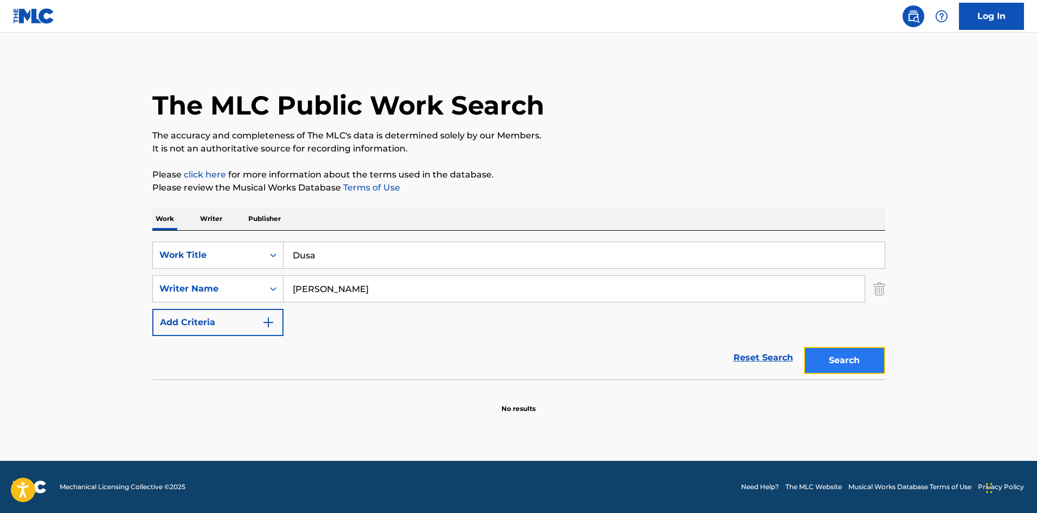
click at [866, 371] on button "Search" at bounding box center [844, 360] width 81 height 27
click at [387, 247] on input "Dusa" at bounding box center [584, 255] width 601 height 26
paste input "Evergreen"
type input "Evergreen"
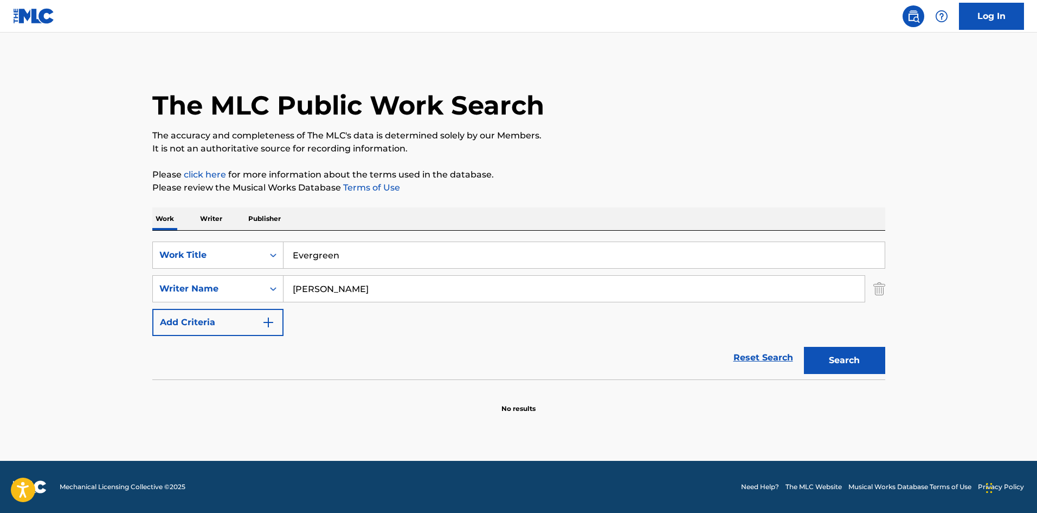
click at [458, 290] on input "[PERSON_NAME]" at bounding box center [574, 289] width 581 height 26
click at [855, 354] on button "Search" at bounding box center [844, 360] width 81 height 27
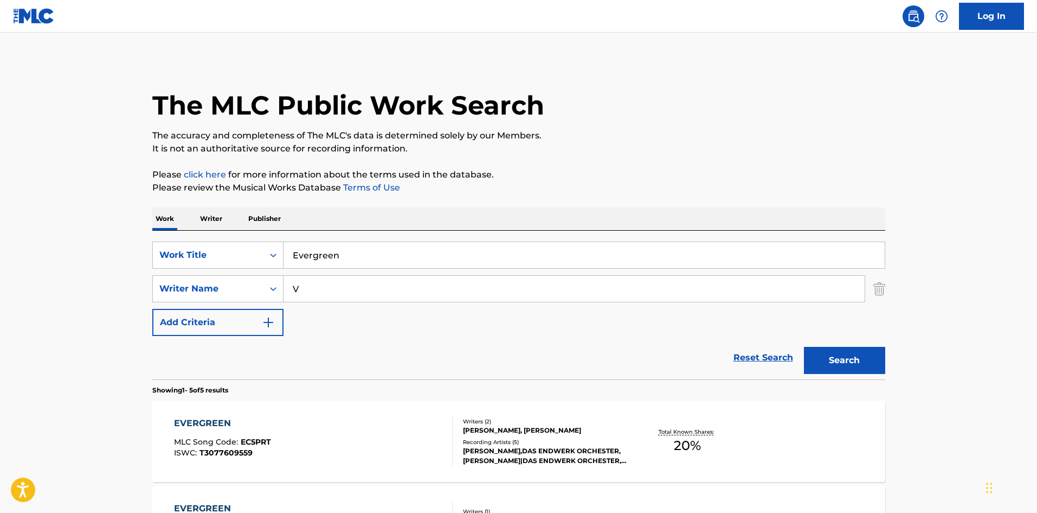
click at [304, 281] on input "V" at bounding box center [574, 289] width 581 height 26
paste input "Swims"
click at [806, 359] on button "Search" at bounding box center [844, 360] width 81 height 27
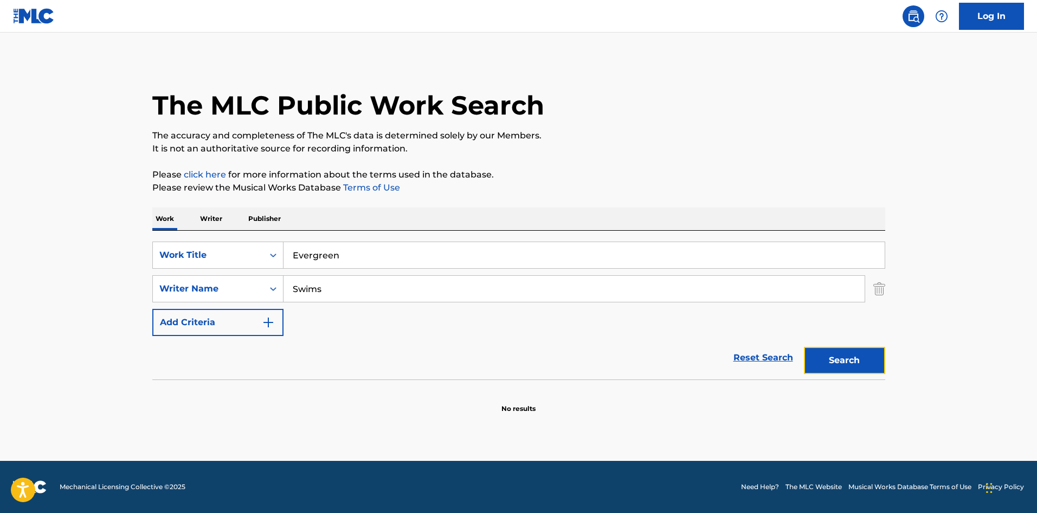
drag, startPoint x: 835, startPoint y: 358, endPoint x: 839, endPoint y: 353, distance: 7.4
click at [836, 357] on button "Search" at bounding box center [844, 360] width 81 height 27
click at [397, 292] on input "Swims" at bounding box center [574, 289] width 581 height 26
paste input "[PERSON_NAME]"
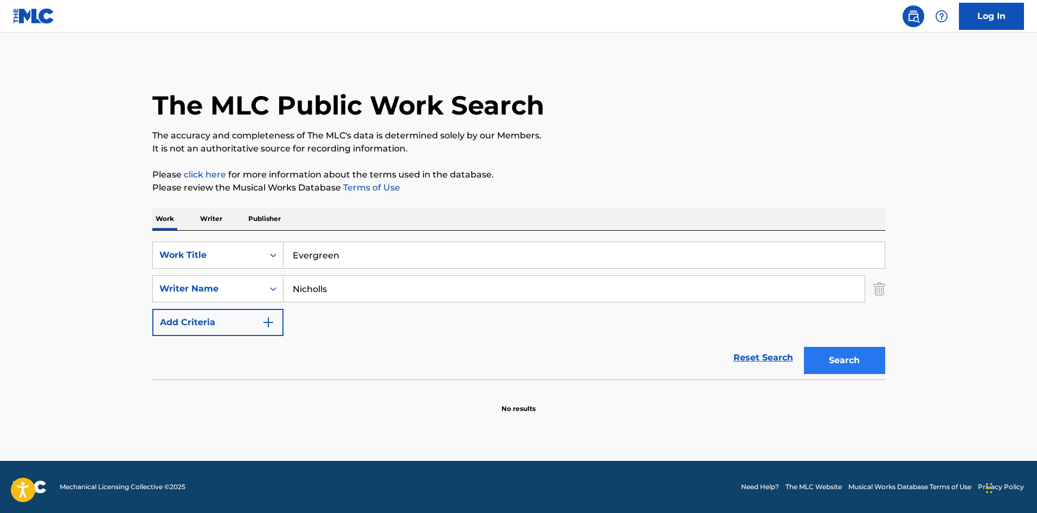
type input "Nicholls"
click at [830, 371] on button "Search" at bounding box center [844, 360] width 81 height 27
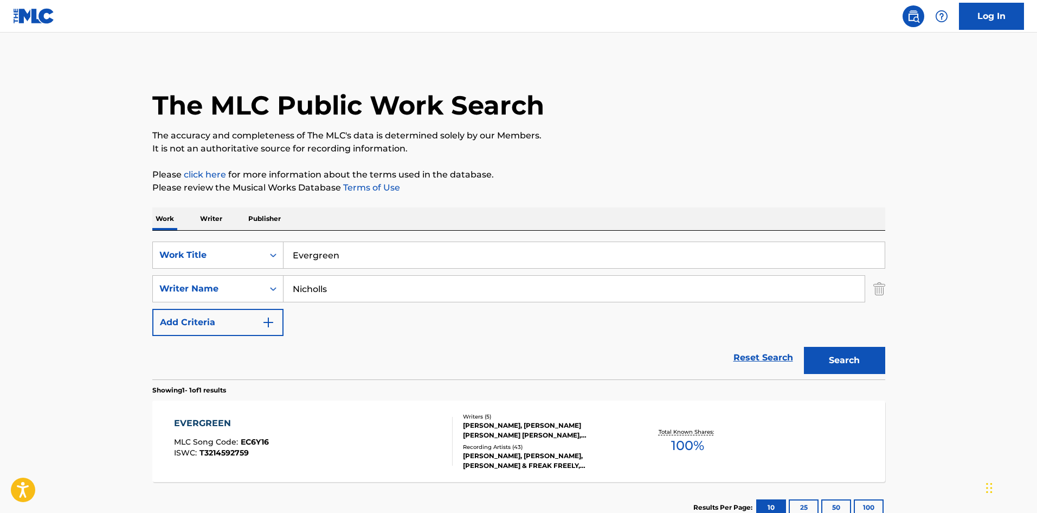
click at [329, 430] on div "EVERGREEN MLC Song Code : EC6Y16 ISWC : T3214592759" at bounding box center [313, 441] width 279 height 49
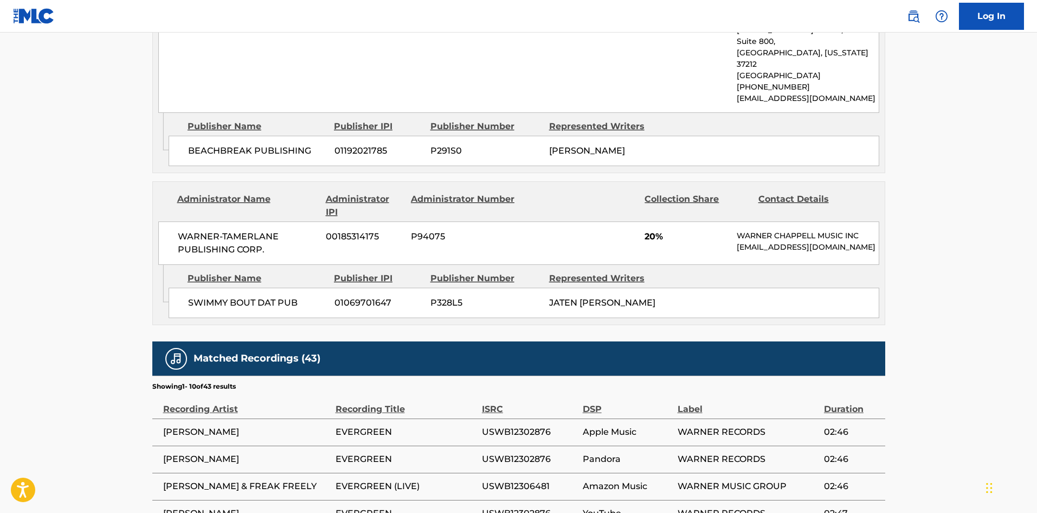
scroll to position [1790, 0]
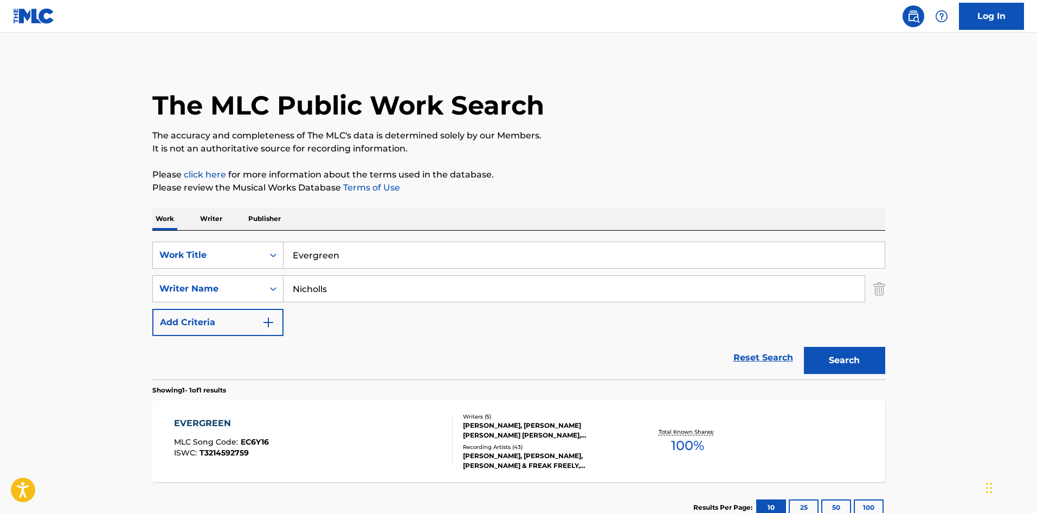
click at [348, 247] on input "Evergreen" at bounding box center [584, 255] width 601 height 26
paste input "Fk Everybody"
type input "Fk Everybody"
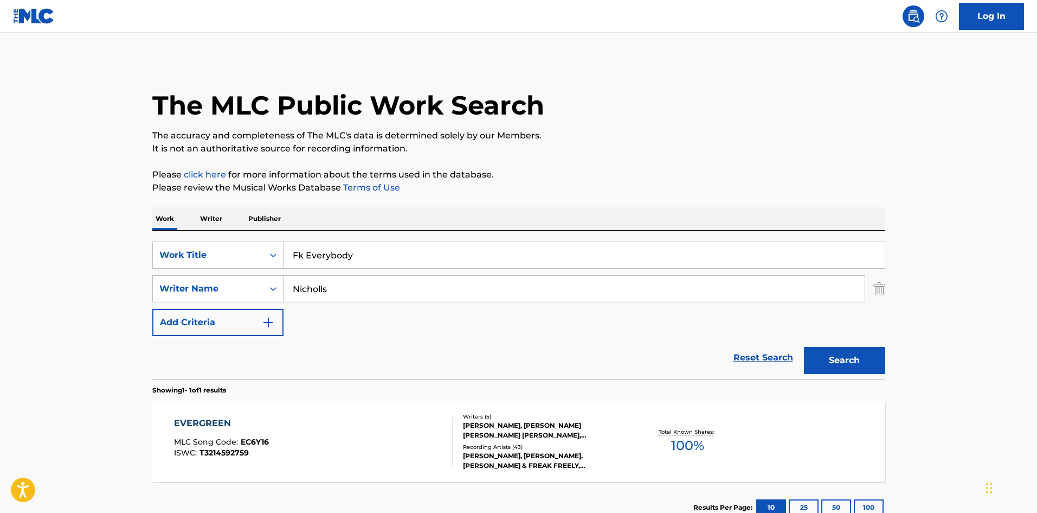
click at [363, 267] on input "Fk Everybody" at bounding box center [584, 255] width 601 height 26
click at [361, 283] on input "Nicholls" at bounding box center [574, 289] width 581 height 26
paste input "Chupin"
type input "Chupin"
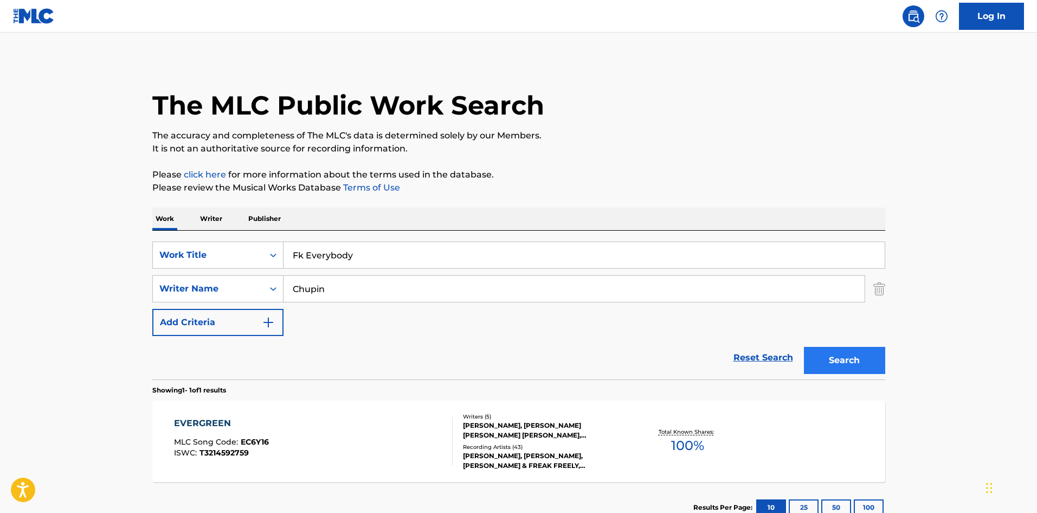
drag, startPoint x: 836, startPoint y: 346, endPoint x: 846, endPoint y: 359, distance: 16.3
click at [837, 348] on div "Search" at bounding box center [842, 357] width 87 height 43
click at [846, 359] on button "Search" at bounding box center [844, 360] width 81 height 27
click at [373, 427] on div "FK EVERYBODY MLC Song Code : FI1O6Z ISWC : T3234533581" at bounding box center [313, 441] width 279 height 49
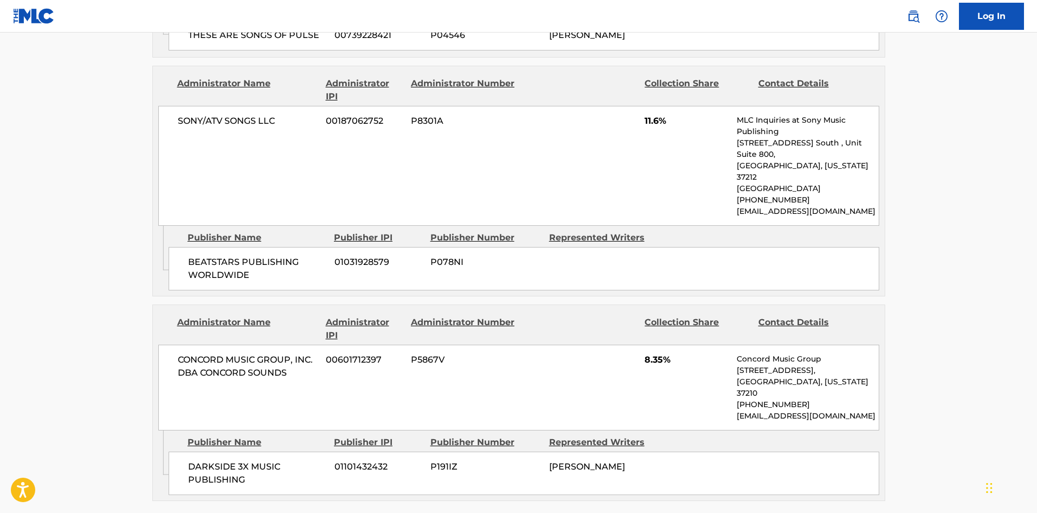
scroll to position [759, 0]
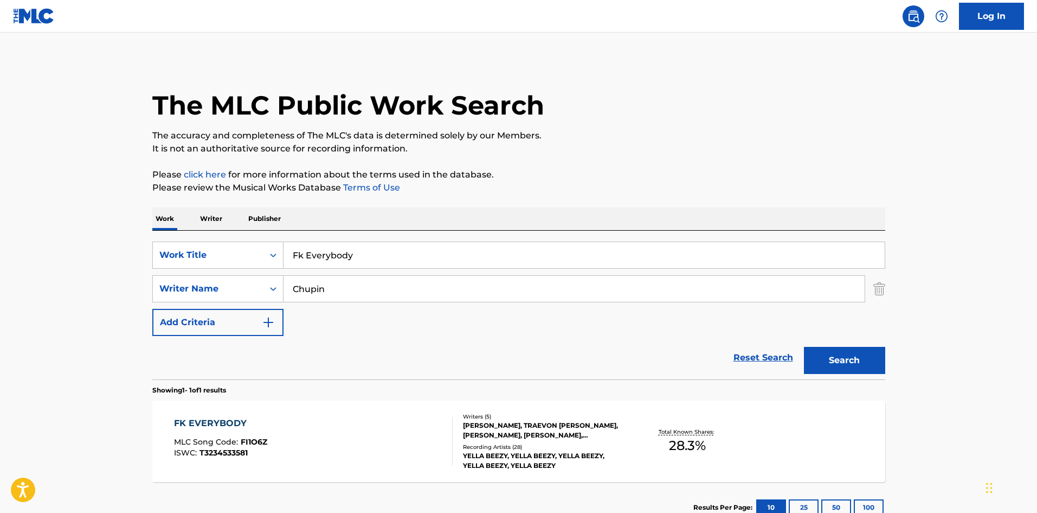
click at [383, 257] on input "Fk Everybody" at bounding box center [584, 255] width 601 height 26
paste input "Uzi Flow"
type input "Uzi Flow"
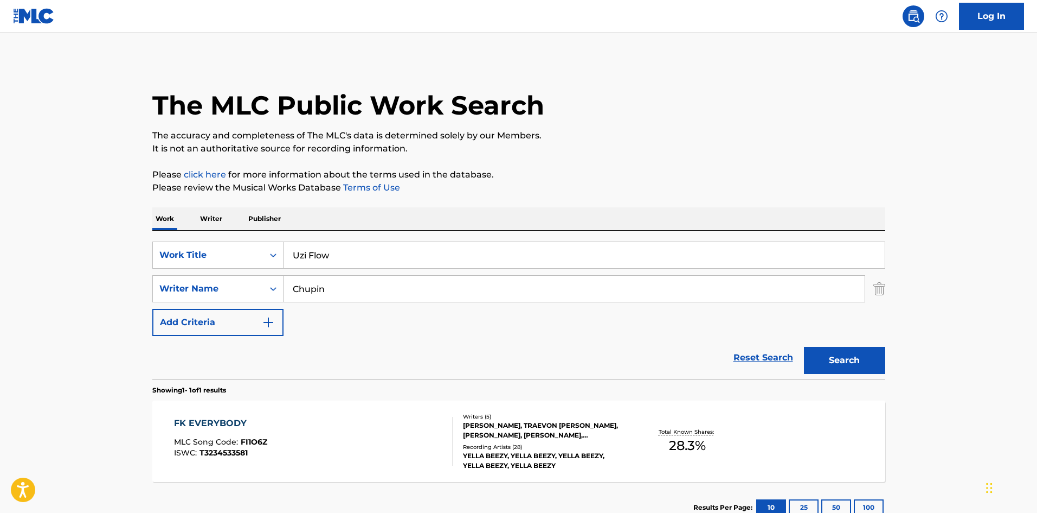
click at [399, 273] on div "SearchWithCriteria5e6860eb-98e6-43e2-8ab7-4ed545647e31 Work Title Uzi Flow Sear…" at bounding box center [518, 288] width 733 height 94
click at [399, 304] on div "SearchWithCriteria5e6860eb-98e6-43e2-8ab7-4ed545647e31 Work Title Uzi Flow Sear…" at bounding box center [518, 288] width 733 height 94
click at [402, 298] on input "Chupin" at bounding box center [574, 289] width 581 height 26
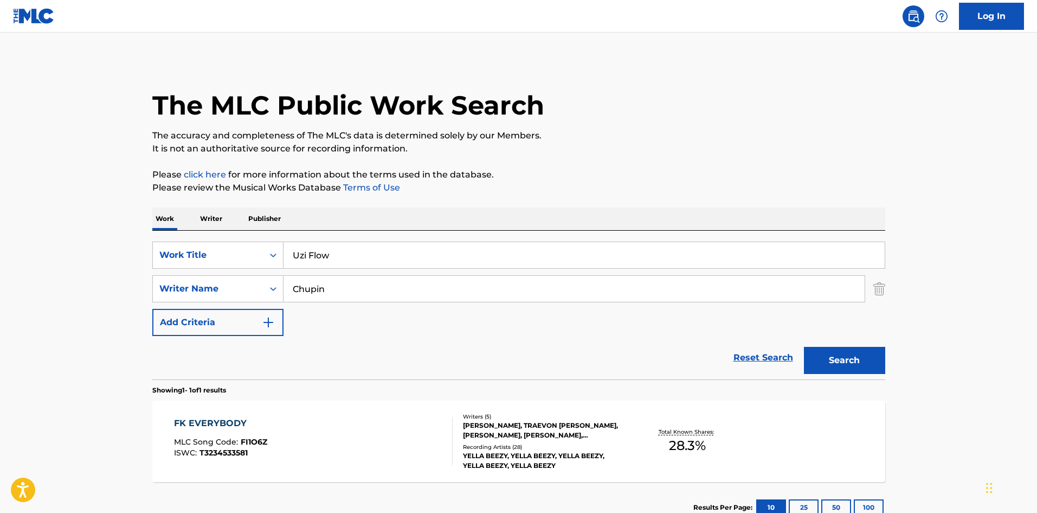
click at [402, 298] on input "Chupin" at bounding box center [574, 289] width 581 height 26
paste input "[PERSON_NAME]"
type input "[PERSON_NAME]"
click at [854, 355] on button "Search" at bounding box center [844, 360] width 81 height 27
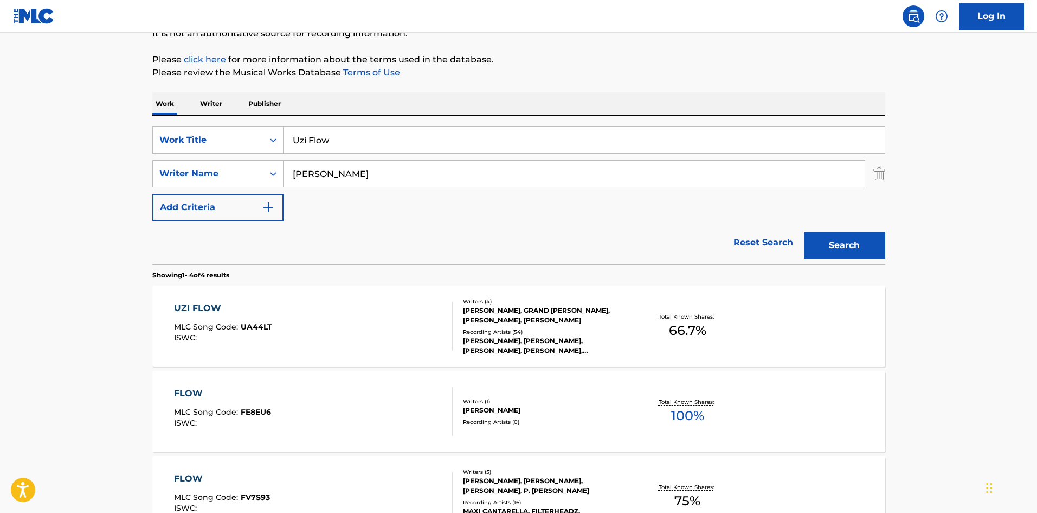
scroll to position [163, 0]
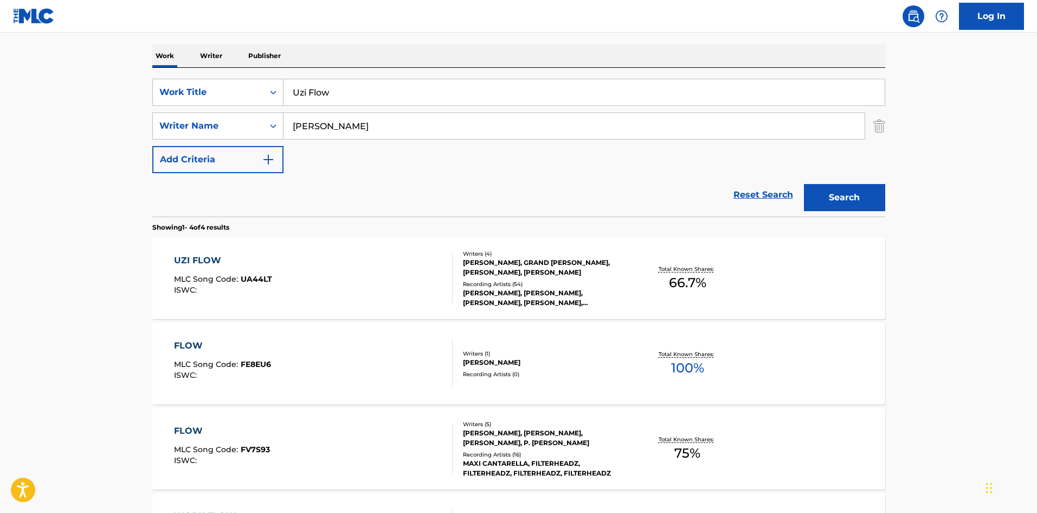
click at [288, 312] on div "UZI FLOW MLC Song Code : UA44LT ISWC : Writers ( 4 ) [PERSON_NAME], [PERSON_NAM…" at bounding box center [518, 278] width 733 height 81
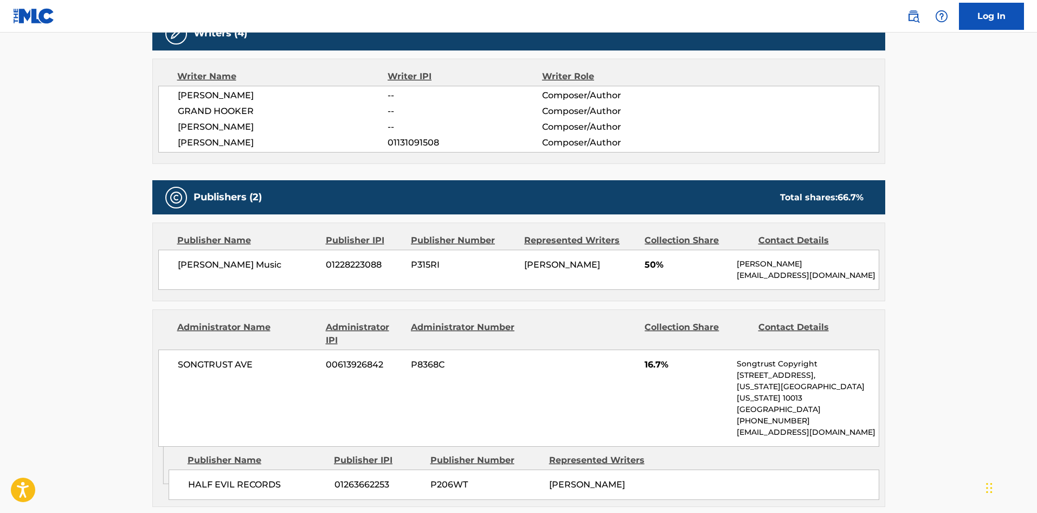
scroll to position [482, 0]
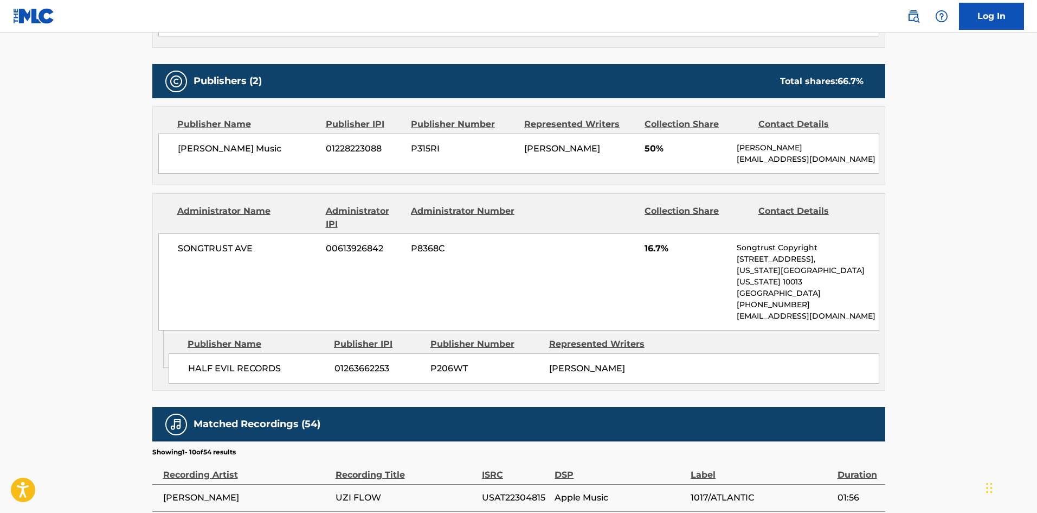
click at [171, 143] on div "[PERSON_NAME] Music 01228223088 P315RI [PERSON_NAME] 50% [PERSON_NAME] [PERSON_…" at bounding box center [518, 153] width 721 height 40
drag, startPoint x: 171, startPoint y: 143, endPoint x: 235, endPoint y: 144, distance: 64.5
click at [235, 144] on div "[PERSON_NAME] Music 01228223088 P315RI [PERSON_NAME] 50% [PERSON_NAME] [PERSON_…" at bounding box center [518, 153] width 721 height 40
click at [180, 354] on div "HALF EVIL RECORDS 01263662253 P206WT [PERSON_NAME]" at bounding box center [524, 368] width 711 height 30
drag, startPoint x: 180, startPoint y: 354, endPoint x: 281, endPoint y: 345, distance: 101.2
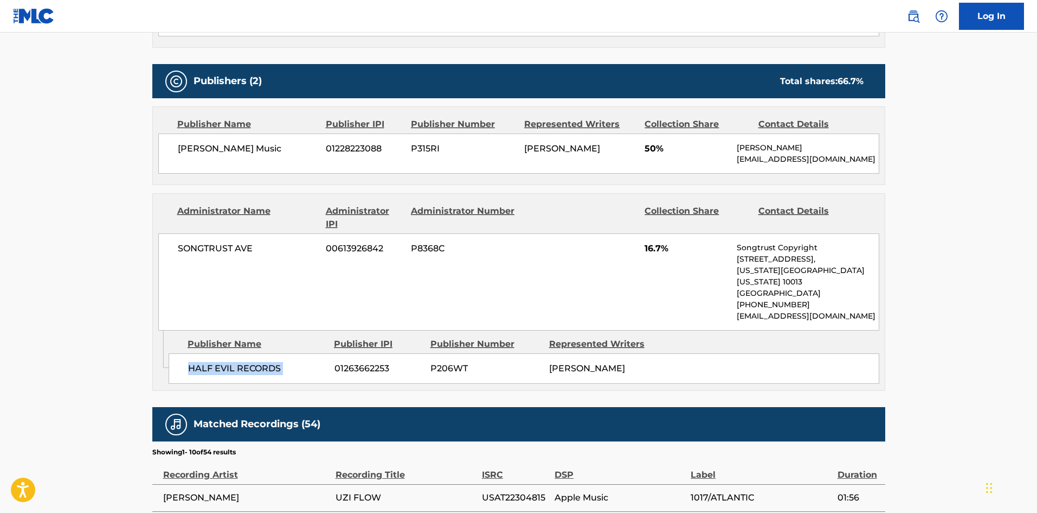
click at [281, 353] on div "HALF EVIL RECORDS 01263662253 P206WT [PERSON_NAME]" at bounding box center [524, 368] width 711 height 30
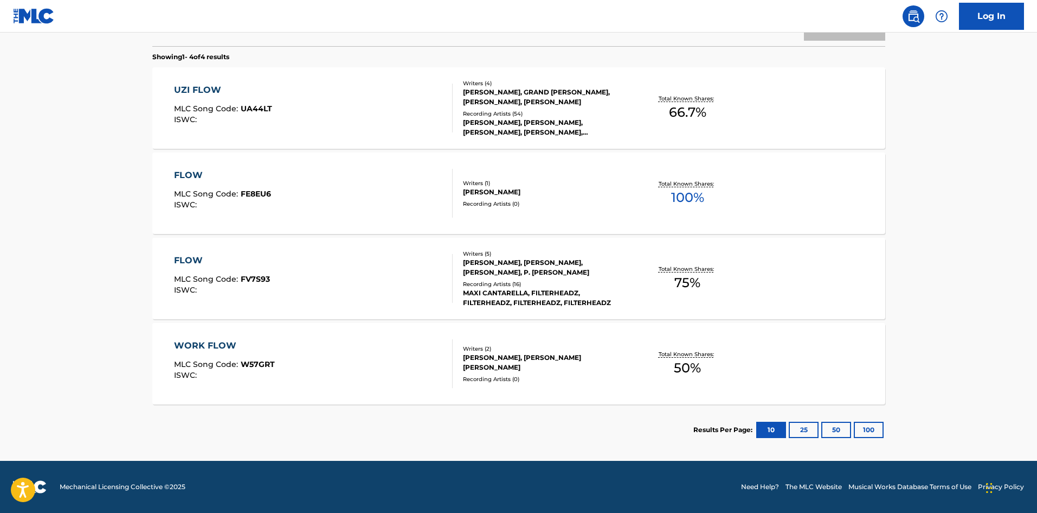
scroll to position [163, 0]
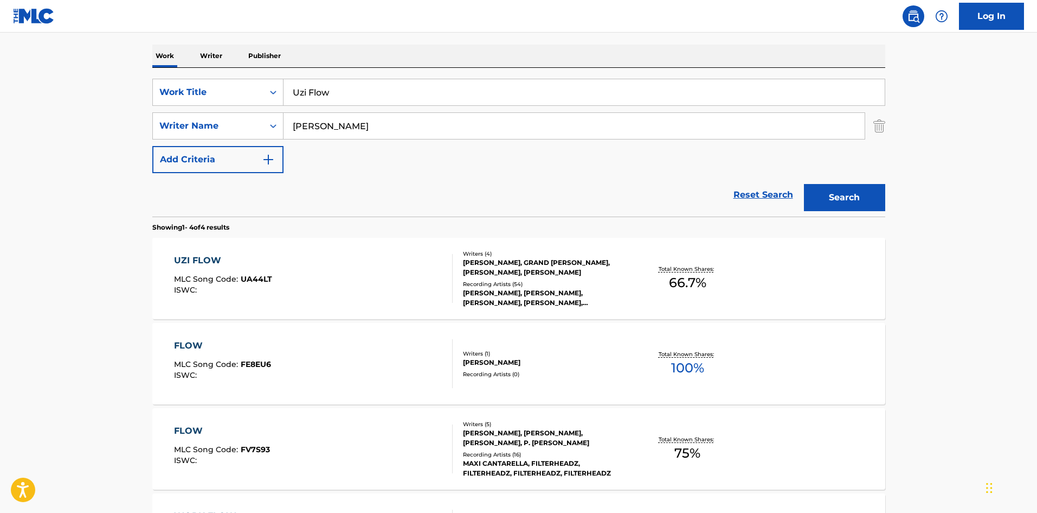
click at [336, 111] on div "SearchWithCriteria5e6860eb-98e6-43e2-8ab7-4ed545647e31 Work Title Uzi Flow Sear…" at bounding box center [518, 126] width 733 height 94
click at [365, 81] on input "Uzi Flow" at bounding box center [584, 92] width 601 height 26
paste input "Bigger In [US_STATE]"
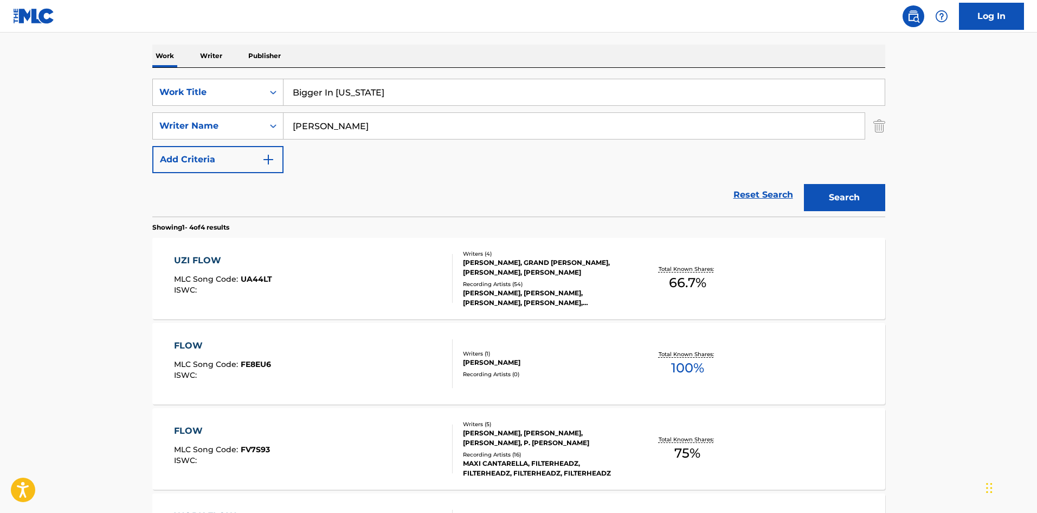
type input "Bigger In [US_STATE]"
click at [452, 124] on input "[PERSON_NAME]" at bounding box center [574, 126] width 581 height 26
paste input "Antoury"
type input "Antoury"
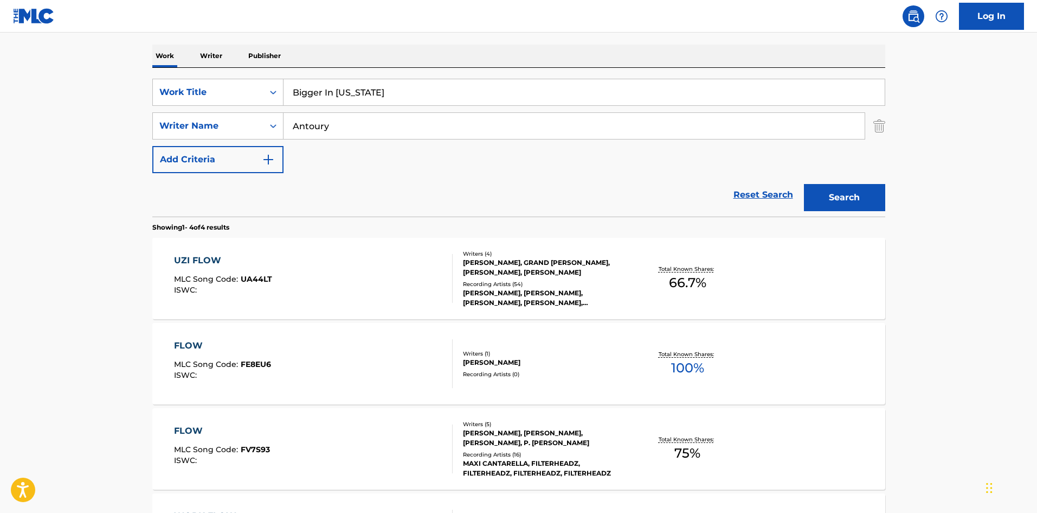
click at [789, 180] on div "Reset Search Search" at bounding box center [518, 194] width 733 height 43
click at [843, 203] on button "Search" at bounding box center [844, 197] width 81 height 27
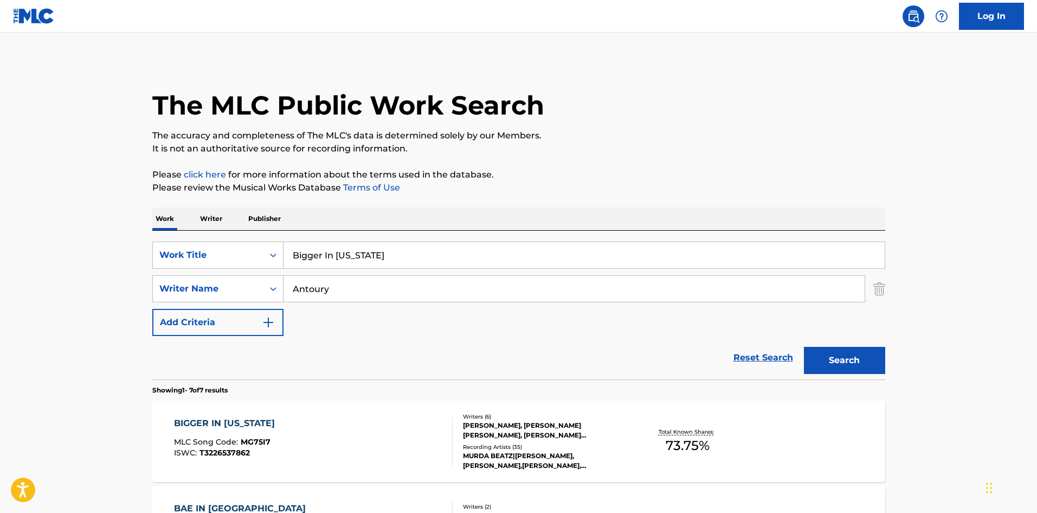
click at [368, 417] on div "BIGGER IN [US_STATE] MLC Song Code : MG75I7 ISWC : T3226537862" at bounding box center [313, 441] width 279 height 49
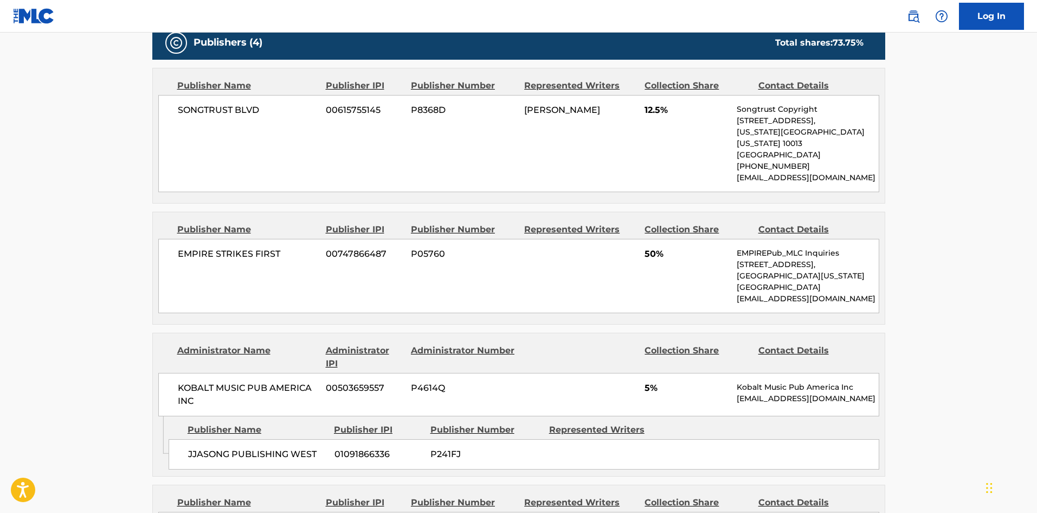
scroll to position [597, 0]
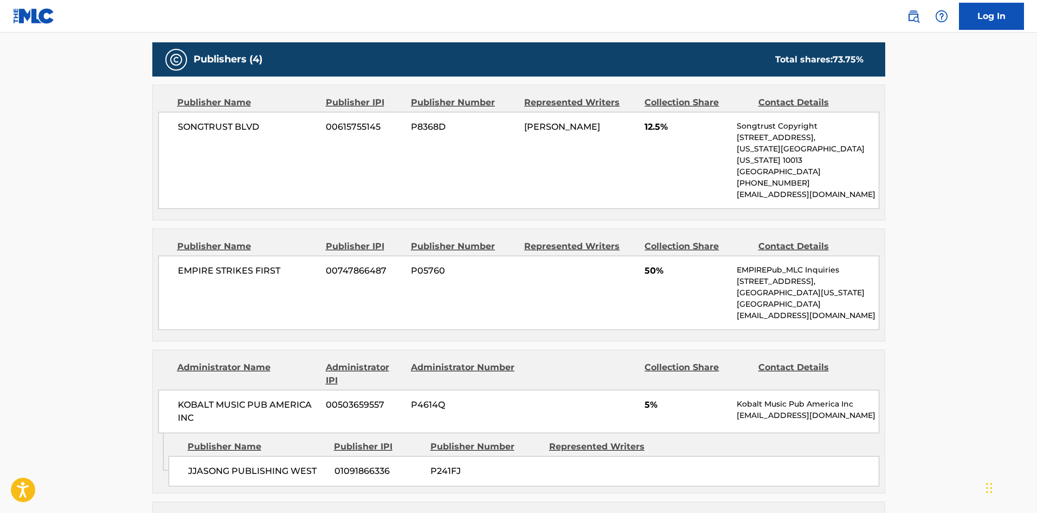
click at [187, 266] on div "EMPIRE STRIKES FIRST 00747866487 P05760 50% EMPIREPub_MLC Inquiries [STREET_ADD…" at bounding box center [518, 292] width 721 height 74
drag, startPoint x: 187, startPoint y: 266, endPoint x: 255, endPoint y: 258, distance: 68.8
click at [255, 258] on div "EMPIRE STRIKES FIRST 00747866487 P05760 50% EMPIREPub_MLC Inquiries [STREET_ADD…" at bounding box center [518, 292] width 721 height 74
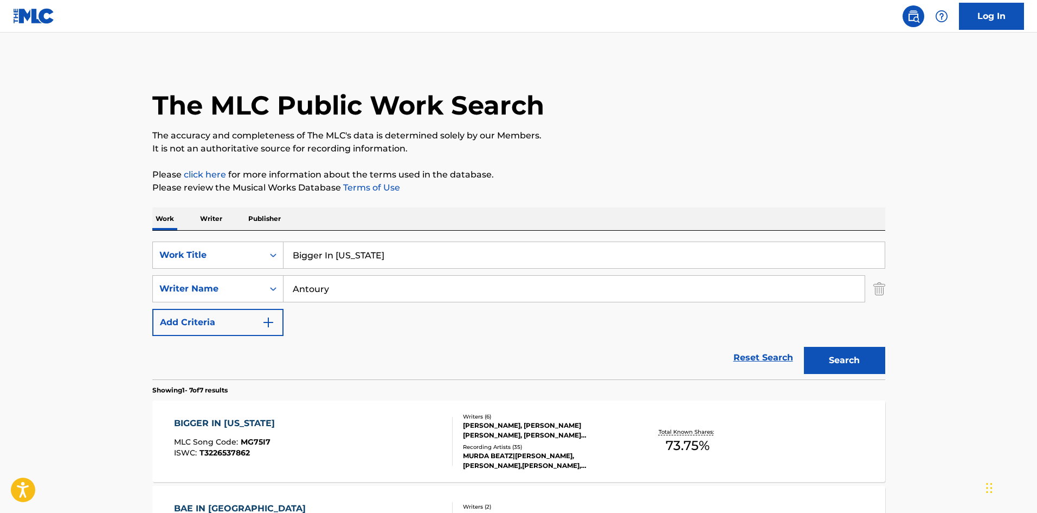
click at [304, 258] on input "Bigger In [US_STATE]" at bounding box center [584, 255] width 601 height 26
paste input "Let Your Boys Be Country"
type input "Let Your Boys Be Country"
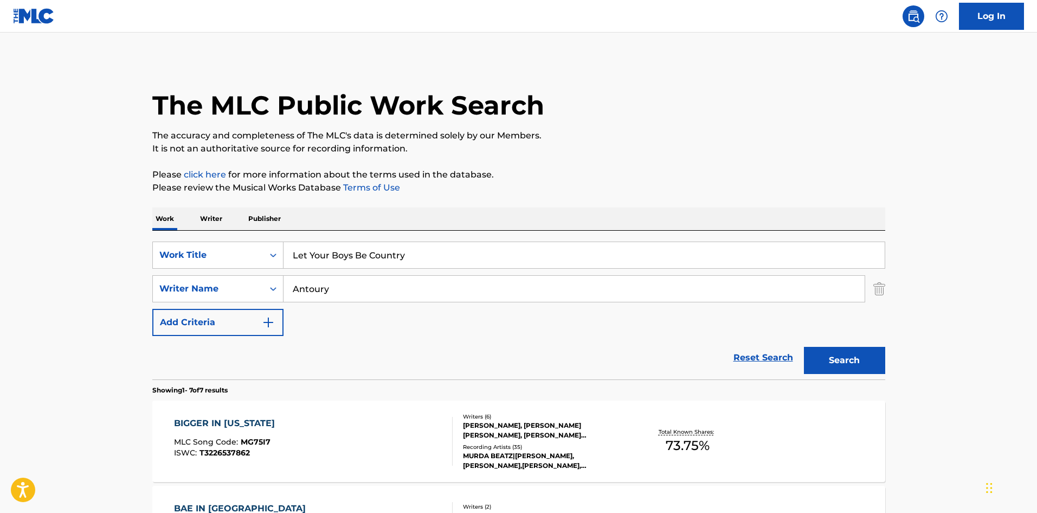
click at [324, 298] on input "Antoury" at bounding box center [574, 289] width 581 height 26
click at [325, 298] on input "Antoury" at bounding box center [574, 289] width 581 height 26
click at [804, 347] on button "Search" at bounding box center [844, 360] width 81 height 27
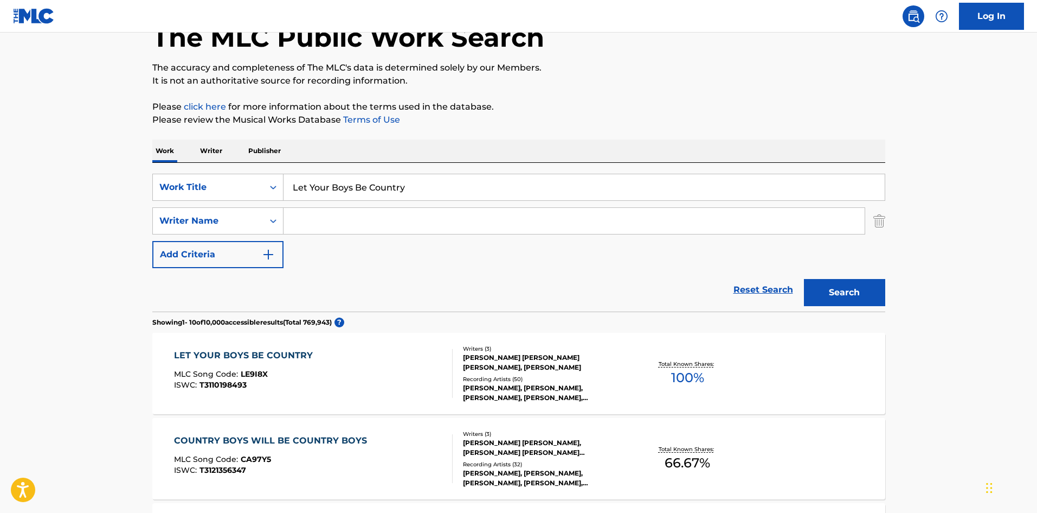
scroll to position [217, 0]
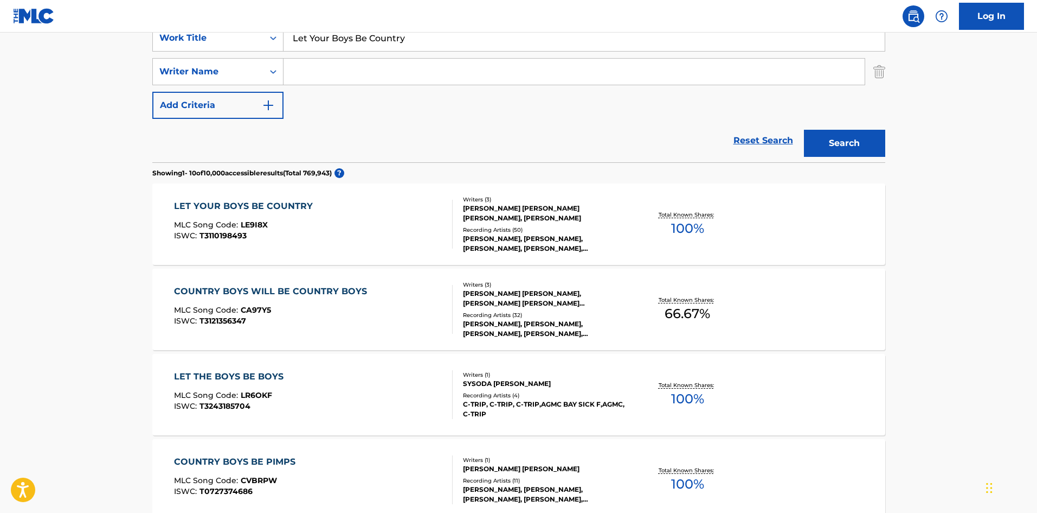
click at [343, 263] on div "LET YOUR BOYS BE COUNTRY MLC Song Code : LE9I8X ISWC : T3110198493 Writers ( 3 …" at bounding box center [518, 223] width 733 height 81
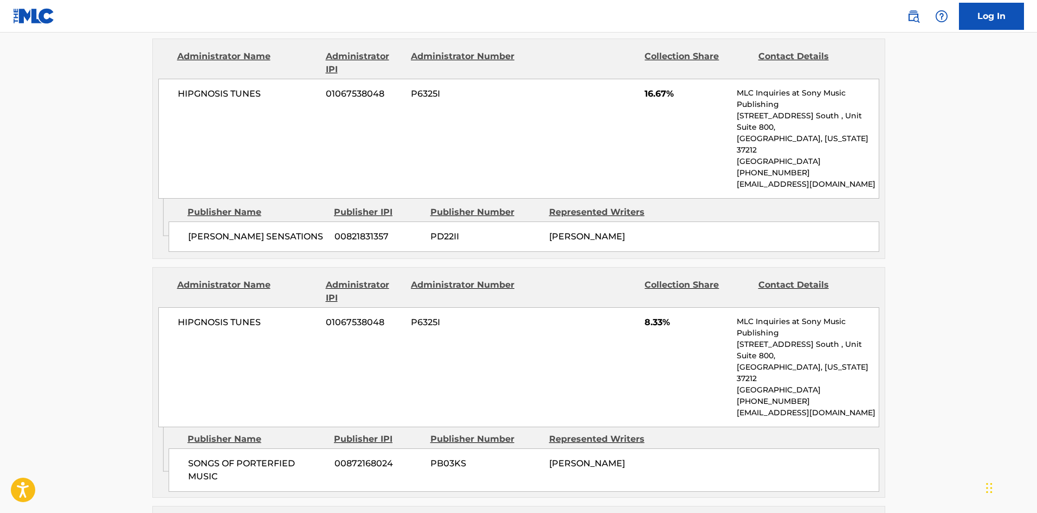
scroll to position [1410, 0]
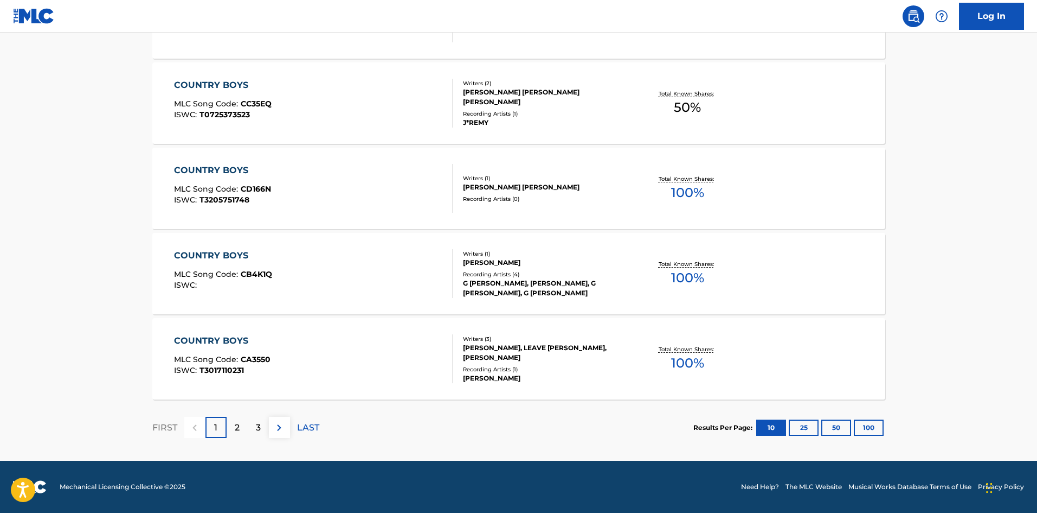
scroll to position [217, 0]
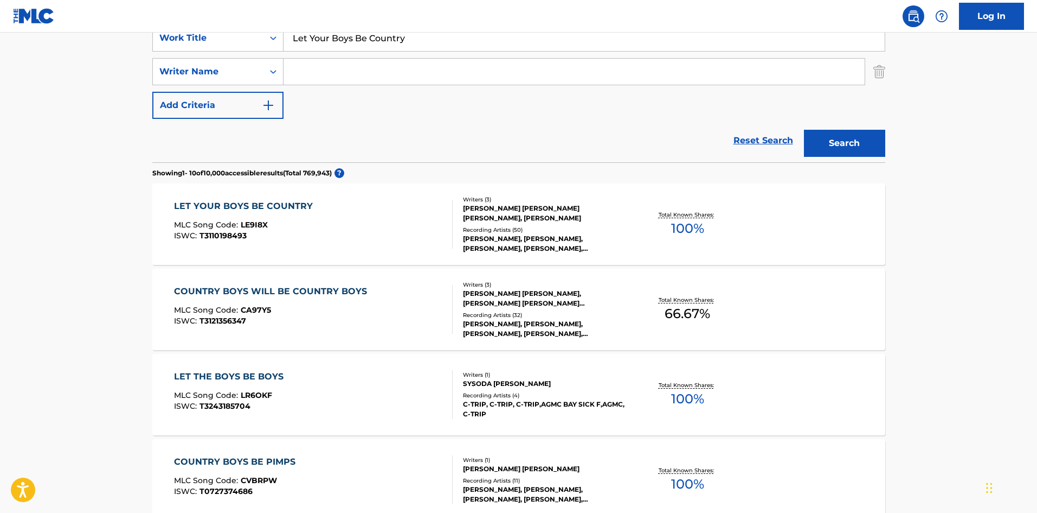
click at [428, 41] on input "Let Your Boys Be Country" at bounding box center [584, 38] width 601 height 26
paste input "Ain't No Love In [US_STATE]"
type input "Ain't No Love In [US_STATE]"
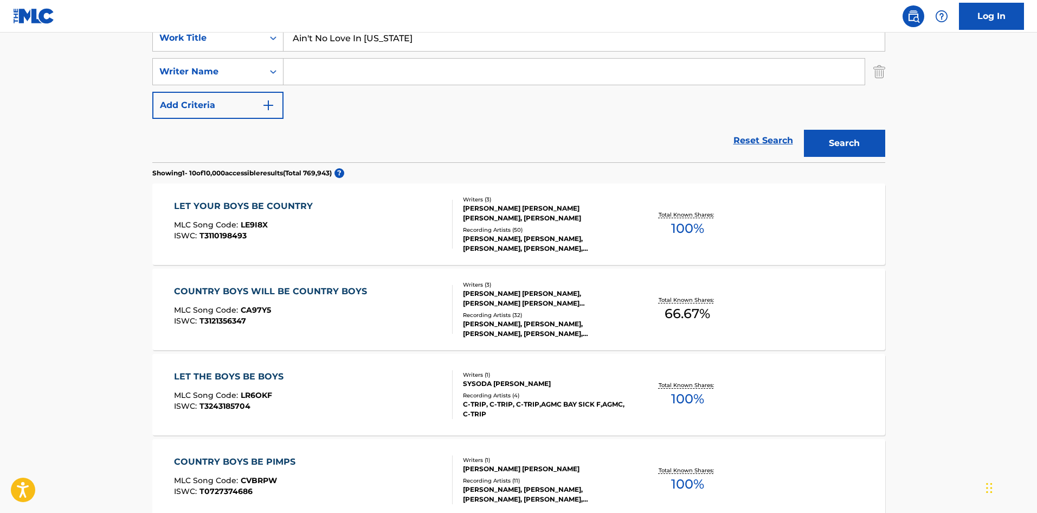
click at [867, 129] on div "Search" at bounding box center [842, 140] width 87 height 43
click at [866, 149] on button "Search" at bounding box center [844, 143] width 81 height 27
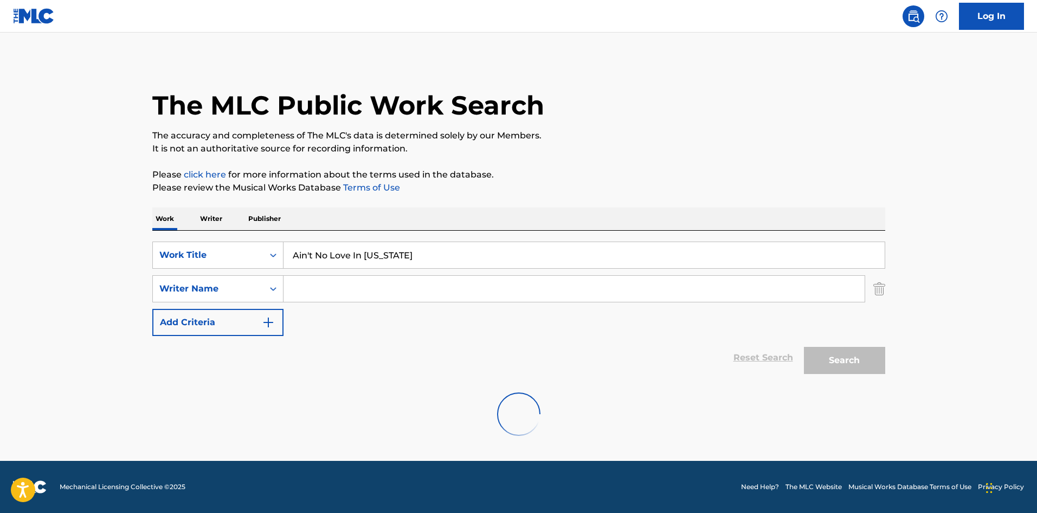
scroll to position [0, 0]
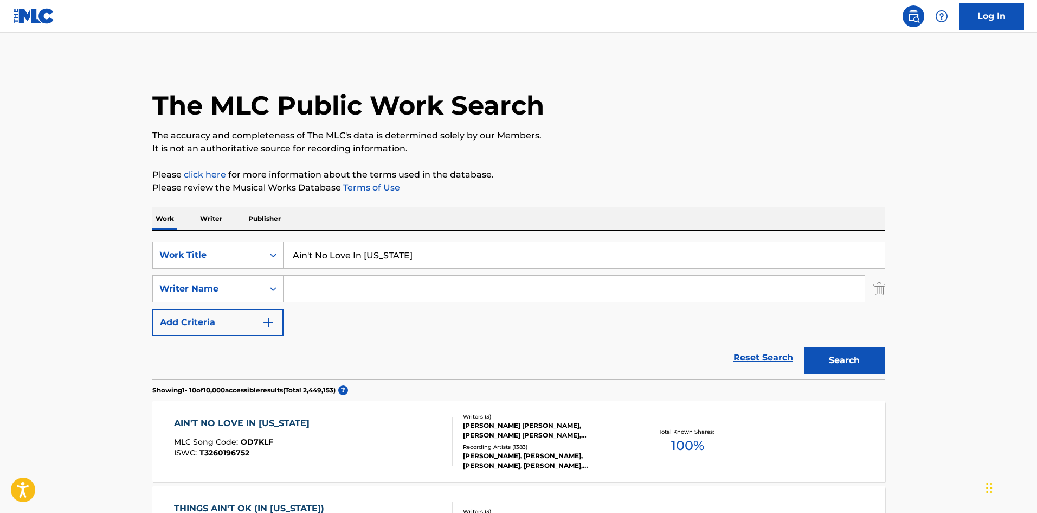
click at [333, 427] on div "AIN'T NO LOVE IN [US_STATE] MLC Song Code : OD7KLF ISWC : T3260196752" at bounding box center [313, 441] width 279 height 49
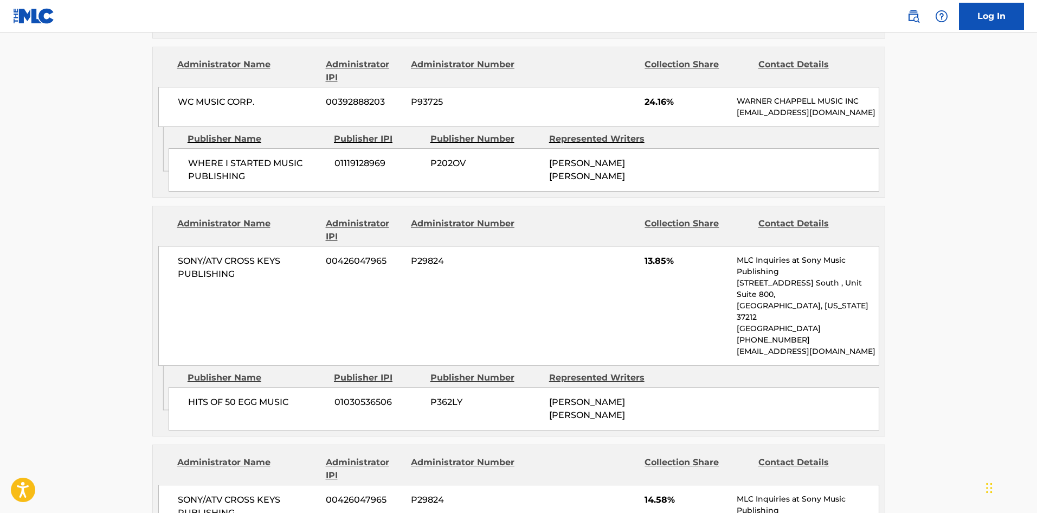
scroll to position [2007, 0]
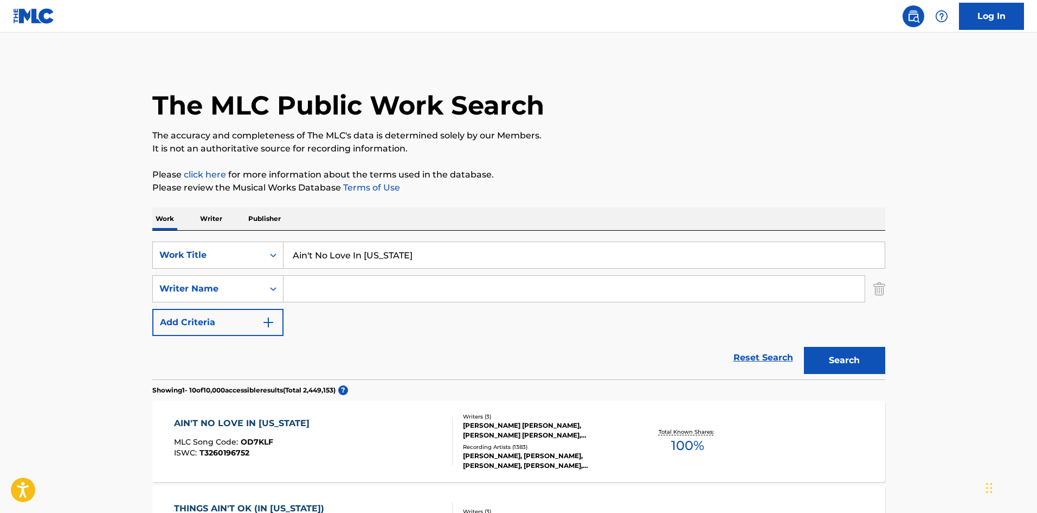
click at [325, 244] on input "Ain't No Love In [US_STATE]" at bounding box center [584, 255] width 601 height 26
paste input "Trip [PERSON_NAME]"
type input "Trip [PERSON_NAME]"
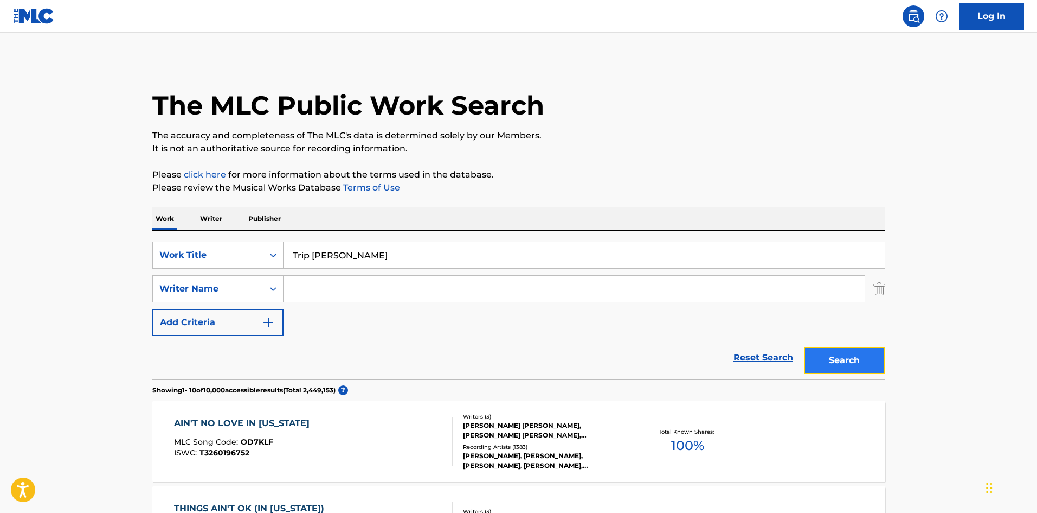
click at [861, 368] on button "Search" at bounding box center [844, 360] width 81 height 27
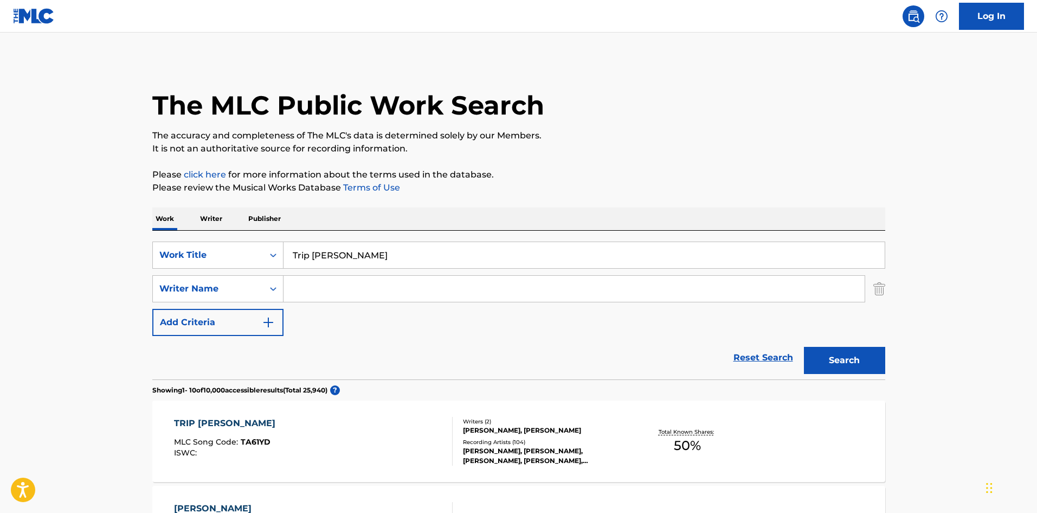
click at [421, 416] on div "TRIP [PERSON_NAME] MLC Song Code : TA61YD ISWC : Writers ( 2 ) [PERSON_NAME], […" at bounding box center [518, 440] width 733 height 81
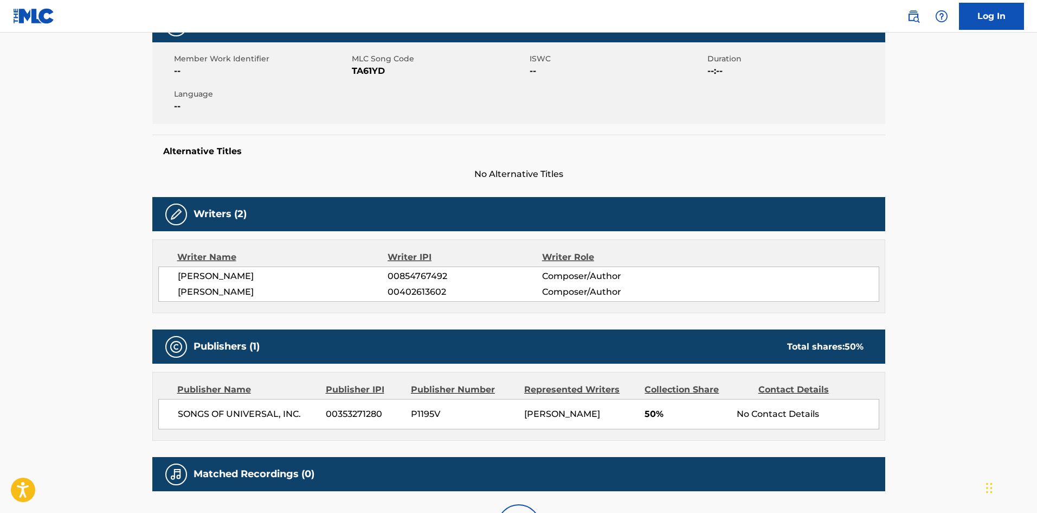
scroll to position [314, 0]
